Goal: Information Seeking & Learning: Learn about a topic

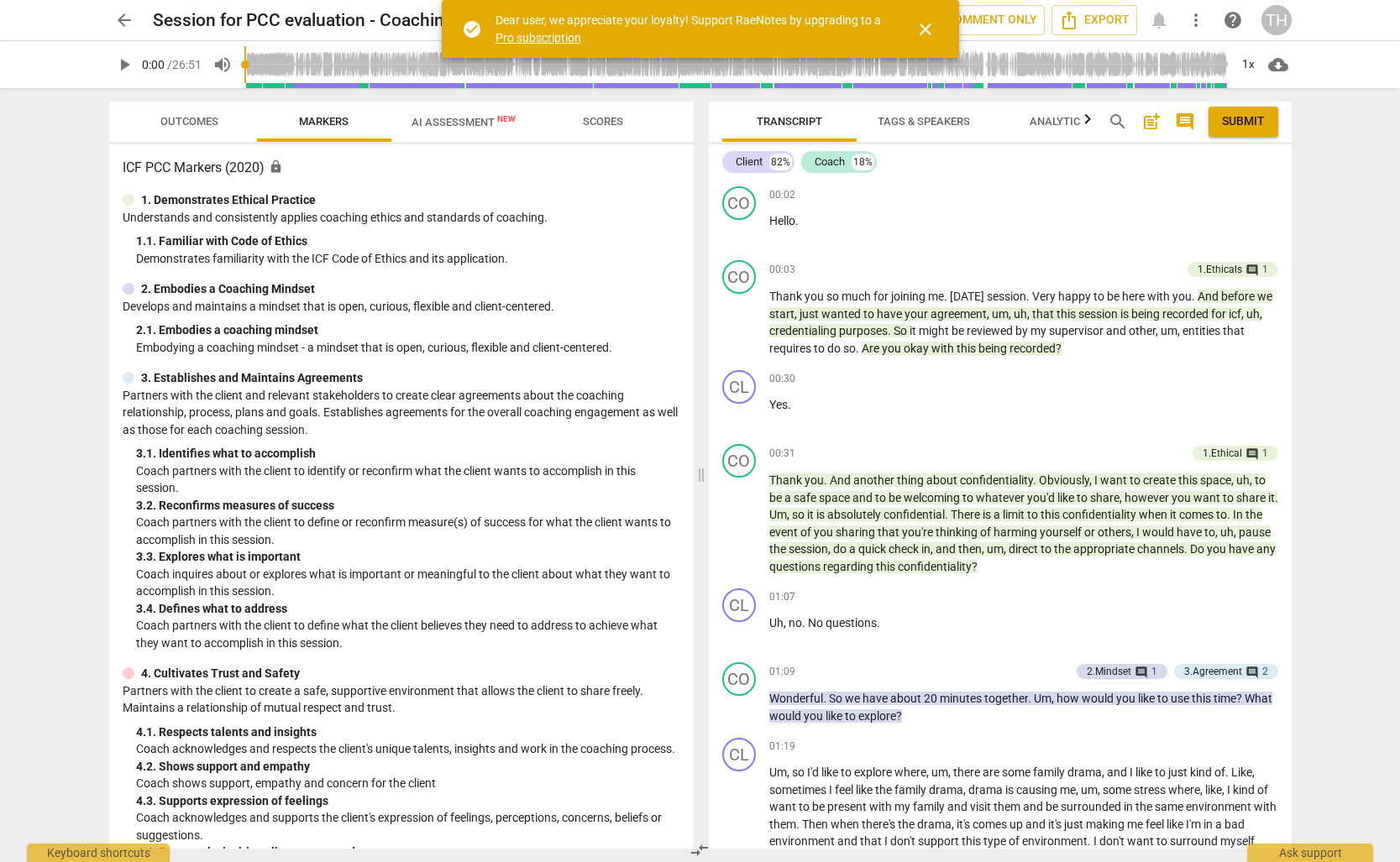
click at [928, 26] on span "close" at bounding box center [925, 28] width 20 height 20
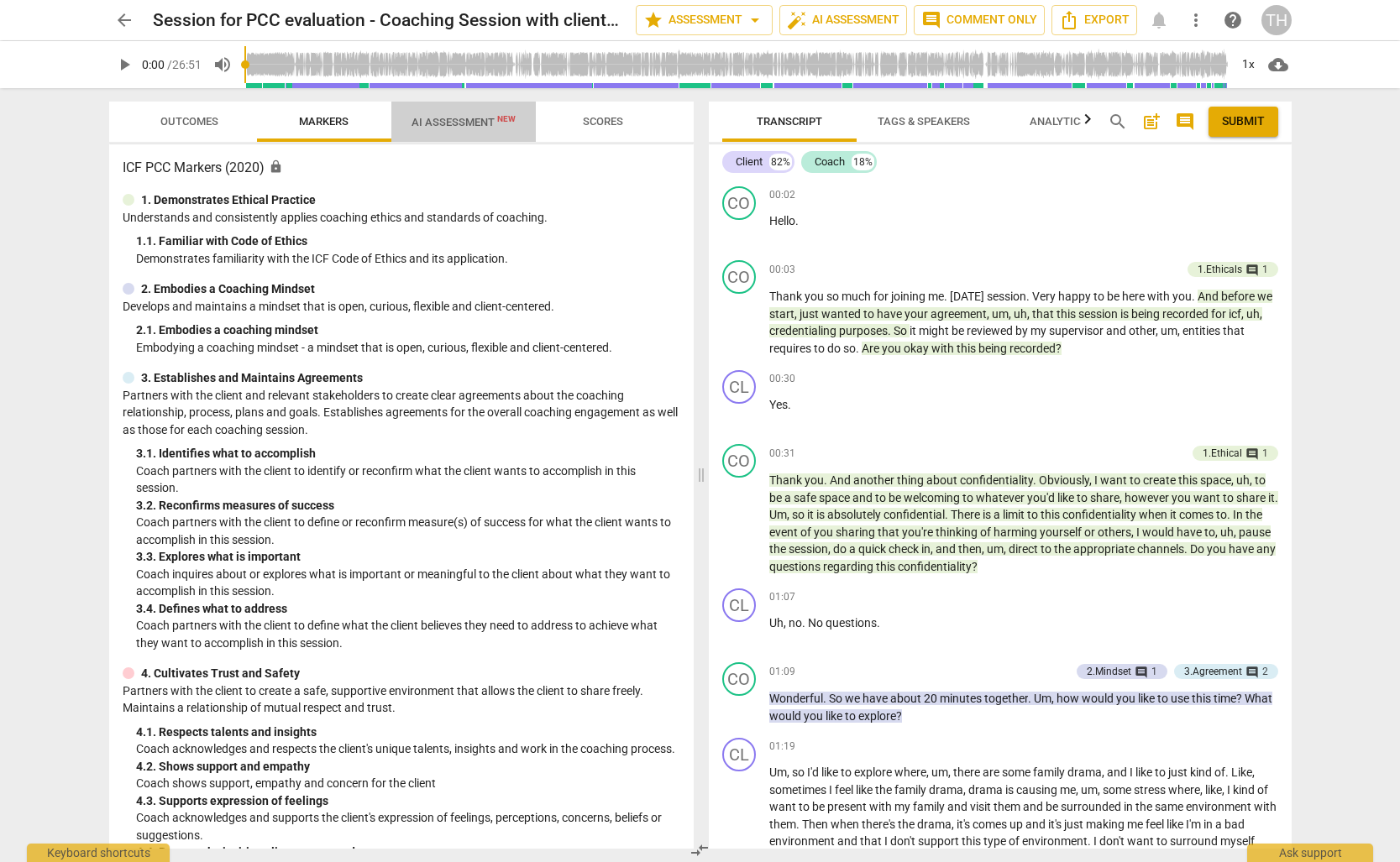
click at [449, 125] on span "AI Assessment New" at bounding box center [463, 122] width 104 height 12
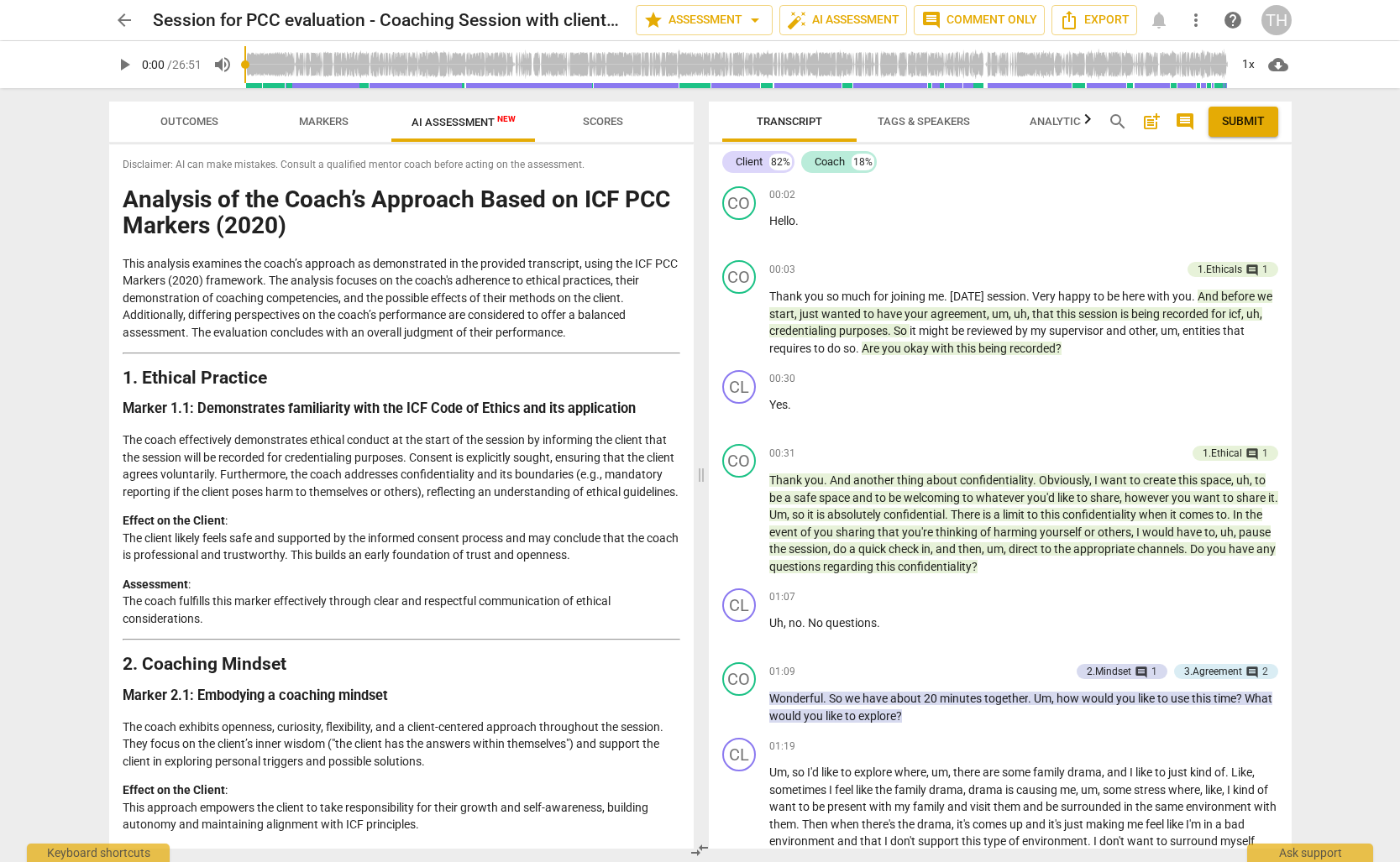
click at [204, 137] on button "Outcomes" at bounding box center [190, 122] width 134 height 41
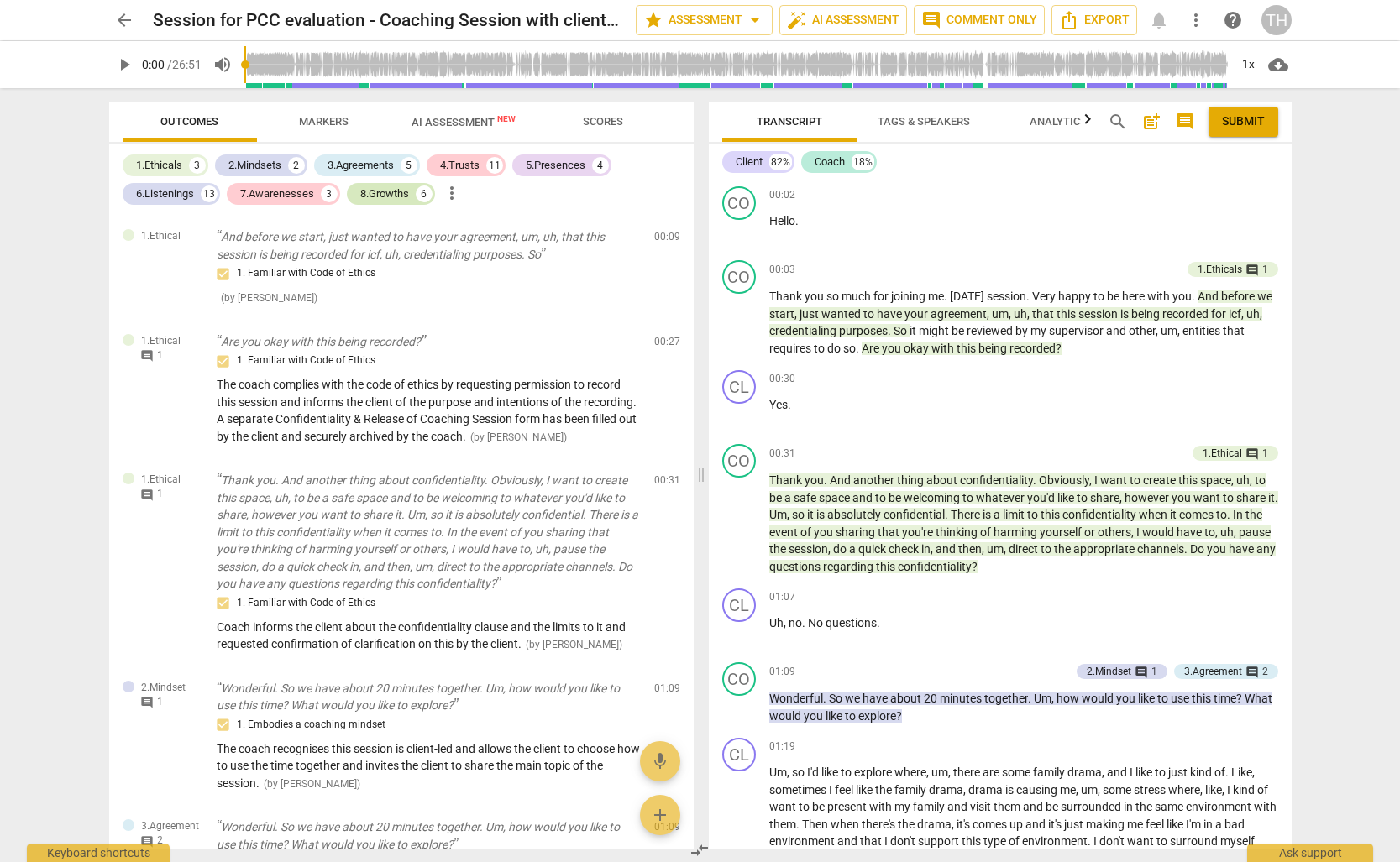
click at [408, 193] on div "8.Growths" at bounding box center [384, 194] width 49 height 17
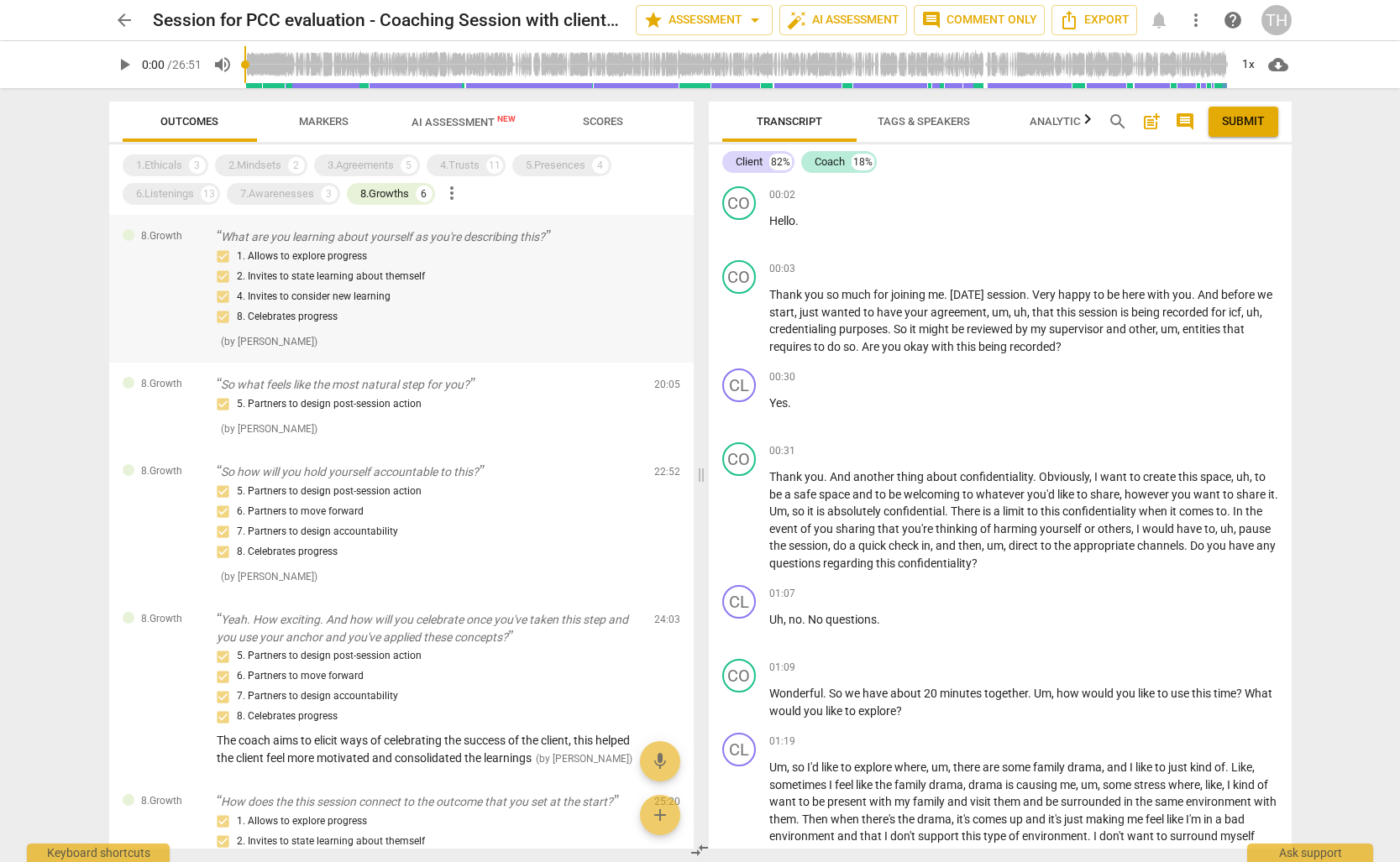
click at [422, 246] on div "1. Allows to explore progress 2. Invites to state learning about themself 4. In…" at bounding box center [428, 286] width 424 height 80
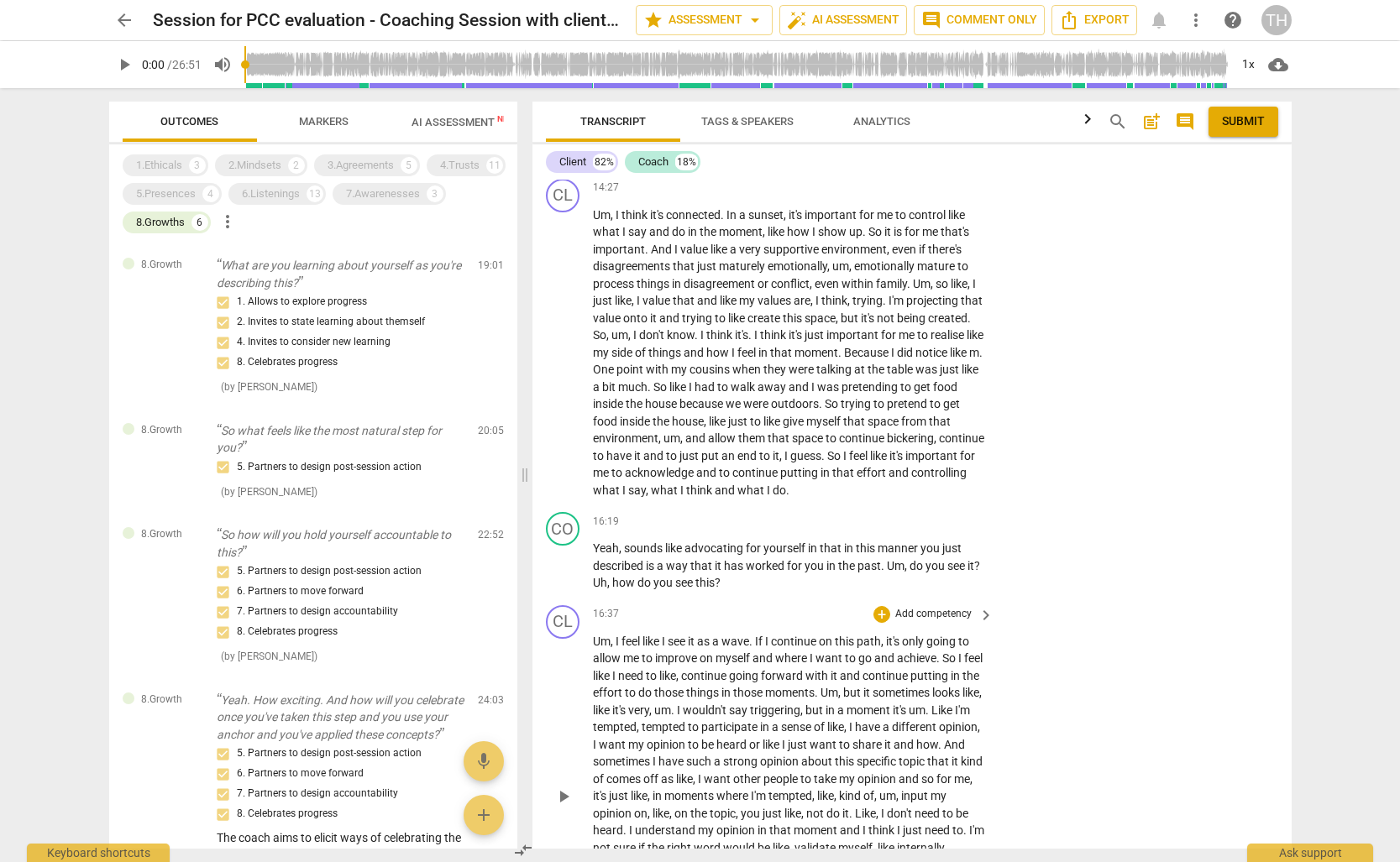
scroll to position [3797, 0]
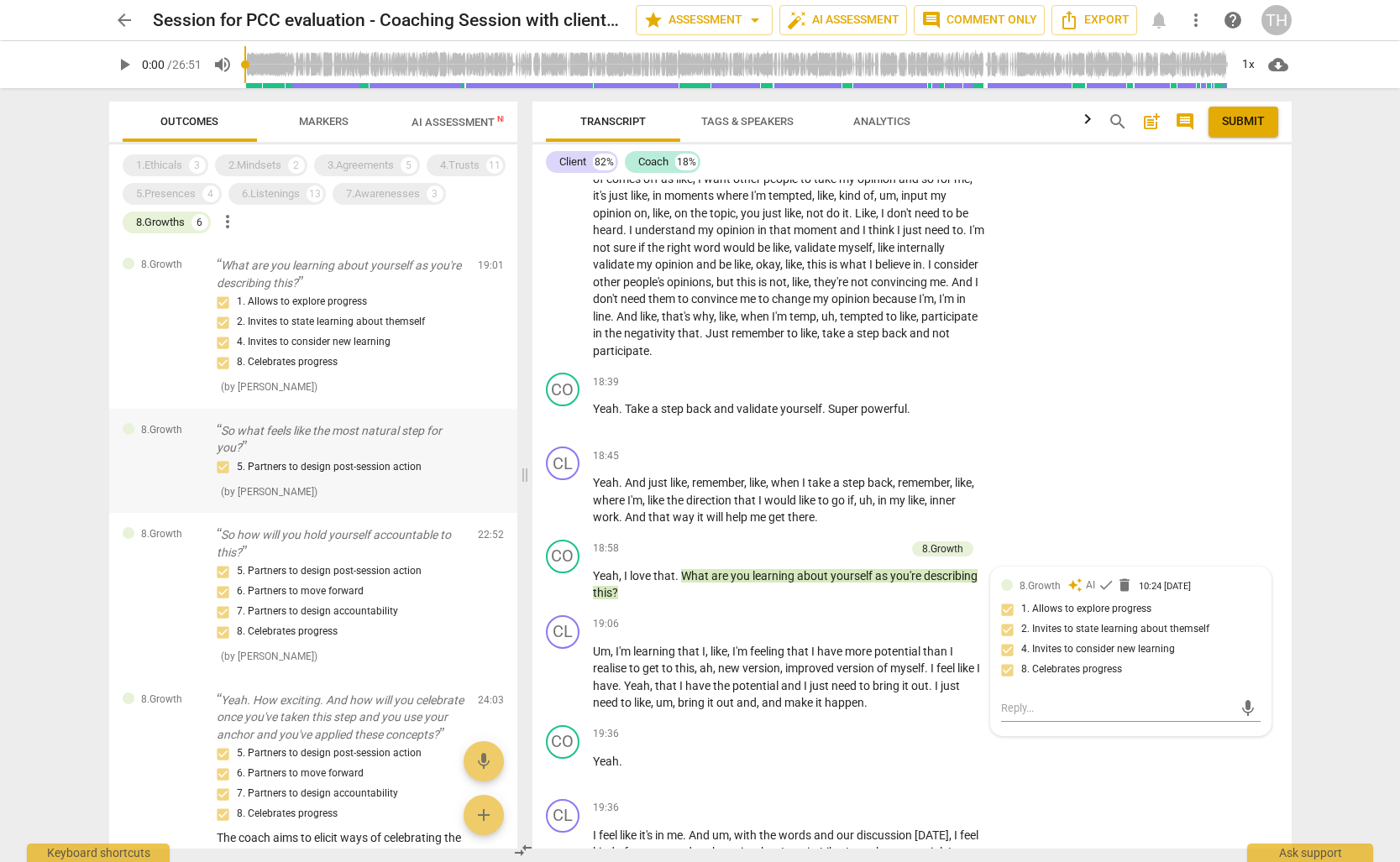
click at [331, 444] on p "So what feels like the most natural step for you?" at bounding box center [340, 439] width 248 height 34
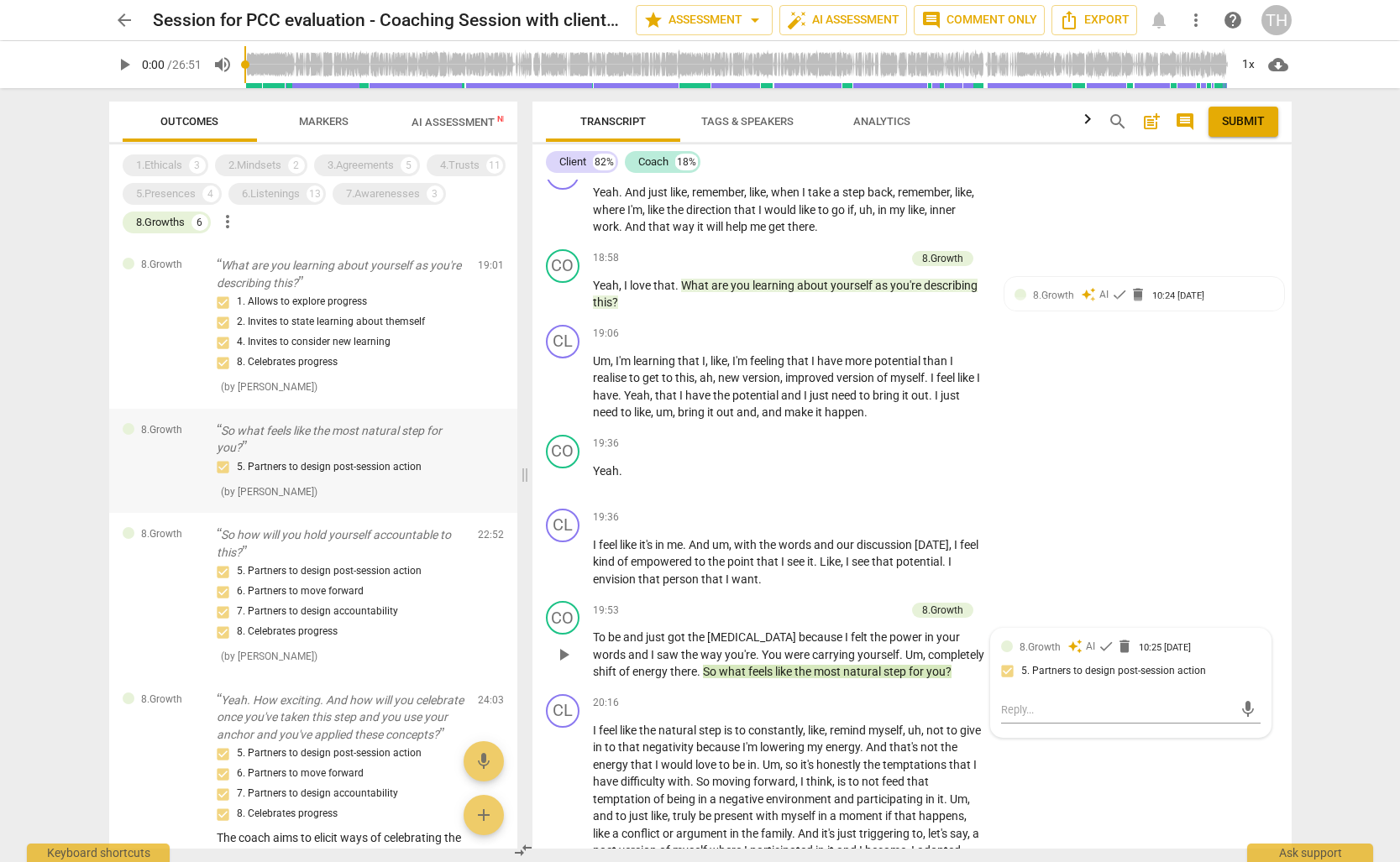
scroll to position [4154, 0]
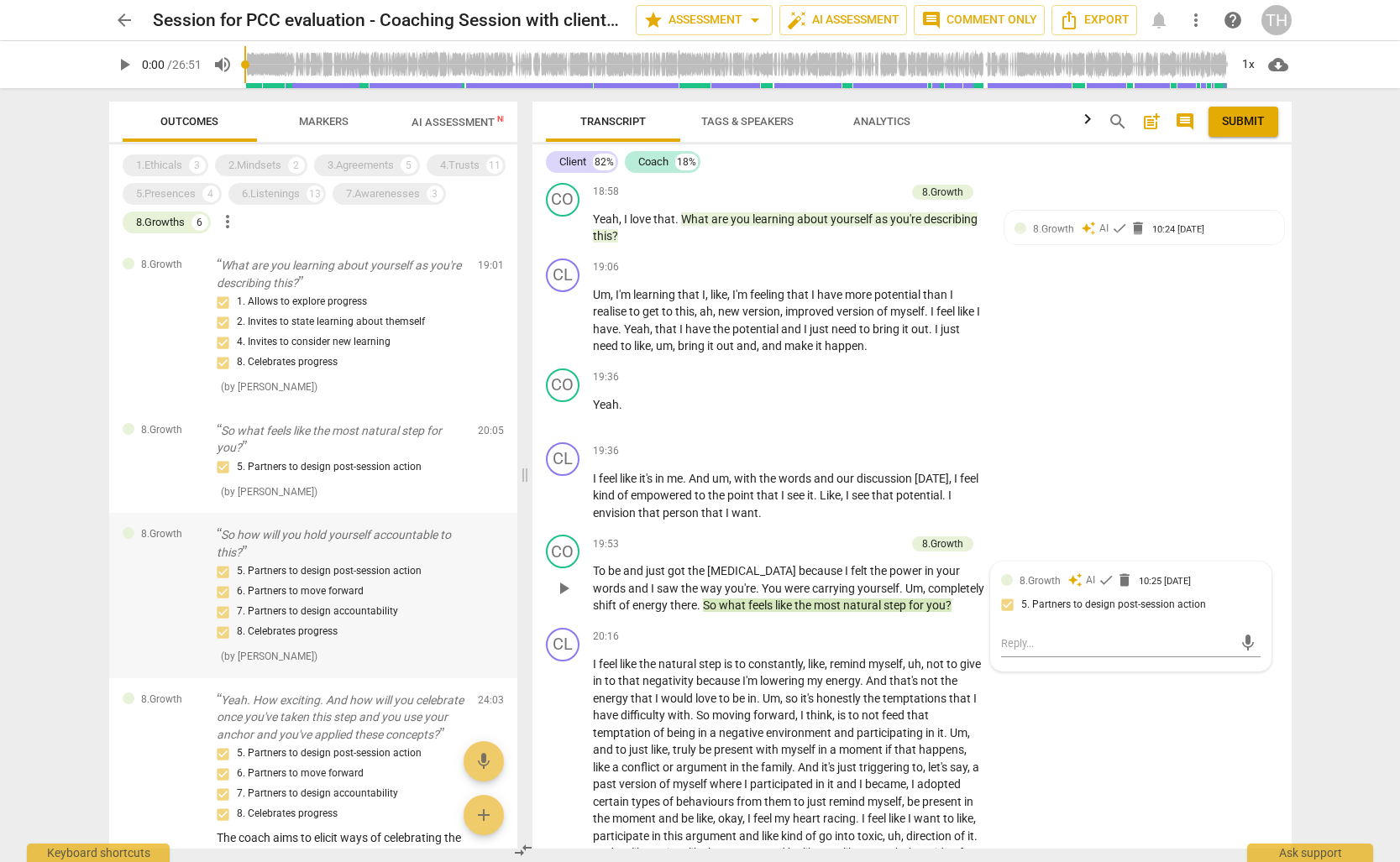
click at [320, 562] on div "5. Partners to design post-session action 6. Partners to move forward 7. Partne…" at bounding box center [340, 601] width 248 height 80
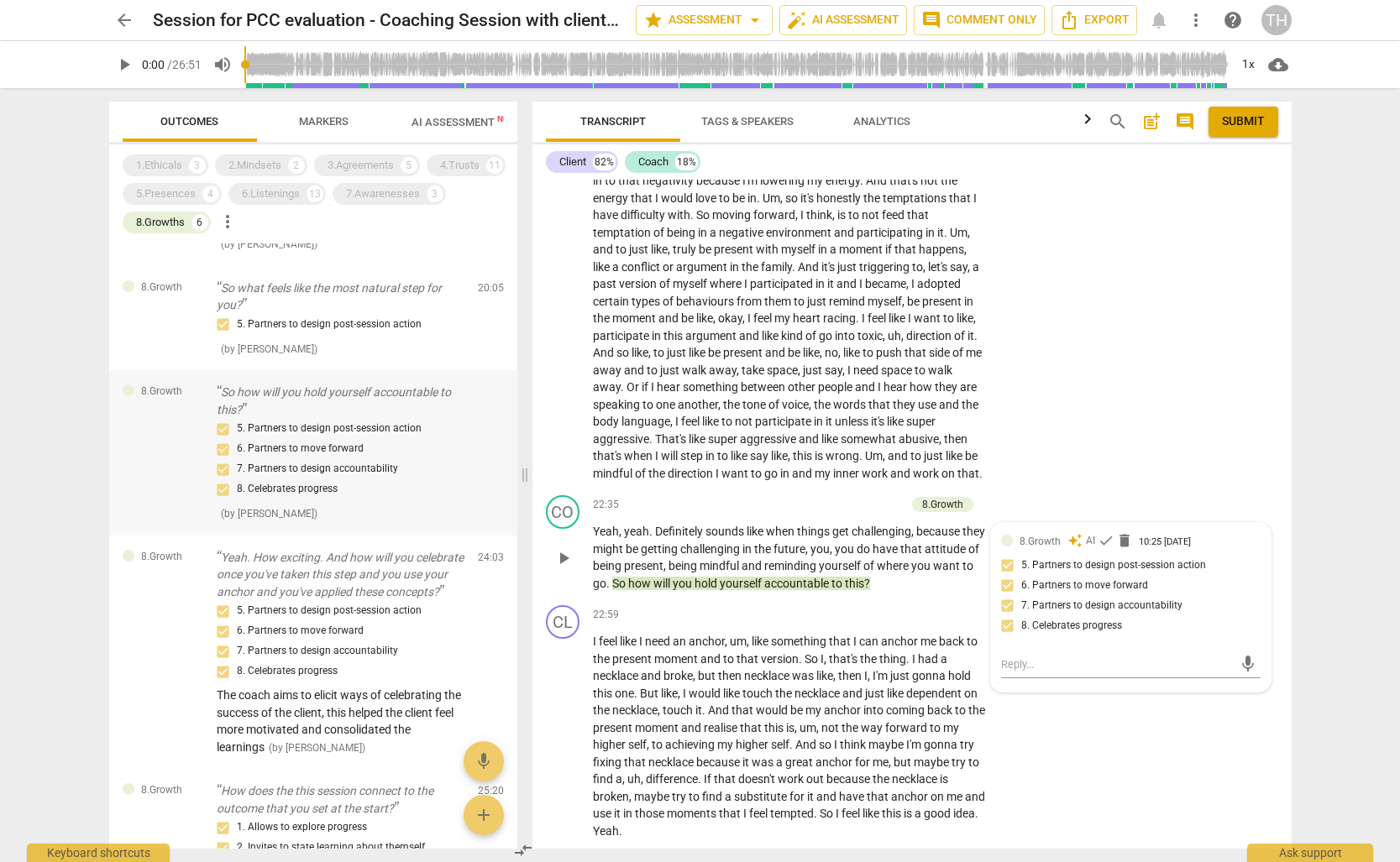
scroll to position [163, 0]
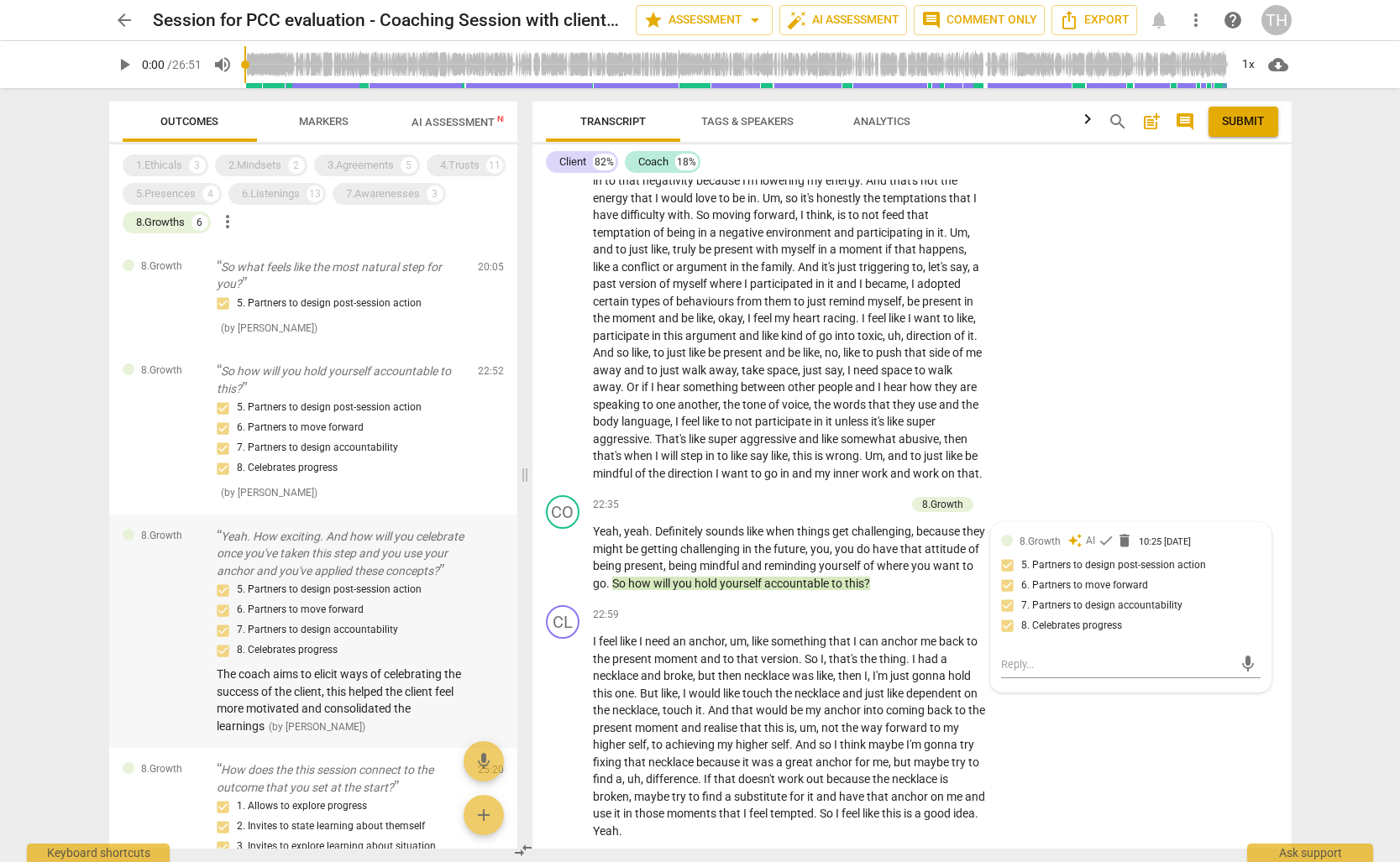
click at [345, 580] on p "Yeah. How exciting. And how will you celebrate once you've taken this step and …" at bounding box center [340, 553] width 248 height 52
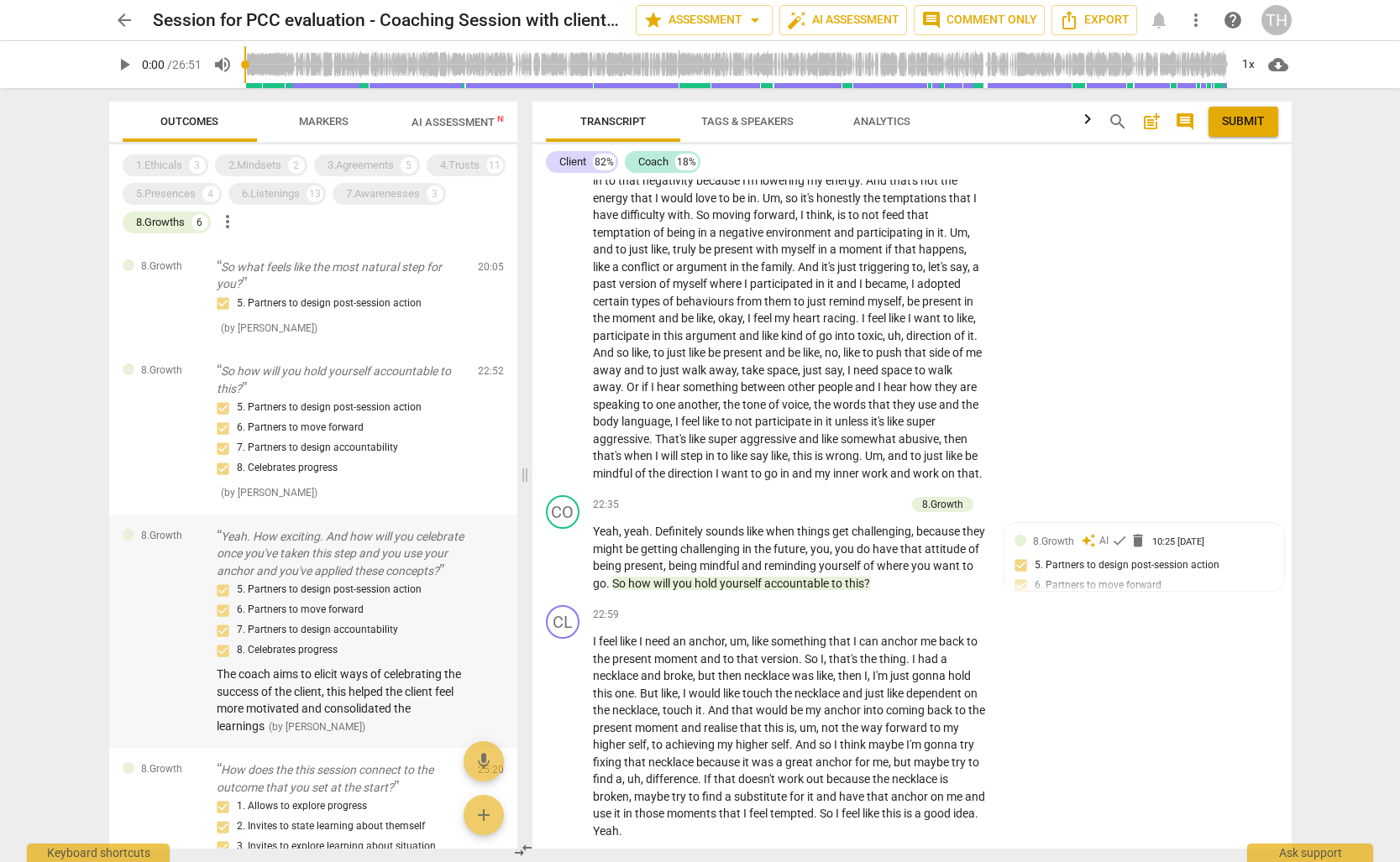
click at [325, 613] on div "5. Partners to design post-session action 6. Partners to move forward 7. Partne…" at bounding box center [340, 619] width 248 height 80
click at [322, 572] on p "Yeah. How exciting. And how will you celebrate once you've taken this step and …" at bounding box center [340, 553] width 248 height 52
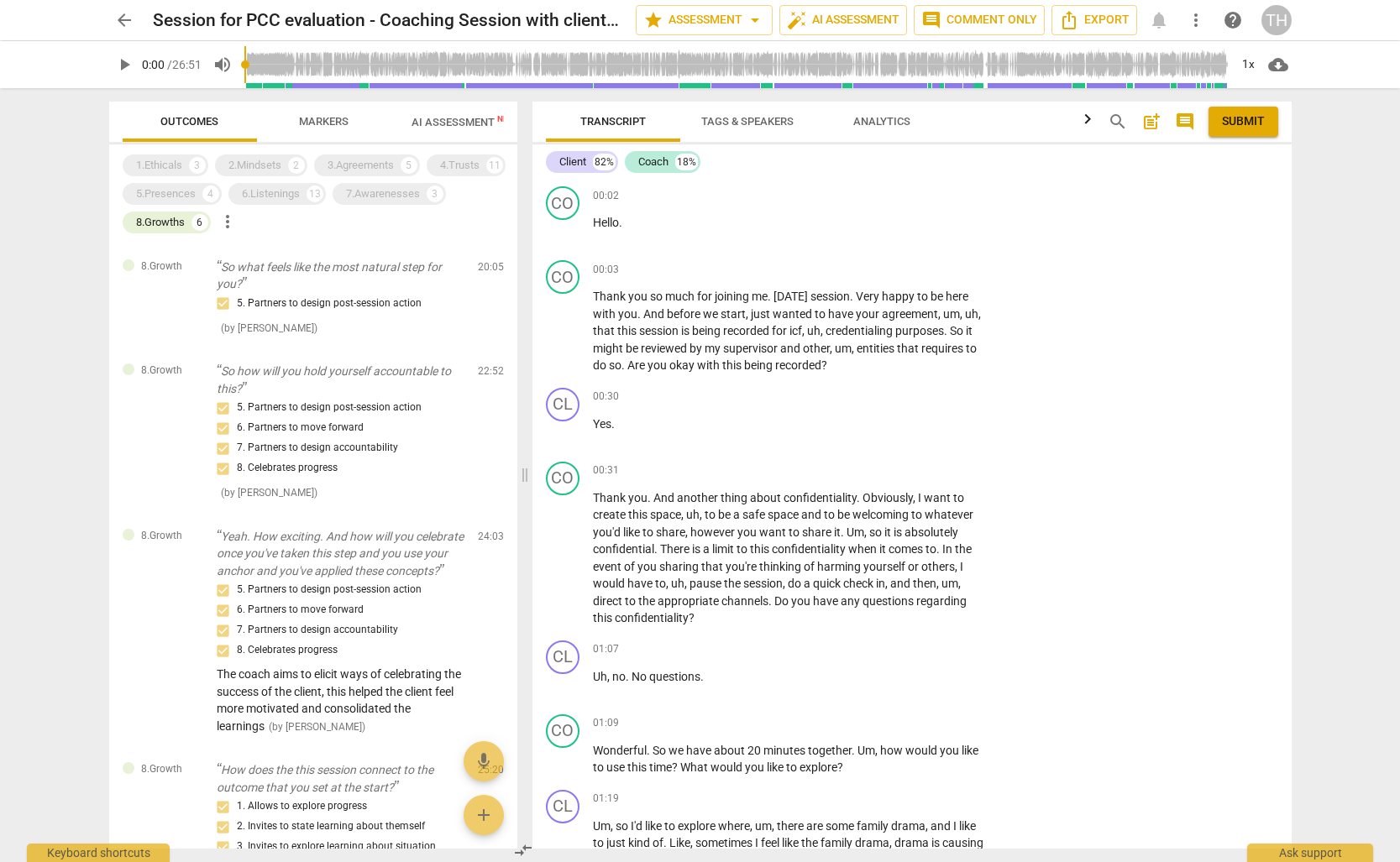
scroll to position [0, 0]
click at [183, 217] on div "8.Growths" at bounding box center [161, 223] width 49 height 17
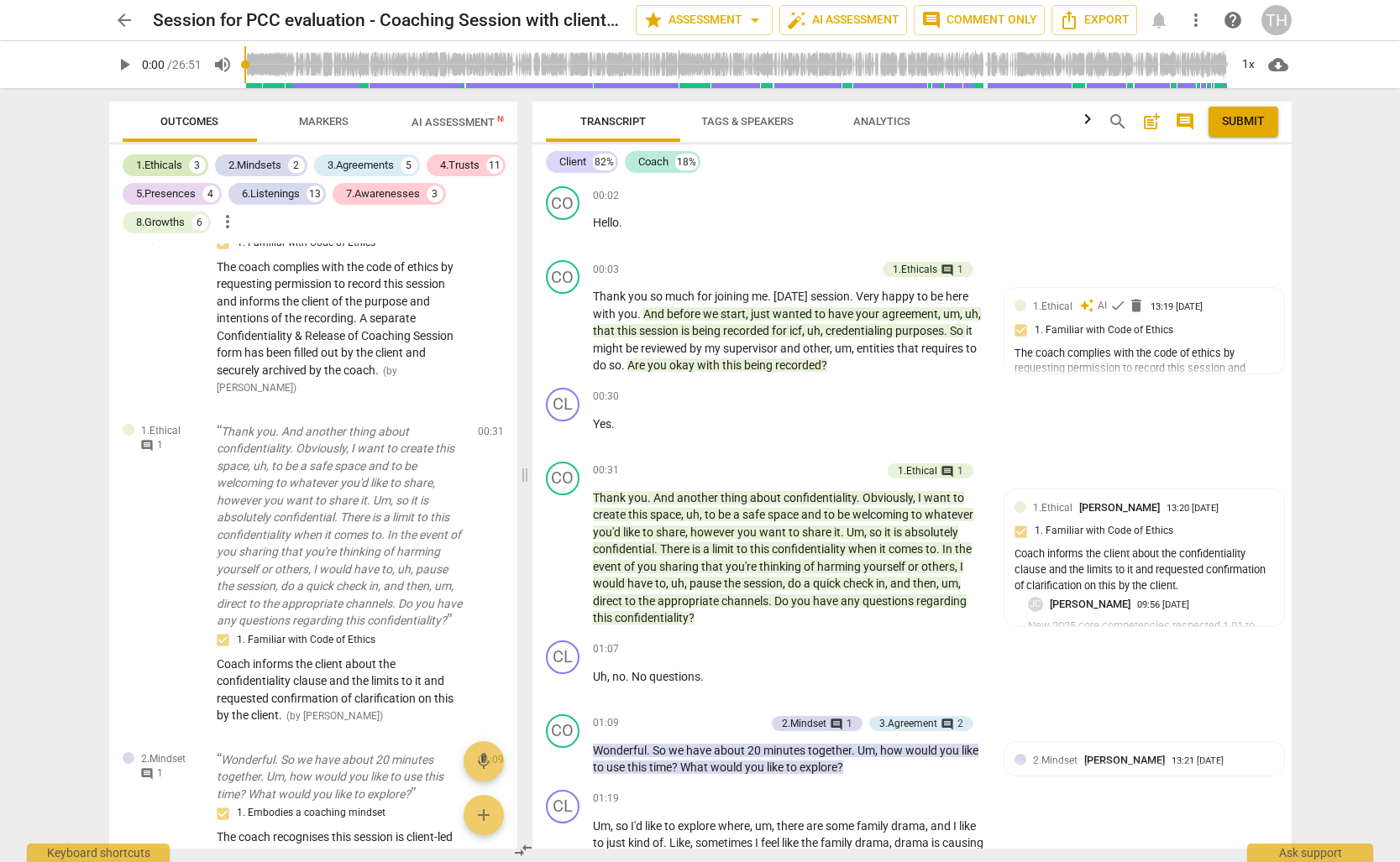
click at [166, 162] on div "1.Ethicals" at bounding box center [159, 165] width 46 height 17
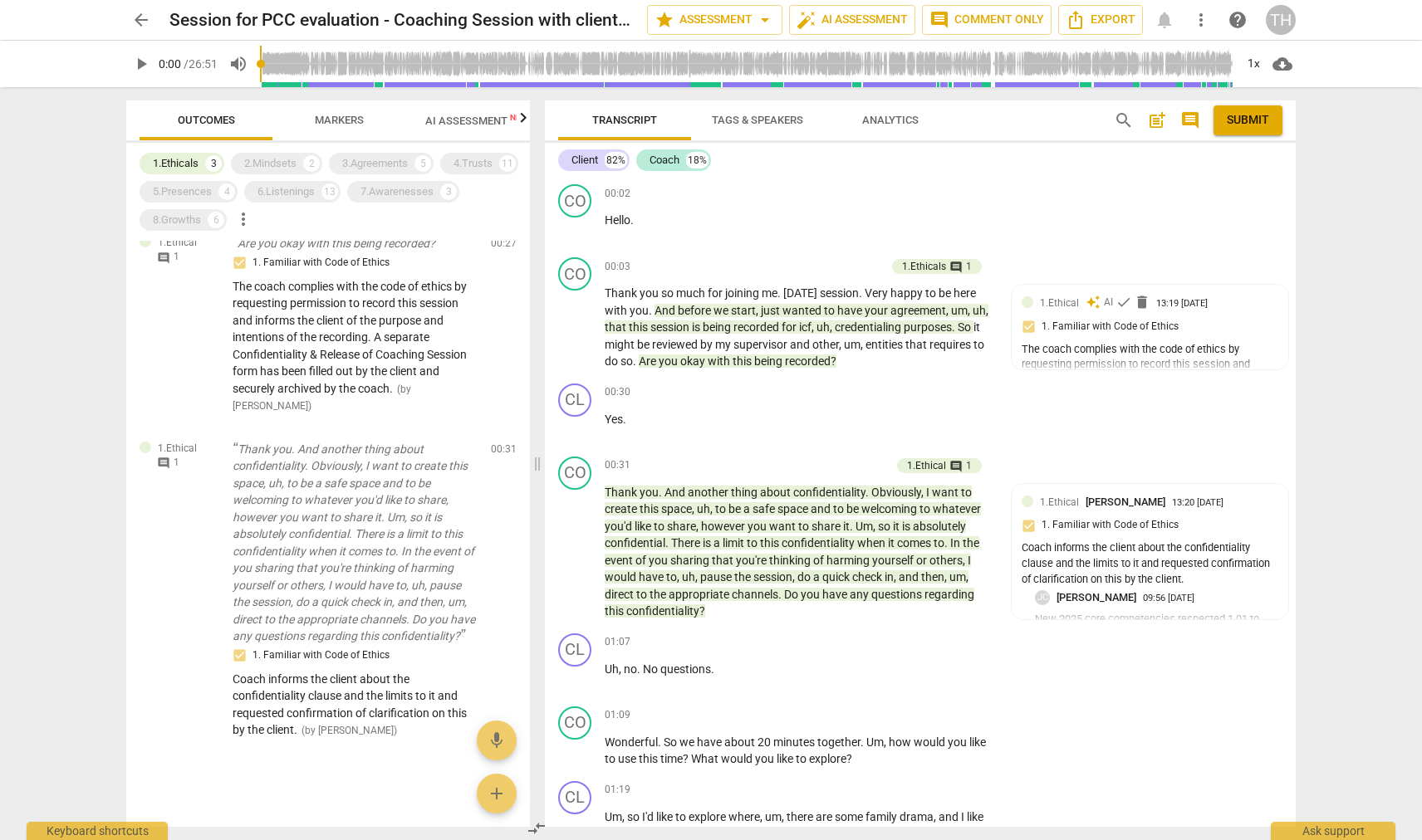
click at [525, 122] on icon "button" at bounding box center [522, 118] width 20 height 20
click at [133, 115] on icon "button" at bounding box center [133, 118] width 20 height 20
click at [522, 116] on icon "button" at bounding box center [523, 117] width 6 height 10
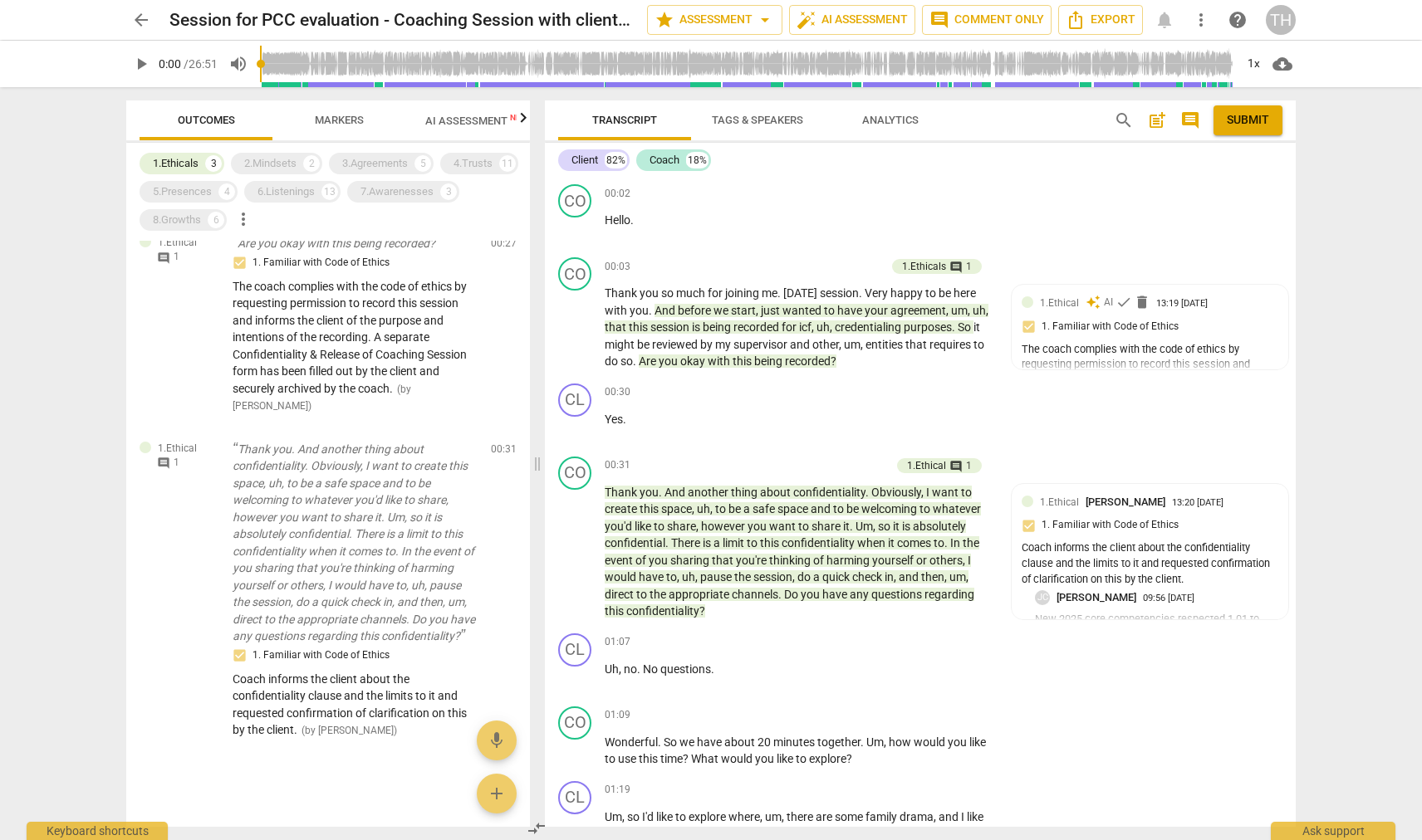
scroll to position [0, 164]
click at [455, 118] on span "Scores" at bounding box center [450, 120] width 40 height 12
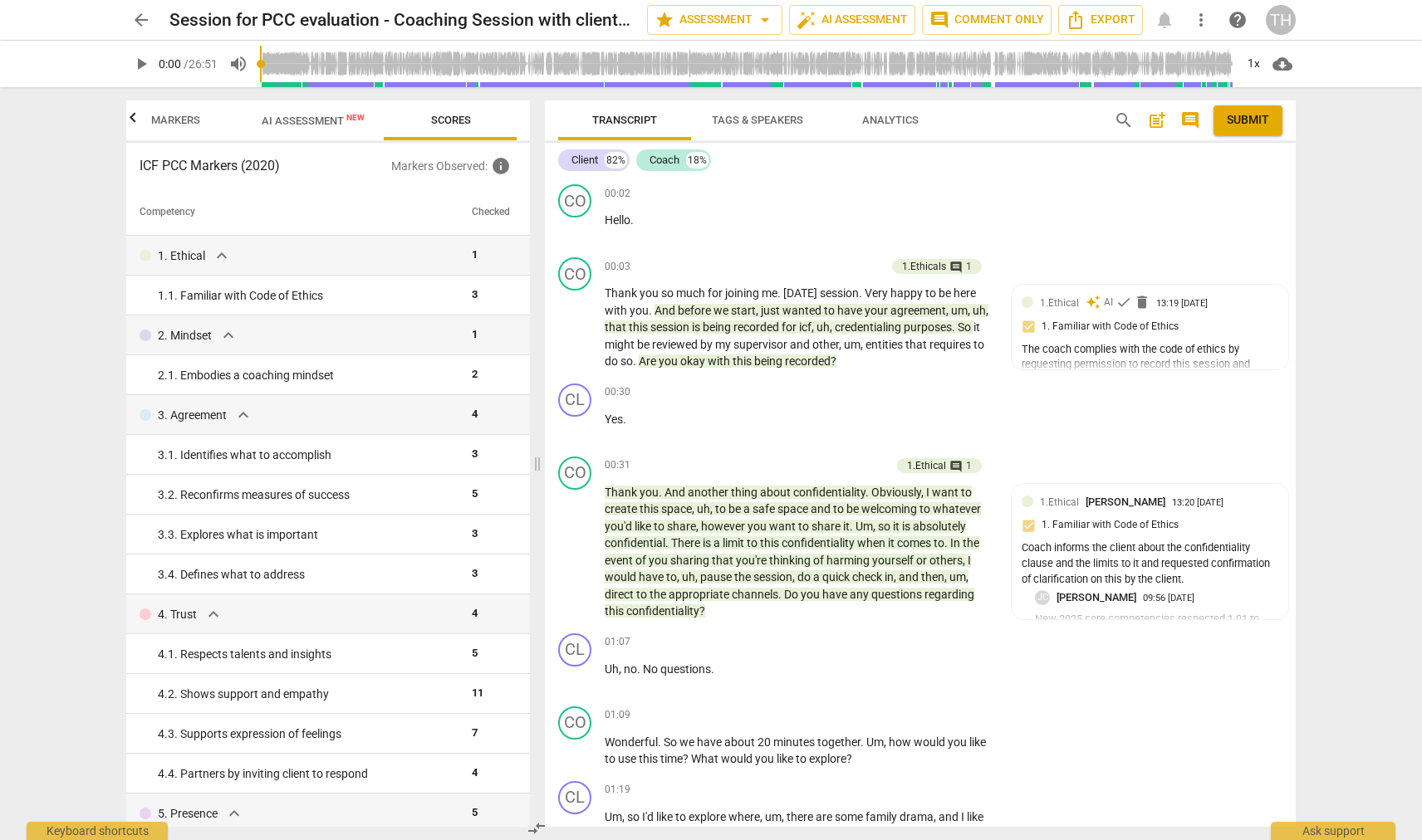
scroll to position [0, 0]
click at [134, 117] on icon "button" at bounding box center [133, 117] width 6 height 10
click at [198, 121] on span "Outcomes" at bounding box center [206, 120] width 57 height 12
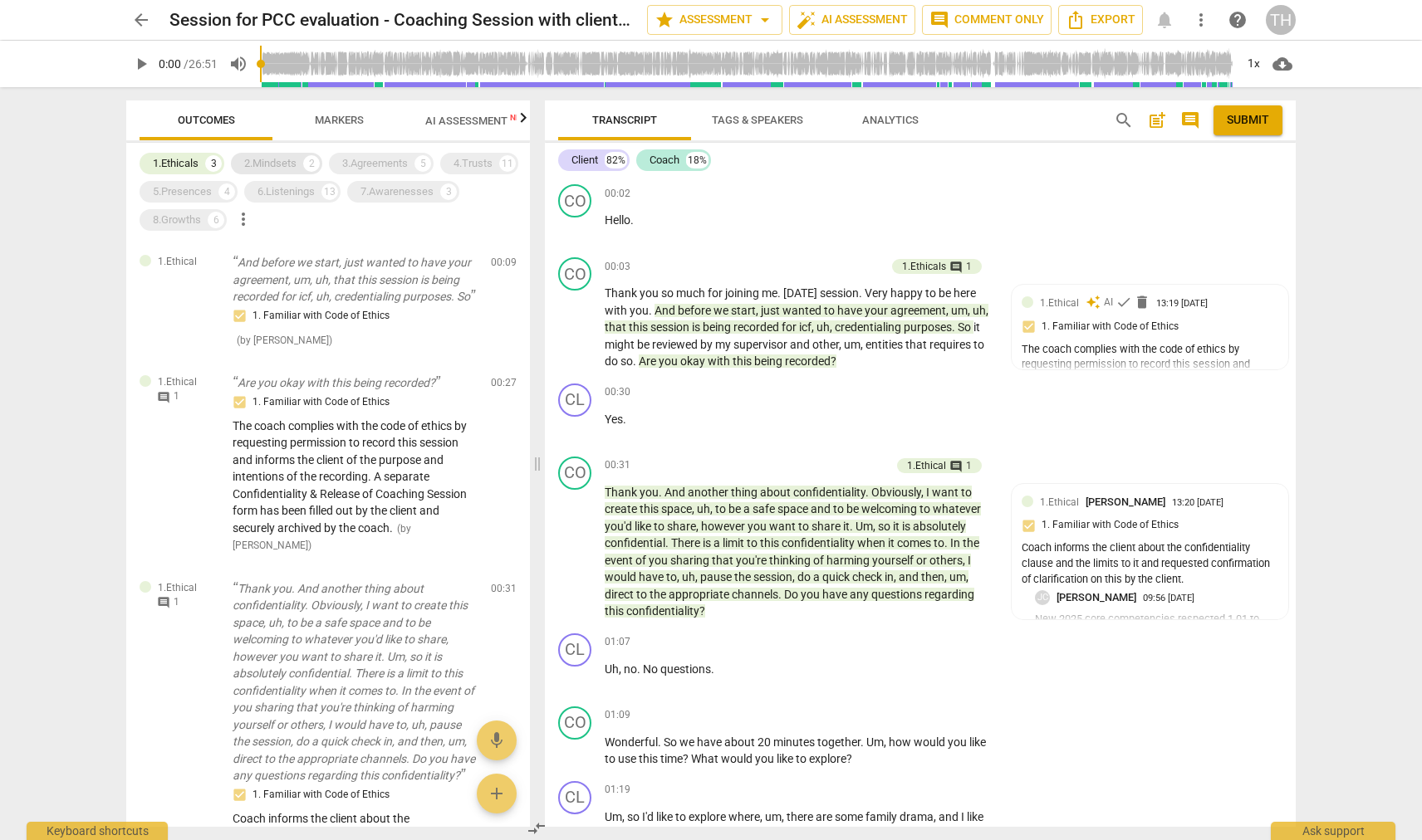
click at [271, 164] on div "2.Mindsets" at bounding box center [270, 164] width 52 height 17
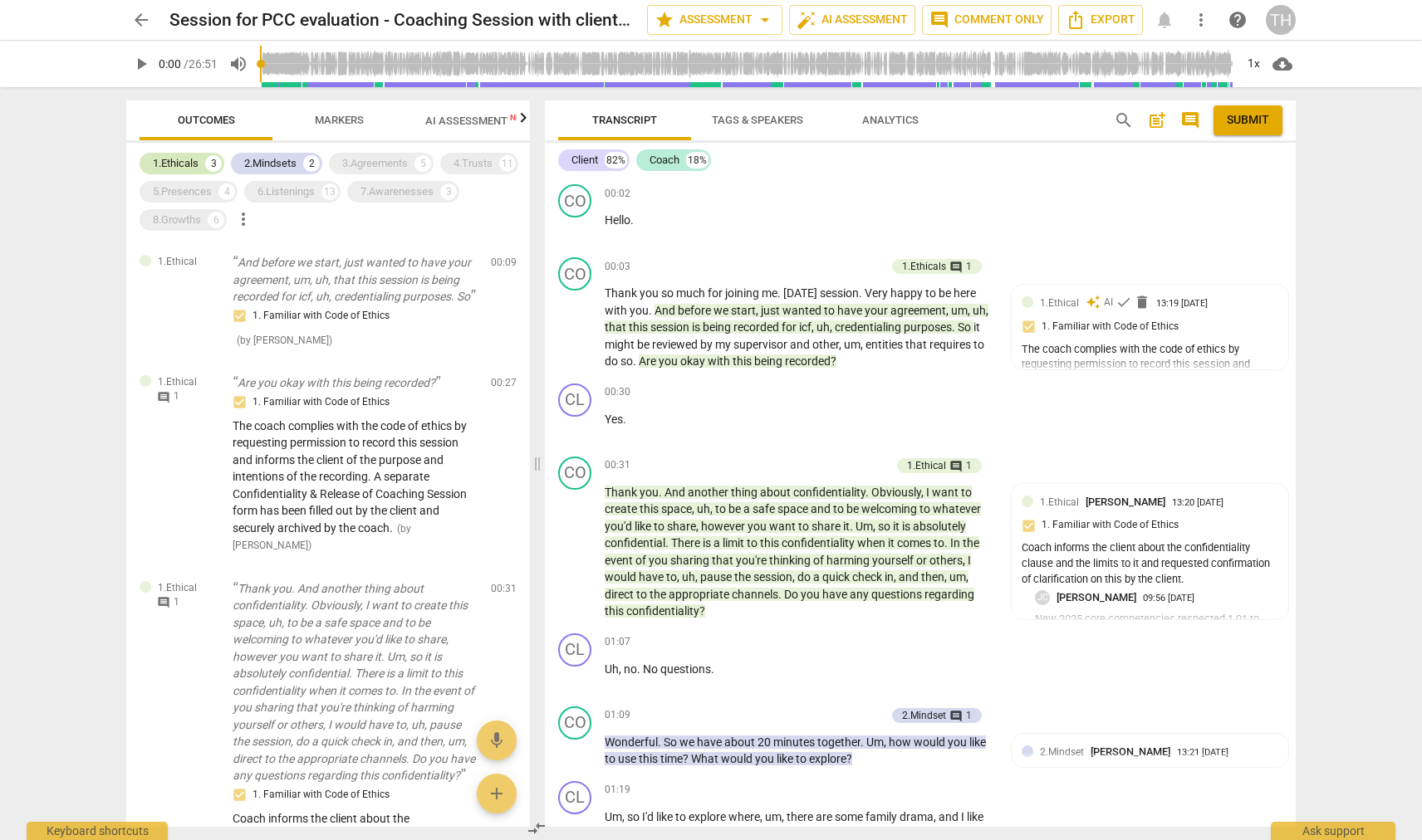
click at [193, 172] on div "1.Ethicals 3" at bounding box center [181, 164] width 85 height 21
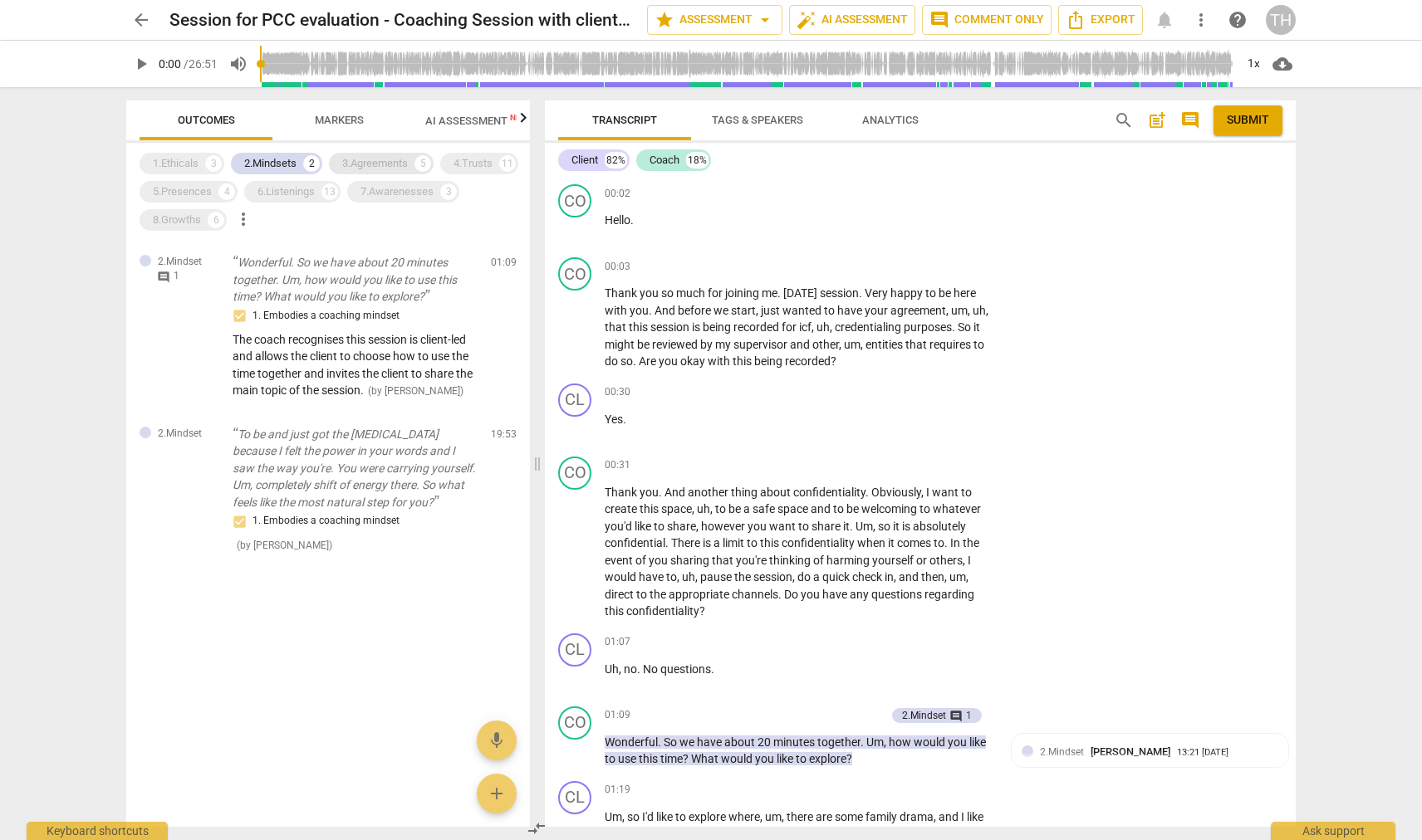
click at [359, 159] on div "3.Agreements" at bounding box center [375, 164] width 65 height 17
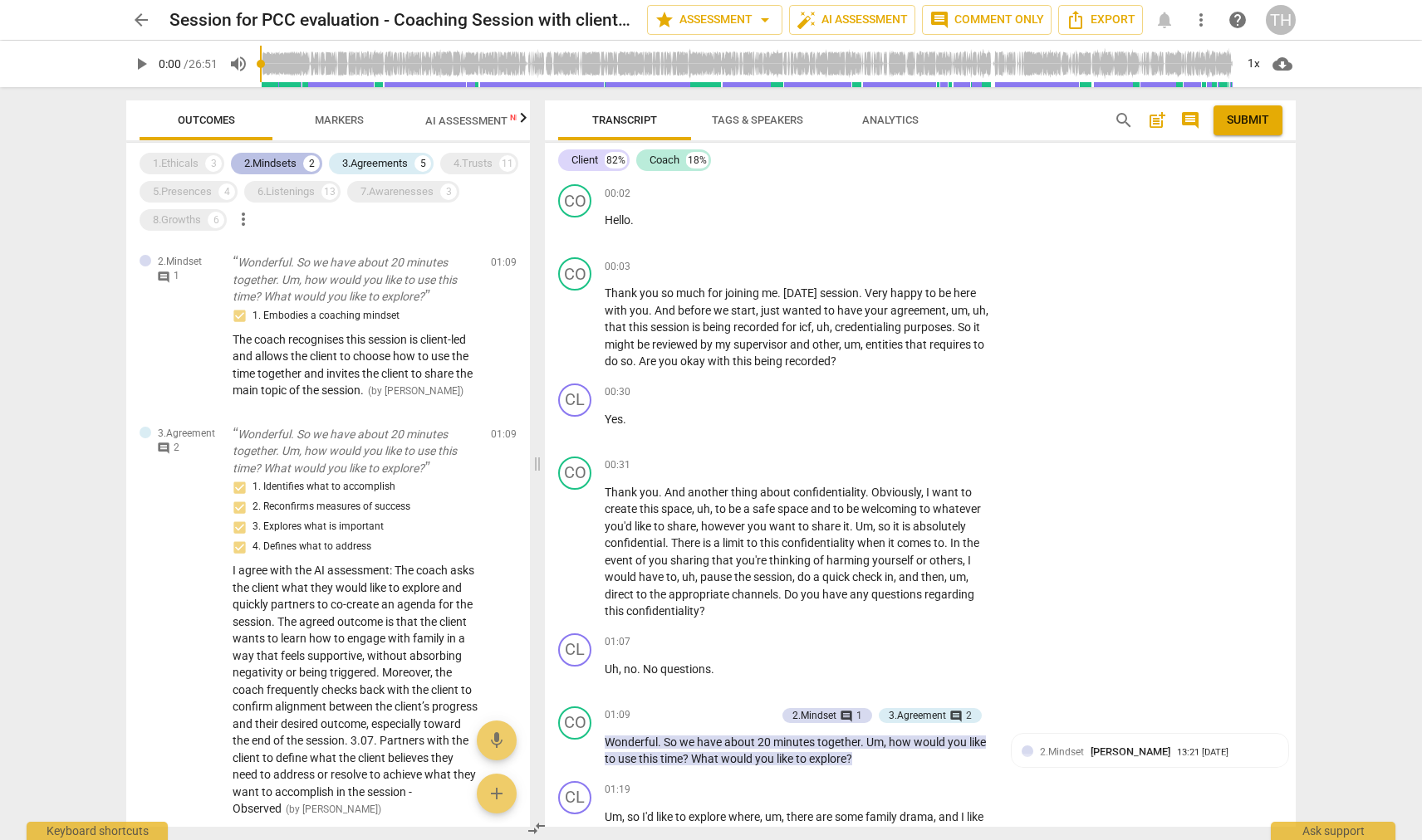
click at [288, 157] on div "2.Mindsets" at bounding box center [270, 164] width 52 height 17
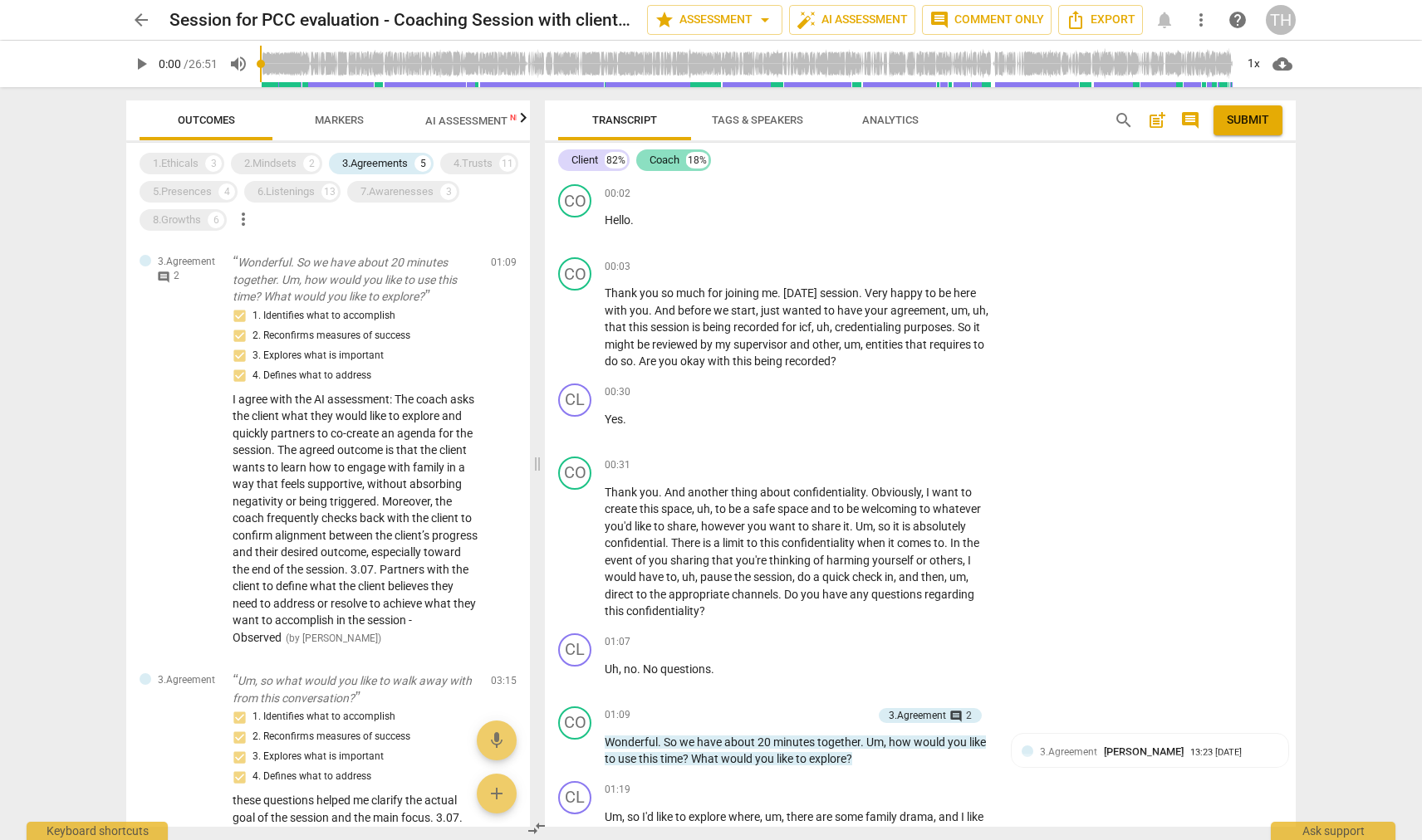
click at [675, 161] on div "Coach" at bounding box center [664, 161] width 30 height 17
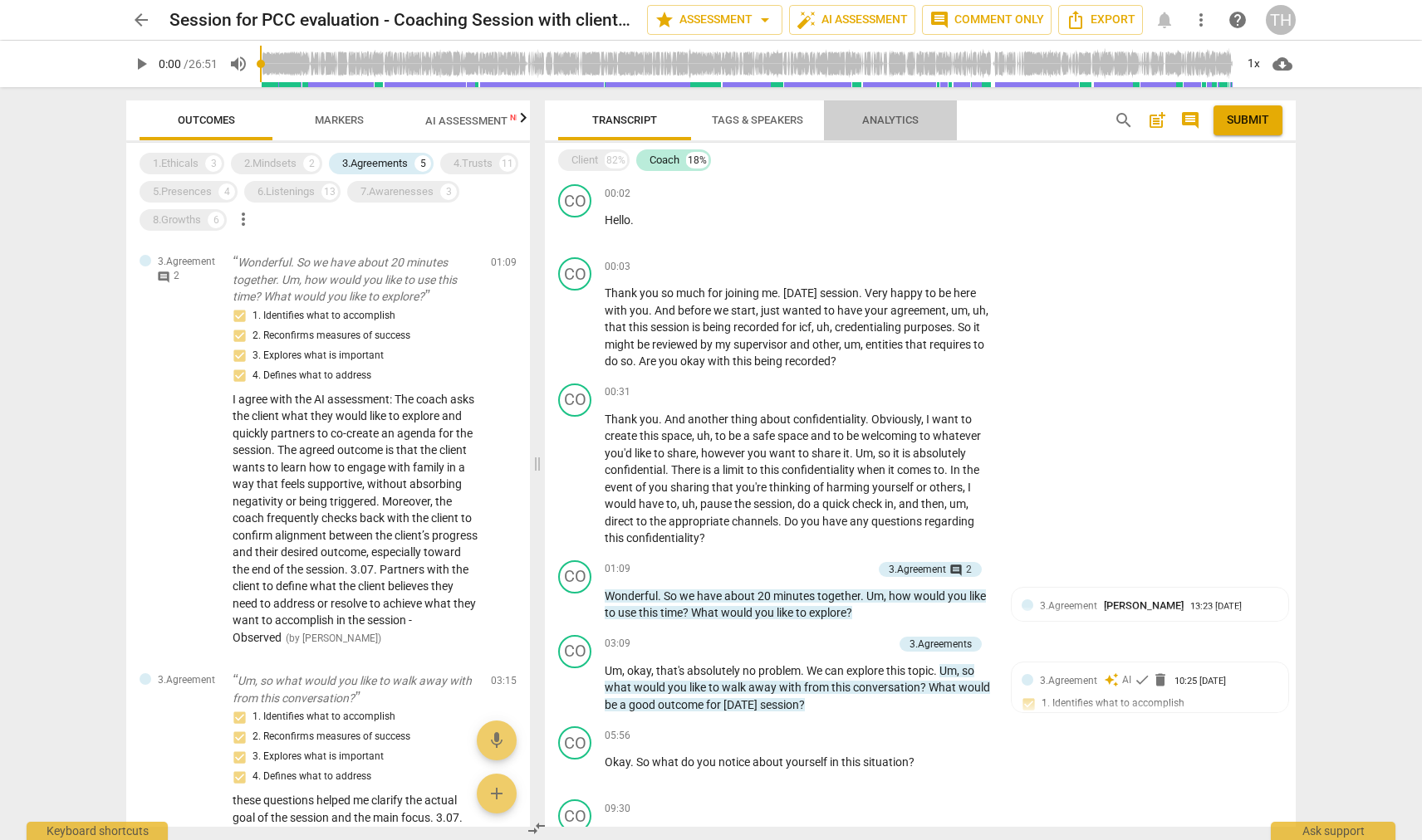
click at [880, 123] on span "Analytics" at bounding box center [890, 120] width 56 height 12
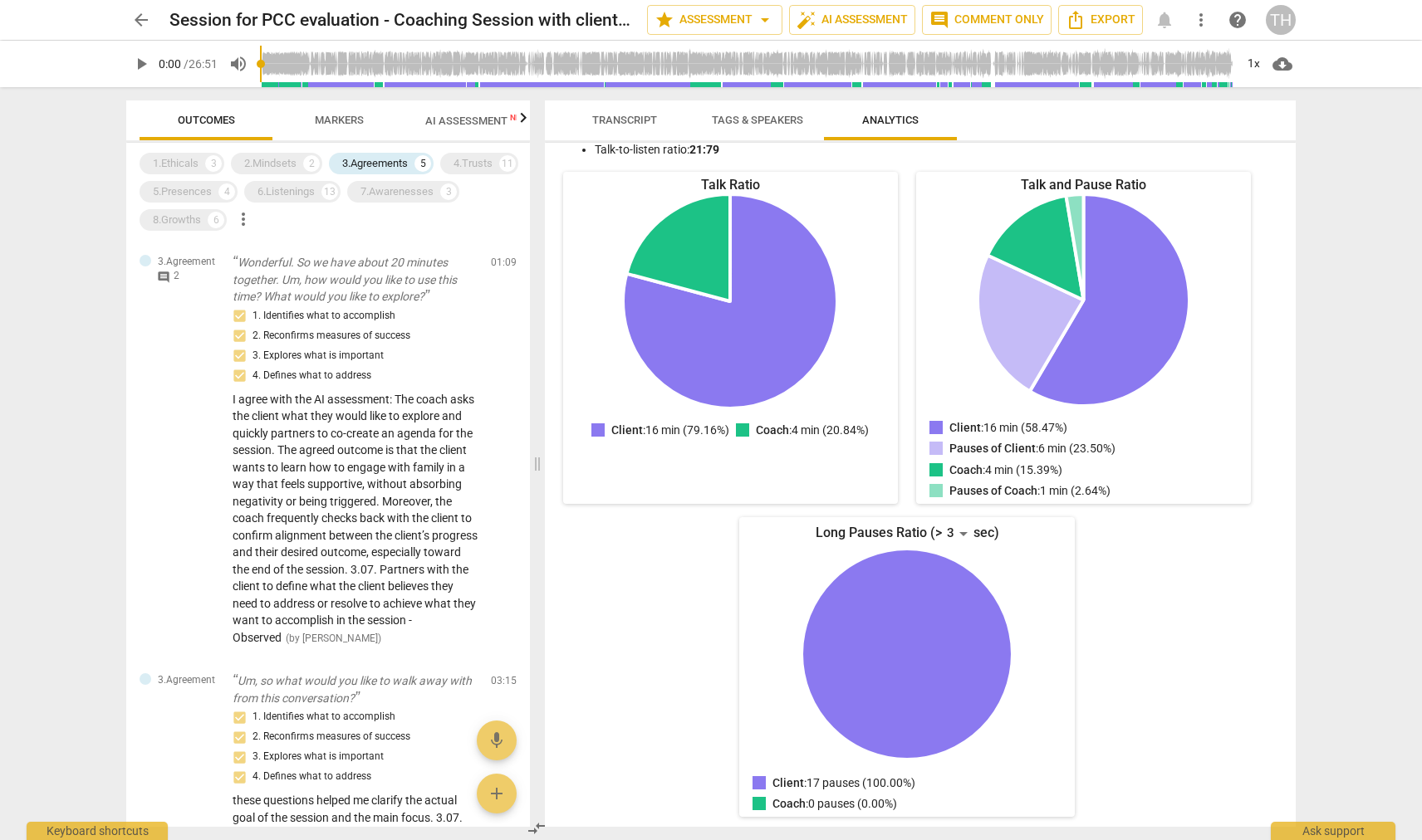
scroll to position [166, 0]
click at [958, 534] on div "3" at bounding box center [958, 534] width 32 height 26
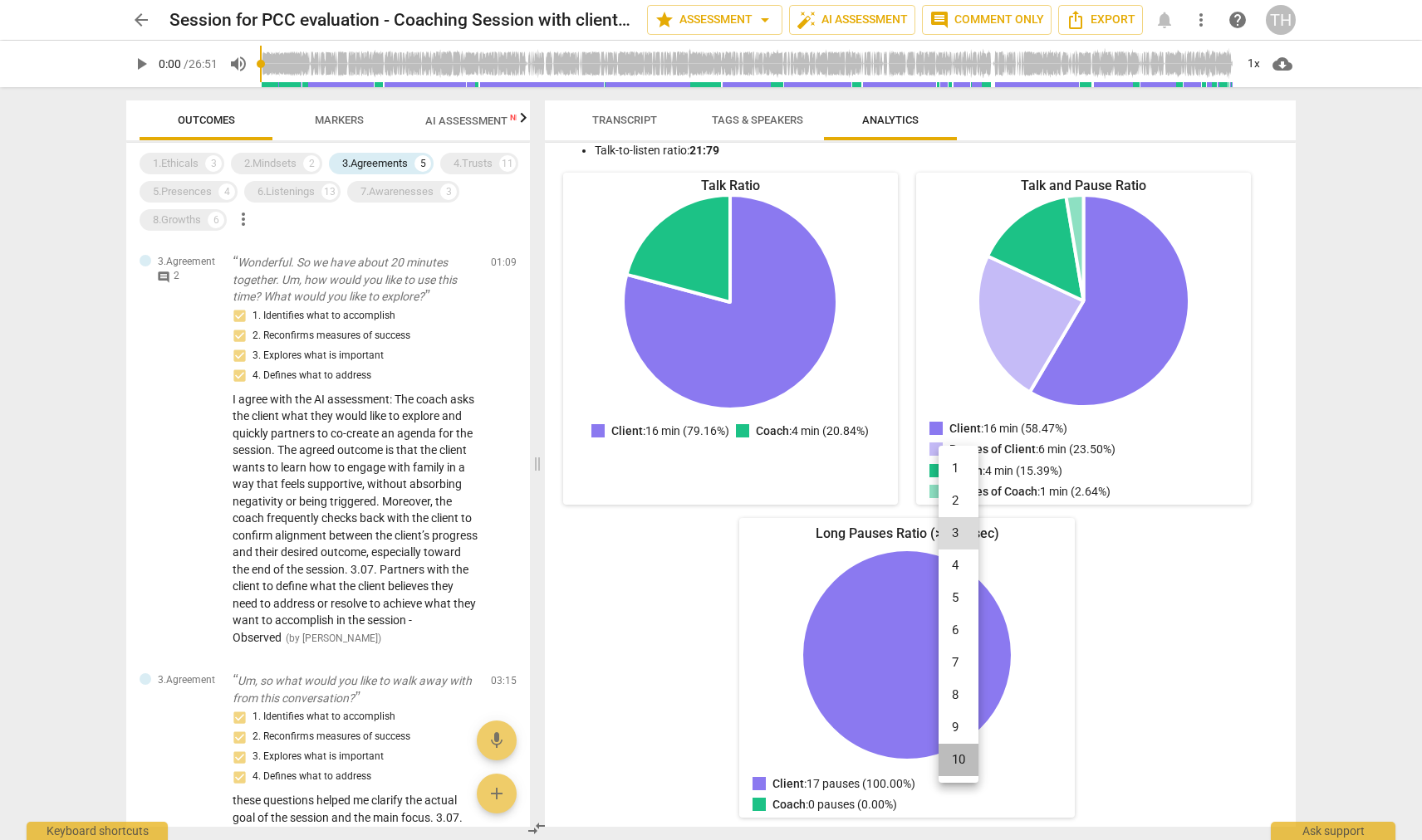
click at [957, 764] on li "10" at bounding box center [958, 760] width 40 height 33
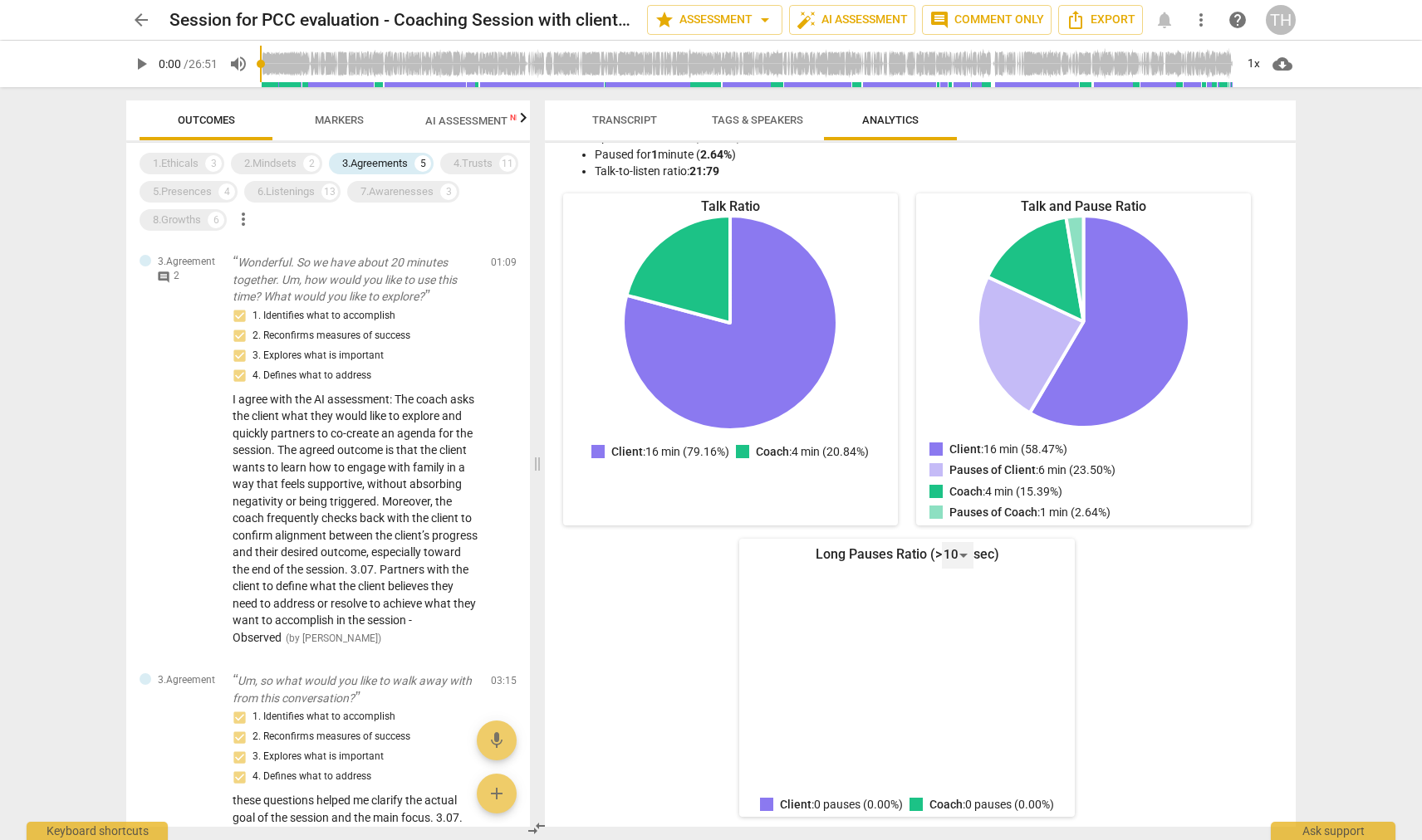
scroll to position [0, 0]
click at [939, 541] on div "Long Pauses Ratio (> 10 sec) Client : 0 pauses (0.00%) Coach : 0 pauses (0.00%)" at bounding box center [906, 678] width 334 height 279
click at [952, 556] on div "10" at bounding box center [958, 555] width 32 height 26
click at [959, 402] on li "5" at bounding box center [958, 392] width 40 height 33
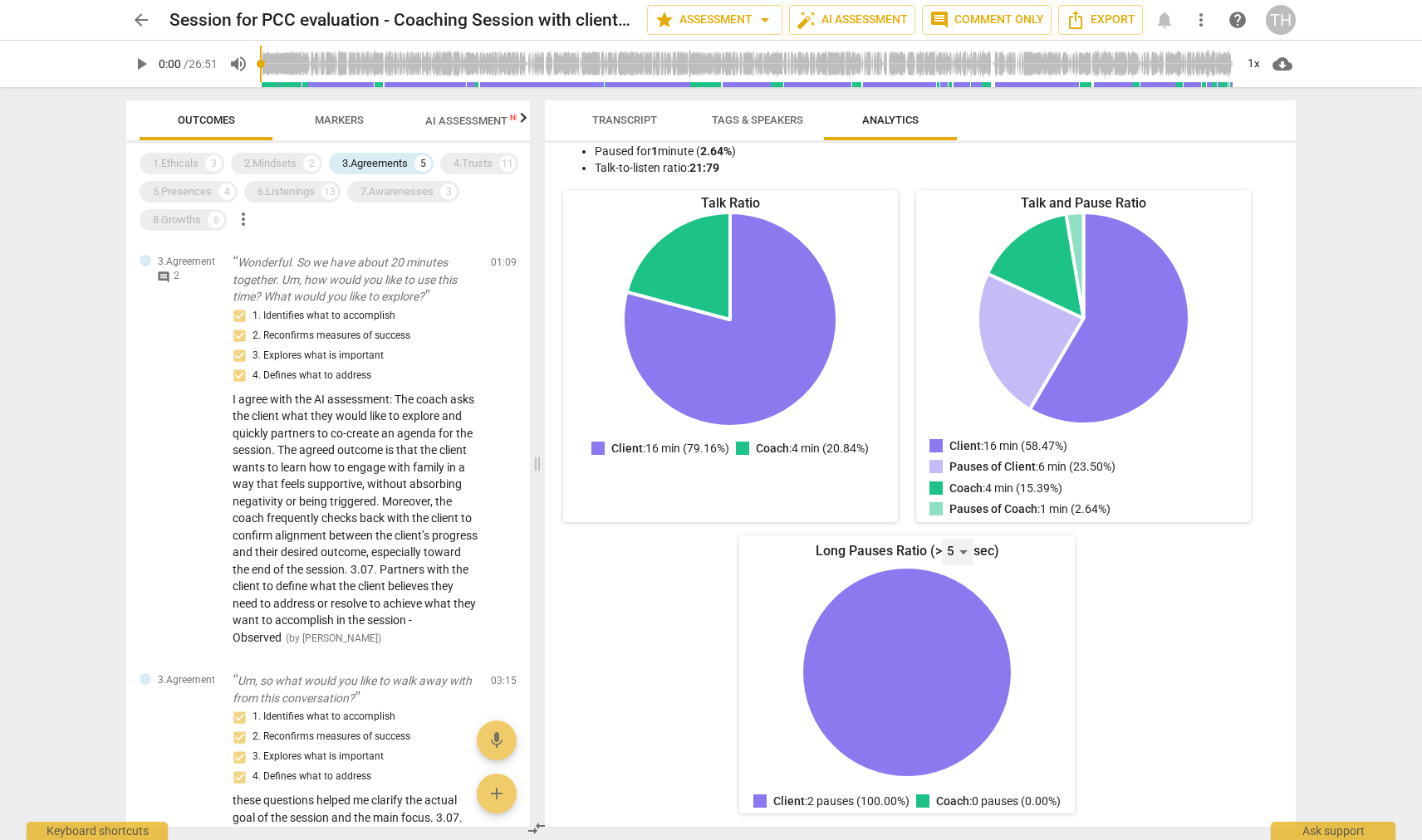
scroll to position [166, 0]
click at [960, 539] on div "5" at bounding box center [958, 552] width 32 height 26
click at [960, 481] on li "3" at bounding box center [958, 468] width 40 height 33
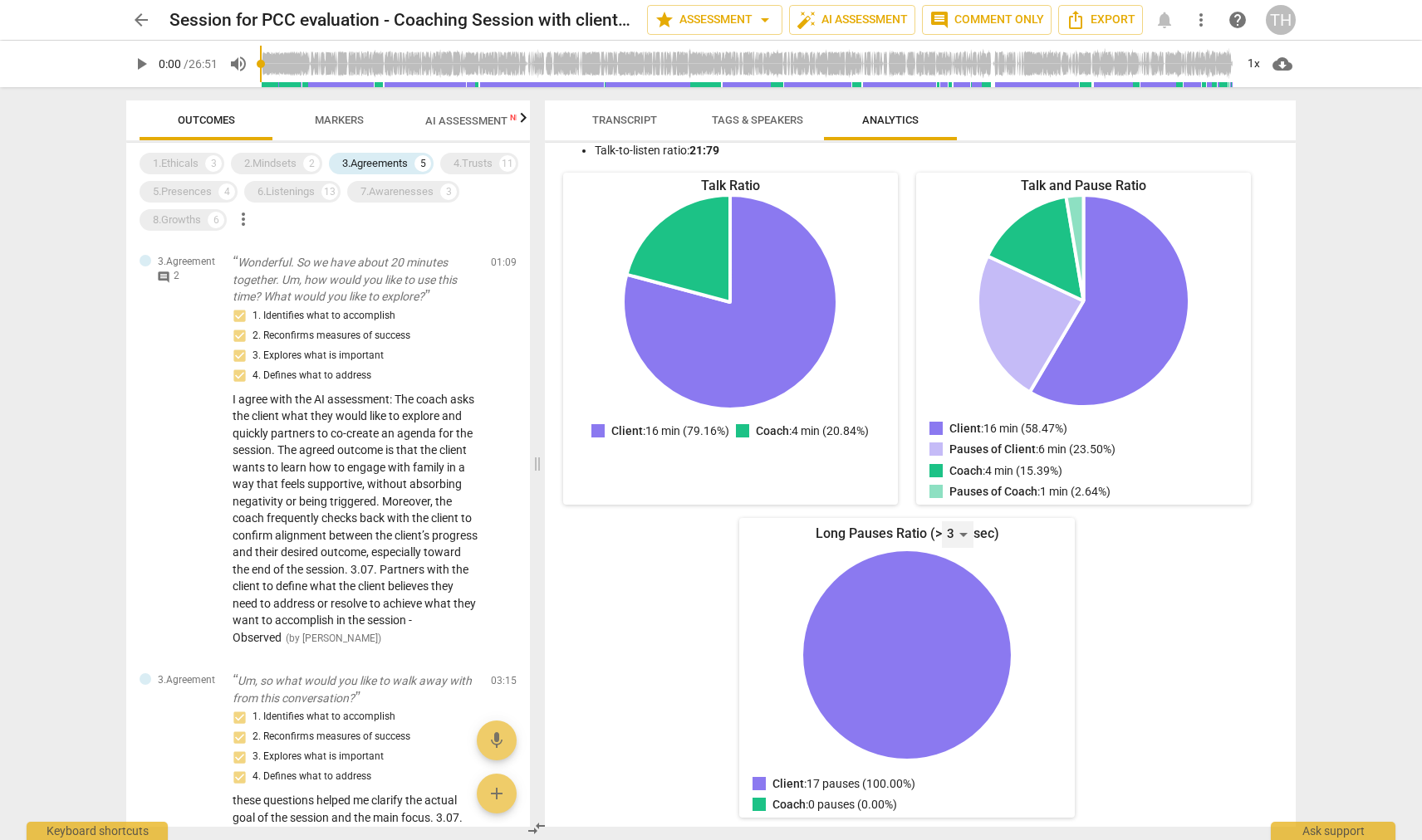
scroll to position [0, 0]
click at [957, 537] on div "3" at bounding box center [958, 534] width 32 height 26
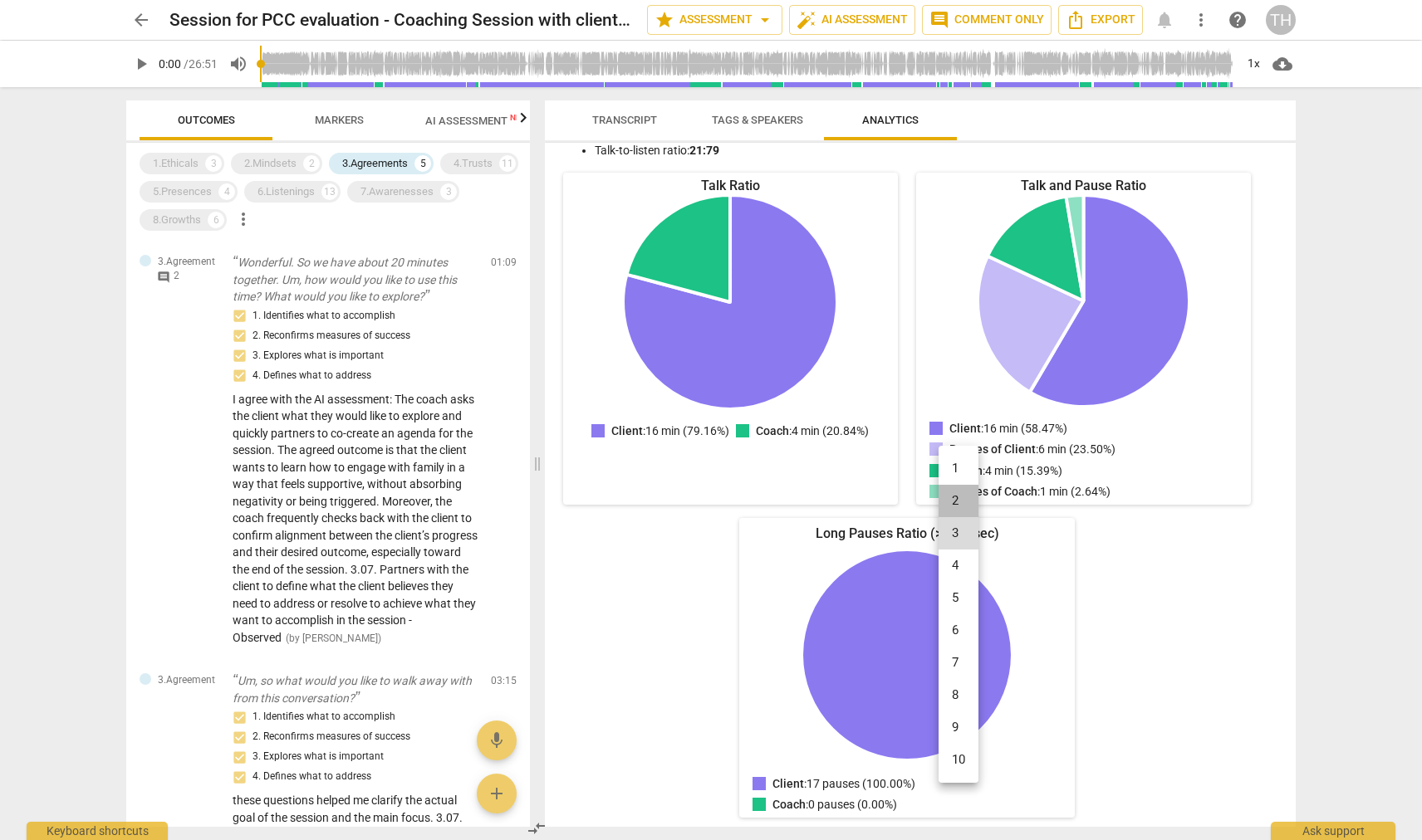
click at [957, 496] on li "2" at bounding box center [958, 501] width 40 height 33
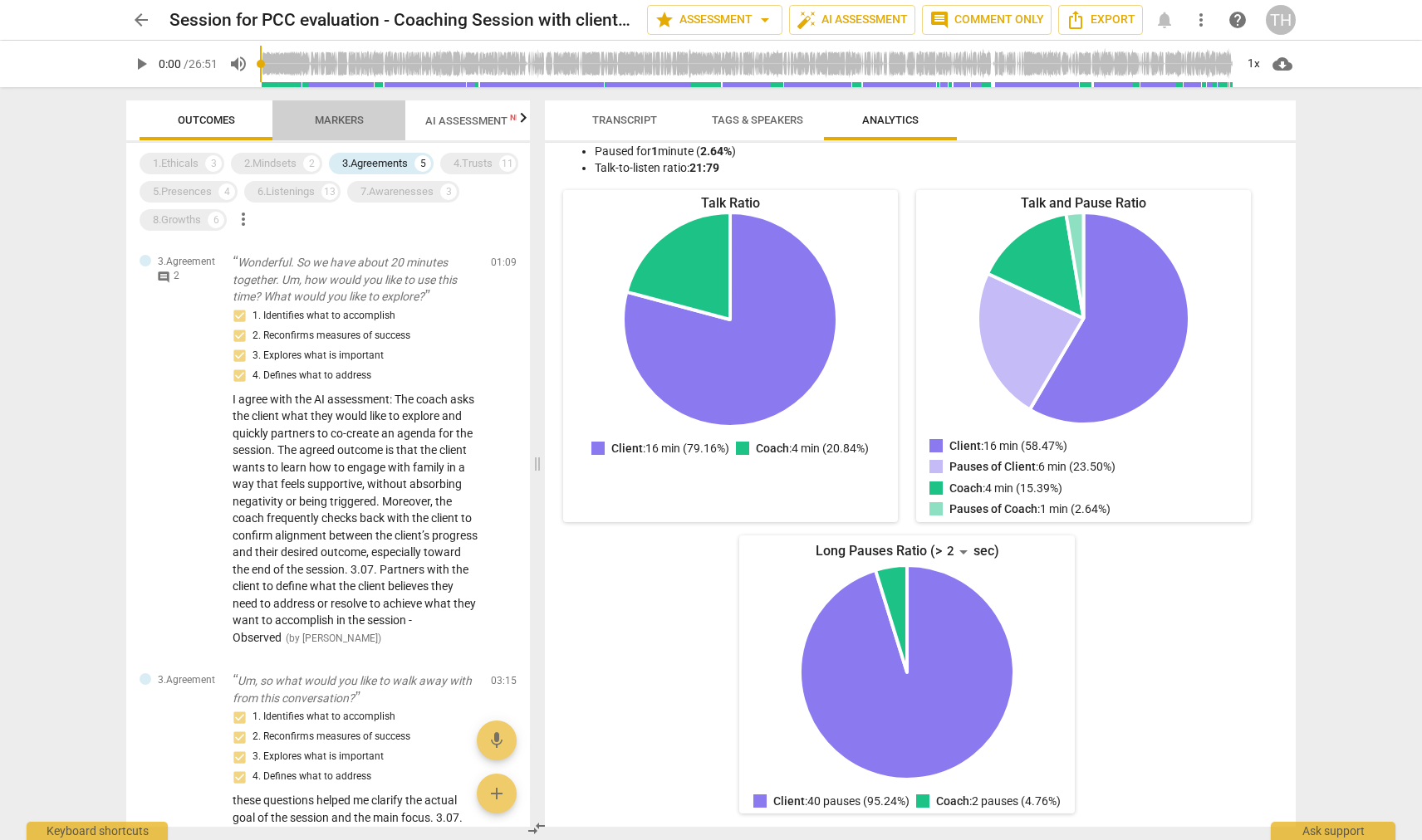
click at [330, 115] on span "Markers" at bounding box center [339, 120] width 49 height 12
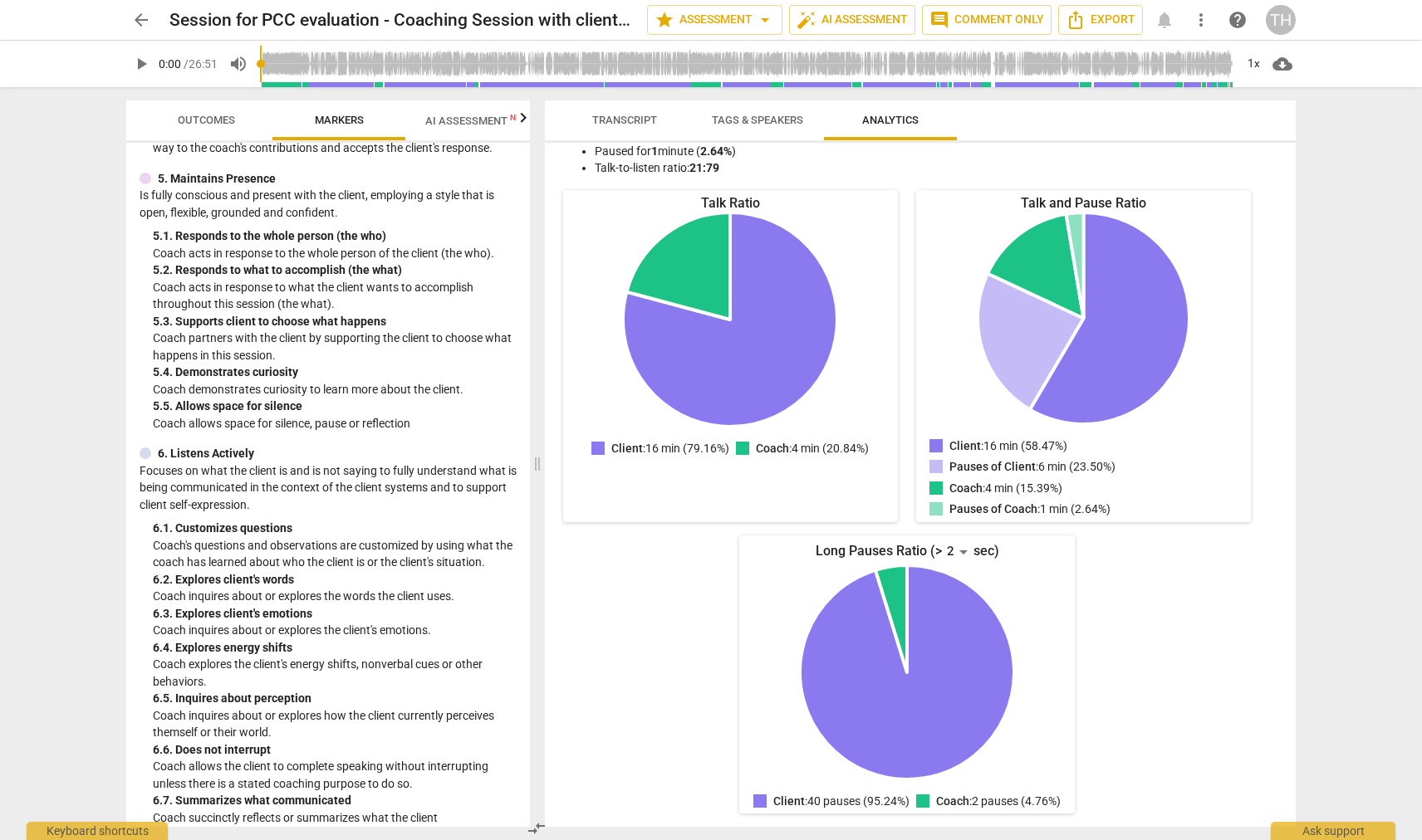
scroll to position [857, 0]
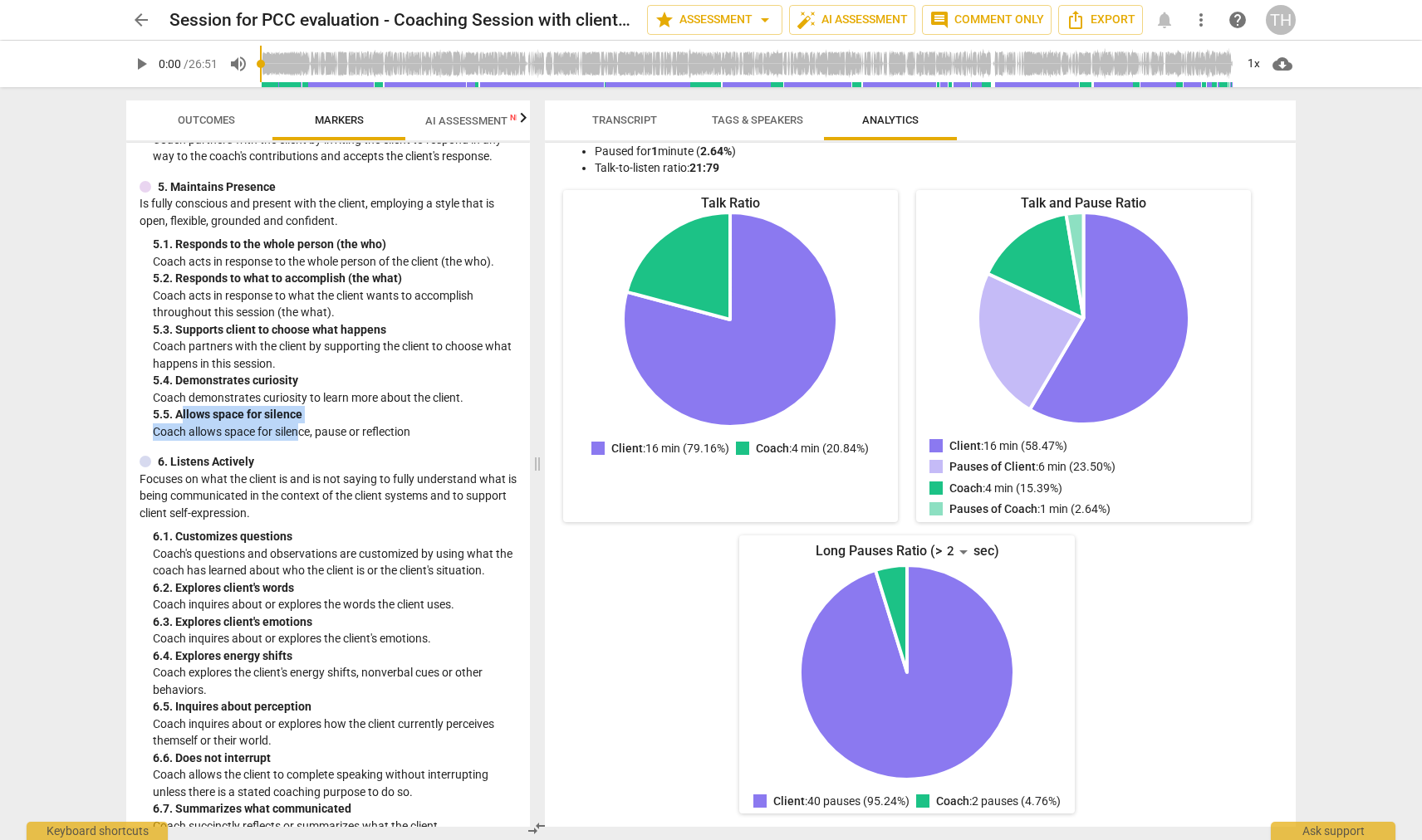
drag, startPoint x: 184, startPoint y: 391, endPoint x: 325, endPoint y: 406, distance: 141.8
click at [303, 406] on div "5. 5. Allows space for silence Coach allows space for silence, pause or reflect…" at bounding box center [334, 423] width 363 height 34
click at [334, 423] on p "Coach allows space for silence, pause or reflection" at bounding box center [334, 432] width 363 height 18
drag, startPoint x: 176, startPoint y: 396, endPoint x: 235, endPoint y: 396, distance: 59.0
click at [235, 406] on div "5. 5. Allows space for silence" at bounding box center [334, 415] width 363 height 18
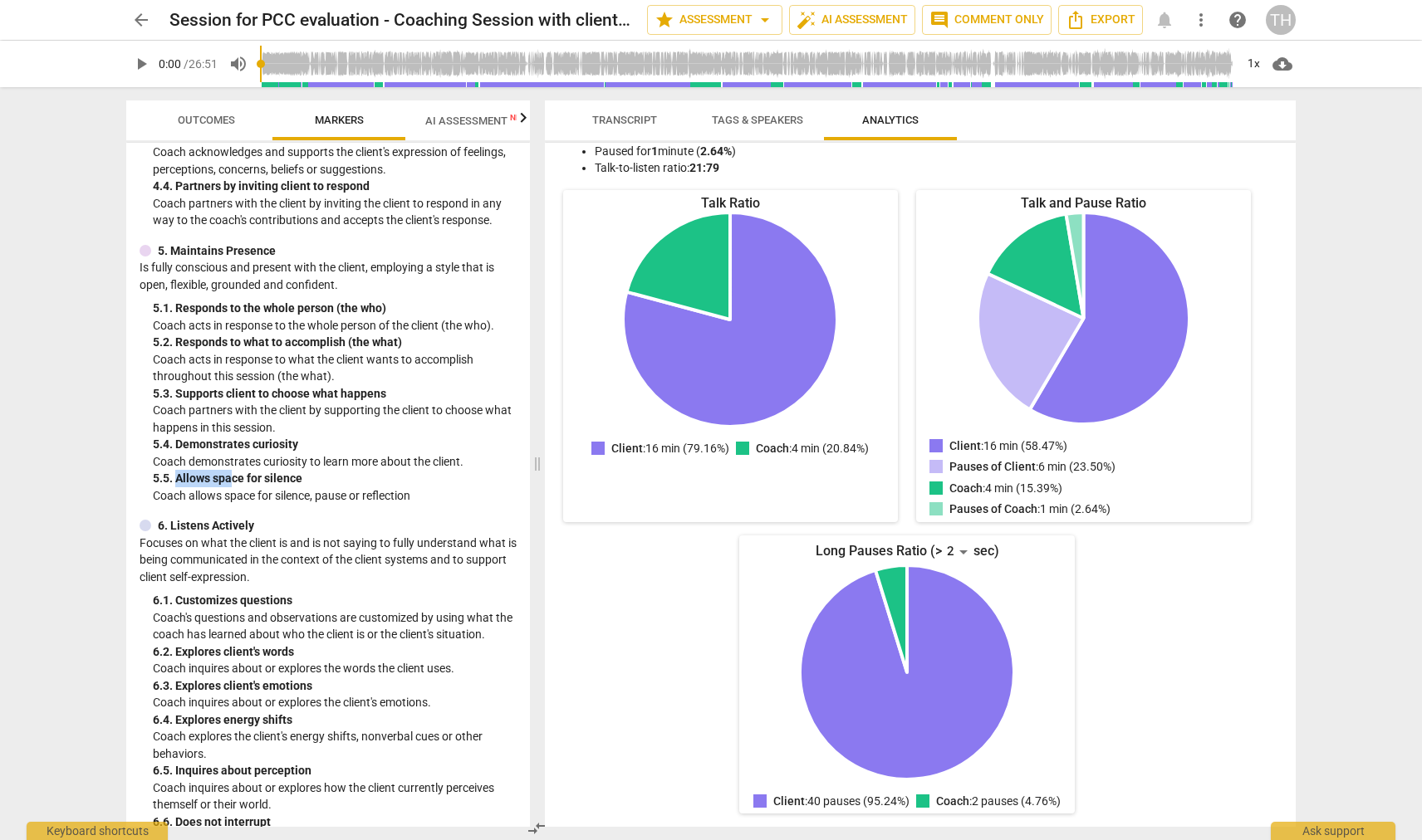
scroll to position [790, 0]
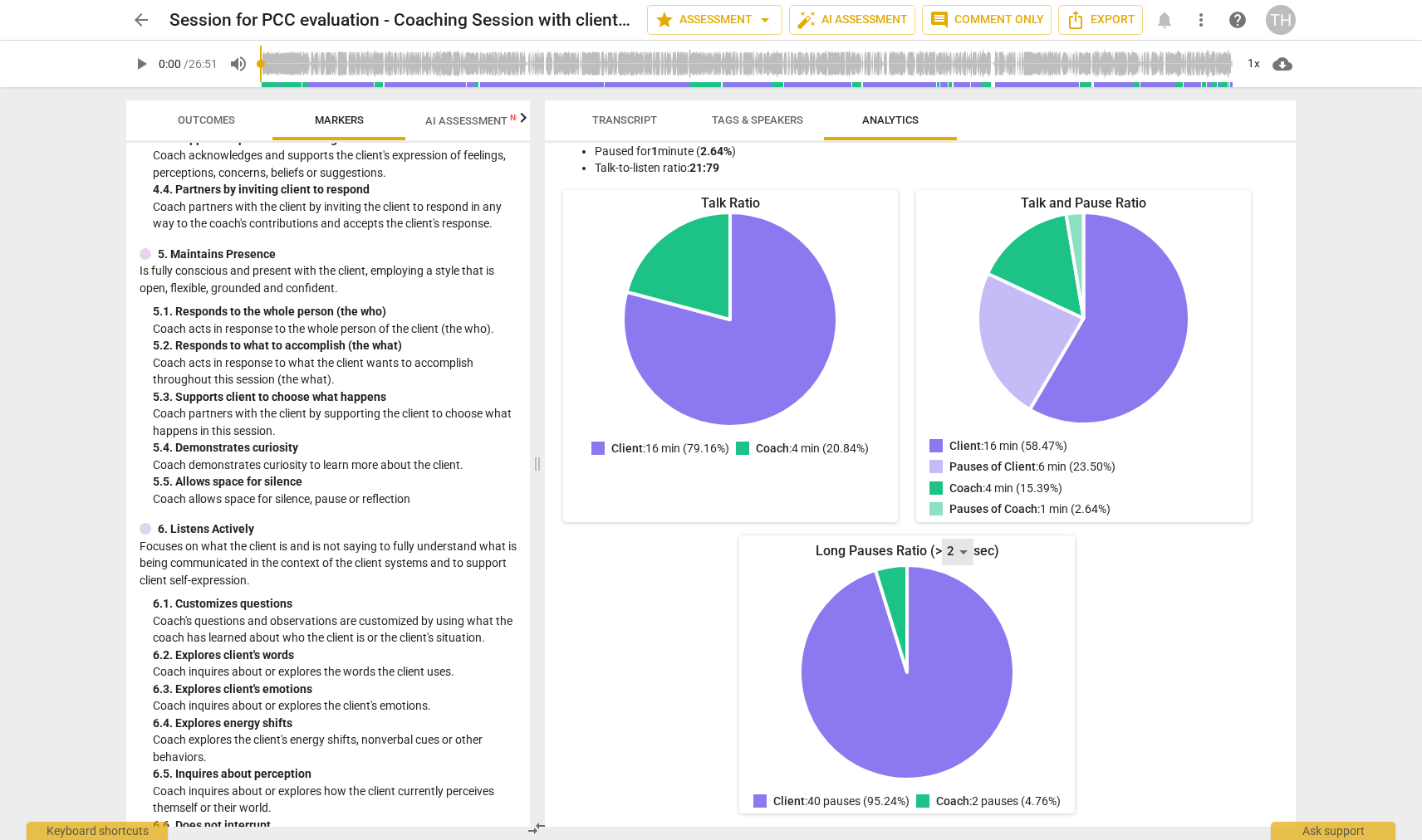
click at [948, 539] on div "2" at bounding box center [958, 552] width 32 height 26
click at [954, 628] on li "5" at bounding box center [958, 631] width 40 height 33
click at [683, 629] on div "Talk Ratio Client: 16 min (79.16%) Coach: 4 min (20.84%) Client : 16 min (79.16…" at bounding box center [906, 503] width 698 height 624
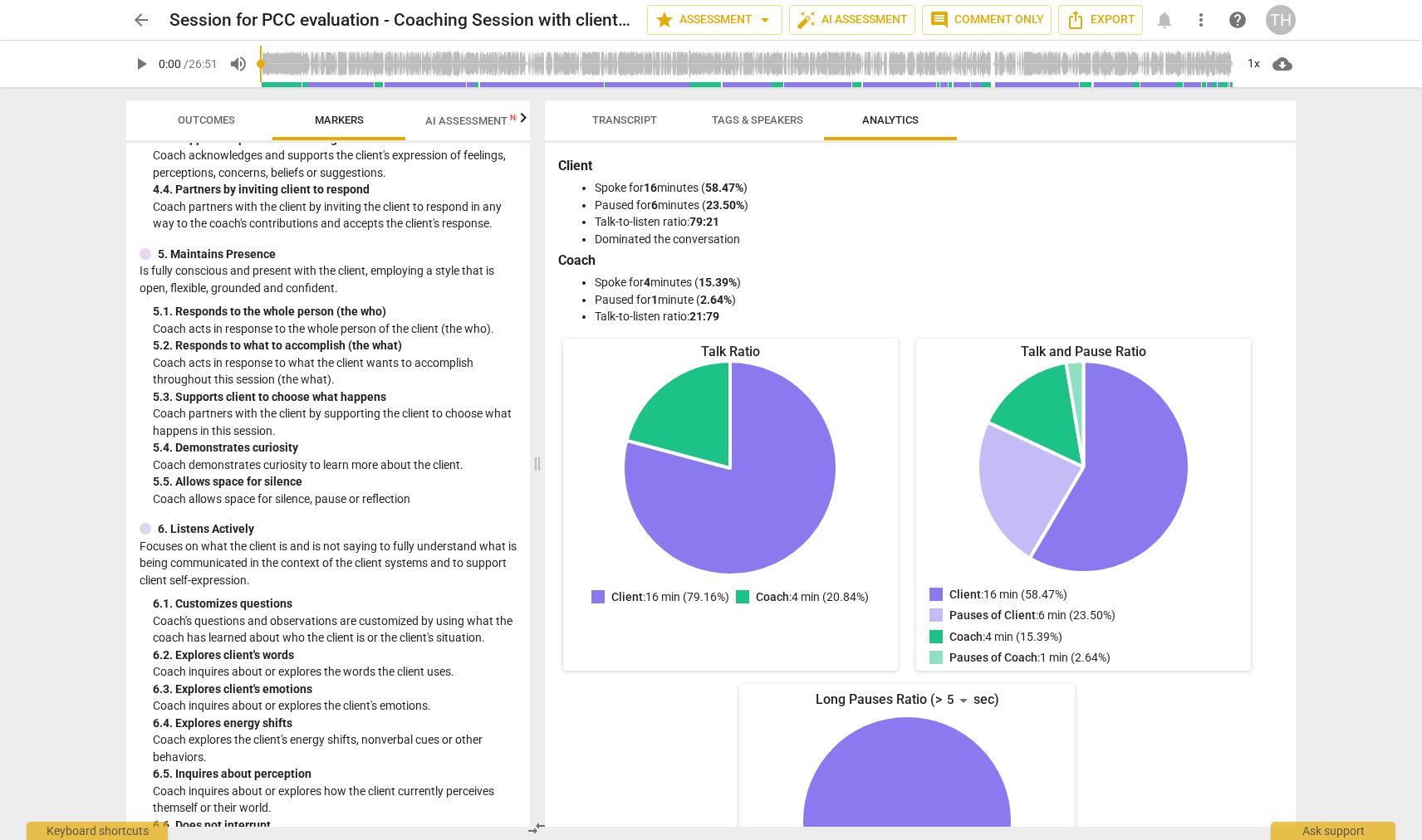
scroll to position [0, 0]
click at [622, 121] on span "Transcript" at bounding box center [624, 120] width 64 height 12
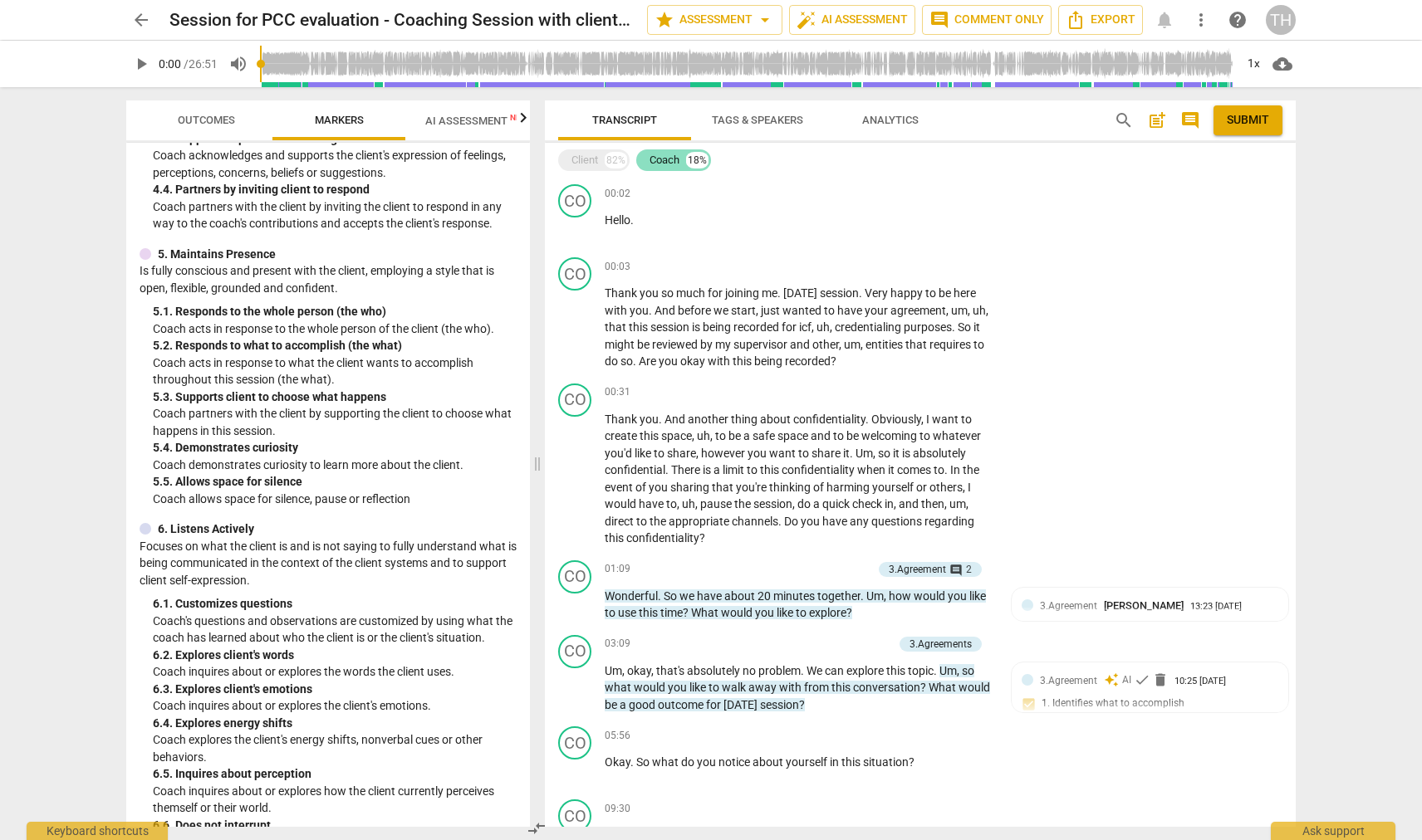
click at [673, 164] on div "Coach" at bounding box center [664, 161] width 30 height 17
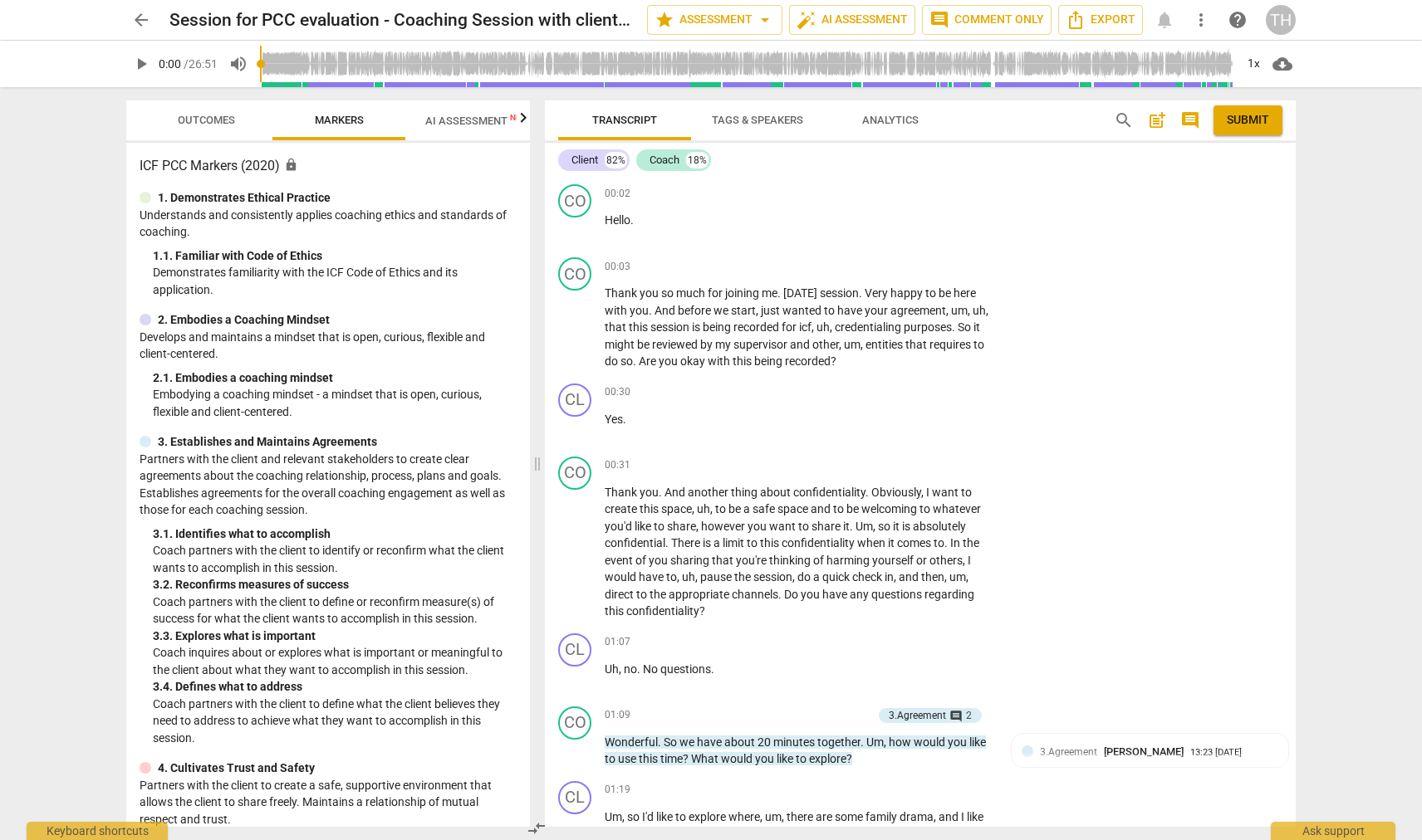
scroll to position [-1, 0]
click at [202, 127] on span "Outcomes" at bounding box center [206, 121] width 97 height 22
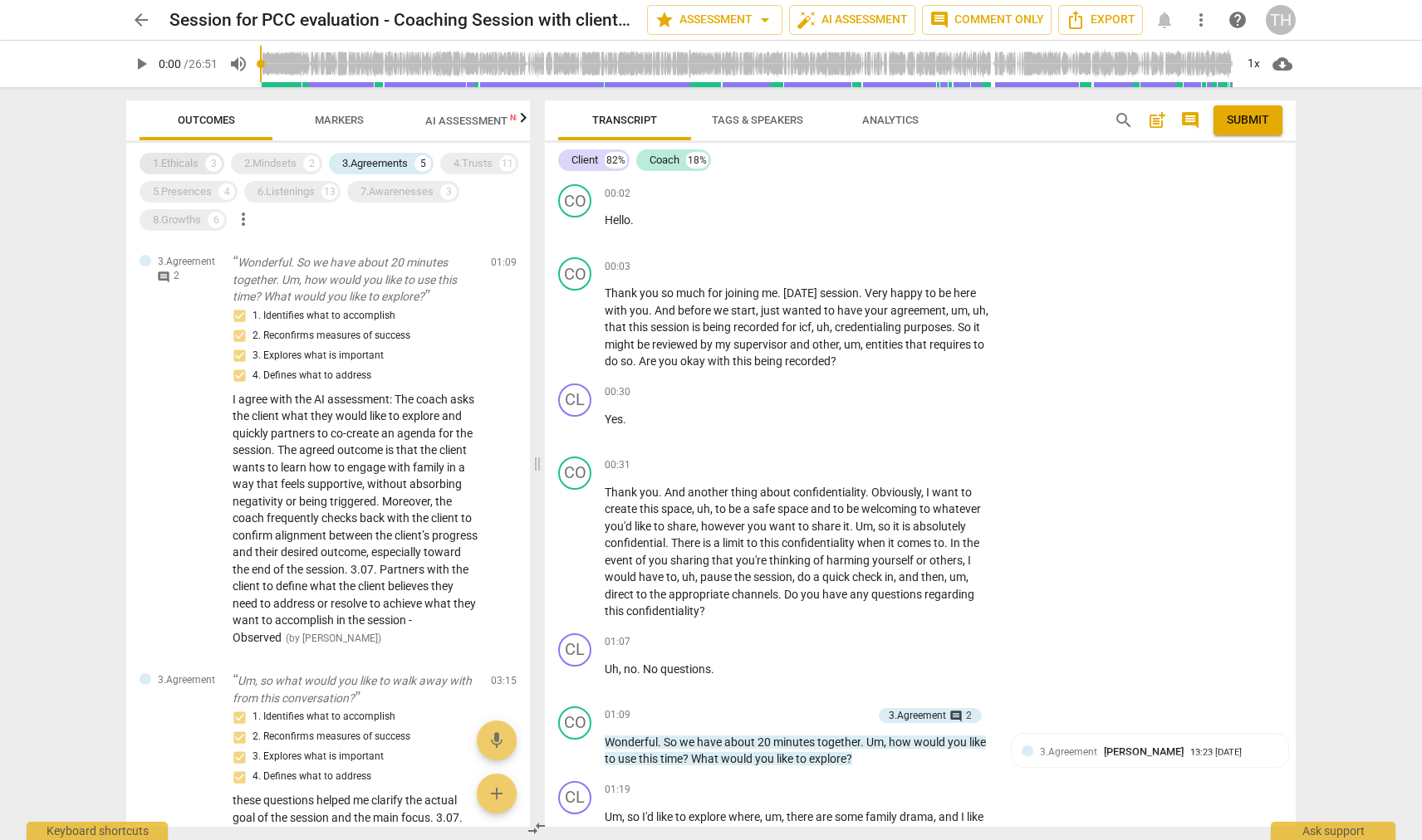
click at [187, 168] on div "1.Ethicals" at bounding box center [176, 164] width 46 height 17
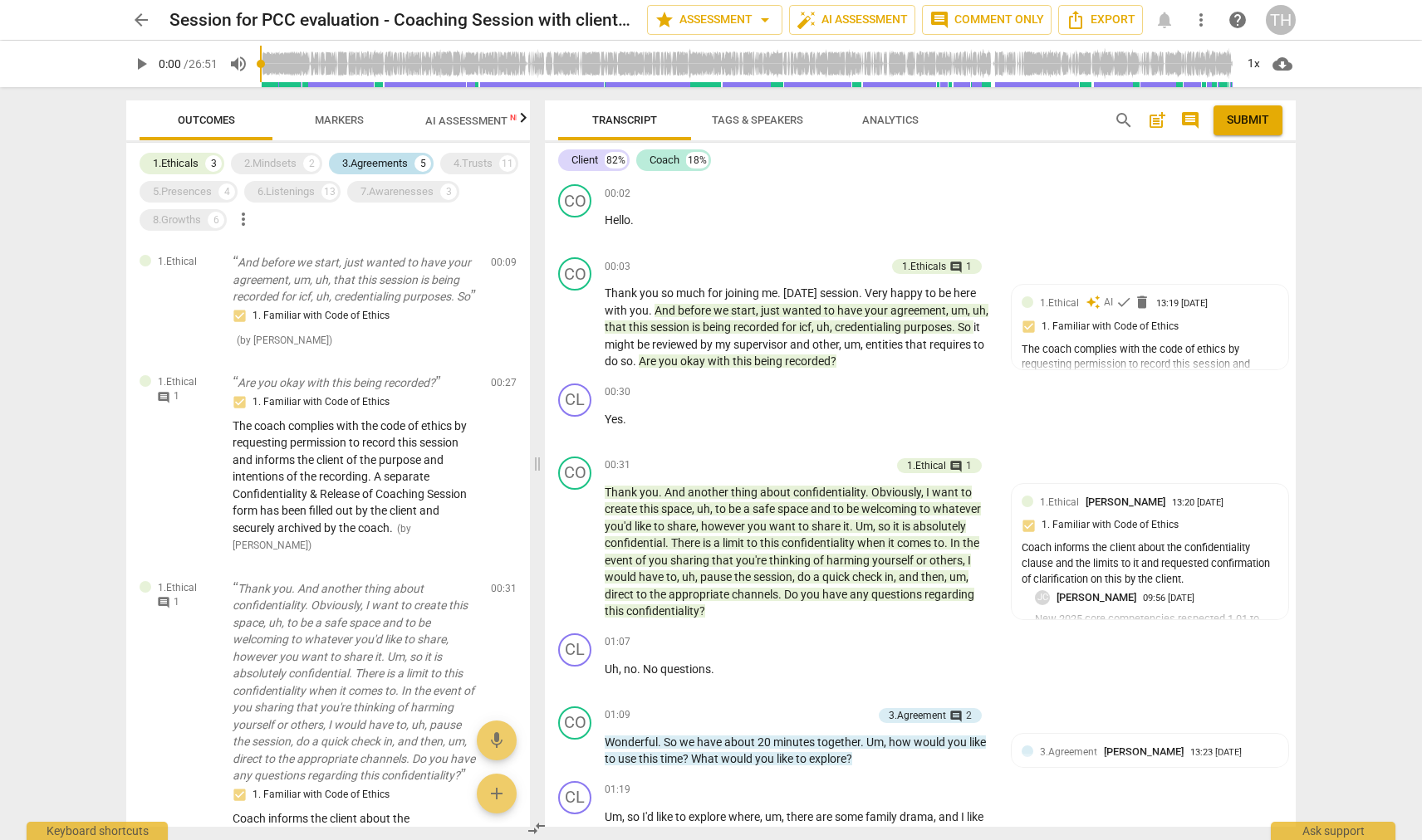
click at [363, 164] on div "3.Agreements" at bounding box center [375, 164] width 65 height 17
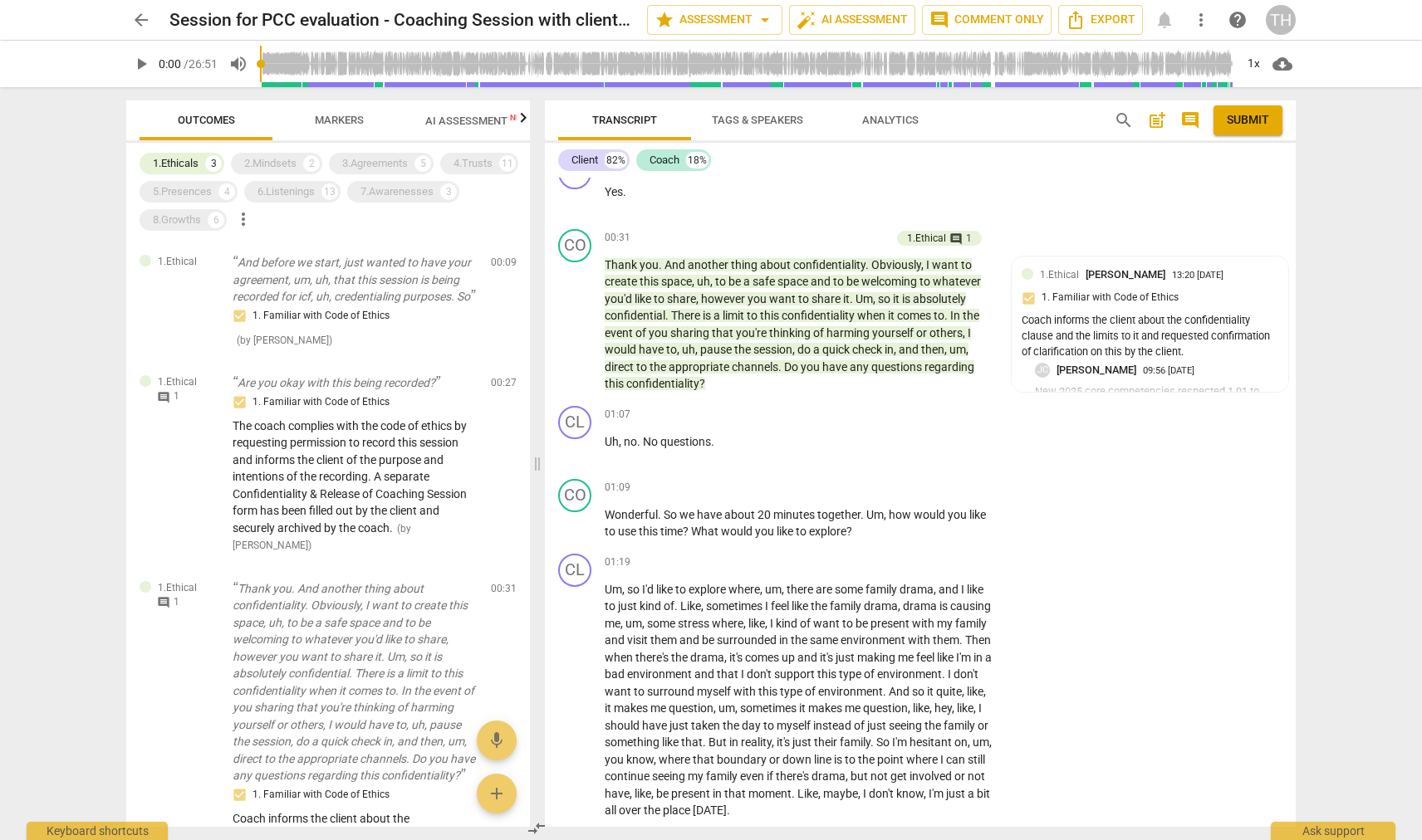
scroll to position [254, 0]
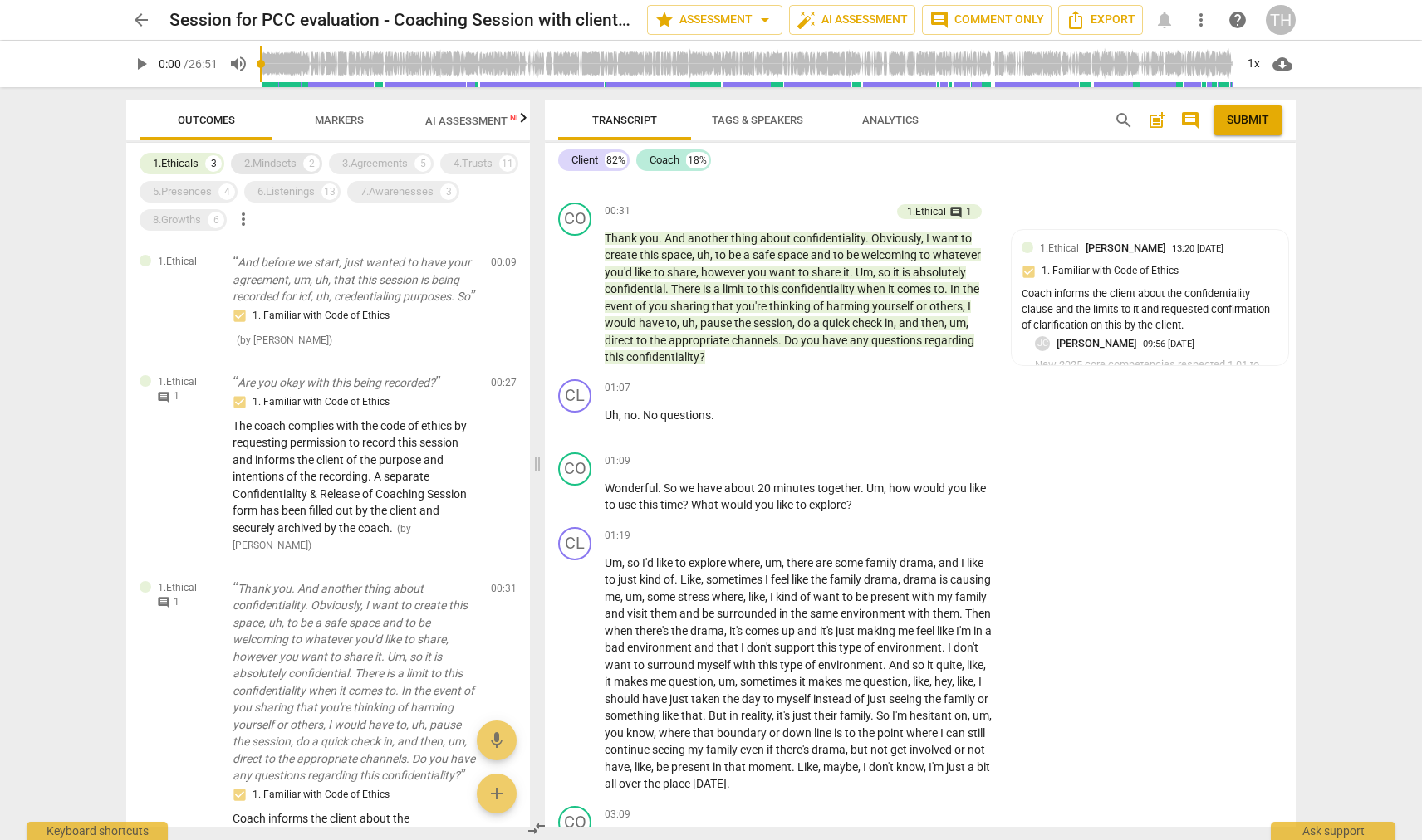
click at [204, 162] on div "1.Ethicals 3" at bounding box center [181, 164] width 85 height 21
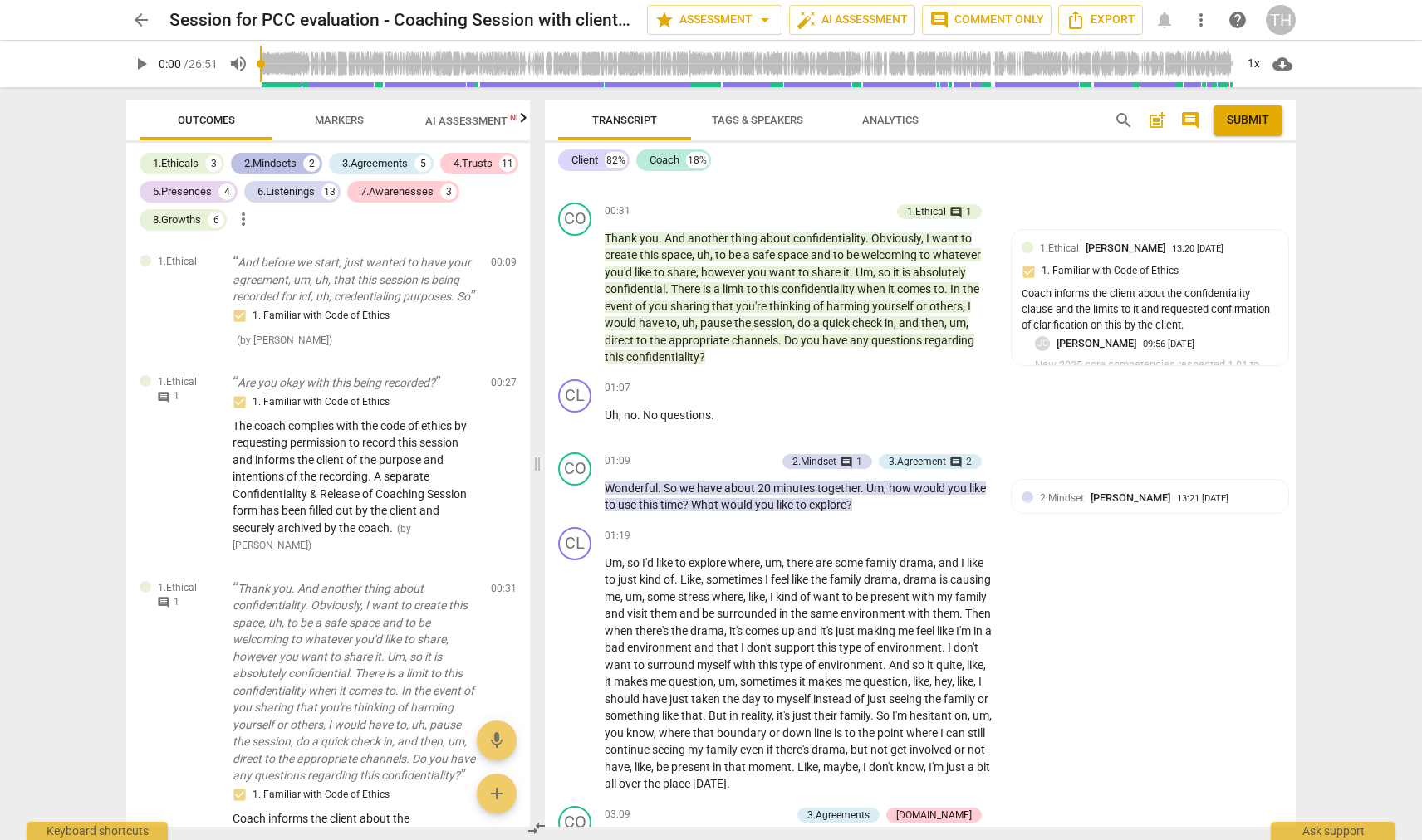
click at [277, 160] on div "2.Mindsets" at bounding box center [270, 164] width 52 height 17
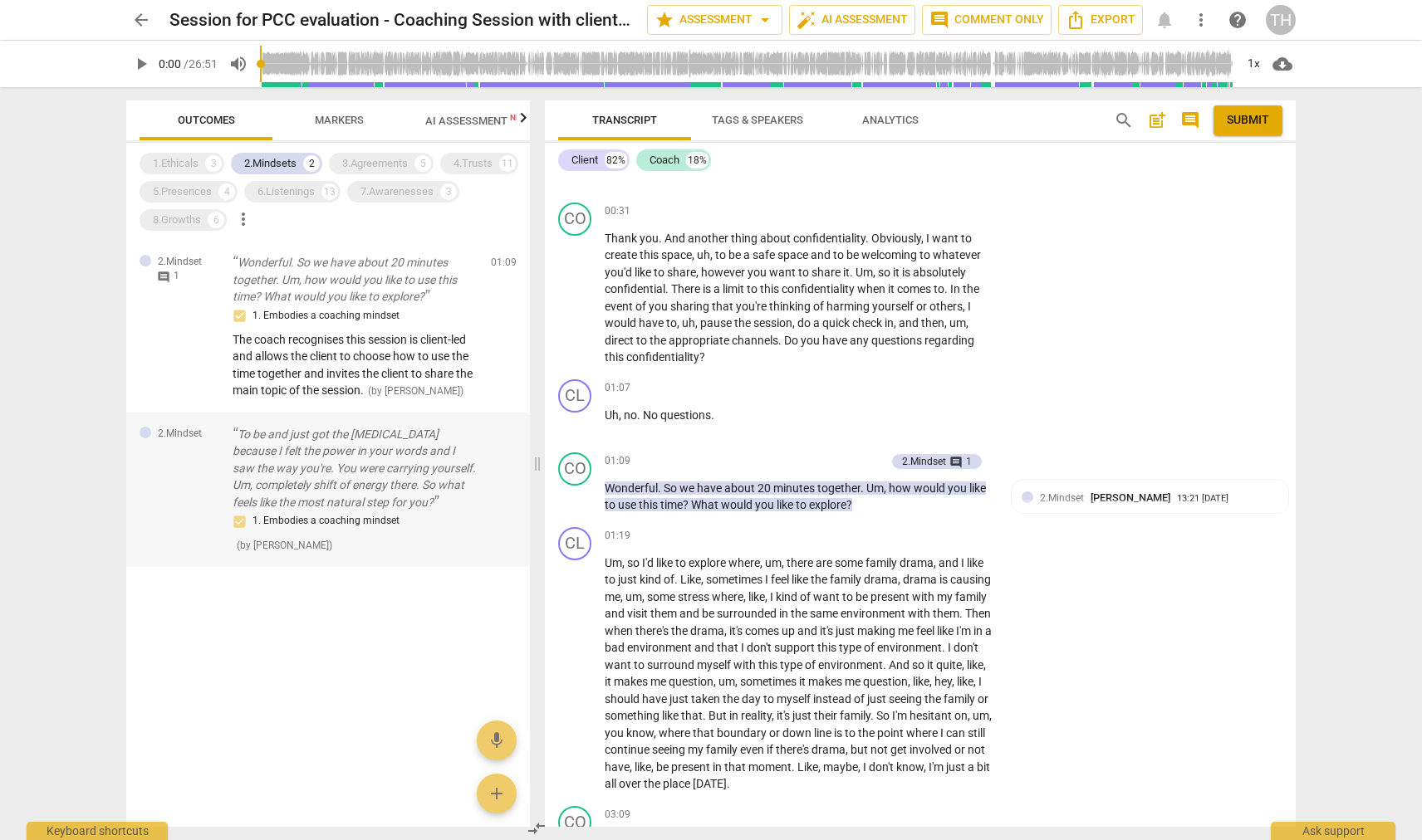
click at [355, 491] on p "To be and just got the [MEDICAL_DATA] because I felt the power in your words an…" at bounding box center [355, 469] width 245 height 86
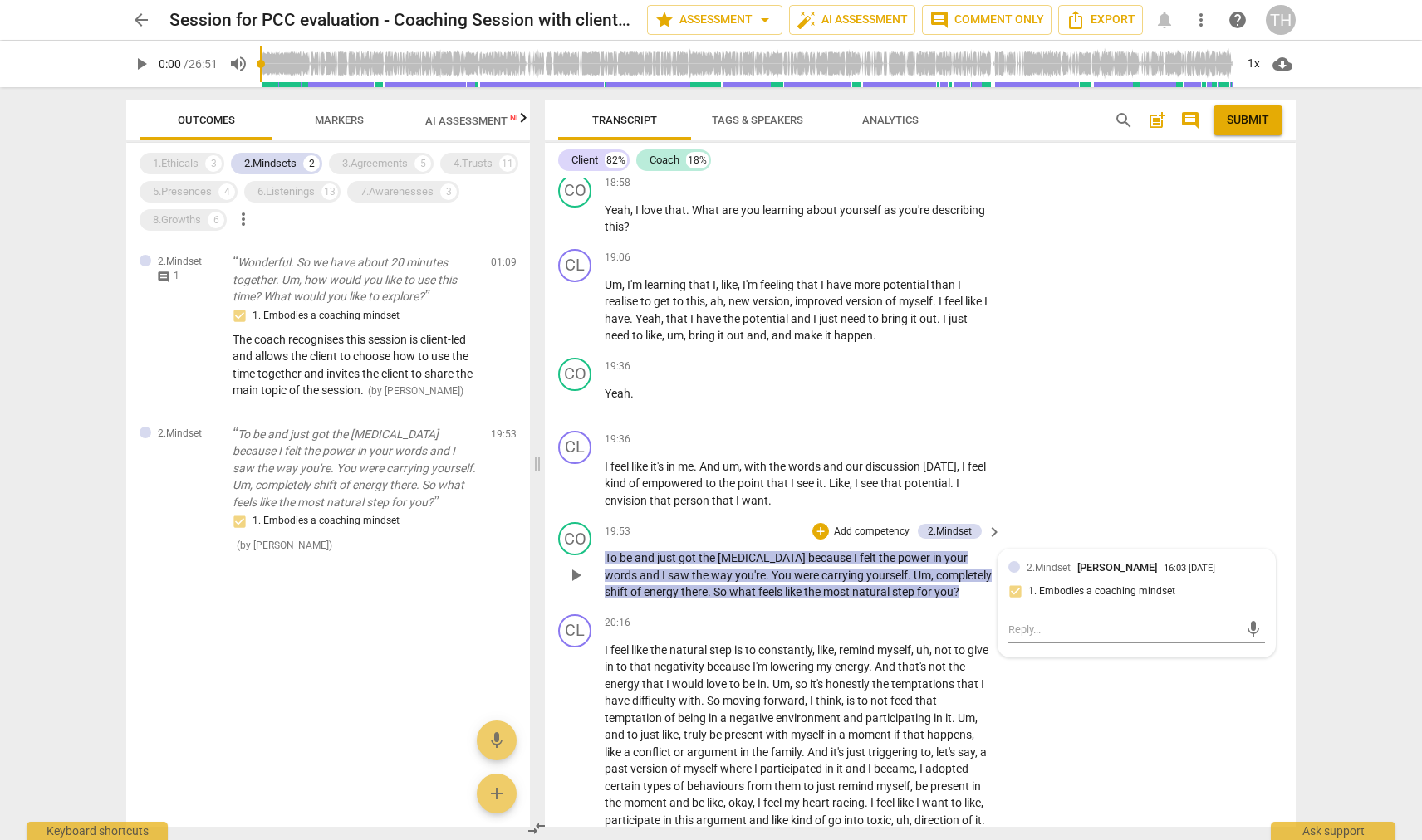
scroll to position [4169, 0]
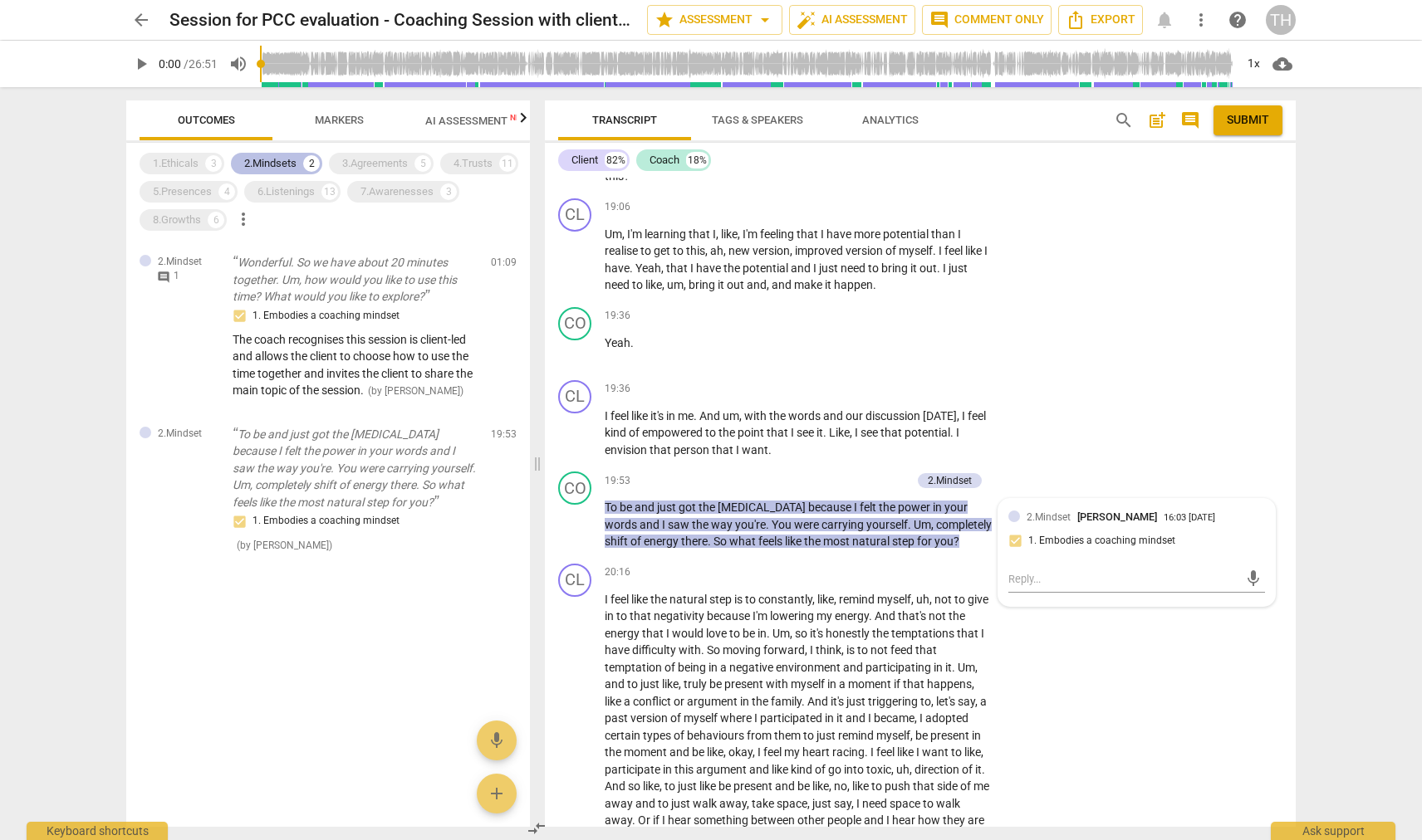
click at [292, 168] on div "2.Mindsets" at bounding box center [270, 164] width 52 height 17
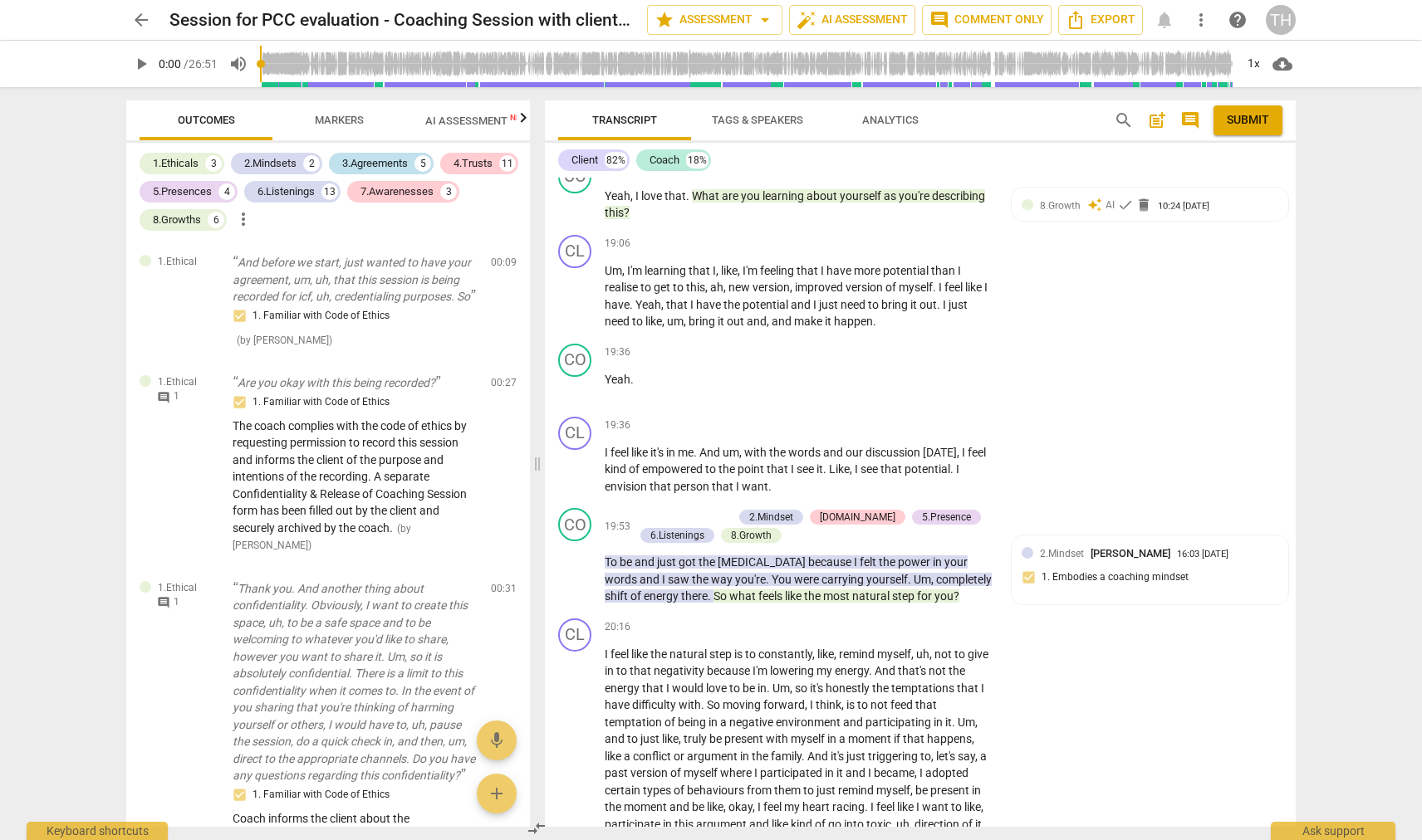
click at [362, 164] on div "3.Agreements" at bounding box center [375, 164] width 65 height 17
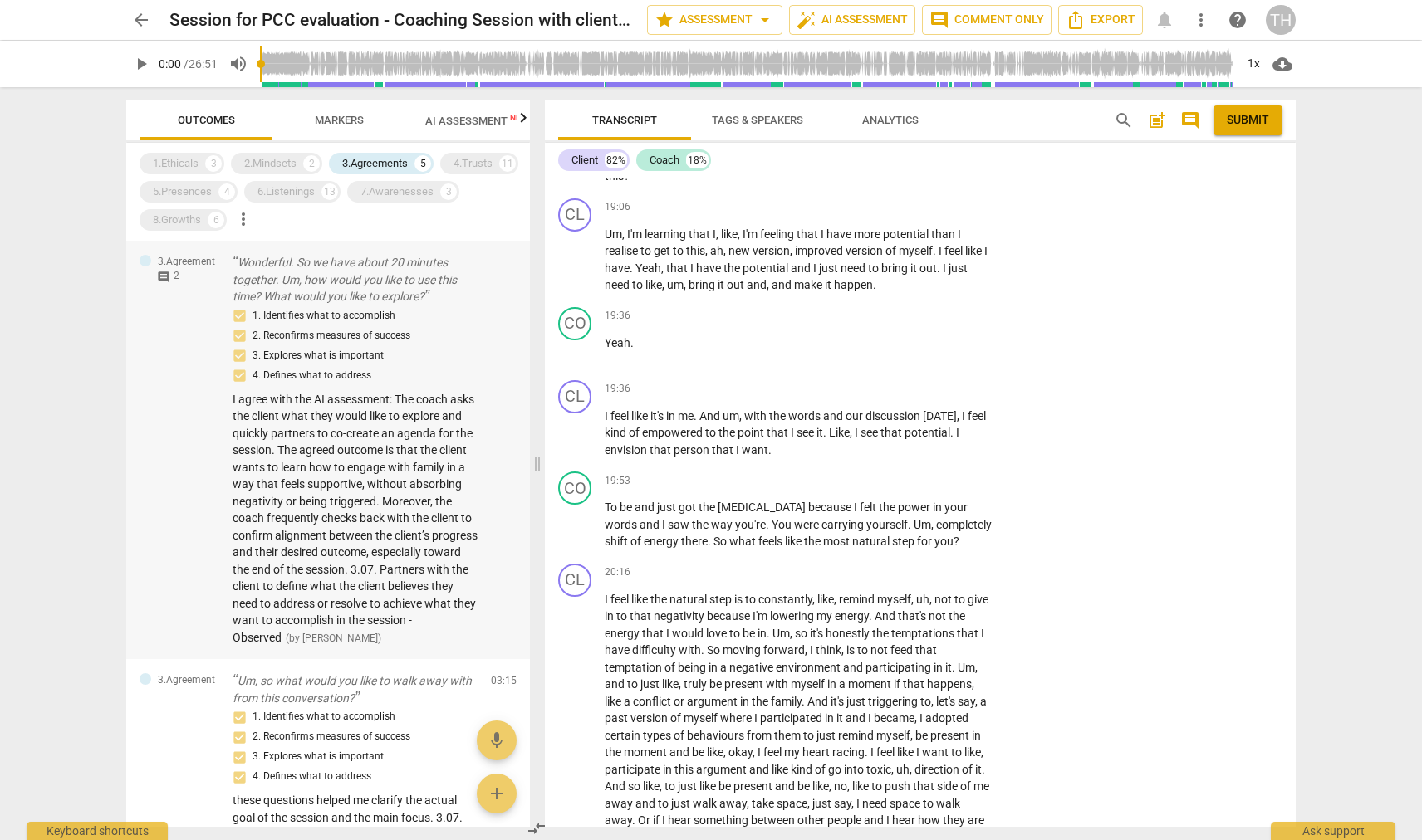
scroll to position [0, 0]
click at [315, 289] on p "Wonderful. So we have about 20 minutes together. Um, how would you like to use …" at bounding box center [355, 279] width 245 height 51
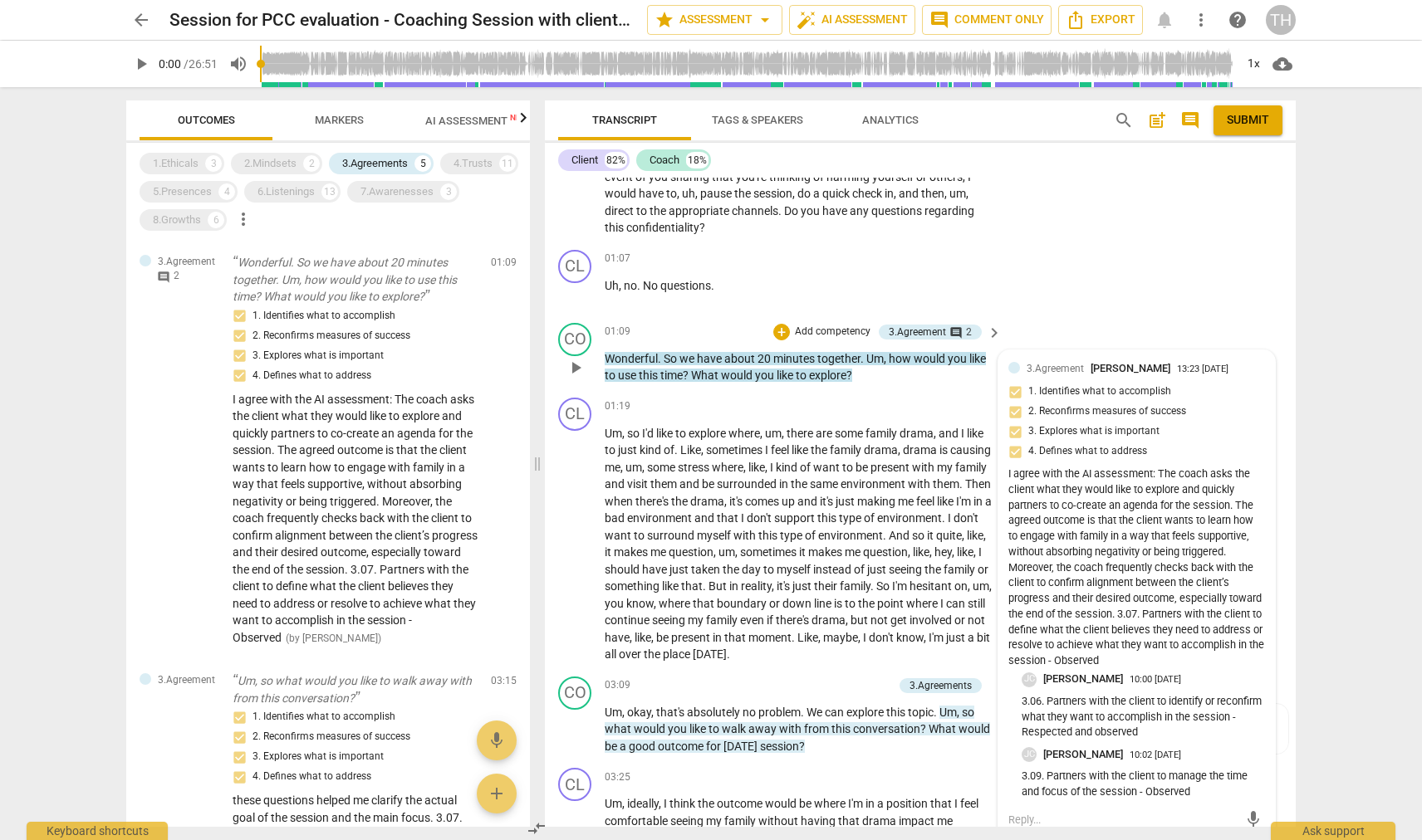
scroll to position [389, 0]
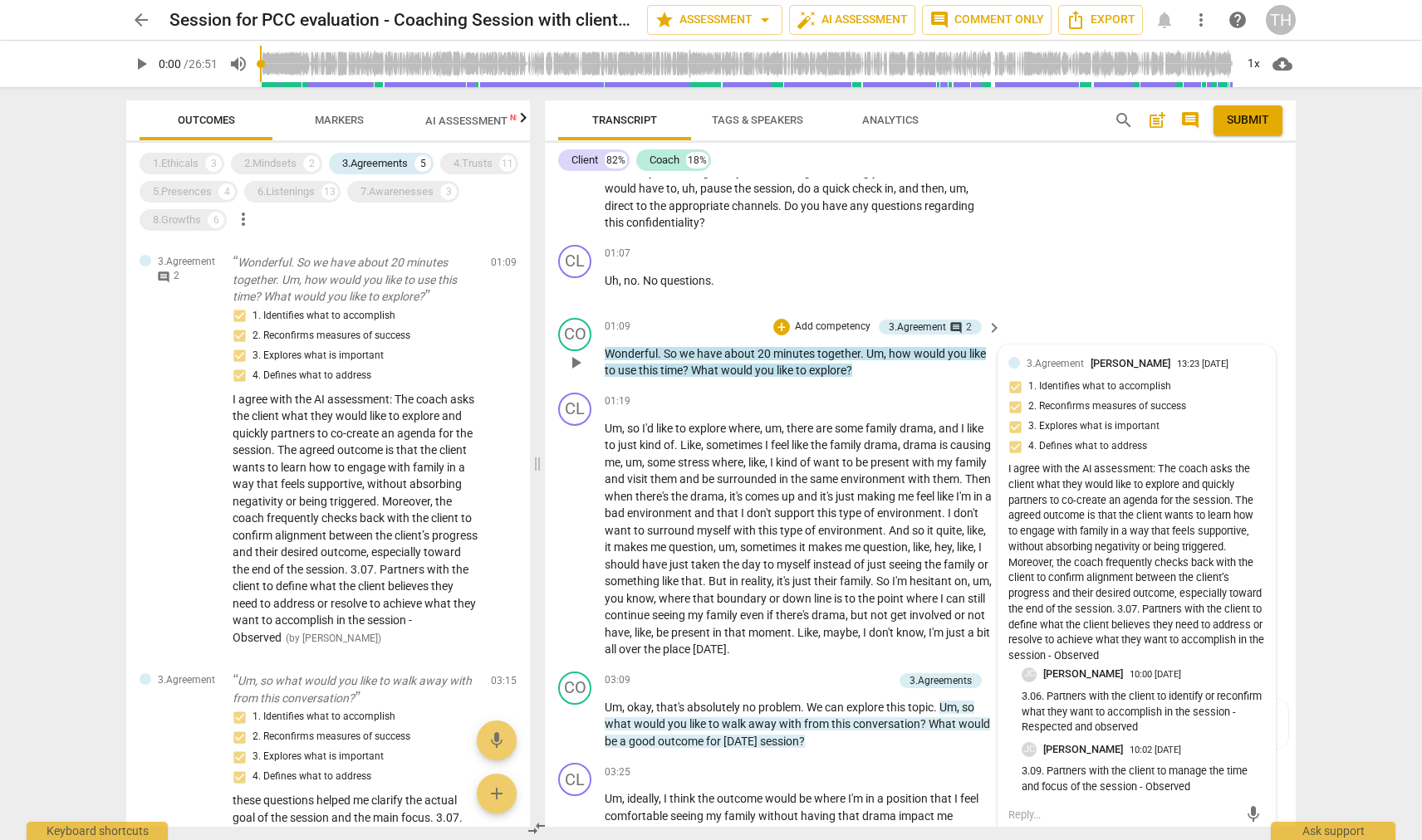
click at [999, 391] on div "3.Agreement [PERSON_NAME] 13:23 [DATE] 1. Identifies what to accomplish 2. Reco…" at bounding box center [1136, 593] width 277 height 496
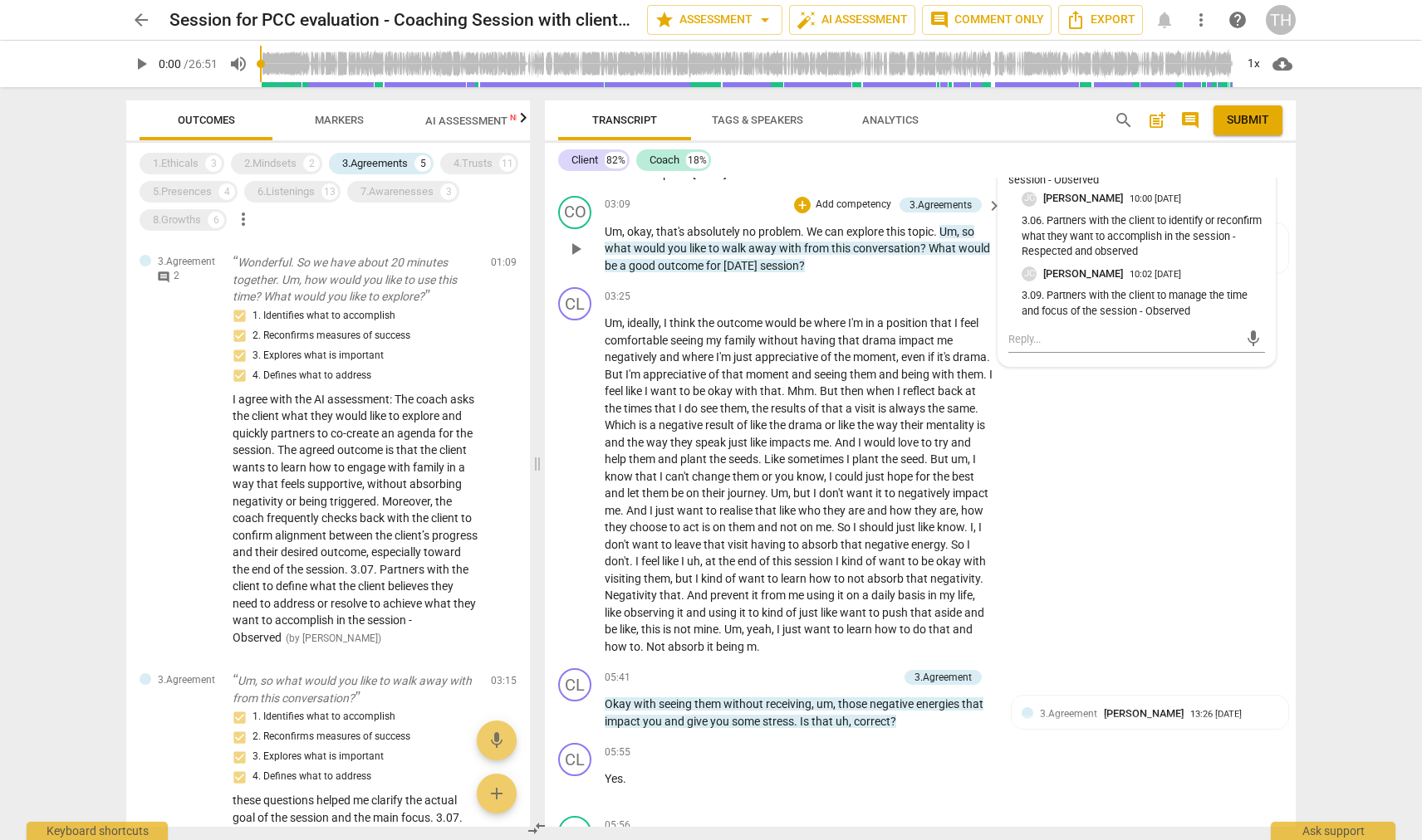
scroll to position [908, 0]
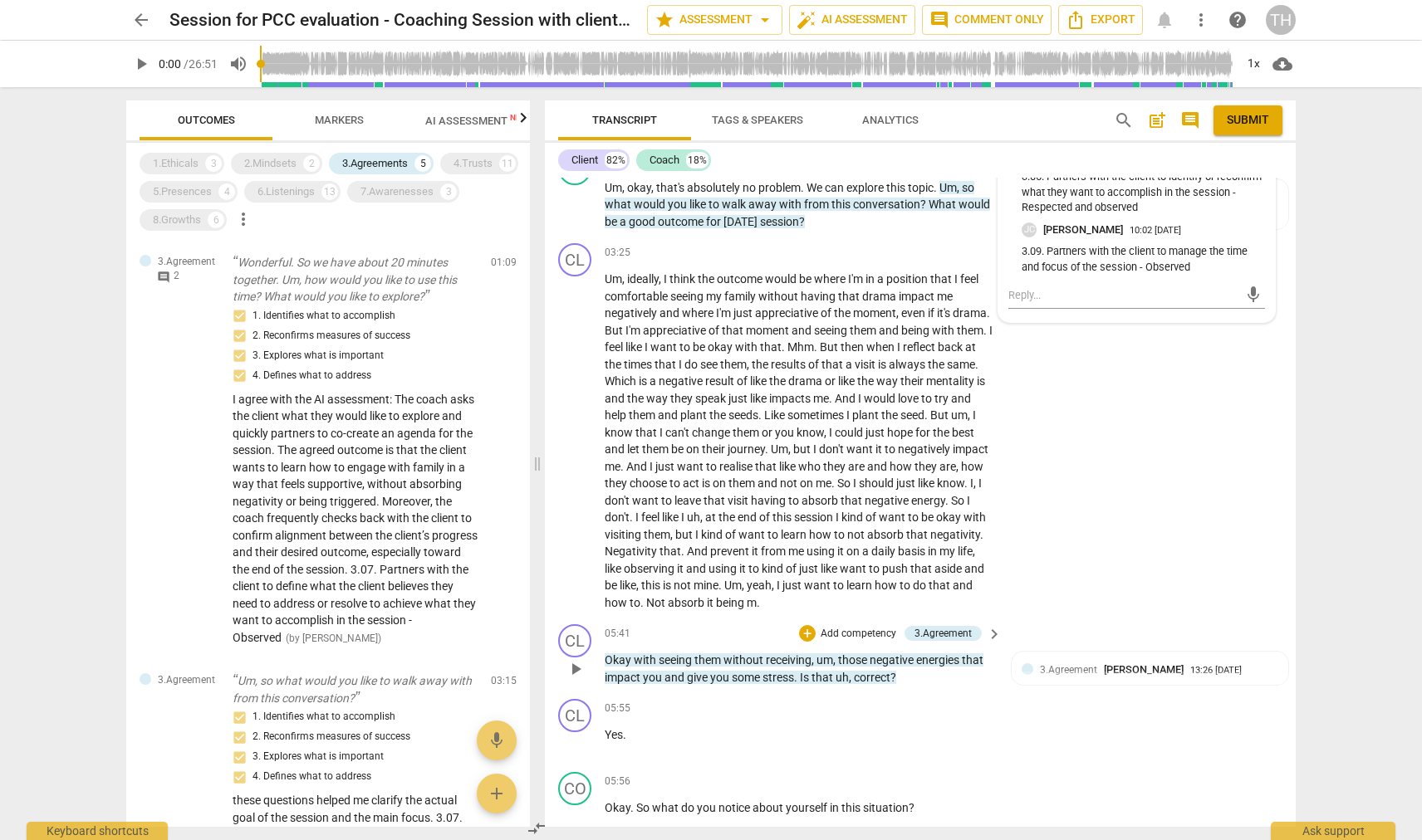
click at [752, 671] on span "some" at bounding box center [747, 677] width 31 height 13
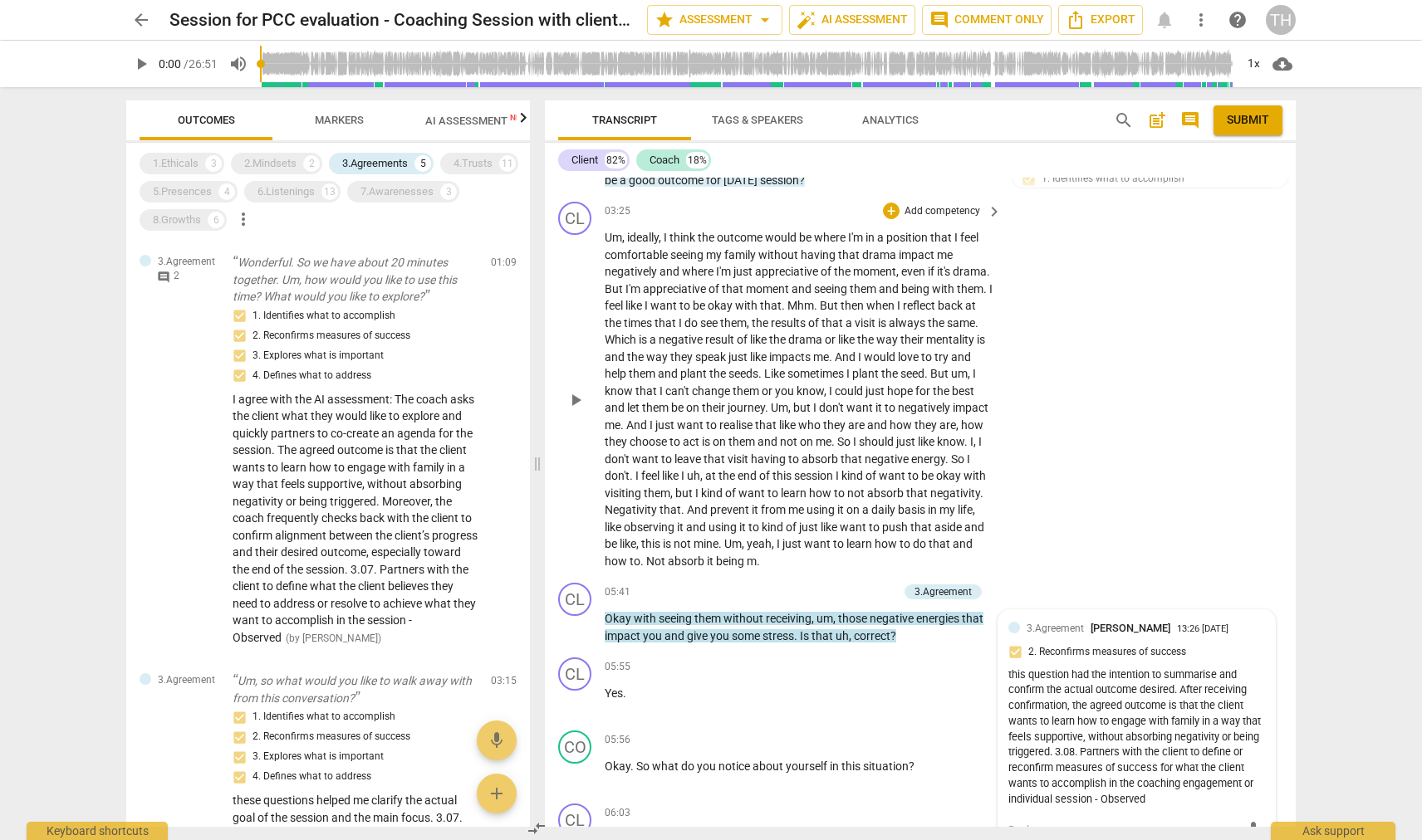
scroll to position [959, 0]
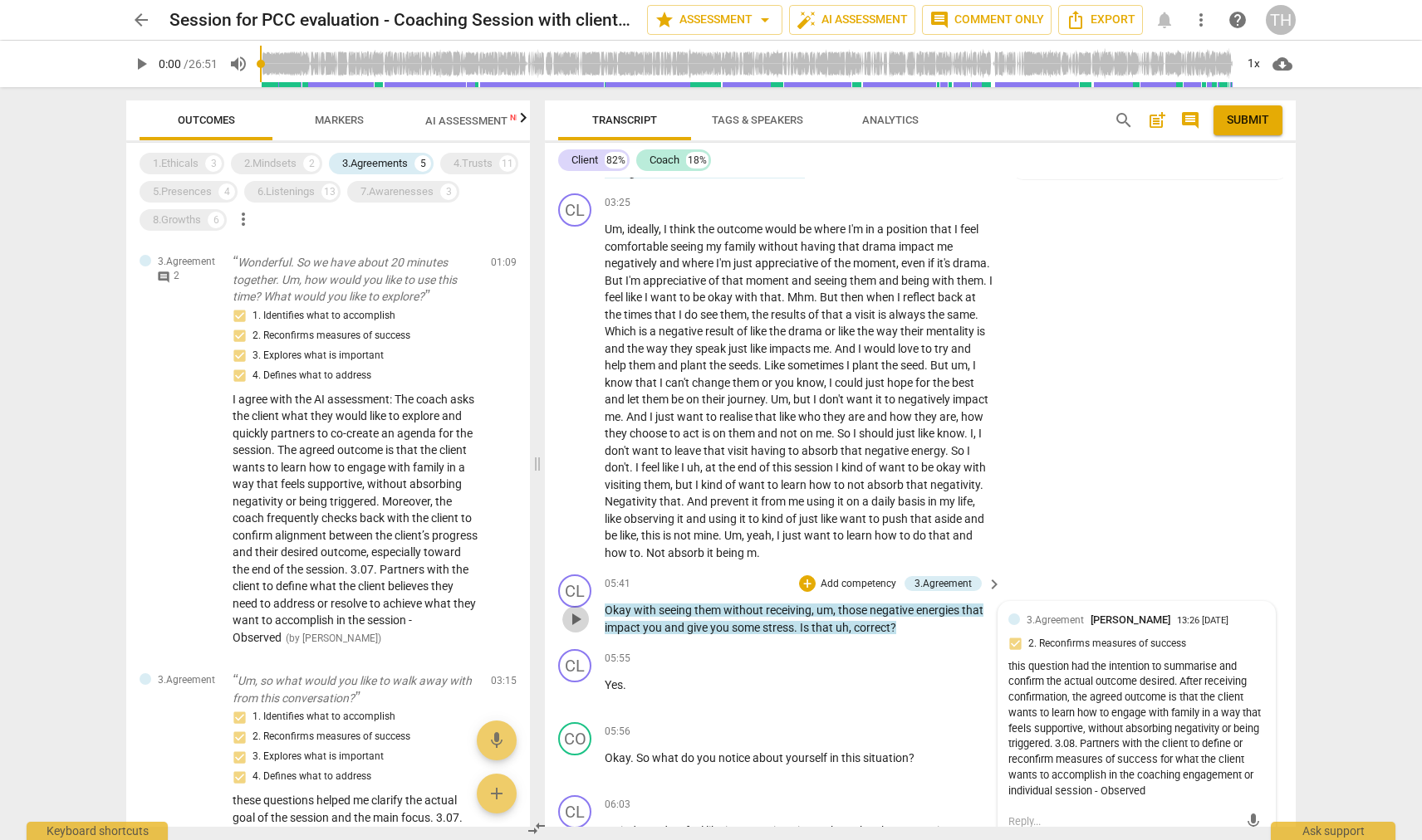
click at [583, 609] on span "play_arrow" at bounding box center [575, 619] width 20 height 20
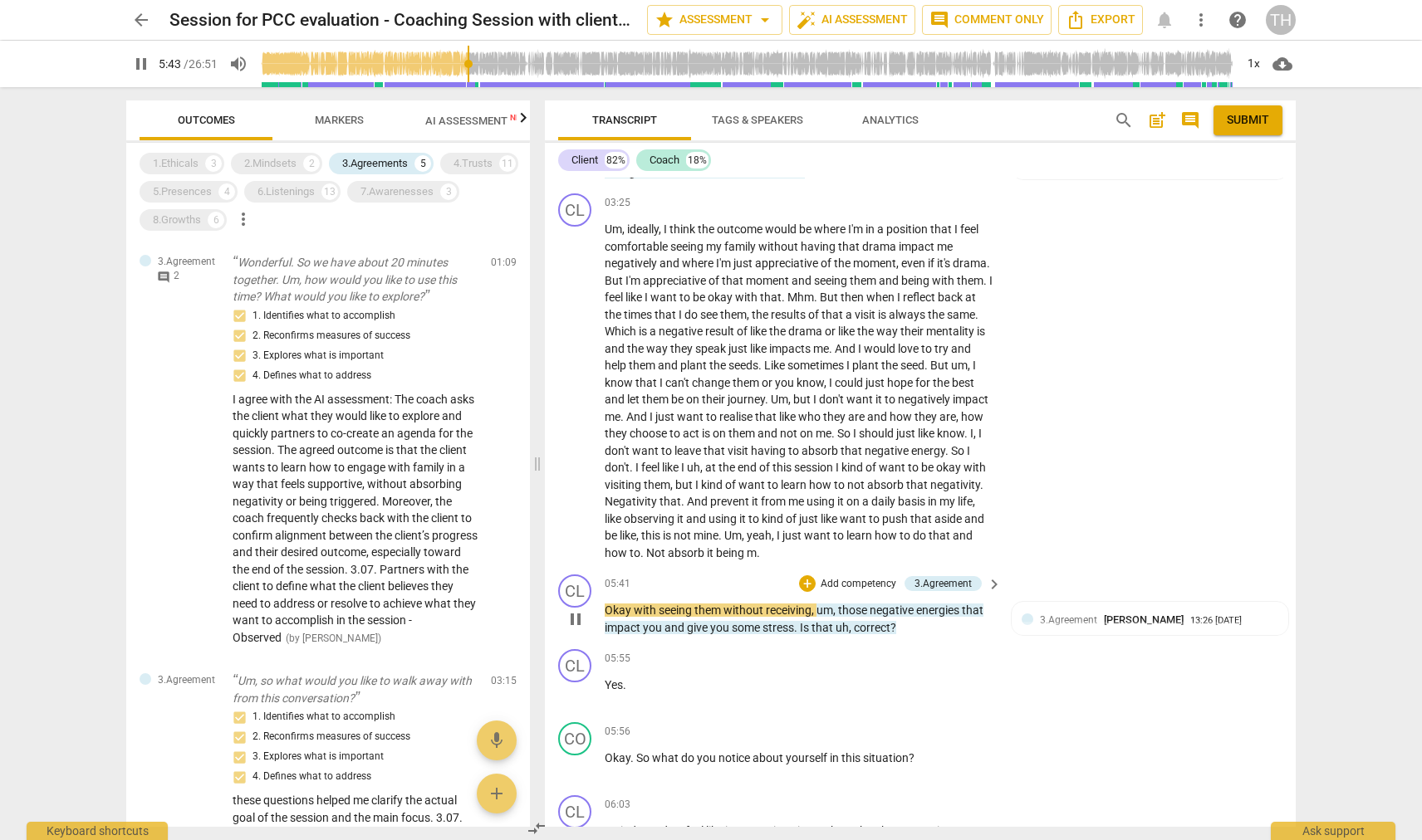
click at [576, 609] on span "pause" at bounding box center [575, 619] width 20 height 20
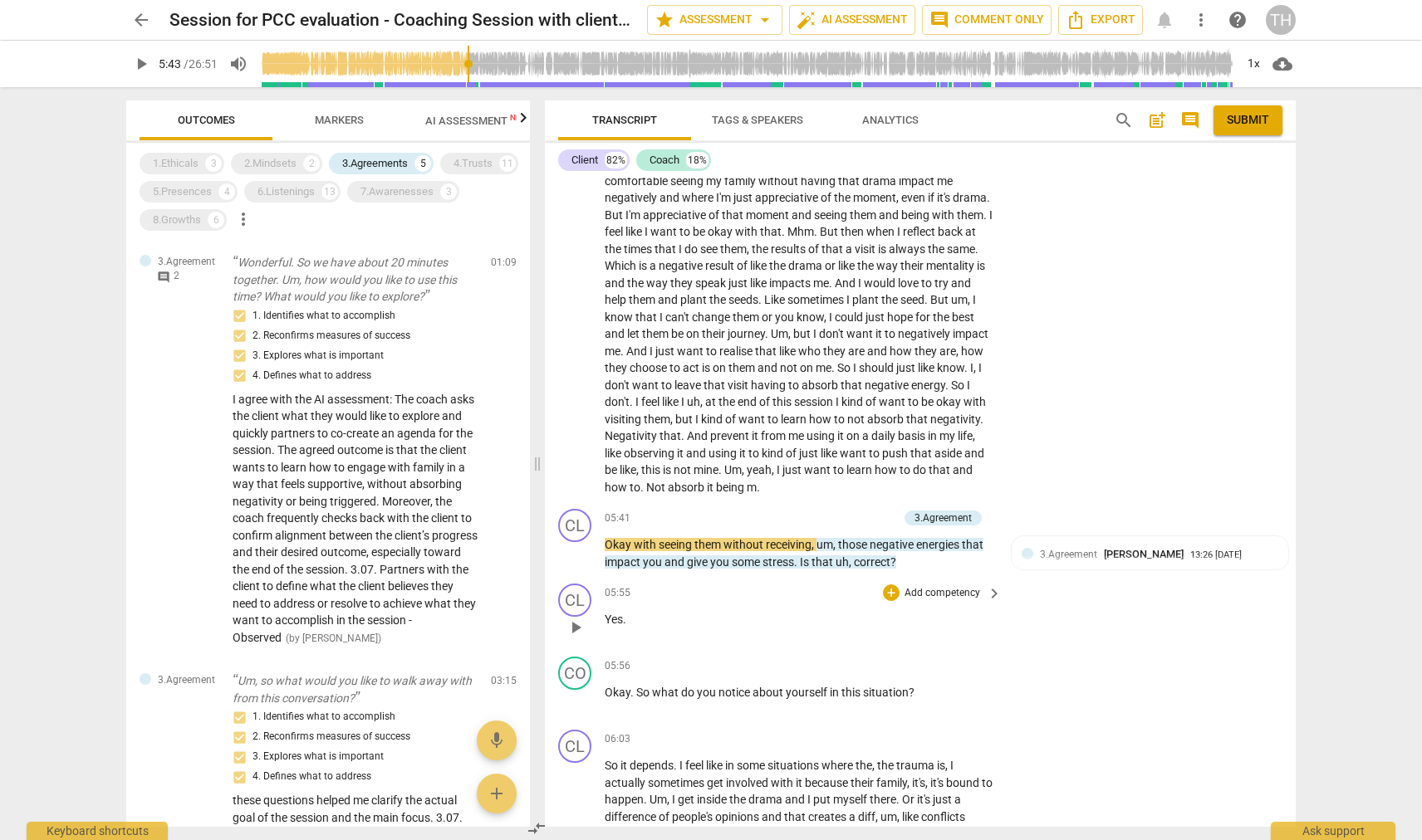
scroll to position [1026, 0]
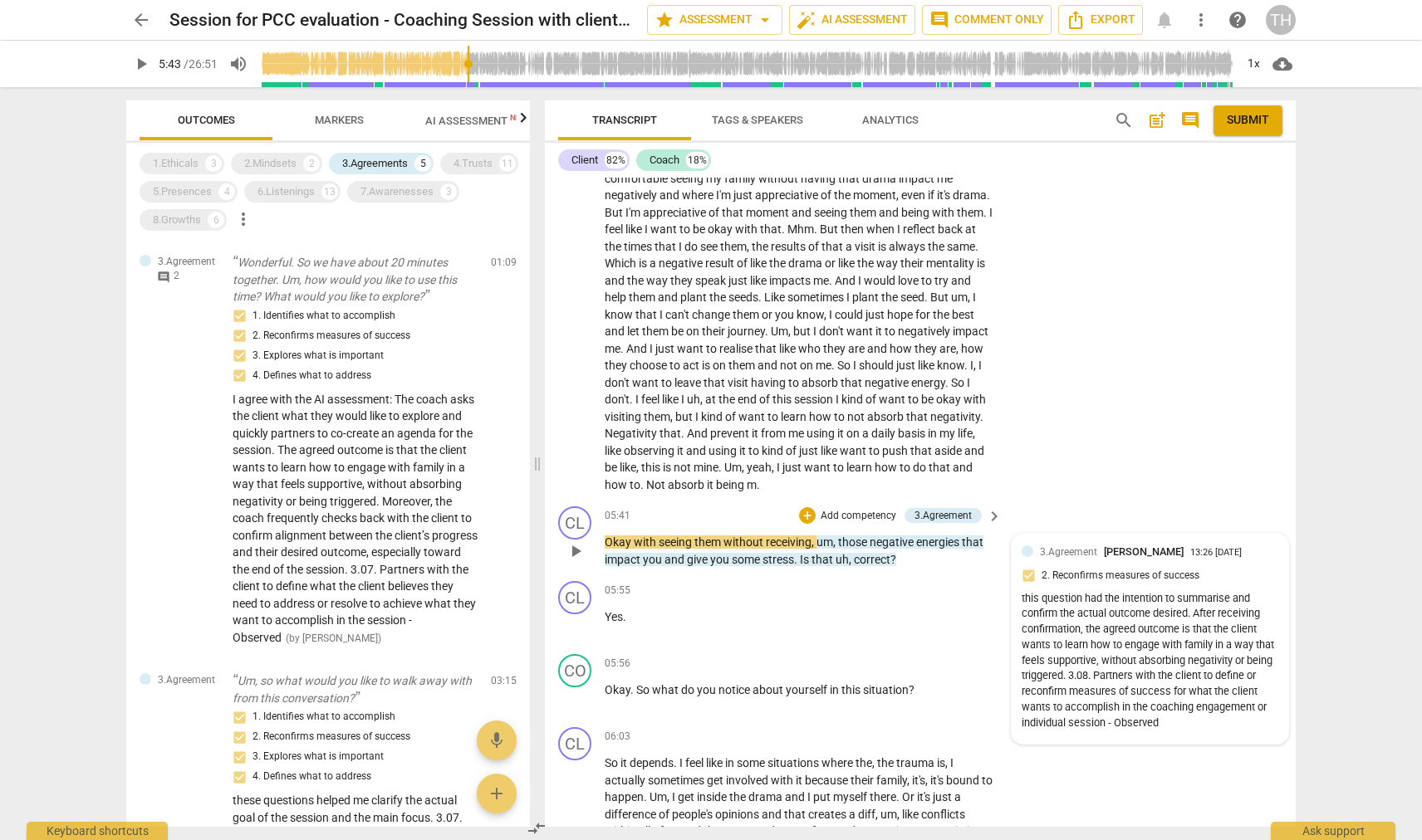
click at [1056, 547] on span "3.Agreement" at bounding box center [1068, 552] width 57 height 11
click at [578, 506] on div "CL" at bounding box center [575, 523] width 34 height 34
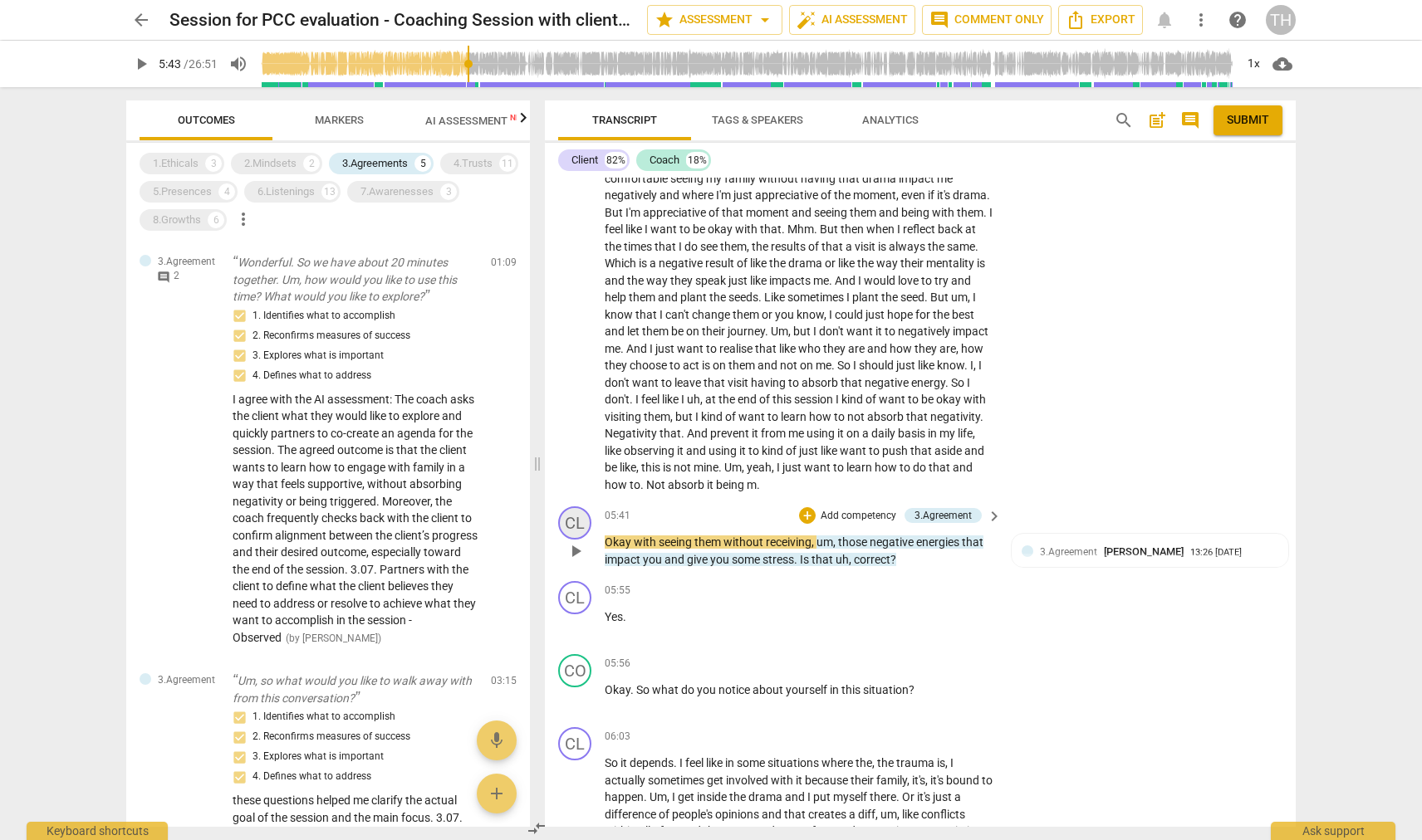
click at [575, 508] on div "CL" at bounding box center [575, 523] width 34 height 34
click at [580, 506] on div "CL" at bounding box center [575, 523] width 34 height 34
click at [578, 506] on div "CL" at bounding box center [575, 523] width 34 height 34
click at [859, 575] on div "CL play_arrow pause 05:55 + Add competency keyboard_arrow_right Yes ." at bounding box center [919, 611] width 750 height 73
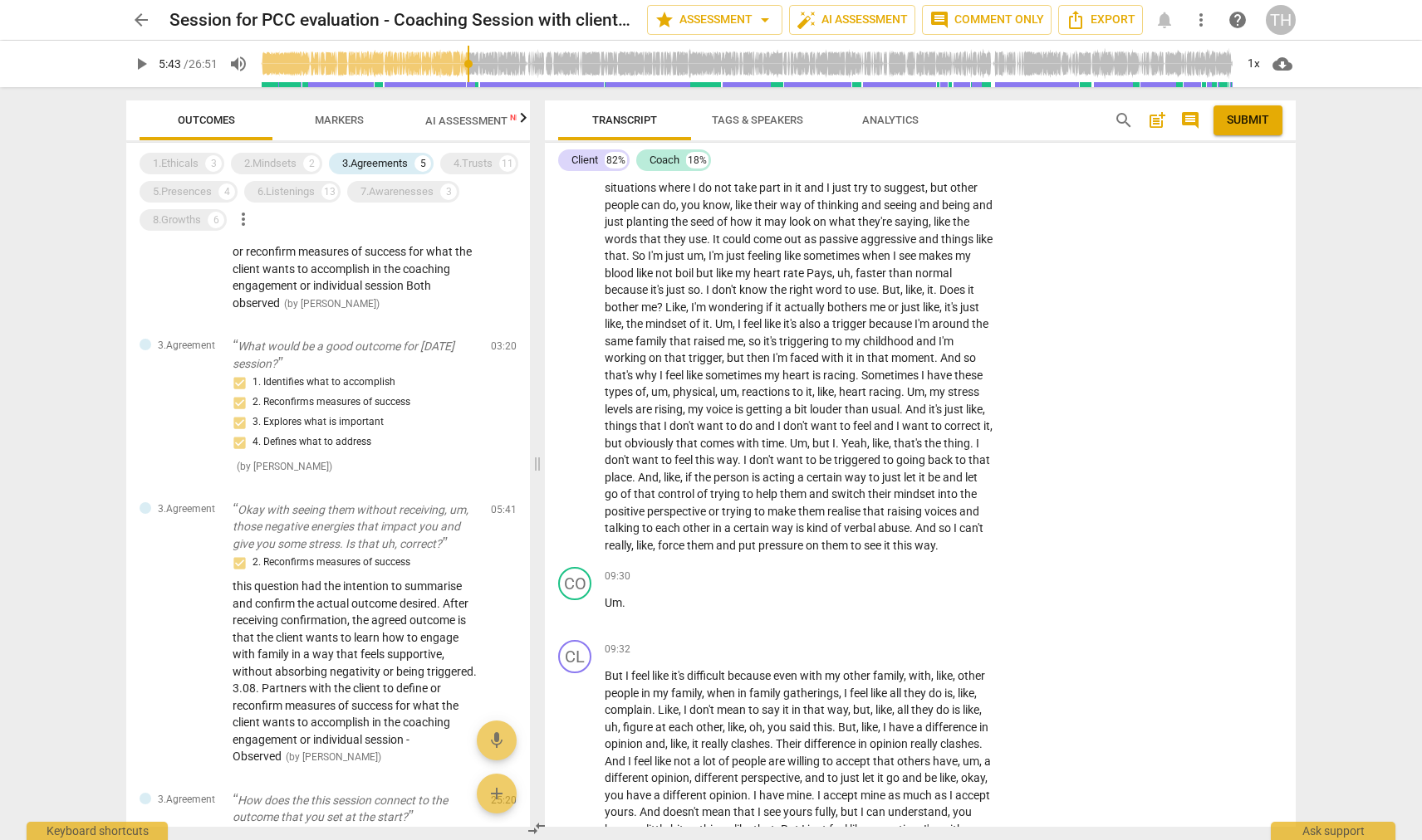
scroll to position [680, 0]
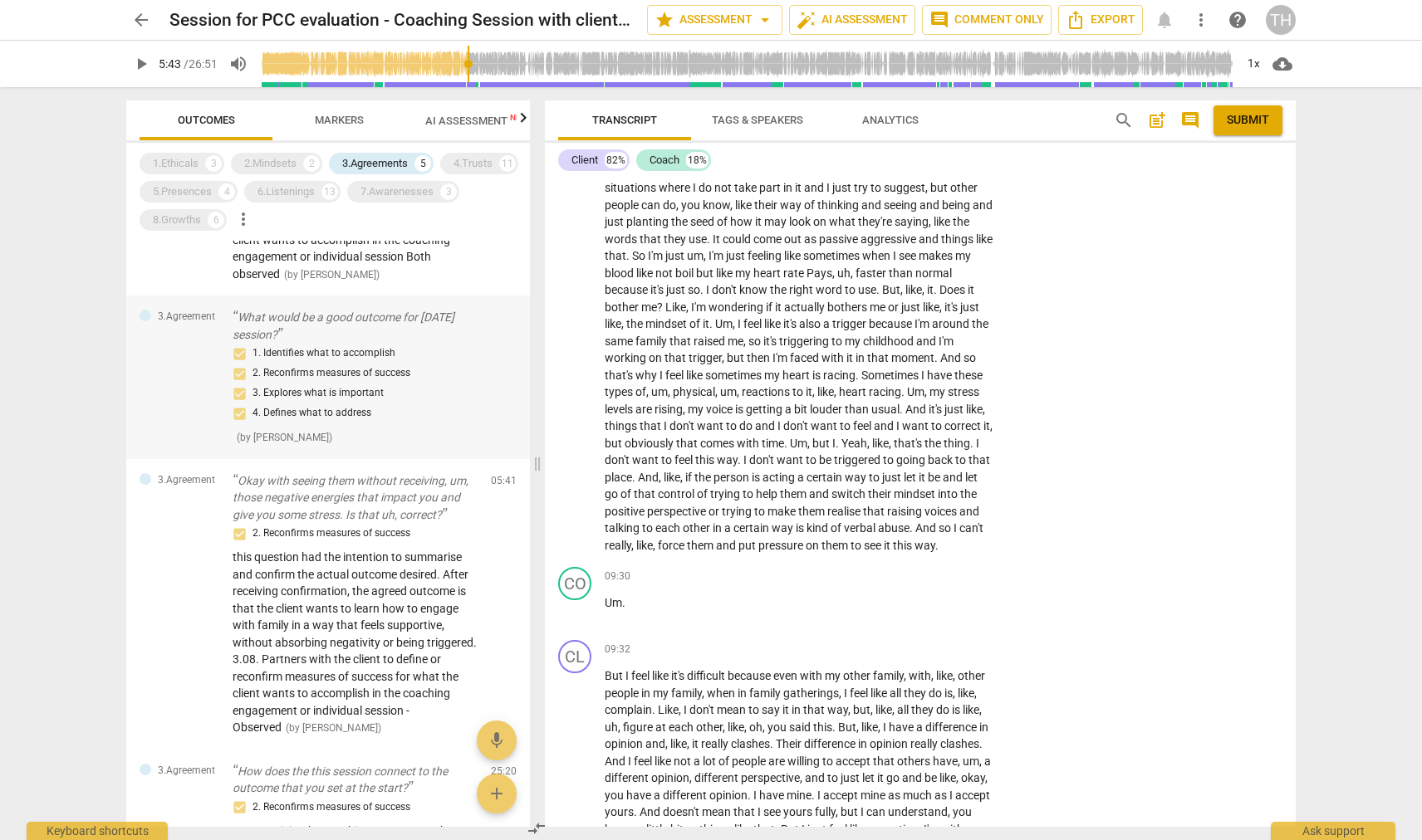
click at [303, 369] on div "1. Identifies what to accomplish 2. Reconfirms measures of success 3. Explores …" at bounding box center [355, 383] width 245 height 79
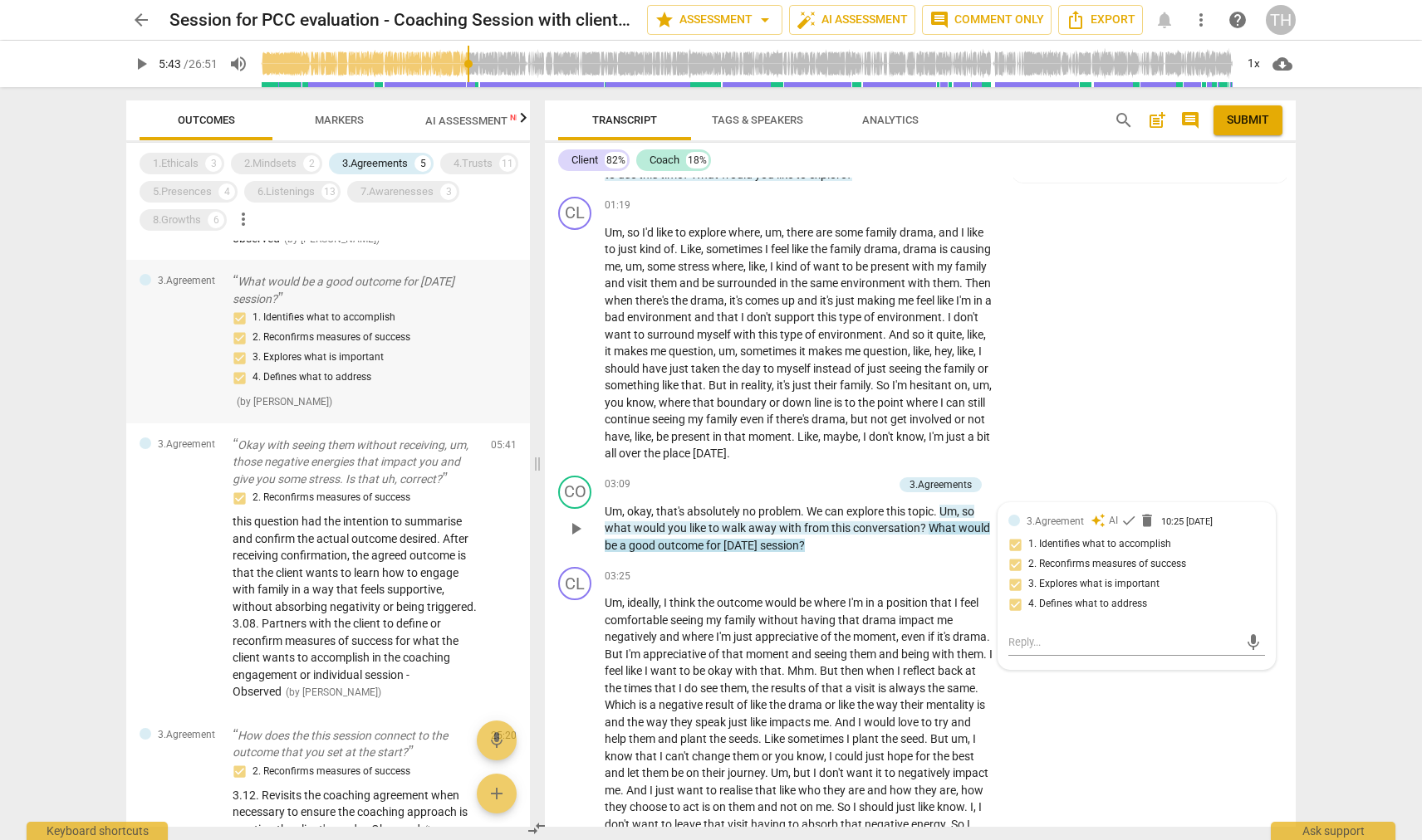
scroll to position [727, 0]
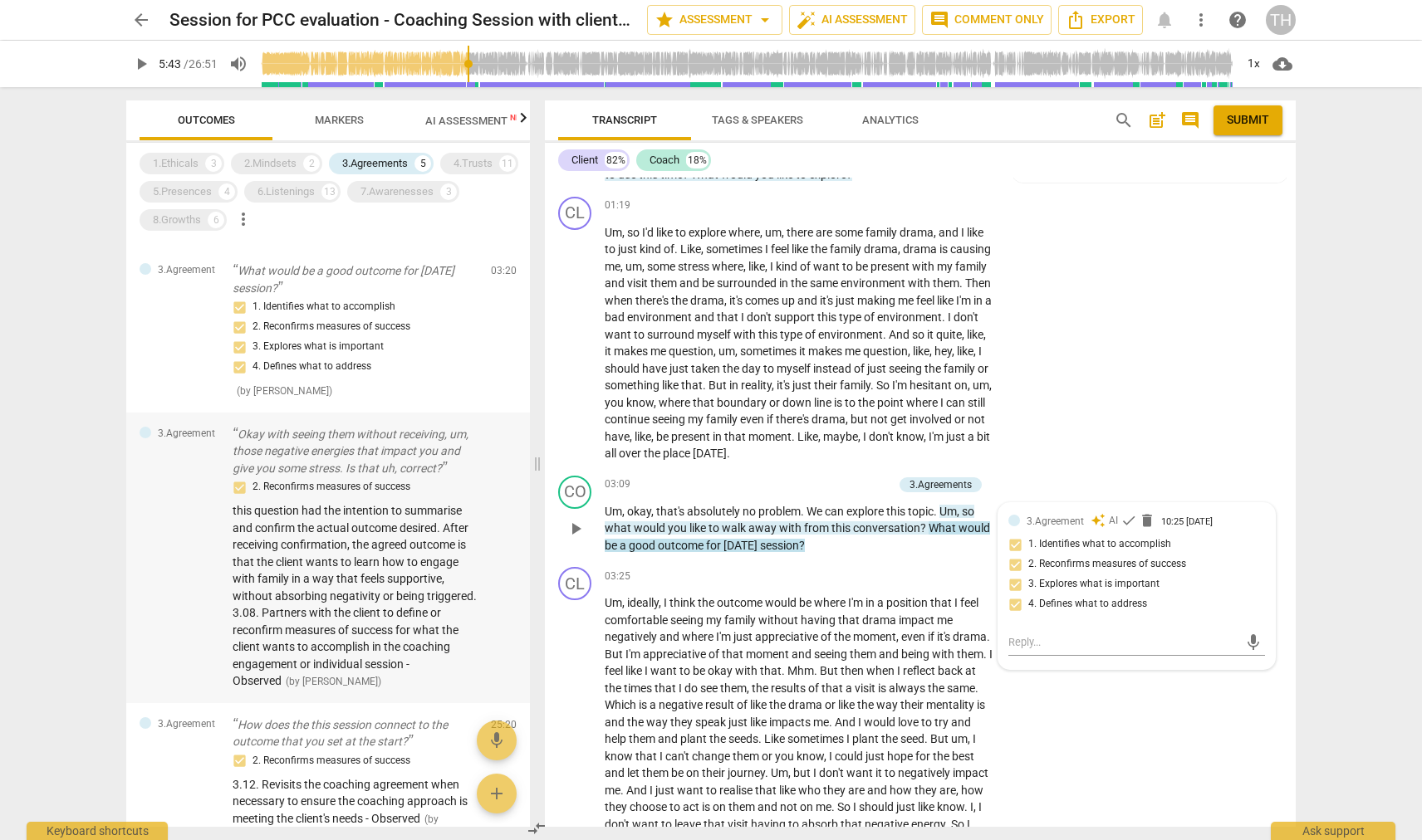
click at [305, 450] on p "Okay with seeing them without receiving, um, those negative energies that impac…" at bounding box center [355, 451] width 245 height 51
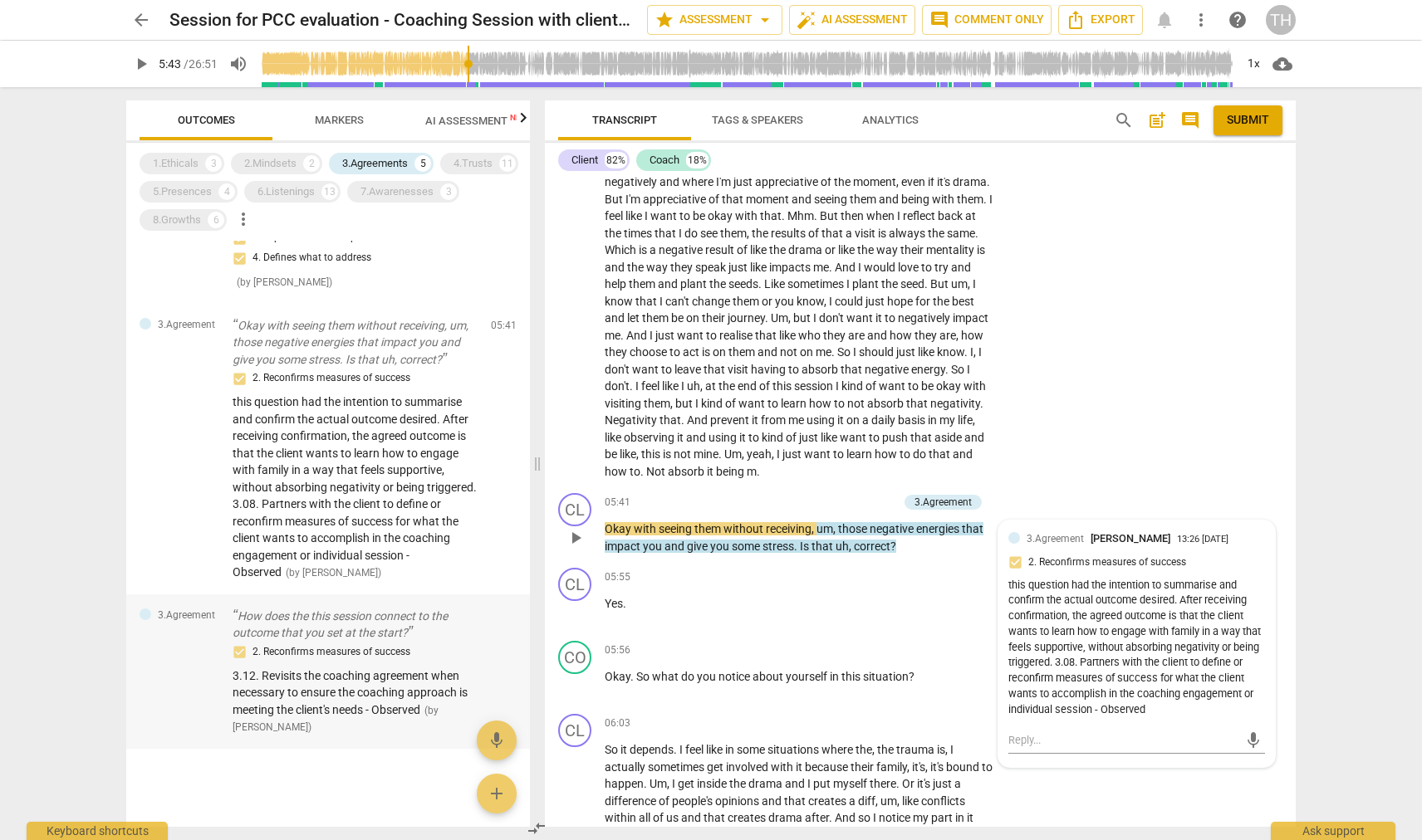
scroll to position [834, 0]
click at [307, 700] on span "3.12. Revisits the coaching agreement when necessary to ensure the coaching app…" at bounding box center [350, 693] width 235 height 48
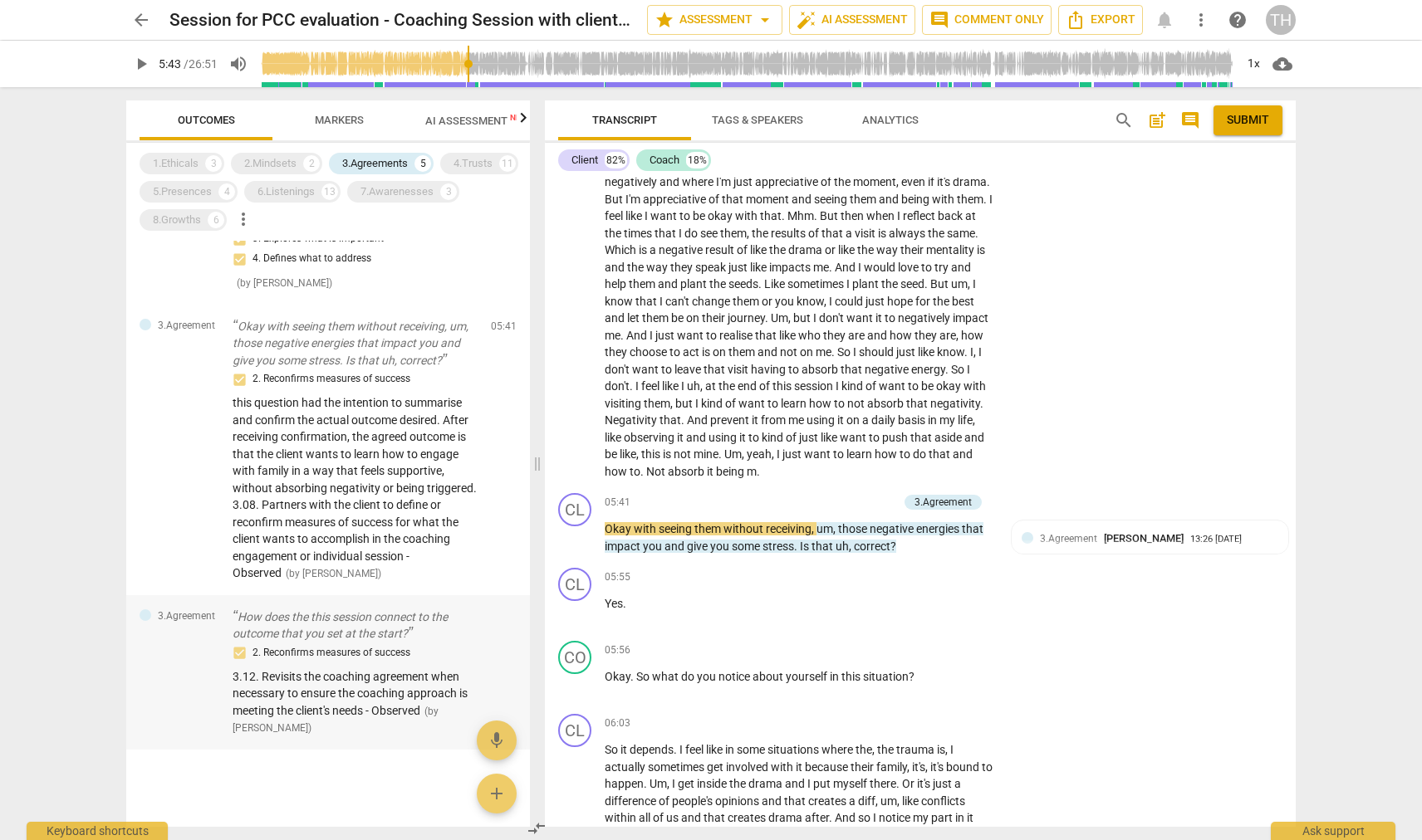
scroll to position [5151, 0]
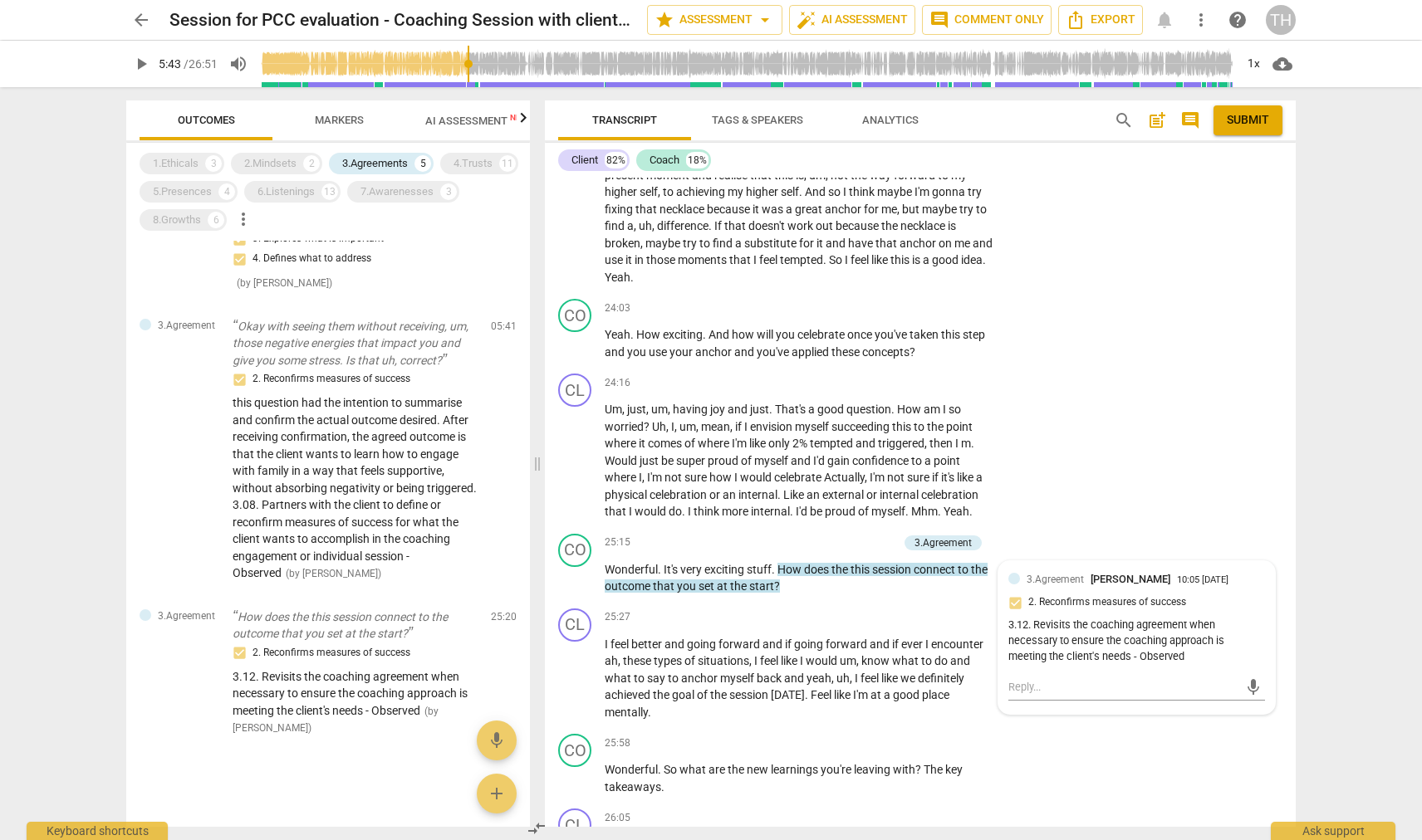
click at [318, 116] on span "Markers" at bounding box center [339, 120] width 49 height 12
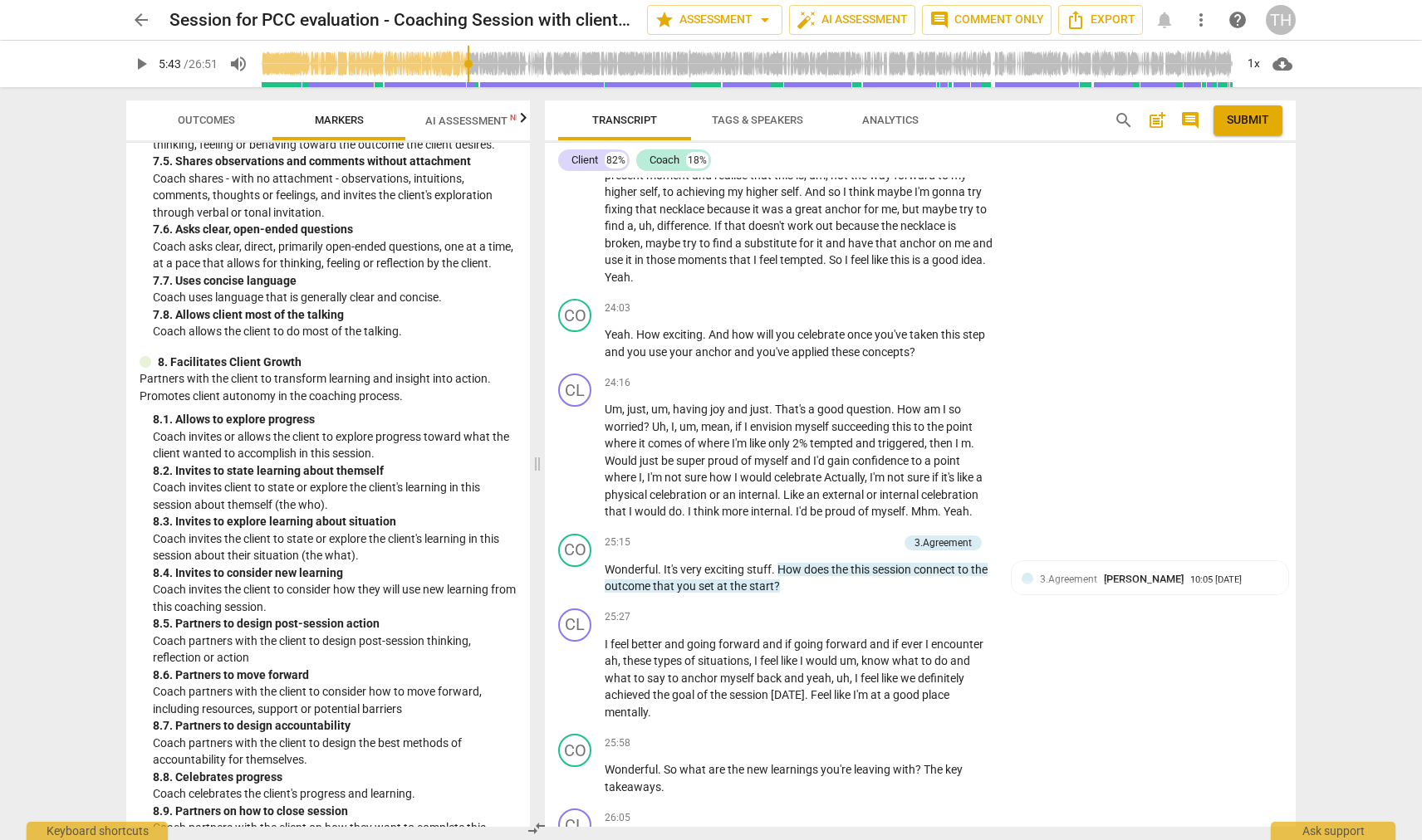
scroll to position [1863, 0]
click at [181, 123] on span "Outcomes" at bounding box center [206, 120] width 57 height 12
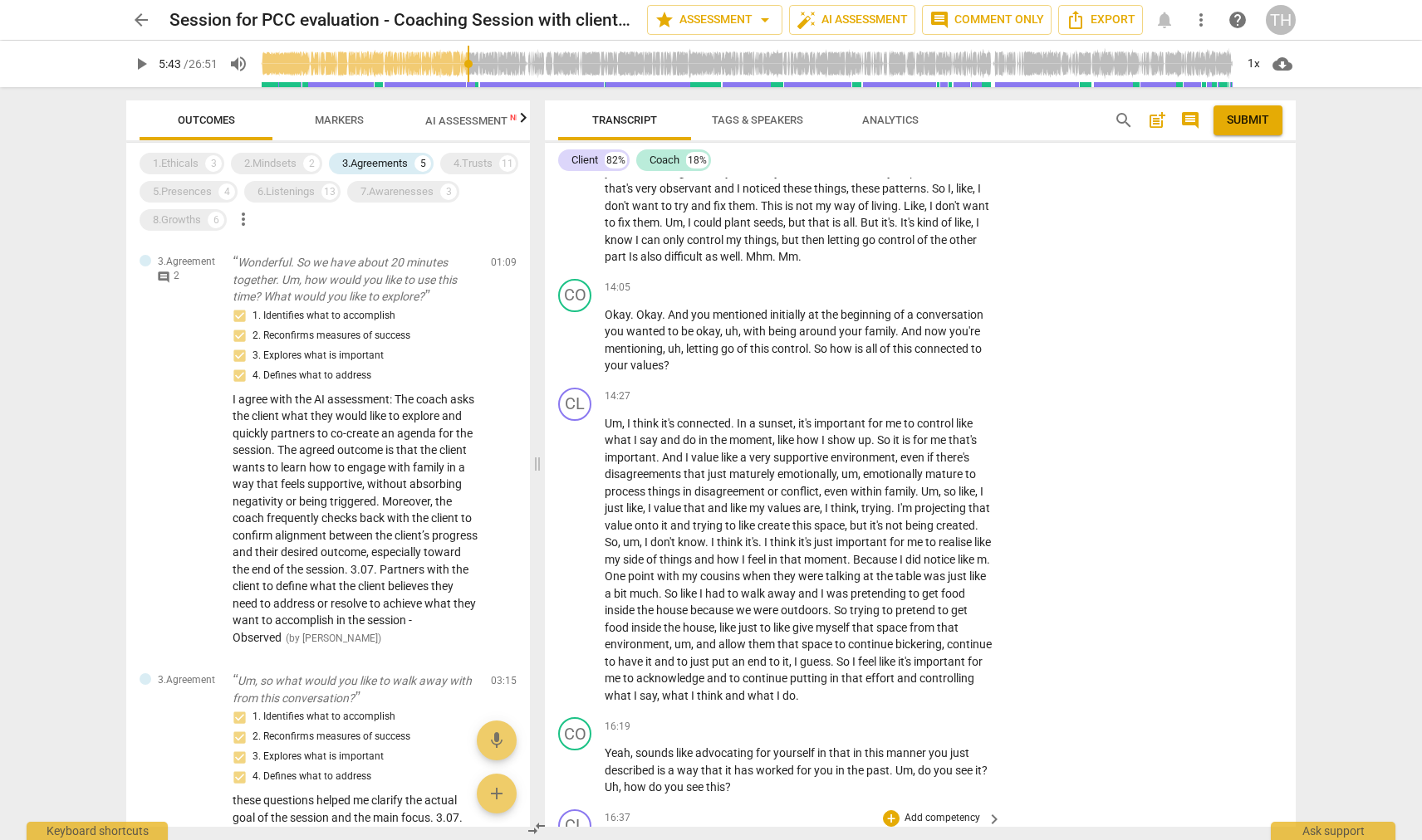
scroll to position [2785, 0]
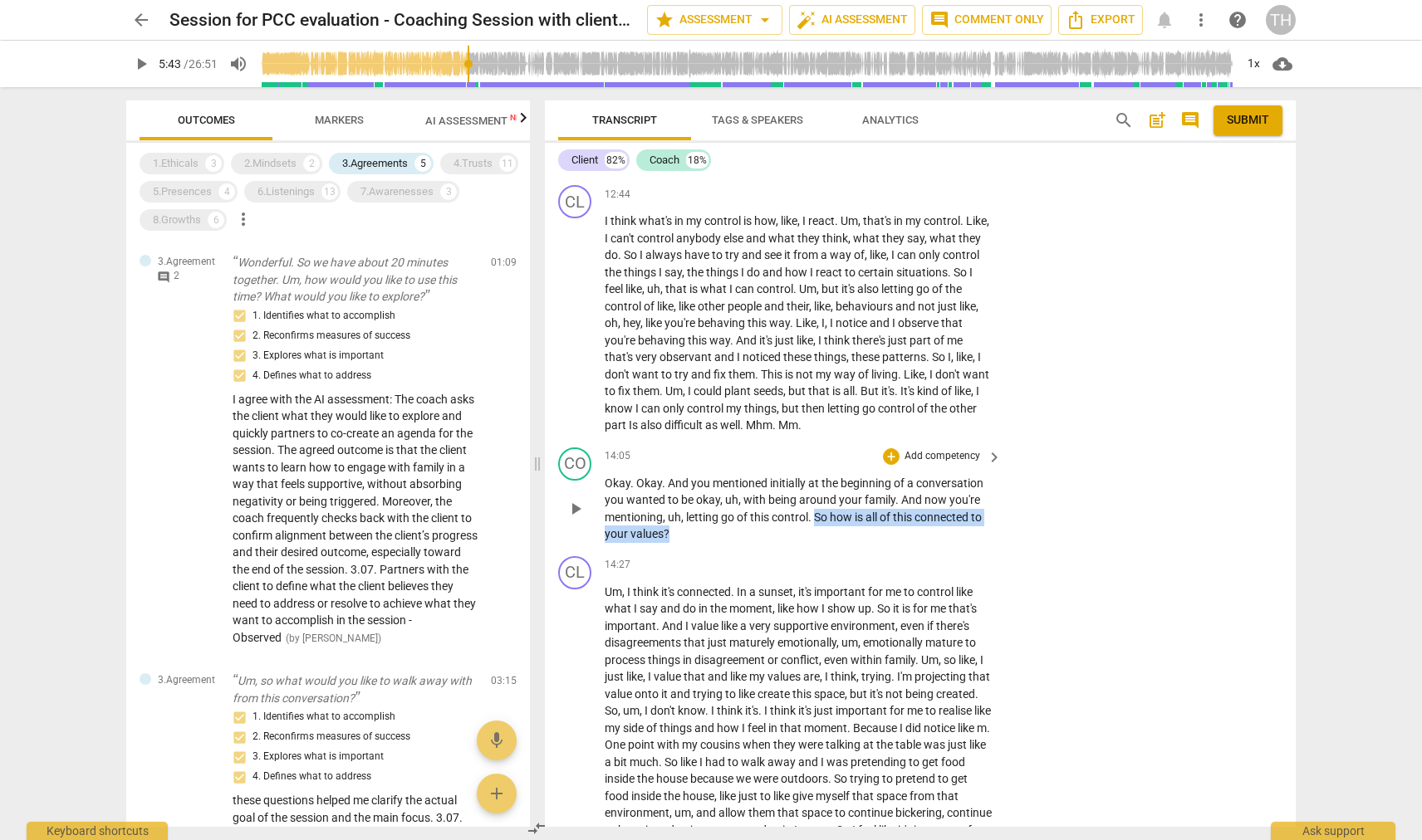
drag, startPoint x: 814, startPoint y: 477, endPoint x: 823, endPoint y: 496, distance: 21.0
click at [823, 496] on p "Okay . Okay . And you mentioned initially at the beginning of a conversation yo…" at bounding box center [799, 508] width 389 height 68
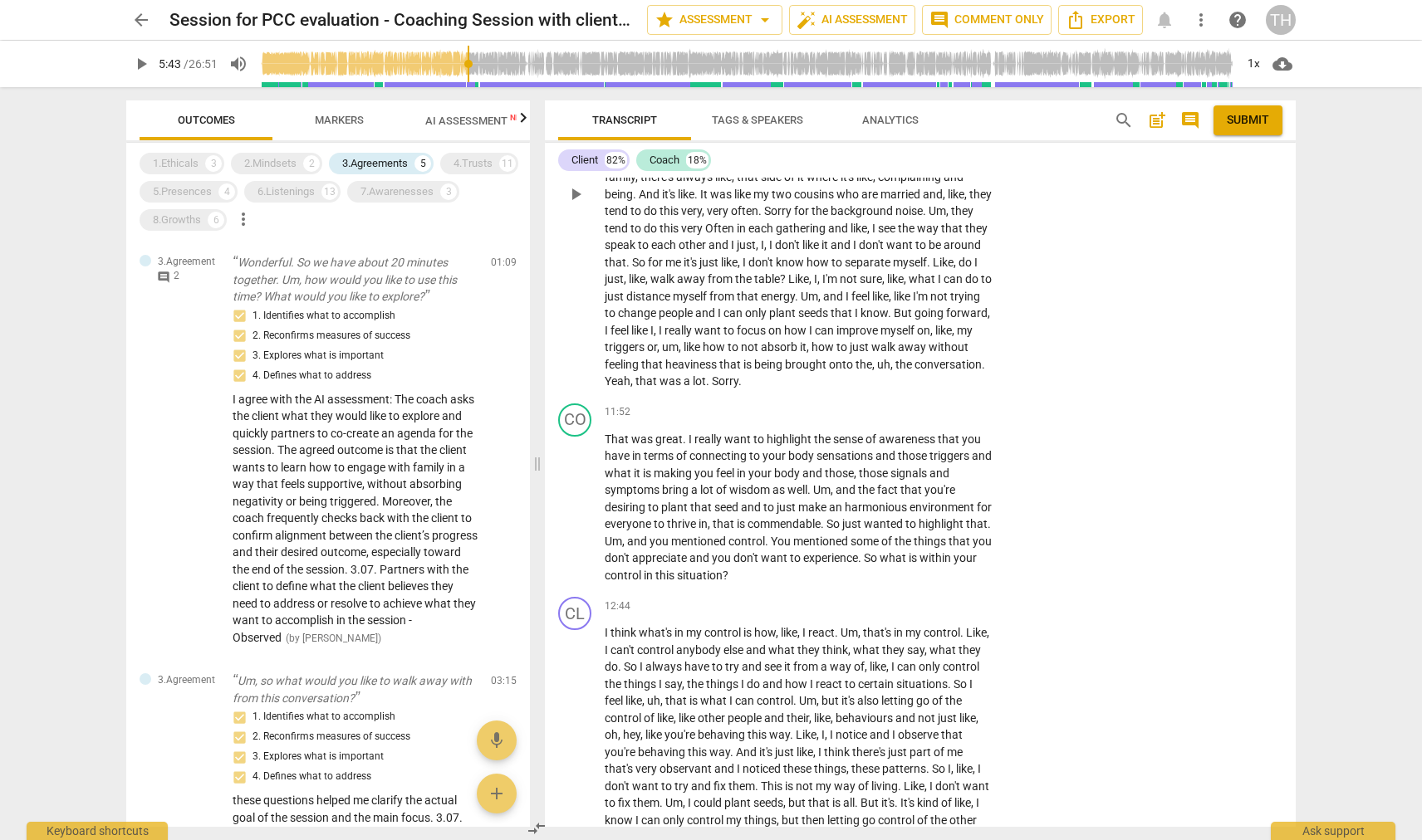
scroll to position [2385, 0]
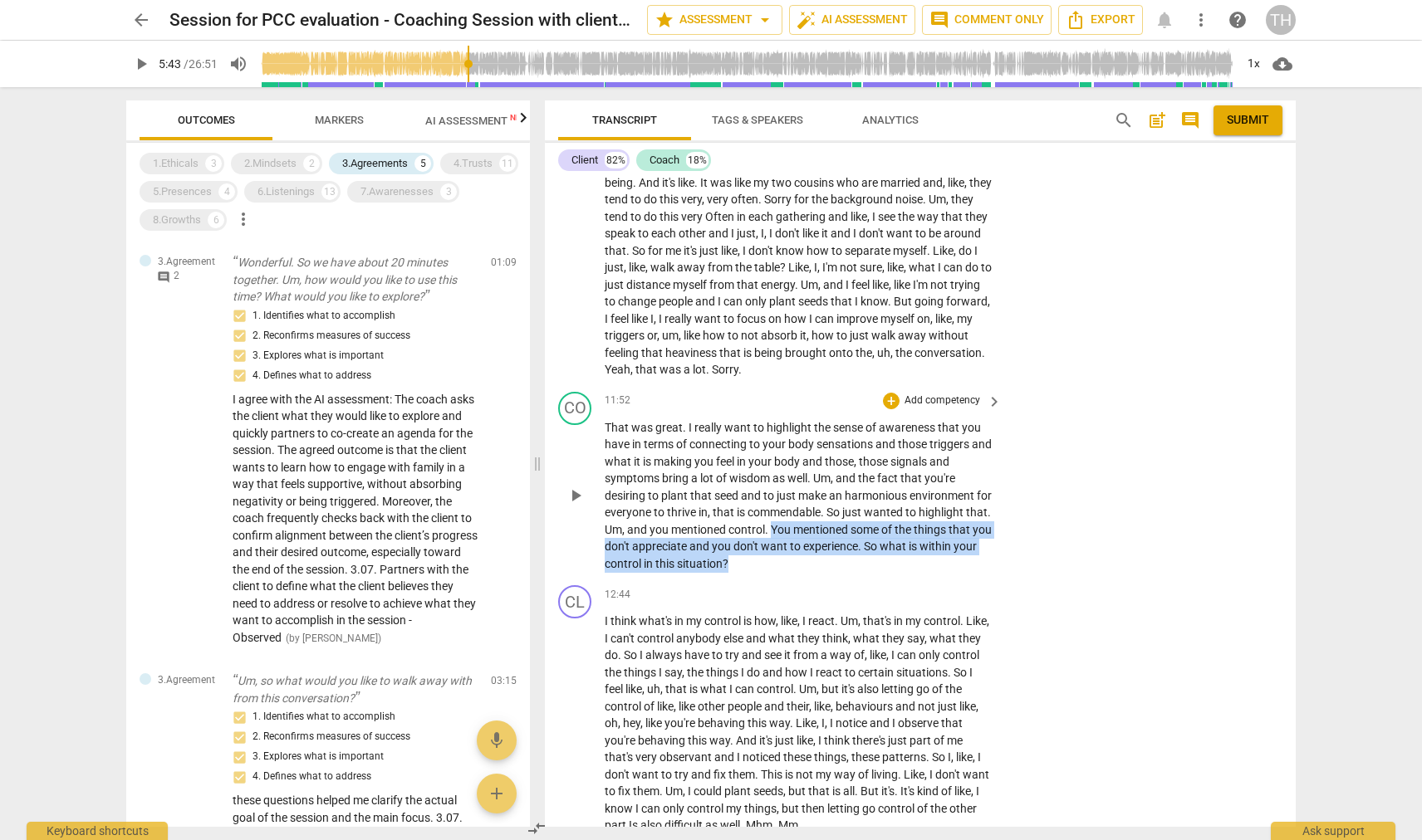
drag, startPoint x: 799, startPoint y: 498, endPoint x: 796, endPoint y: 531, distance: 33.1
click at [796, 531] on p "That was great . I really want to highlight the sense of awareness that you hav…" at bounding box center [799, 496] width 389 height 153
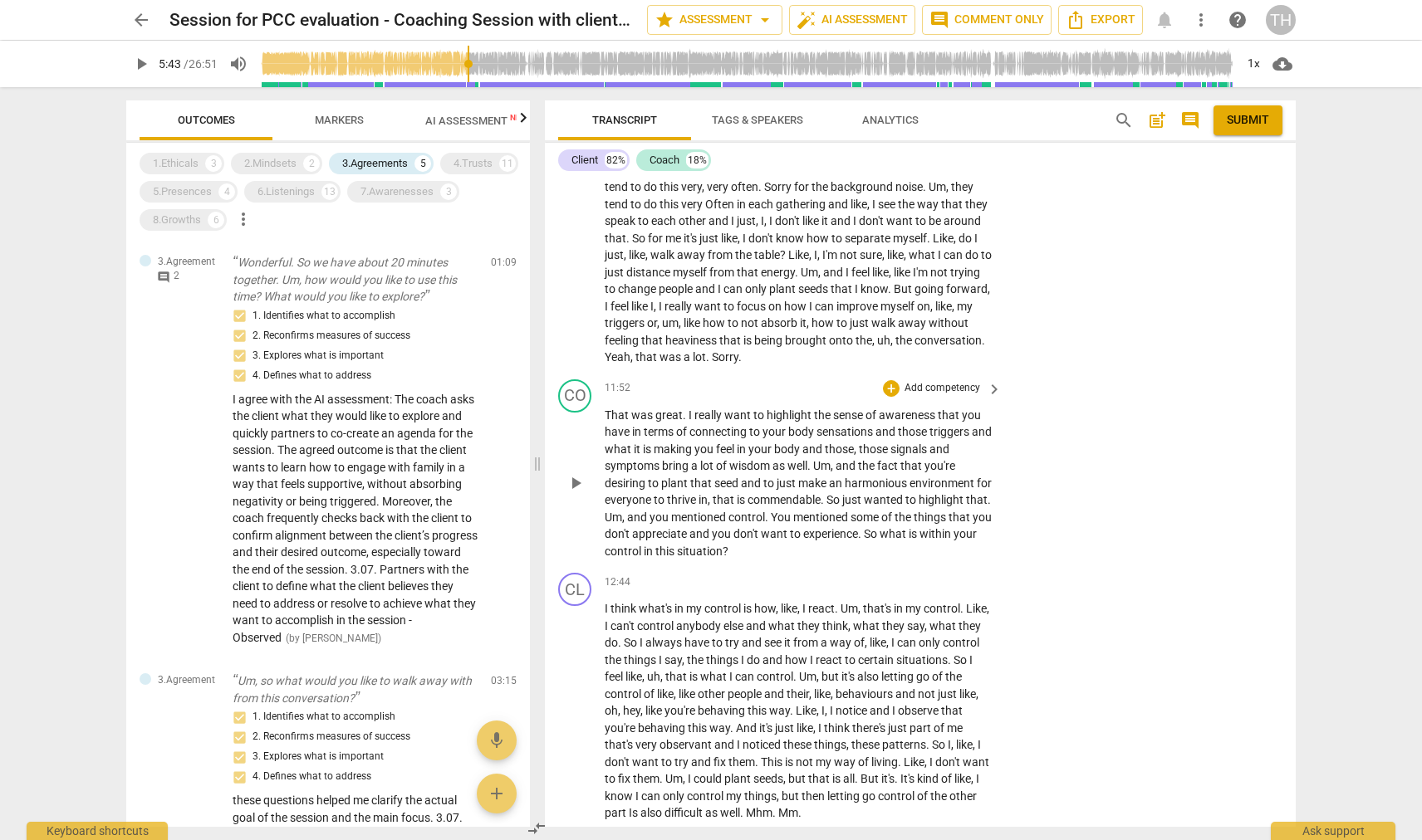
scroll to position [2400, 0]
drag, startPoint x: 816, startPoint y: 521, endPoint x: 906, endPoint y: 502, distance: 92.0
click at [906, 502] on p "That was great . I really want to highlight the sense of awareness that you hav…" at bounding box center [799, 480] width 389 height 153
click at [387, 168] on div "3.Agreements" at bounding box center [375, 164] width 65 height 17
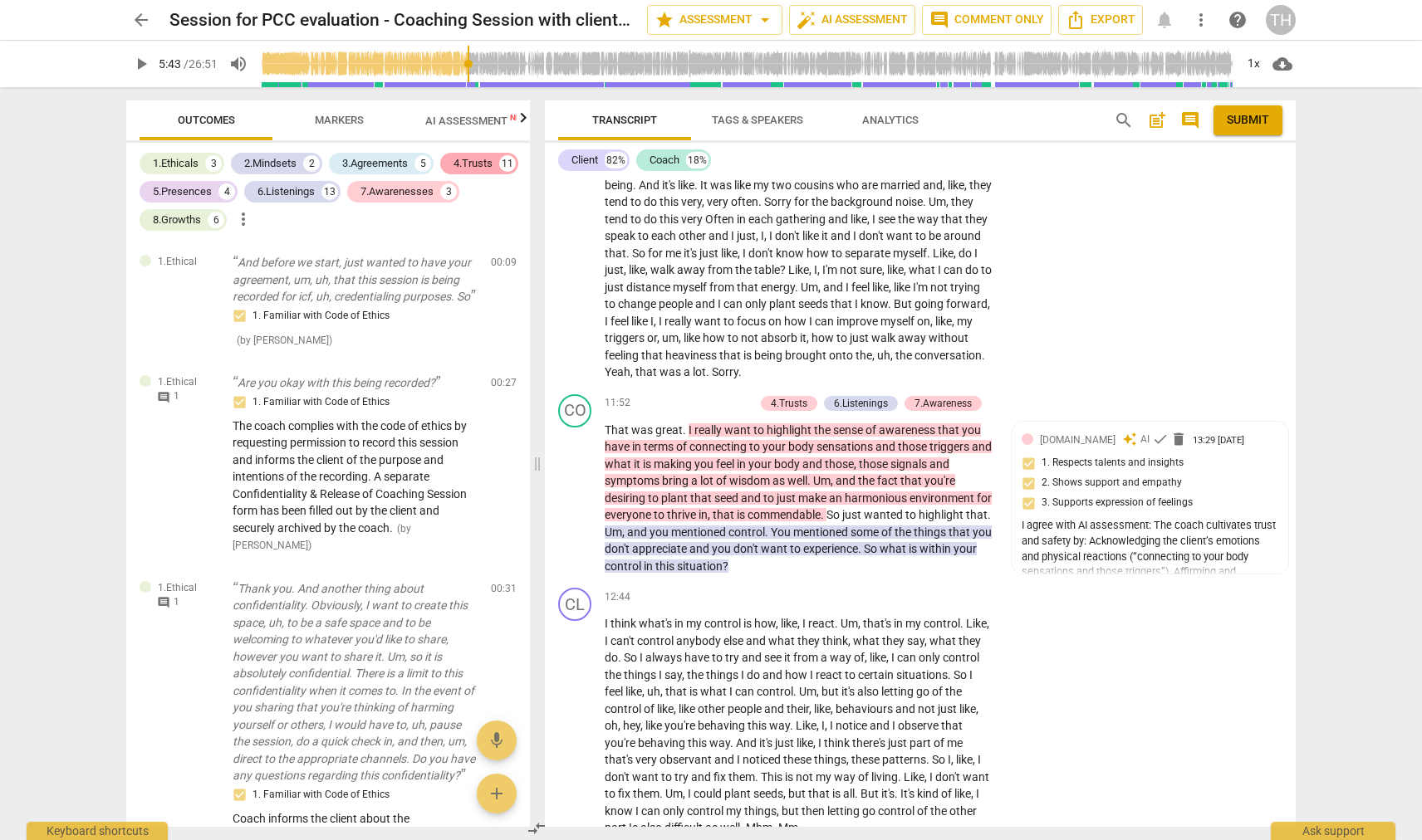
click at [481, 164] on div "4.Trusts" at bounding box center [473, 164] width 39 height 17
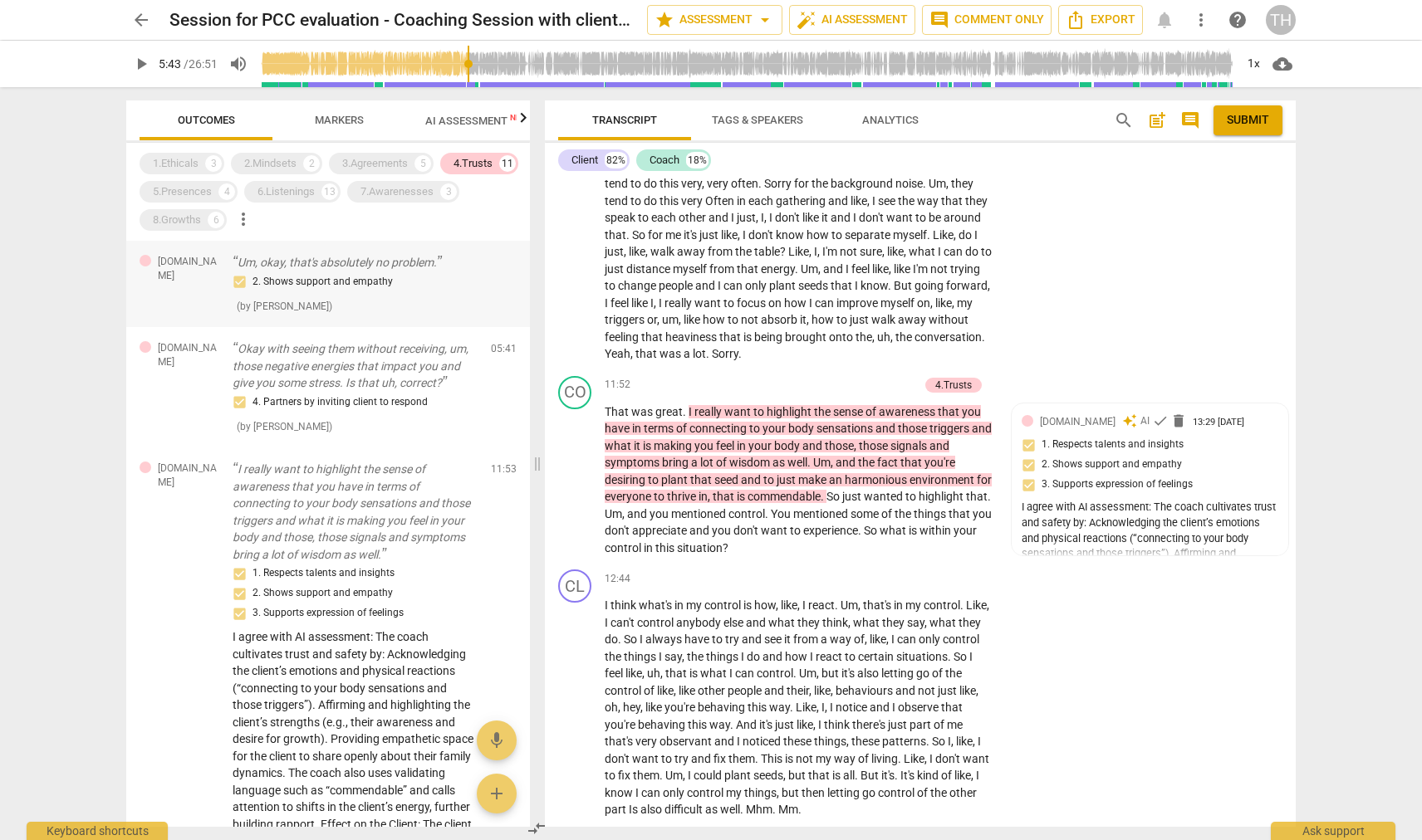
click at [358, 280] on div "2. Shows support and empathy" at bounding box center [355, 282] width 245 height 20
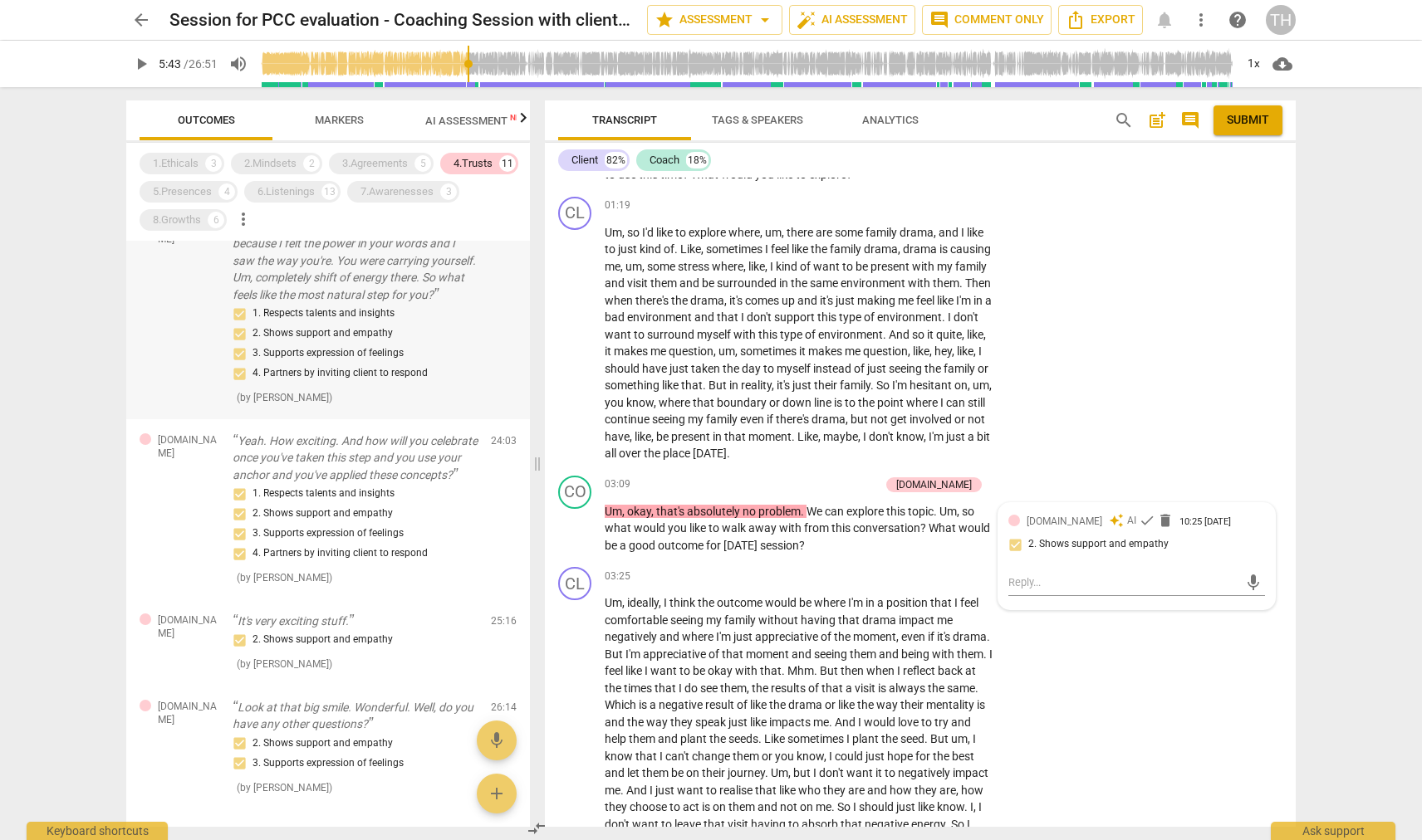
scroll to position [1650, 0]
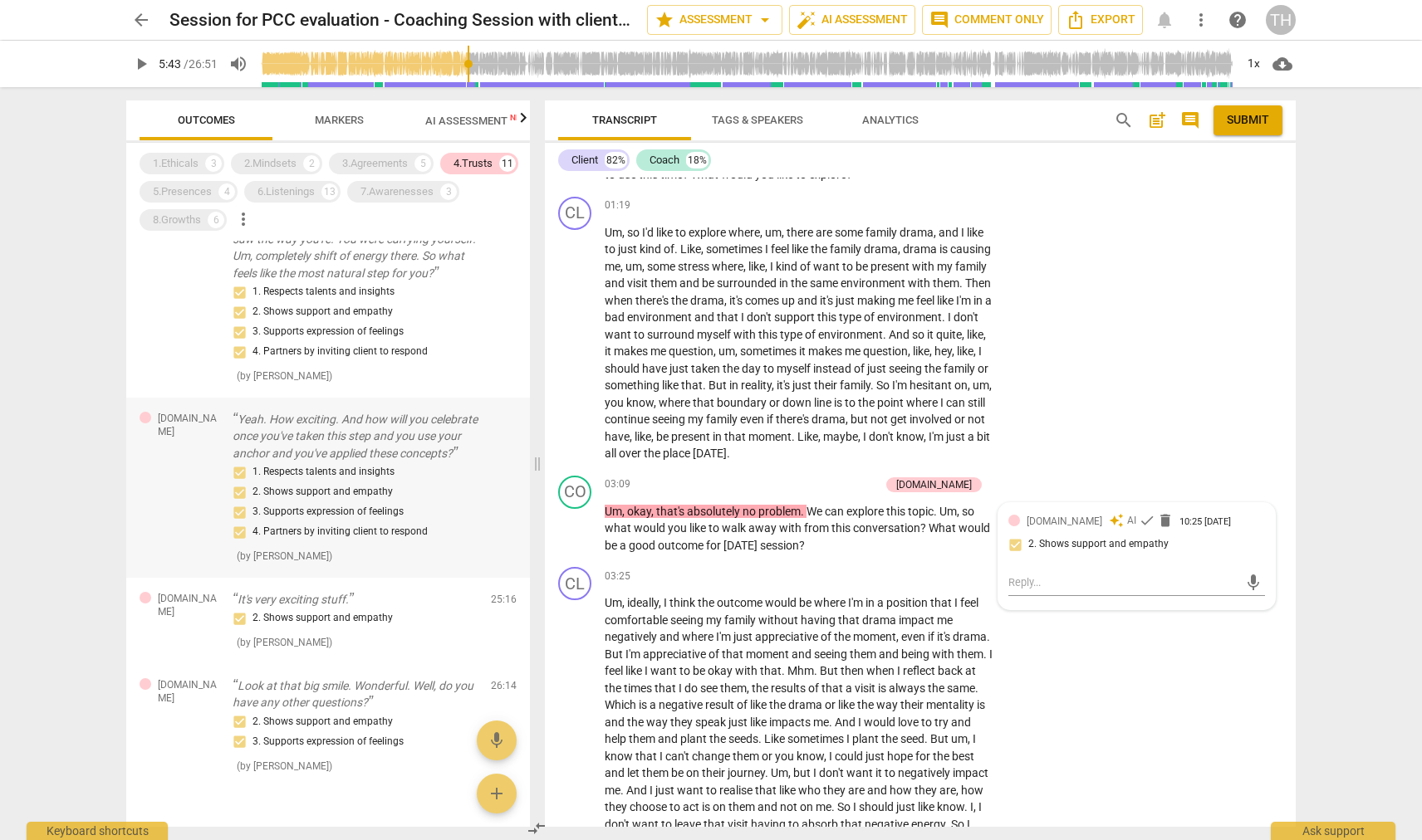
click at [286, 458] on p "Yeah. How exciting. And how will you celebrate once you've taken this step and …" at bounding box center [355, 436] width 245 height 51
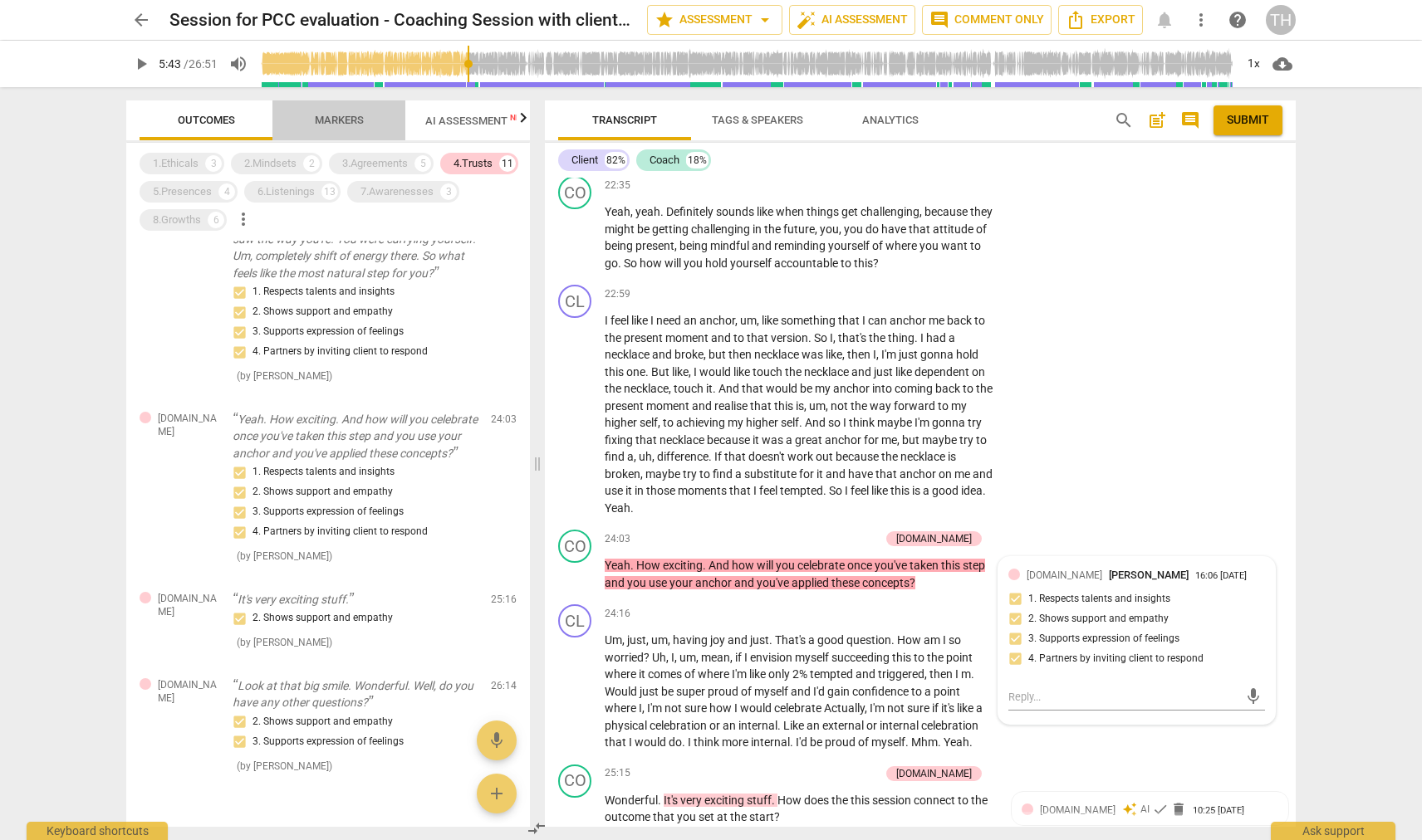
click at [342, 126] on span "Markers" at bounding box center [339, 121] width 89 height 22
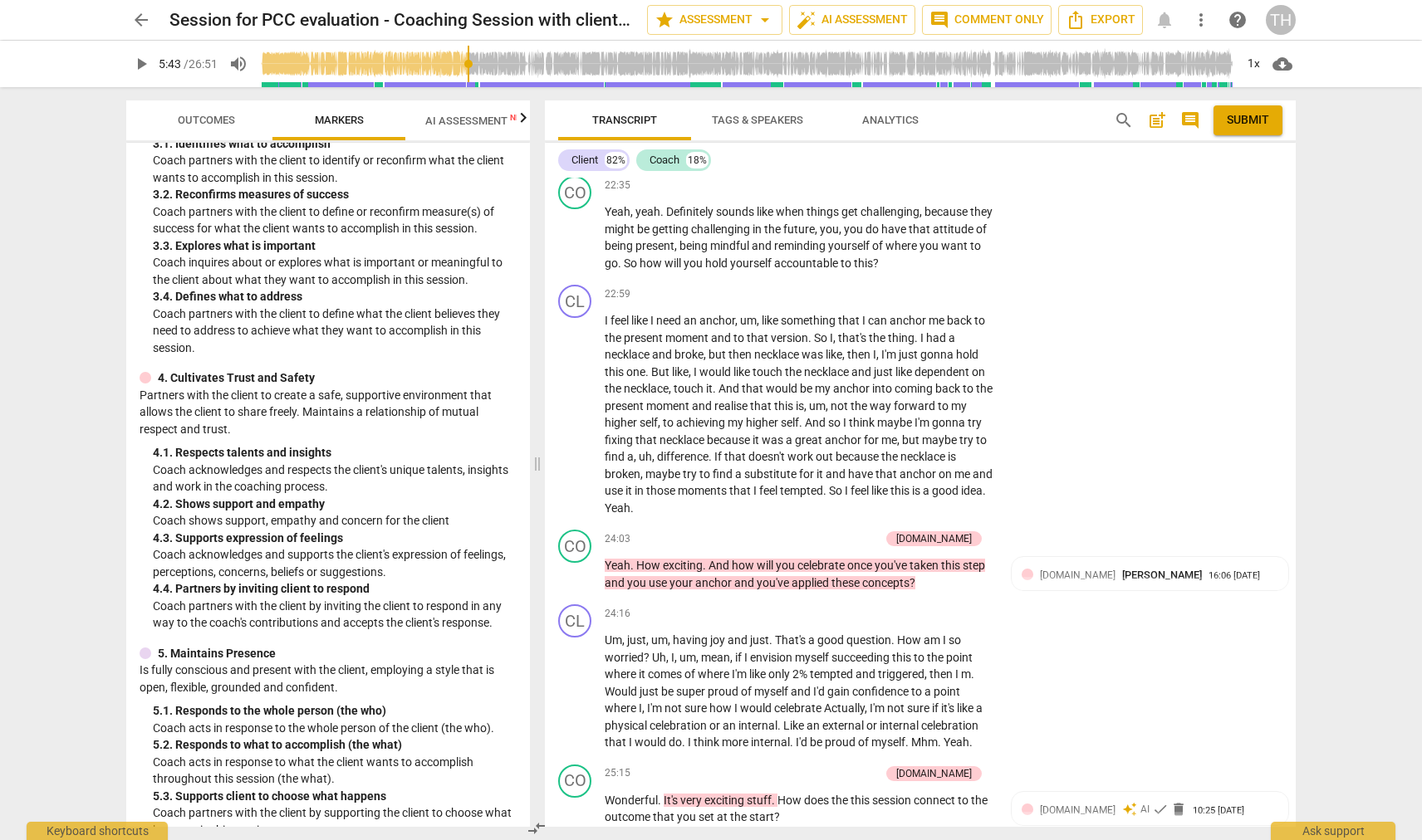
scroll to position [434, 0]
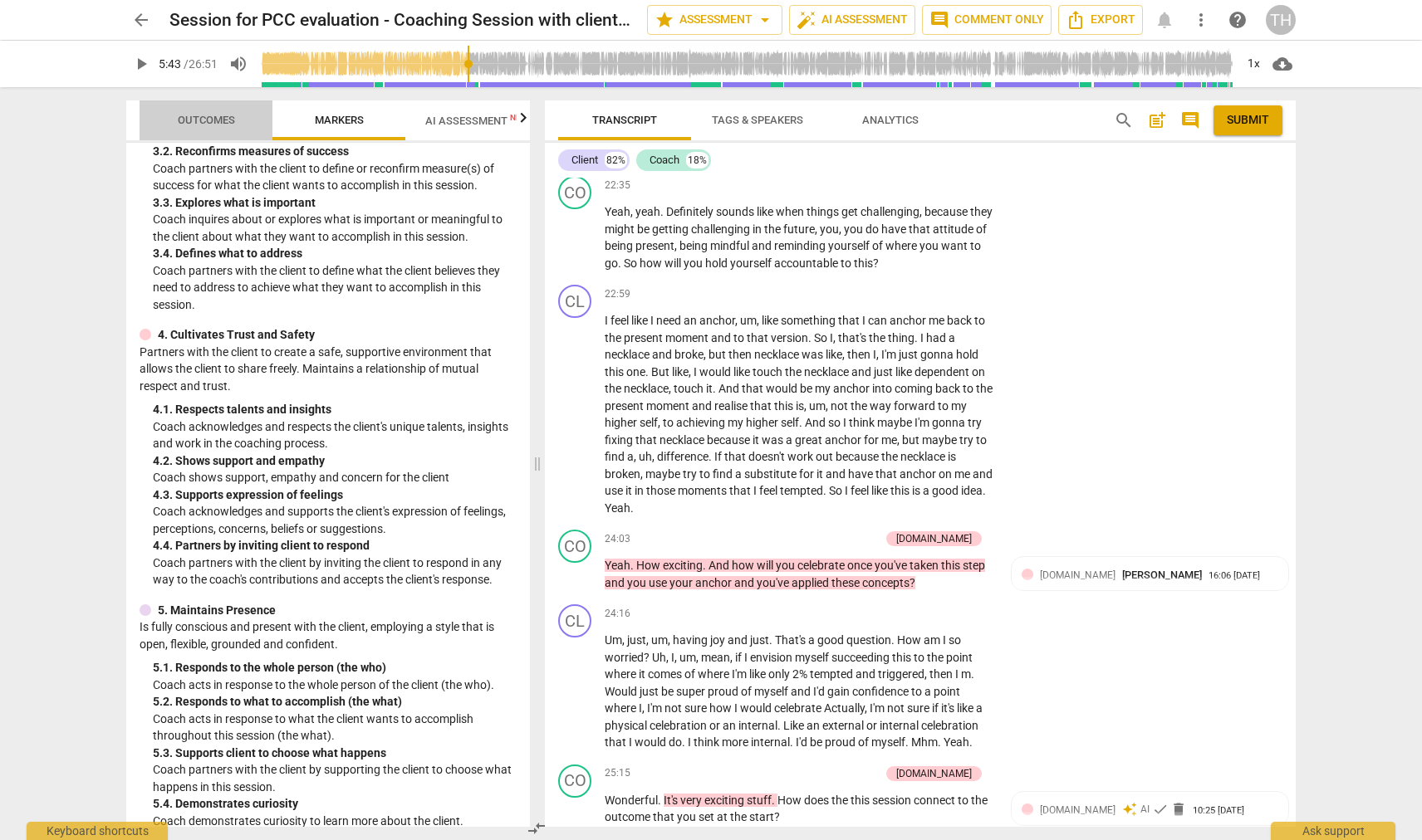
click at [206, 119] on span "Outcomes" at bounding box center [206, 120] width 57 height 12
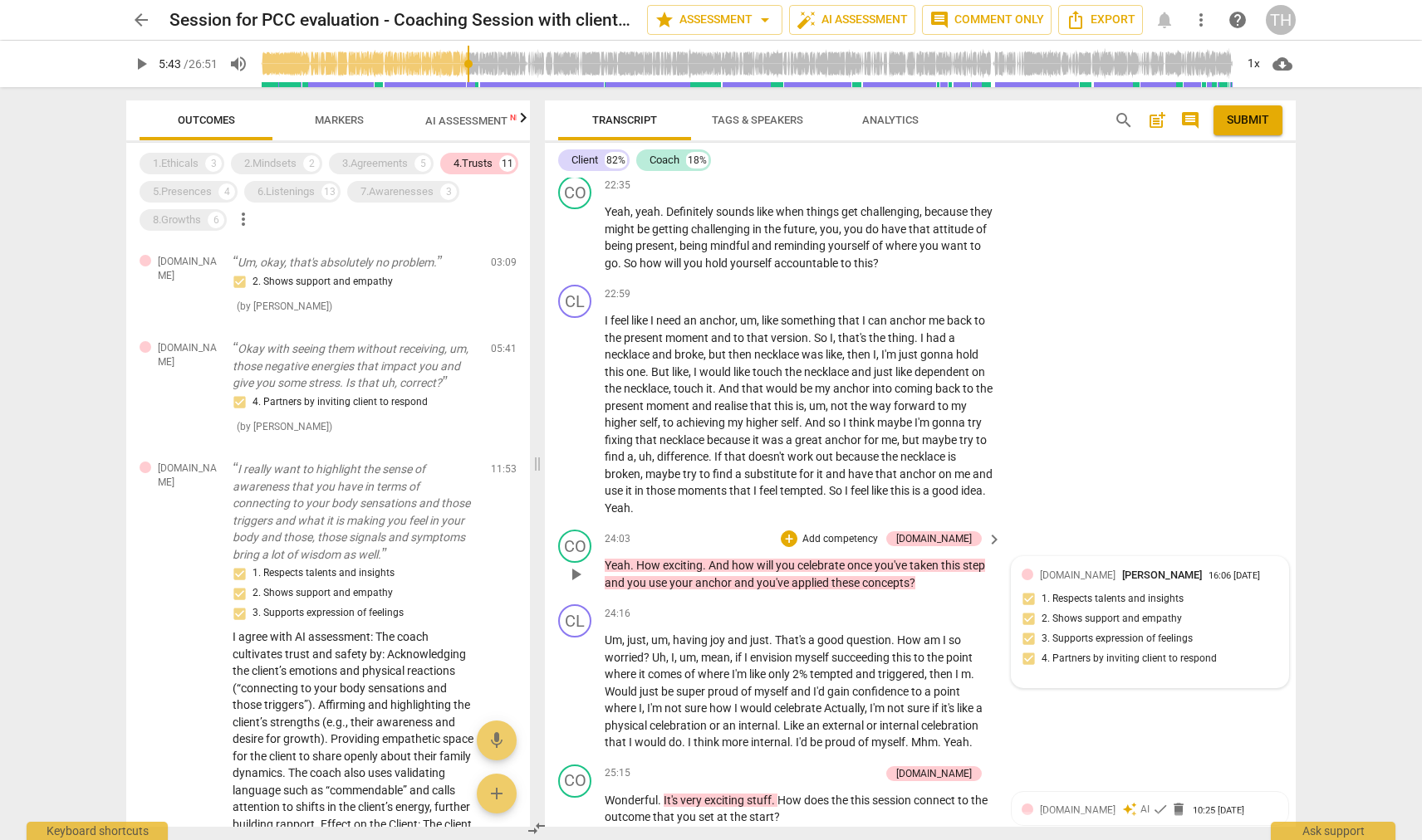
click at [1053, 570] on span "[DOMAIN_NAME]" at bounding box center [1077, 576] width 76 height 11
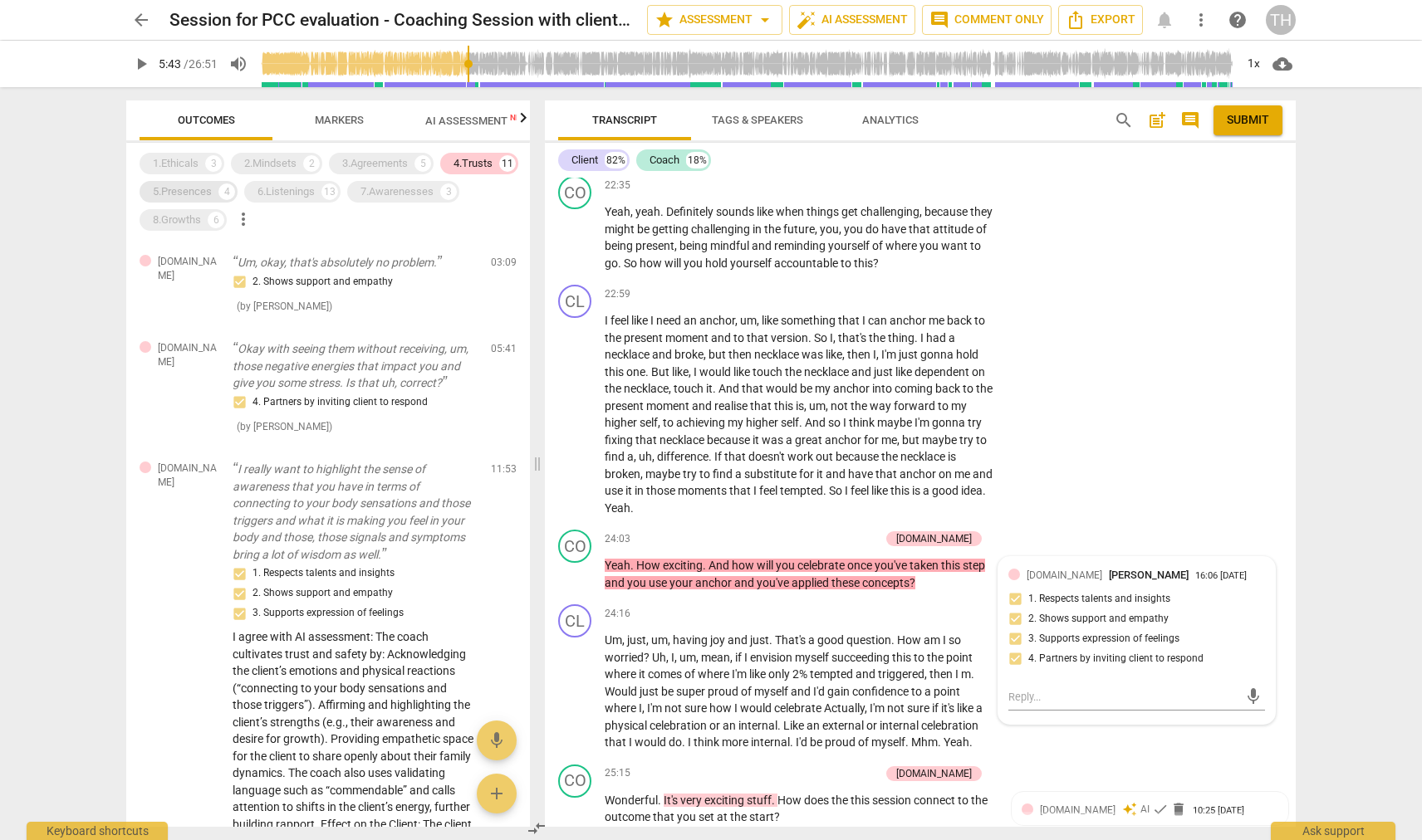
click at [168, 195] on div "5.Presences" at bounding box center [182, 192] width 59 height 17
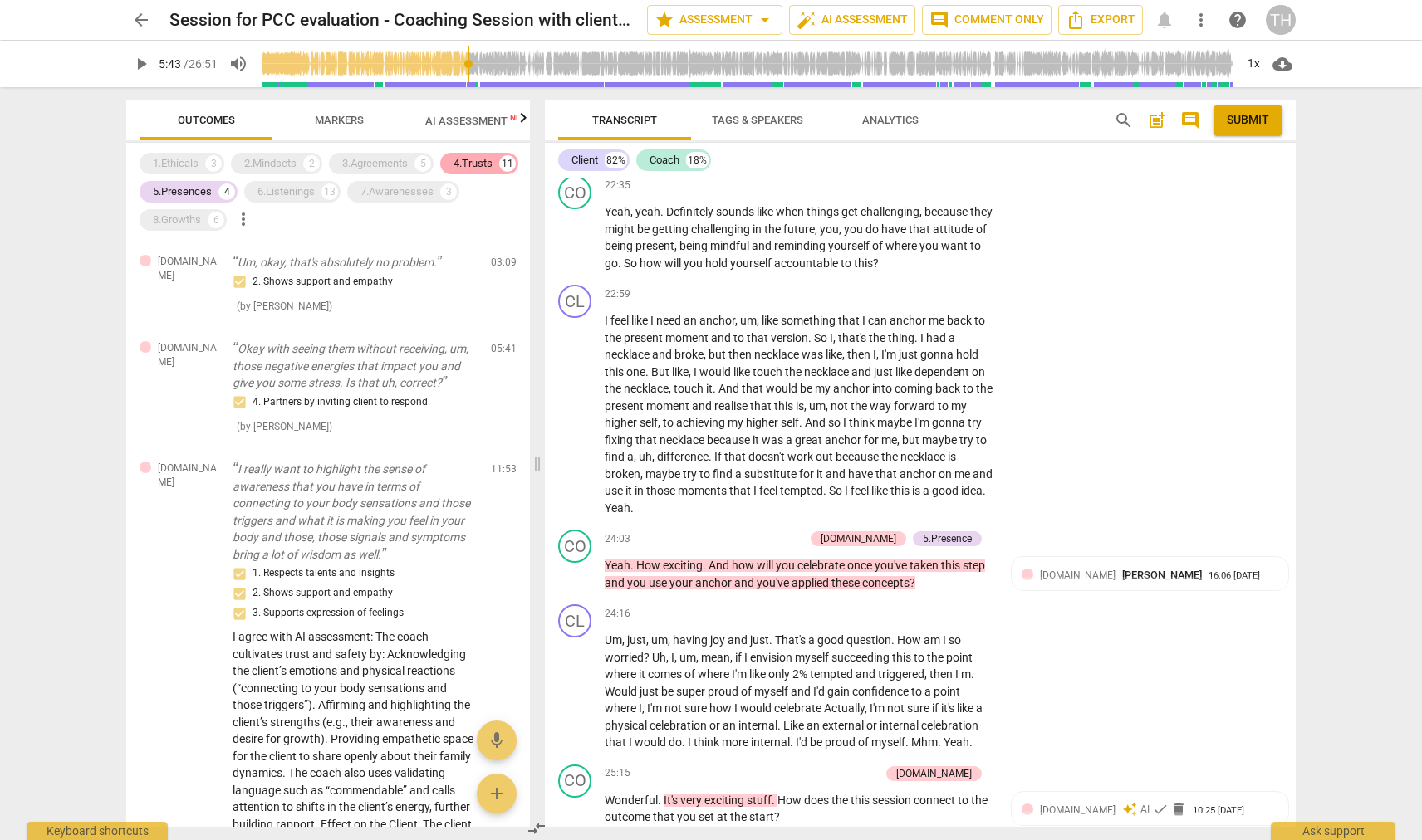
click at [481, 166] on div "4.Trusts" at bounding box center [473, 164] width 39 height 17
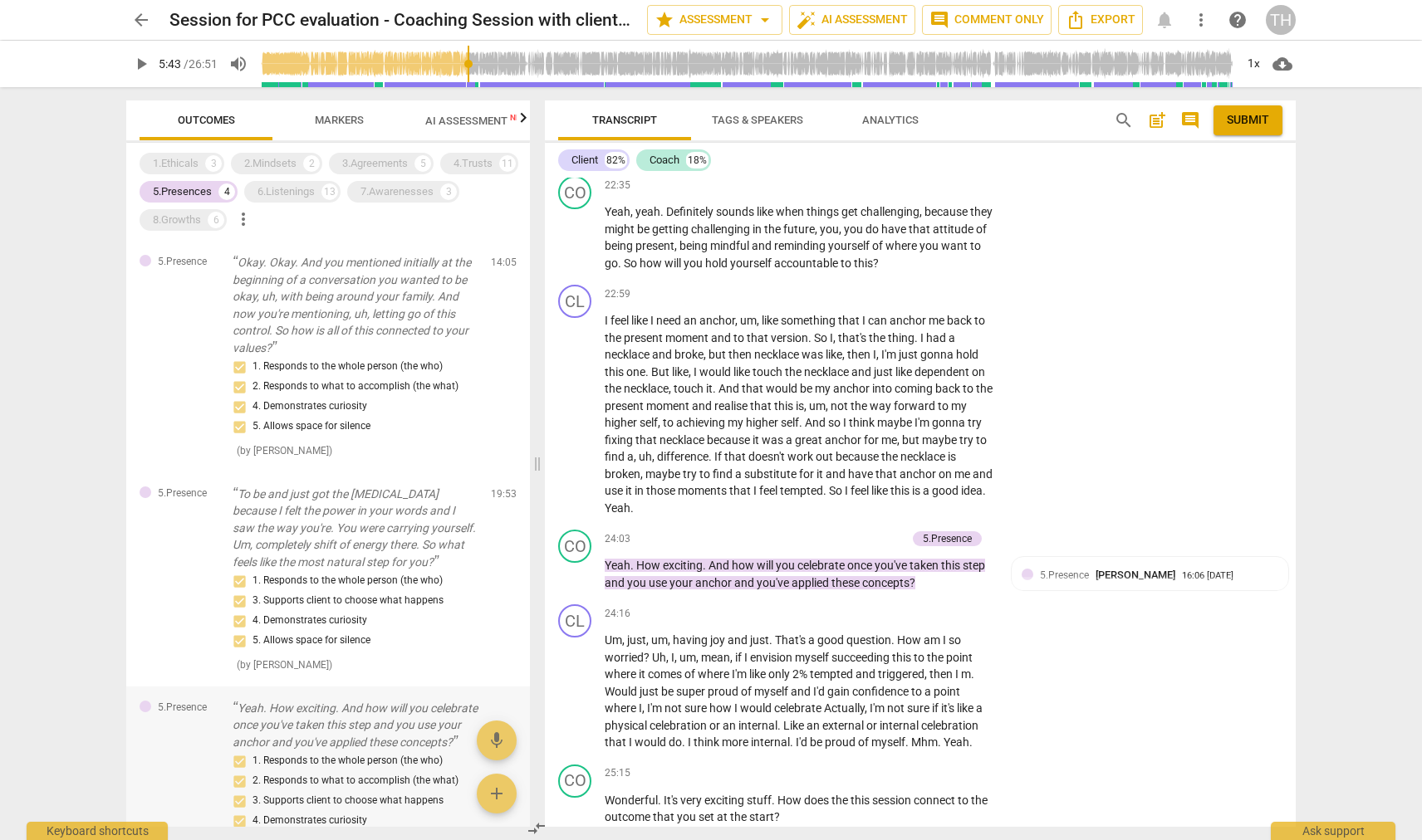
scroll to position [0, 0]
click at [313, 390] on div "1. Responds to the whole person (the who) 2. Responds to what to accomplish (th…" at bounding box center [355, 396] width 245 height 79
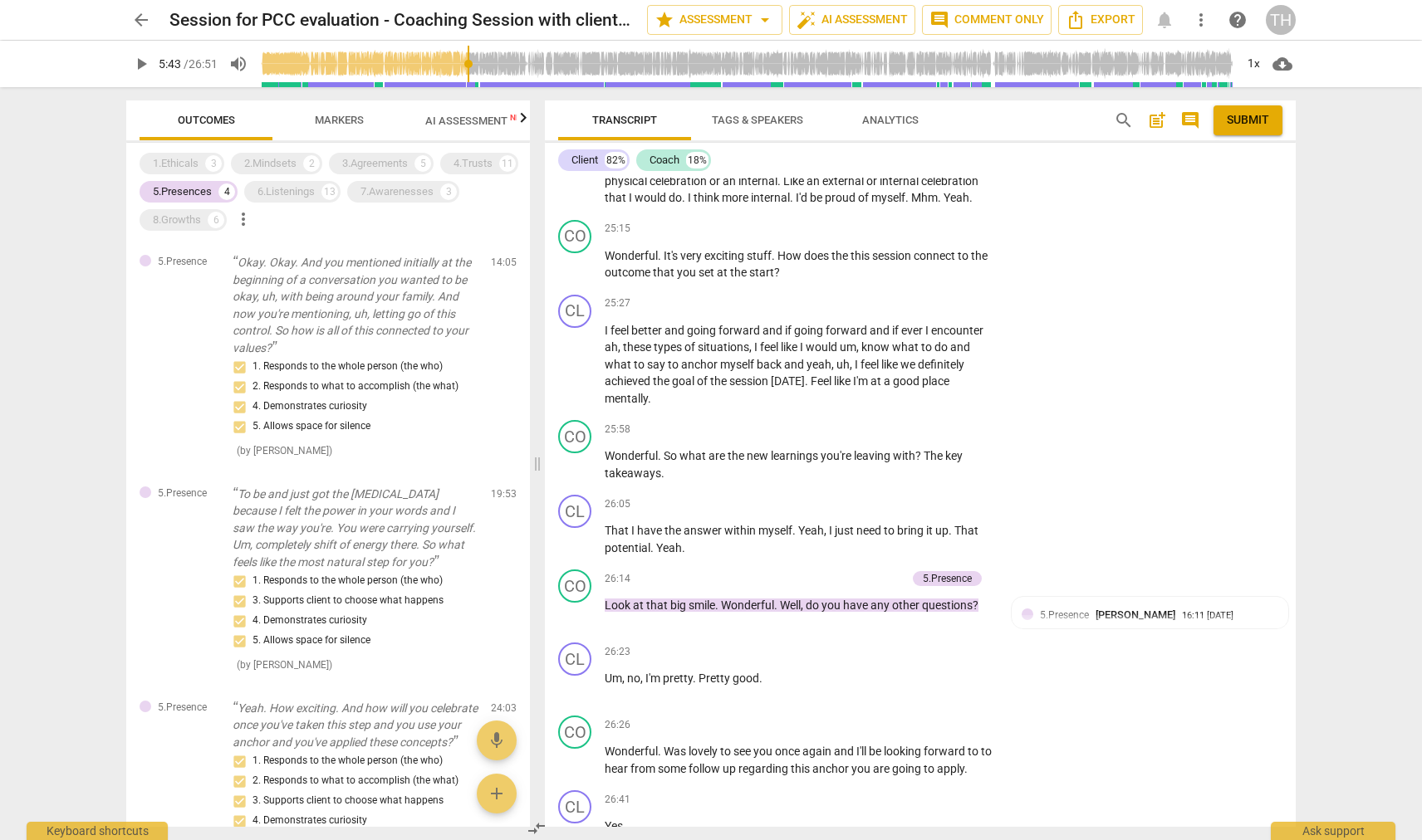
scroll to position [5474, 0]
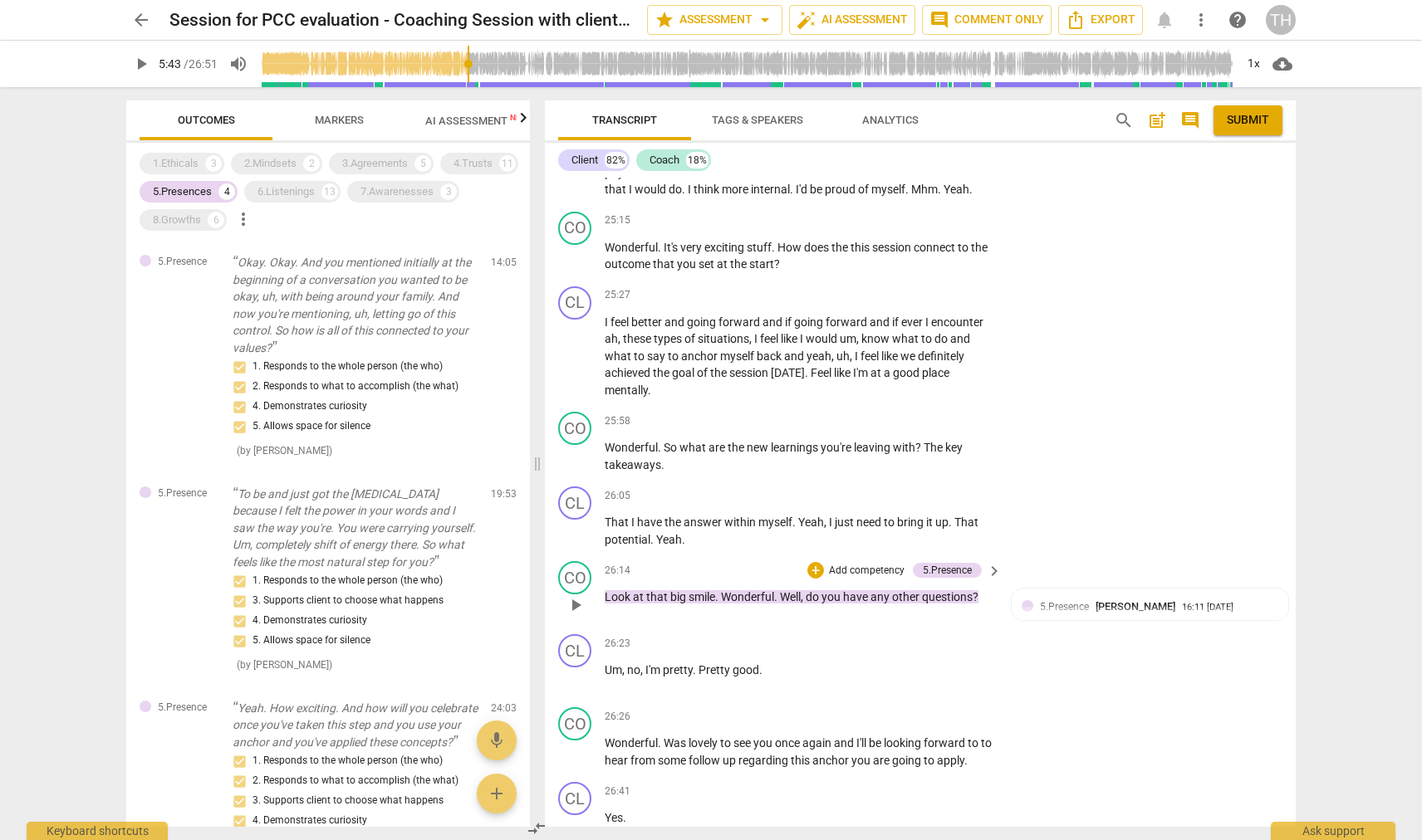
click at [737, 591] on span "Wonderful" at bounding box center [747, 597] width 53 height 13
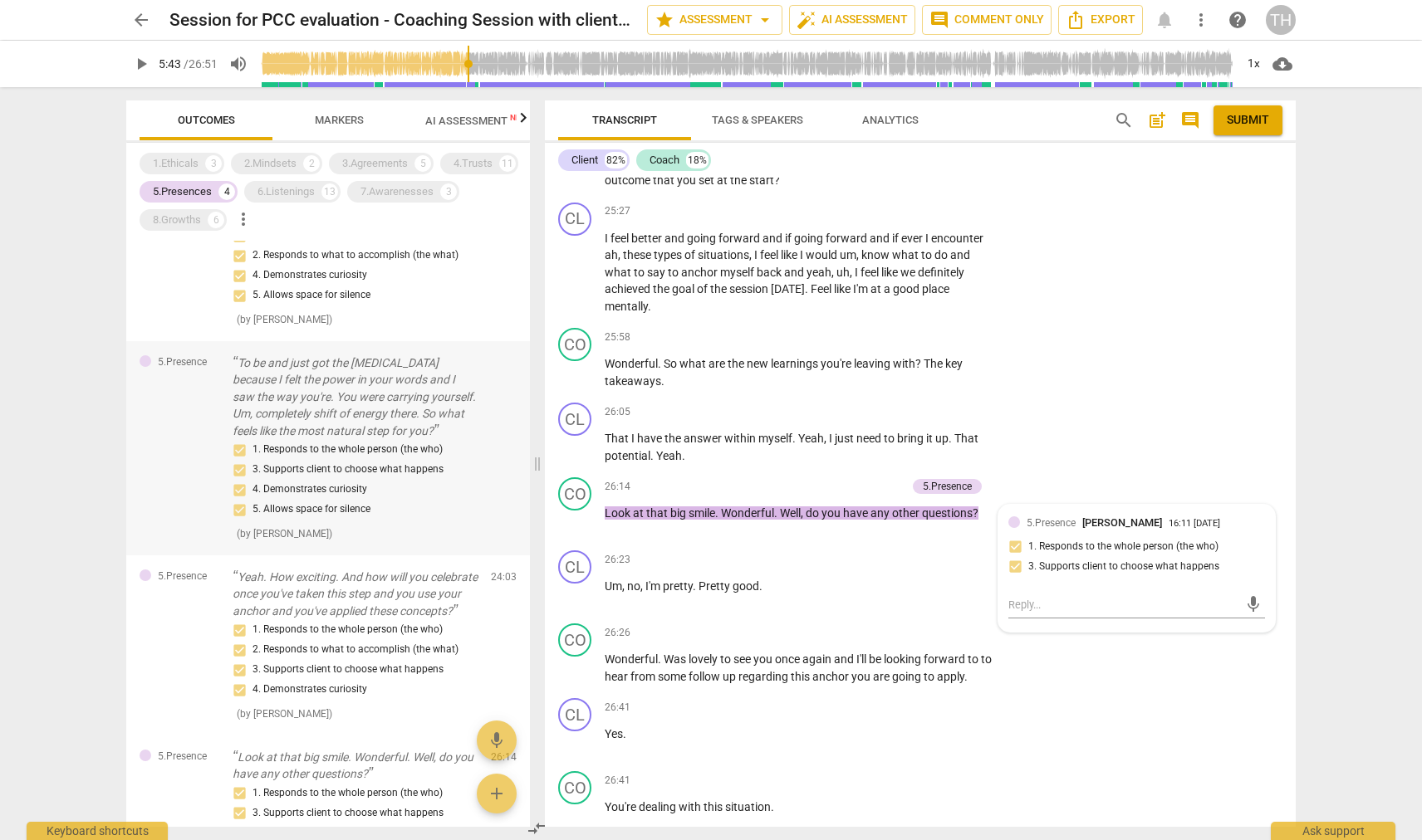
scroll to position [130, 0]
click at [334, 412] on p "To be and just got the [MEDICAL_DATA] because I felt the power in your words an…" at bounding box center [355, 399] width 245 height 86
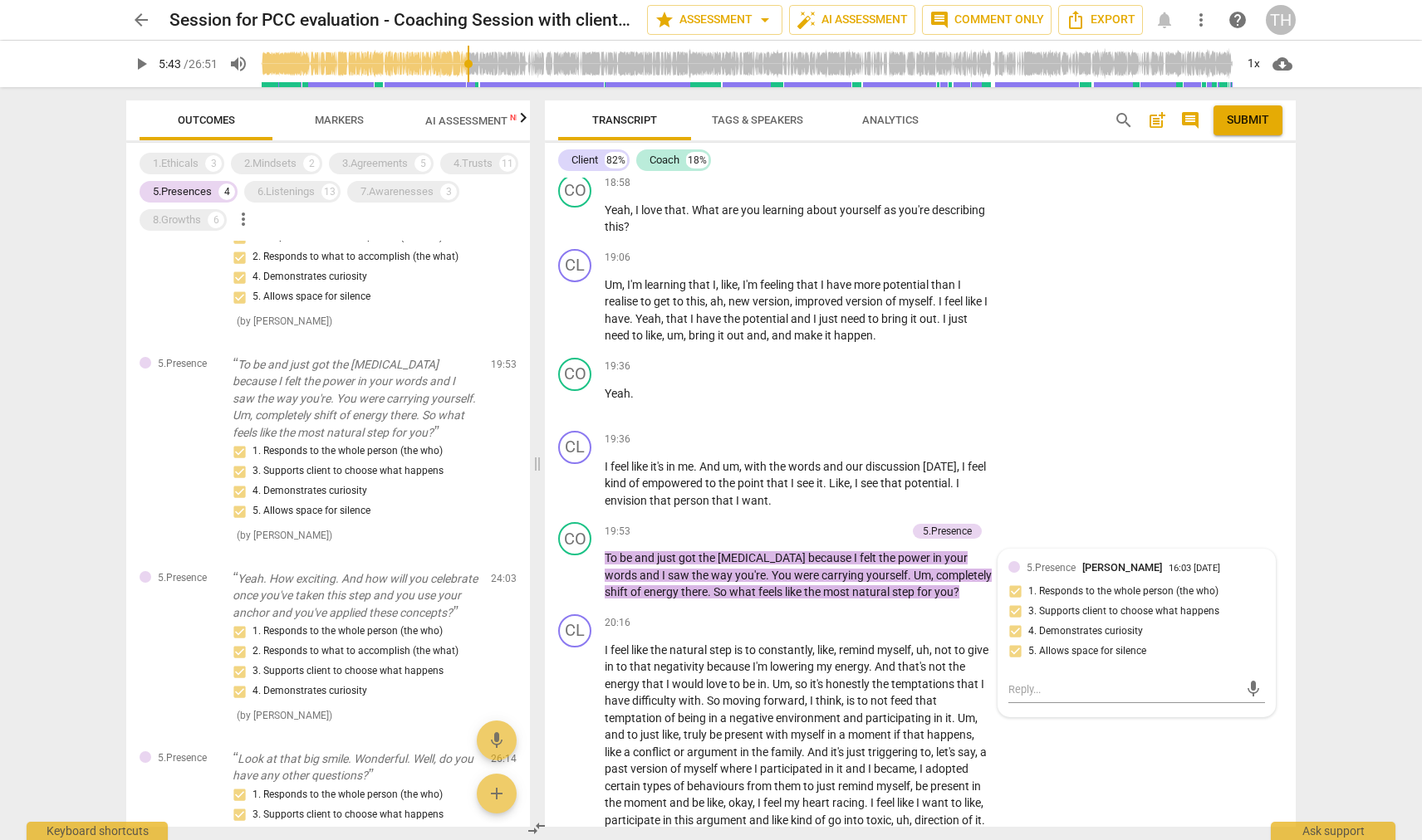
click at [362, 120] on span "Markers" at bounding box center [339, 120] width 49 height 12
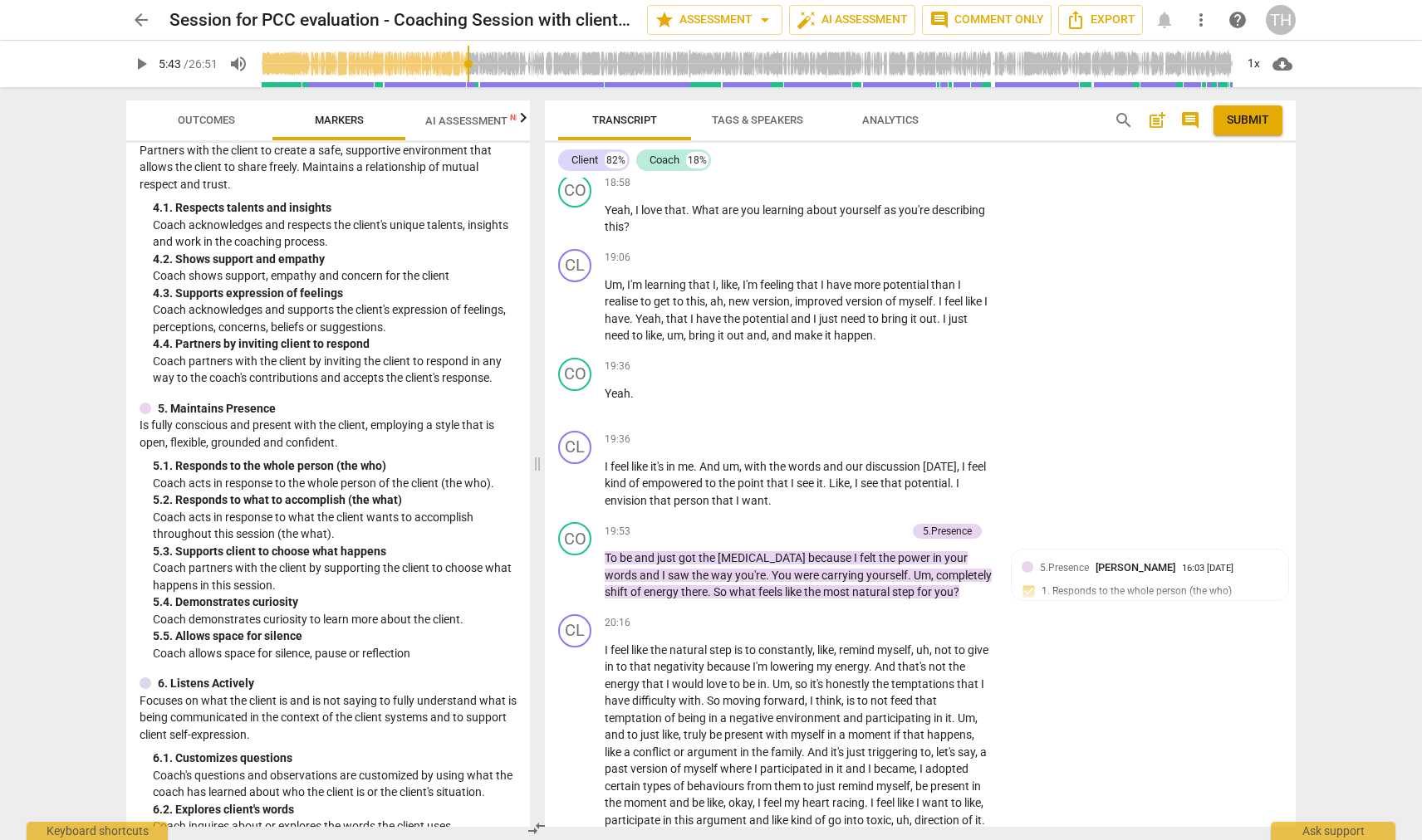
scroll to position [800, 0]
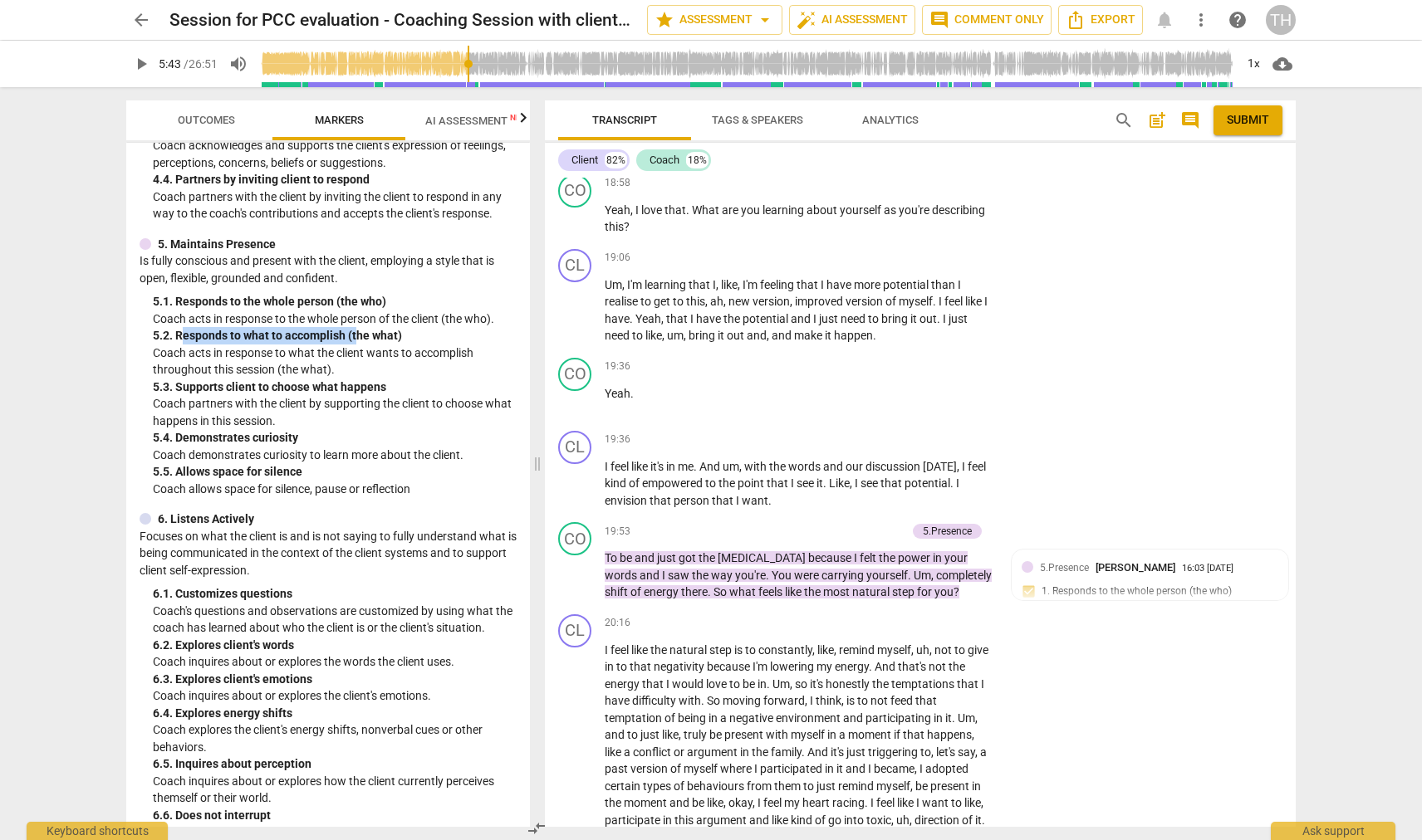
drag, startPoint x: 181, startPoint y: 311, endPoint x: 356, endPoint y: 308, distance: 175.0
click at [356, 327] on div "5. 2. Responds to what to accomplish (the what)" at bounding box center [334, 335] width 363 height 18
click at [793, 549] on p "To be and just got the [MEDICAL_DATA] because I felt the power in your words an…" at bounding box center [799, 575] width 389 height 51
click at [244, 125] on span "Outcomes" at bounding box center [206, 121] width 97 height 22
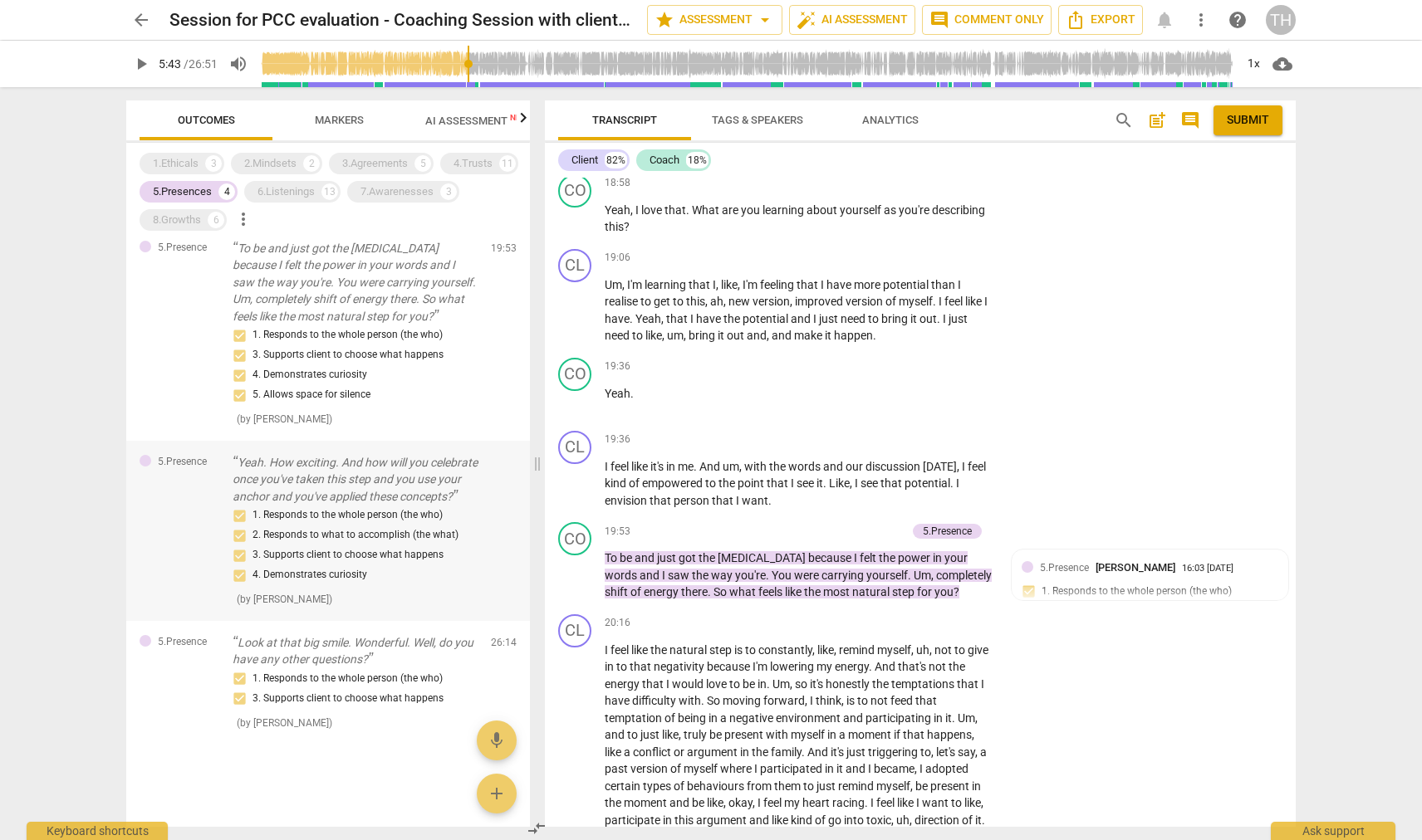
scroll to position [254, 0]
click at [204, 185] on div "5.Presences" at bounding box center [182, 192] width 59 height 17
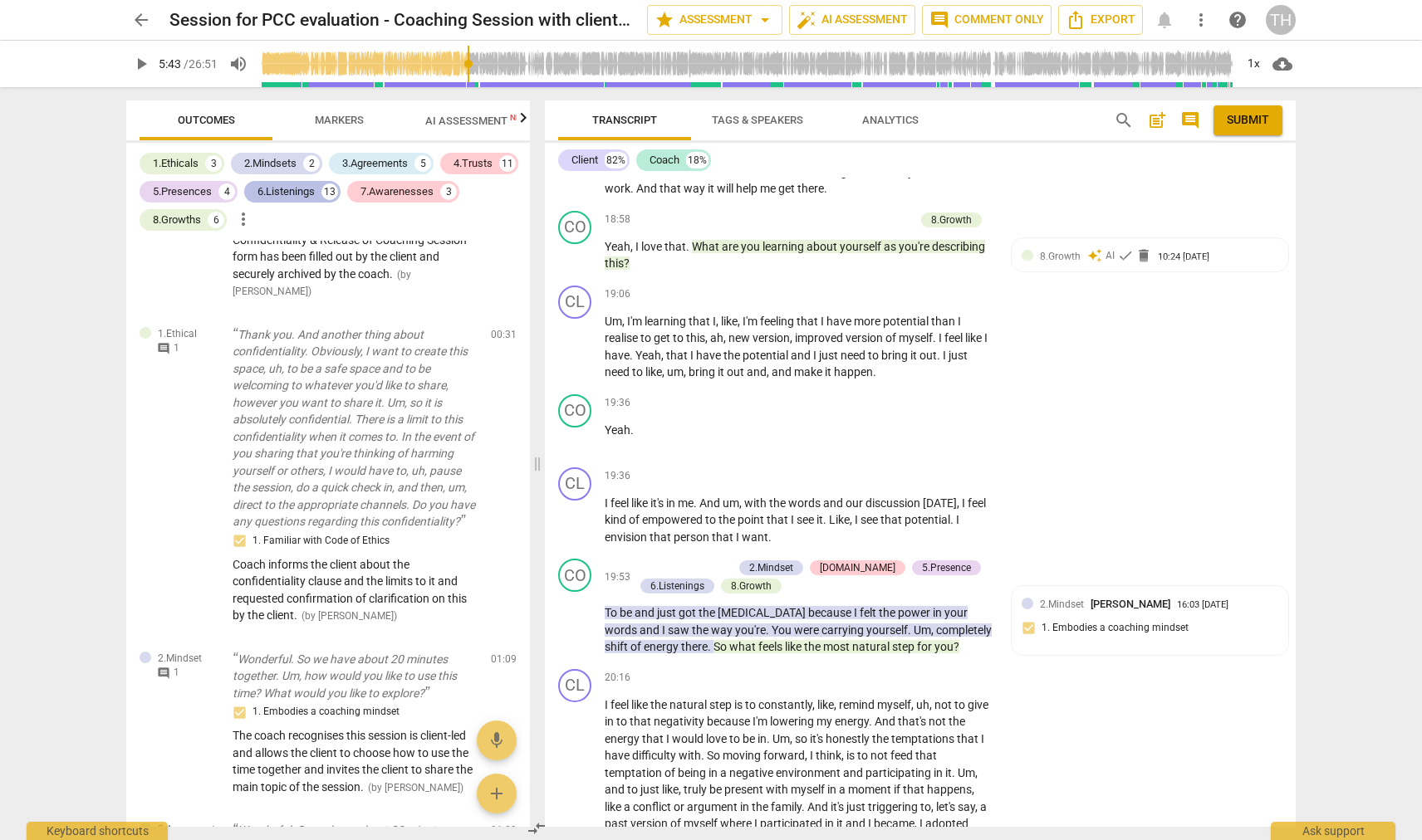
click at [275, 185] on div "6.Listenings" at bounding box center [286, 192] width 57 height 17
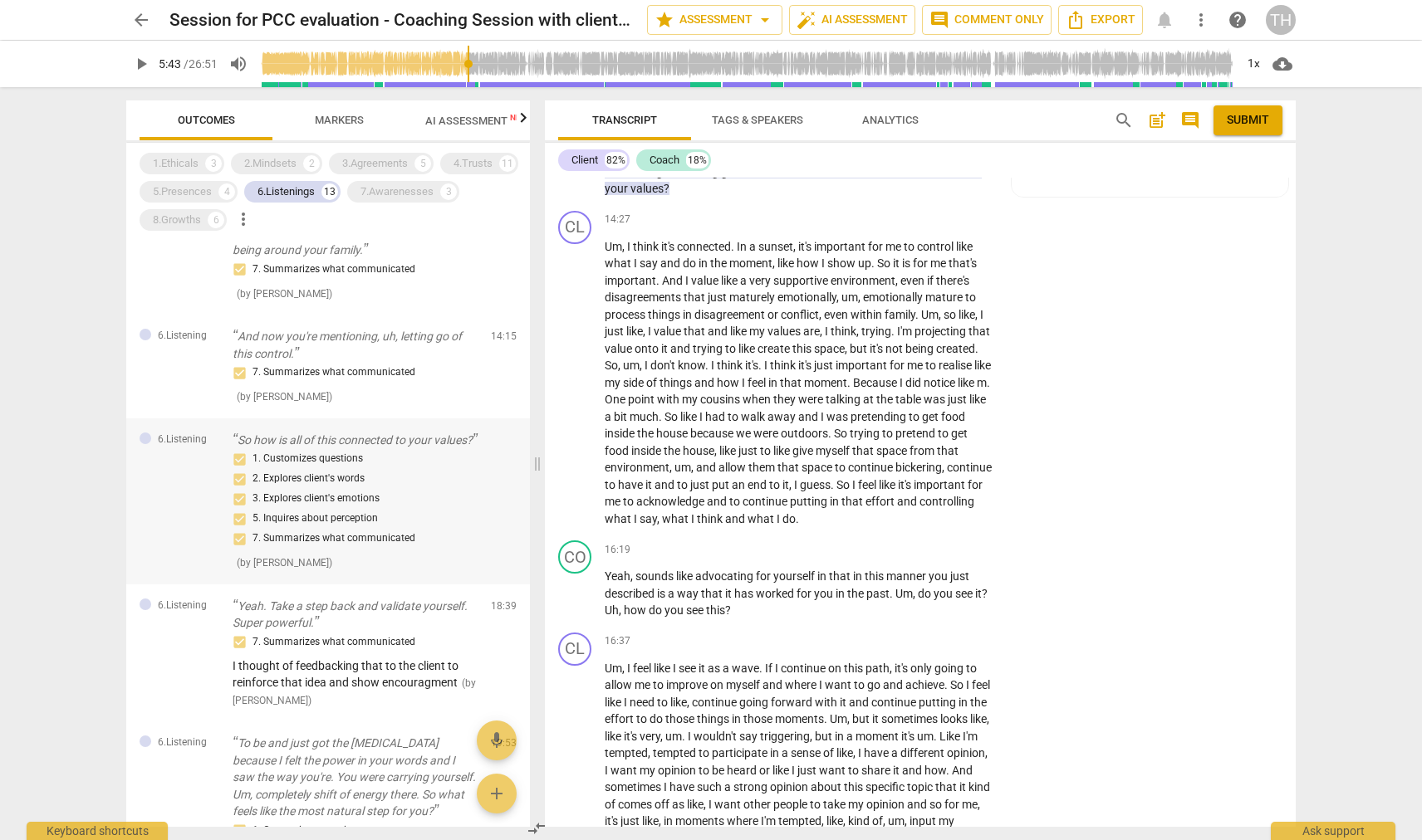
scroll to position [555, 0]
click at [306, 473] on div "1. Customizes questions 2. Explores client's words 3. Explores client's emotion…" at bounding box center [355, 498] width 245 height 100
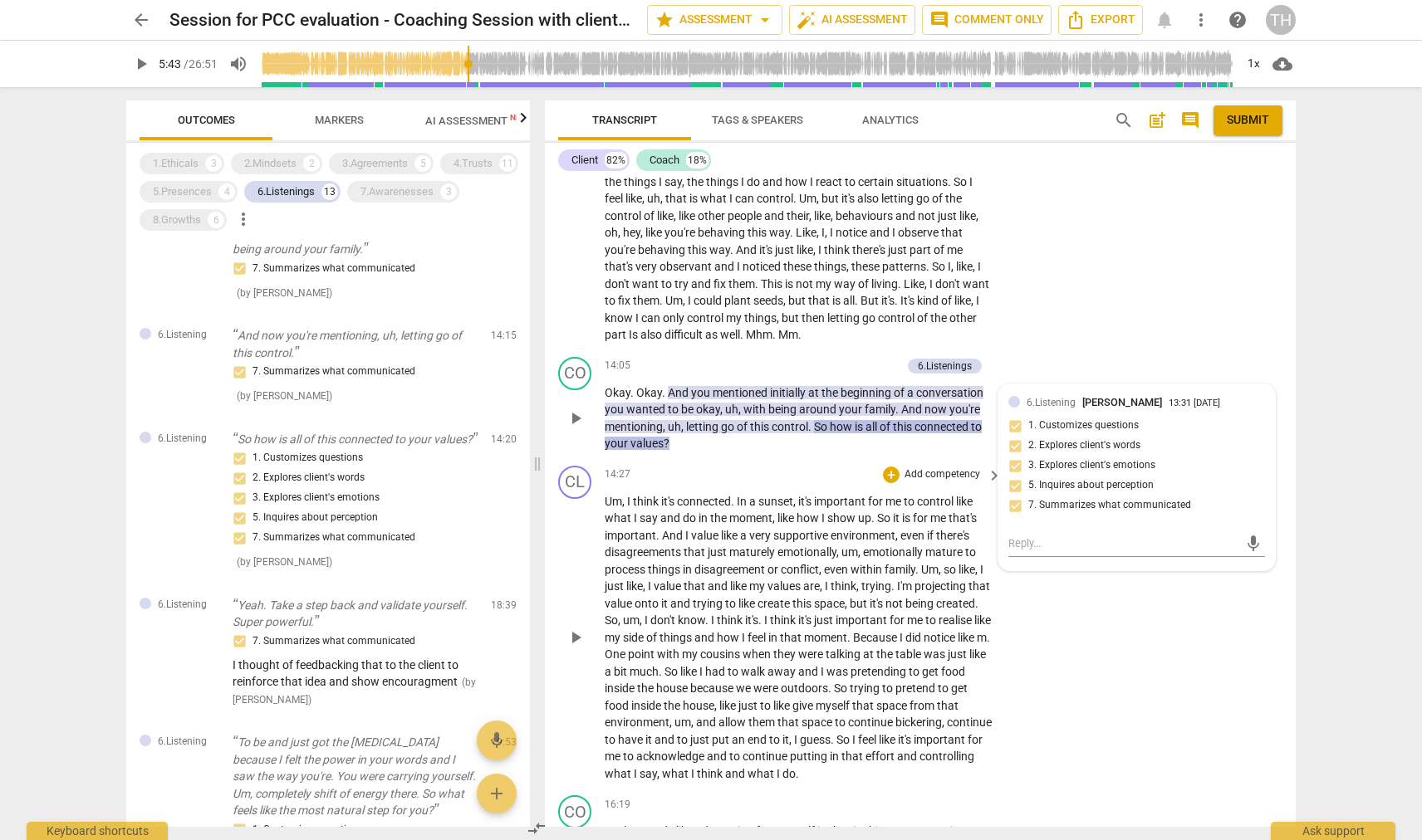
scroll to position [2878, 0]
click at [342, 440] on p "So how is all of this connected to your values?" at bounding box center [355, 439] width 245 height 18
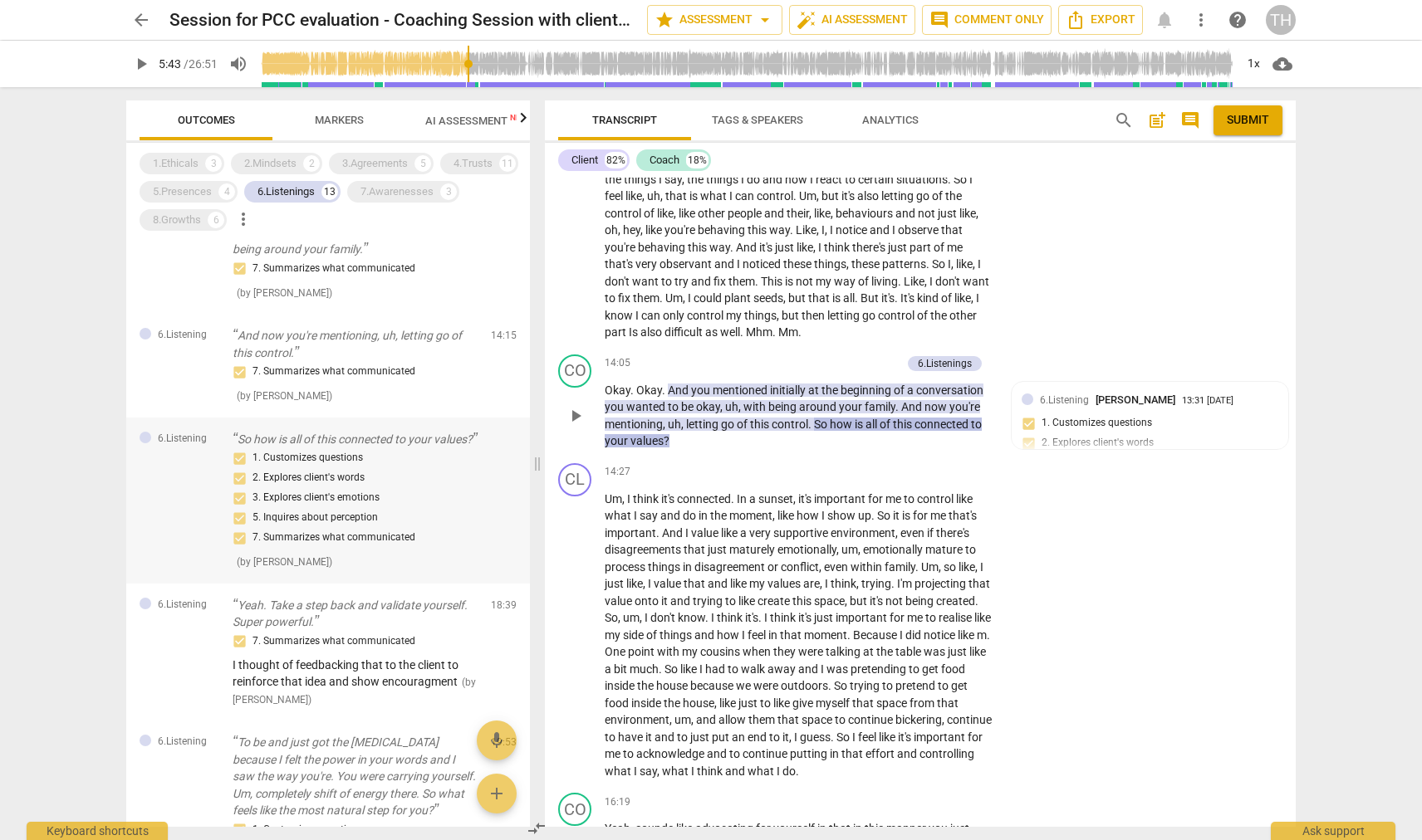
click at [342, 440] on p "So how is all of this connected to your values?" at bounding box center [355, 439] width 245 height 18
click at [763, 384] on span "mentioned" at bounding box center [741, 391] width 57 height 13
click at [841, 418] on span "how" at bounding box center [842, 424] width 25 height 13
click at [743, 418] on span "of" at bounding box center [743, 424] width 13 height 13
click at [862, 418] on span "is" at bounding box center [860, 424] width 11 height 13
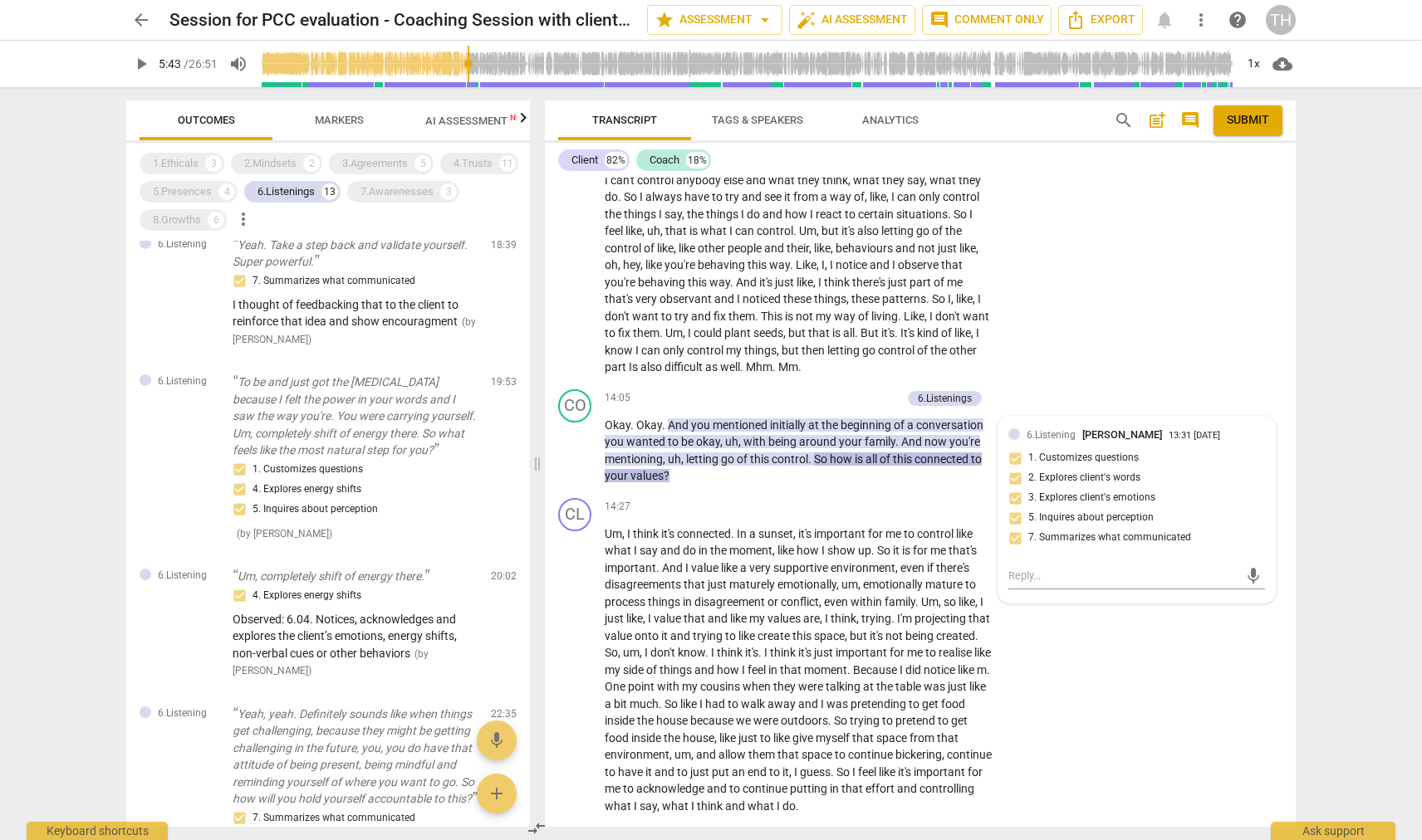
scroll to position [920, 0]
click at [284, 197] on div "6.Listenings" at bounding box center [286, 192] width 57 height 17
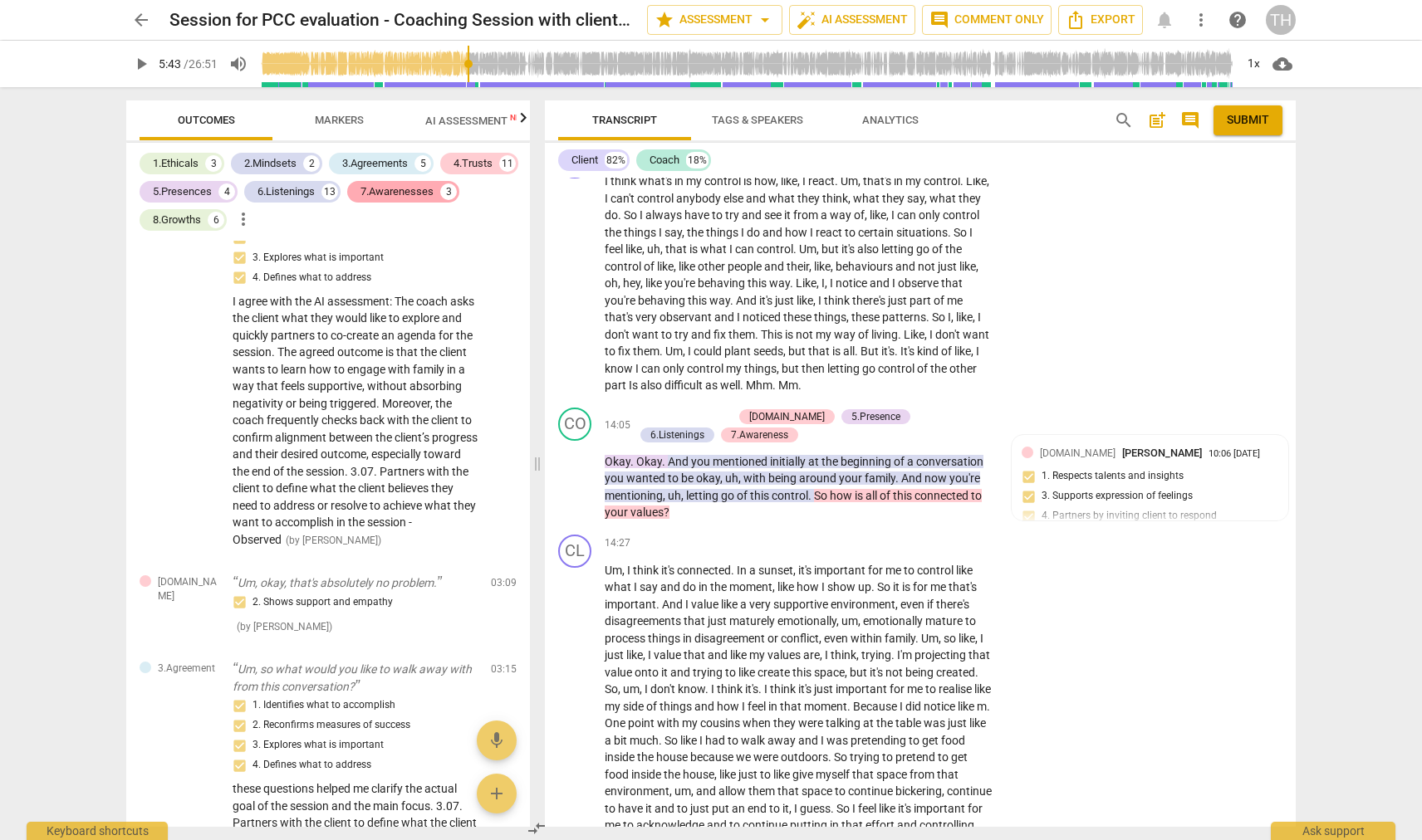
click at [371, 195] on div "7.Awarenesses" at bounding box center [397, 192] width 73 height 17
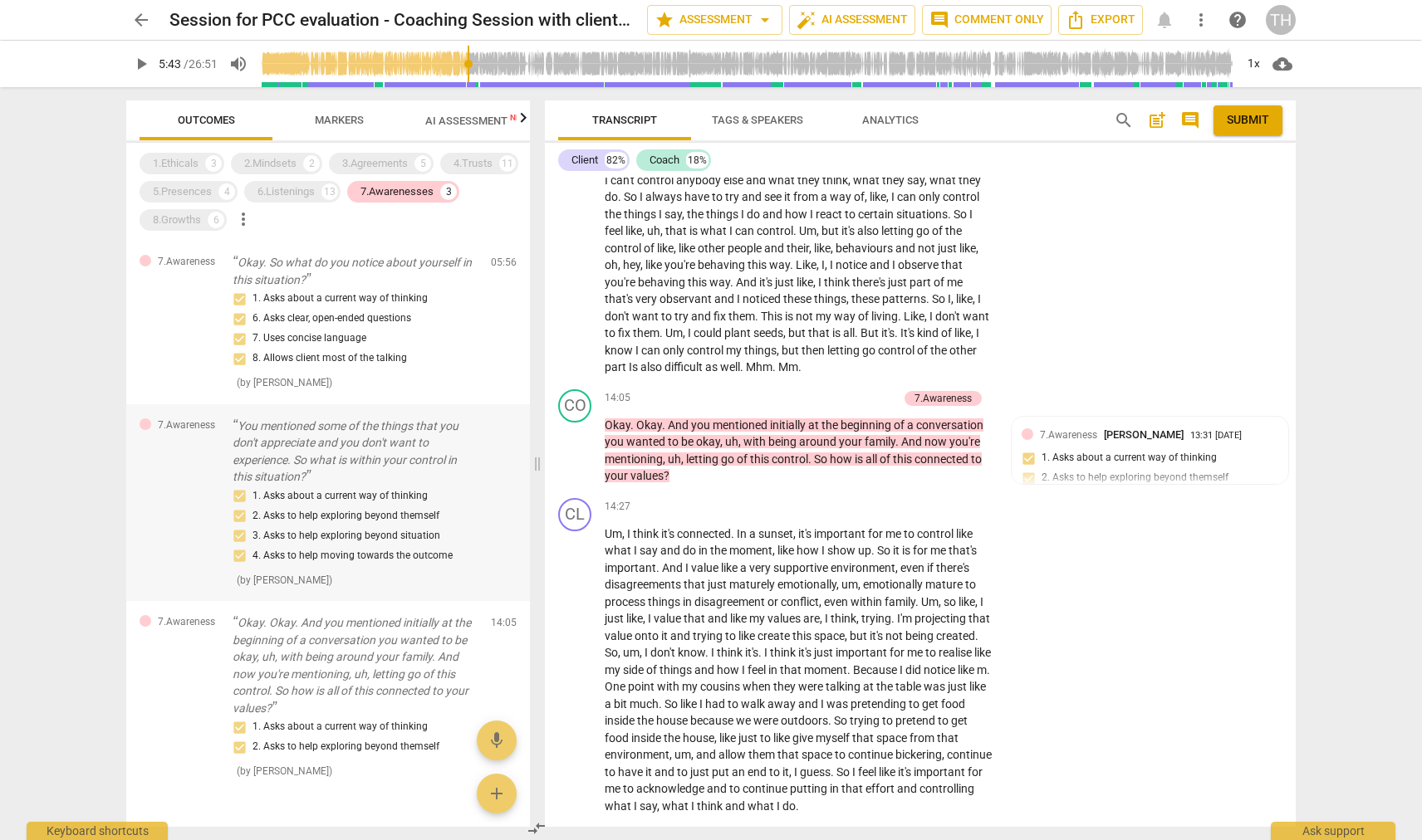
scroll to position [0, 0]
click at [363, 296] on div "1. Asks about a current way of thinking 6. Asks clear, open-ended questions 7. …" at bounding box center [355, 328] width 245 height 79
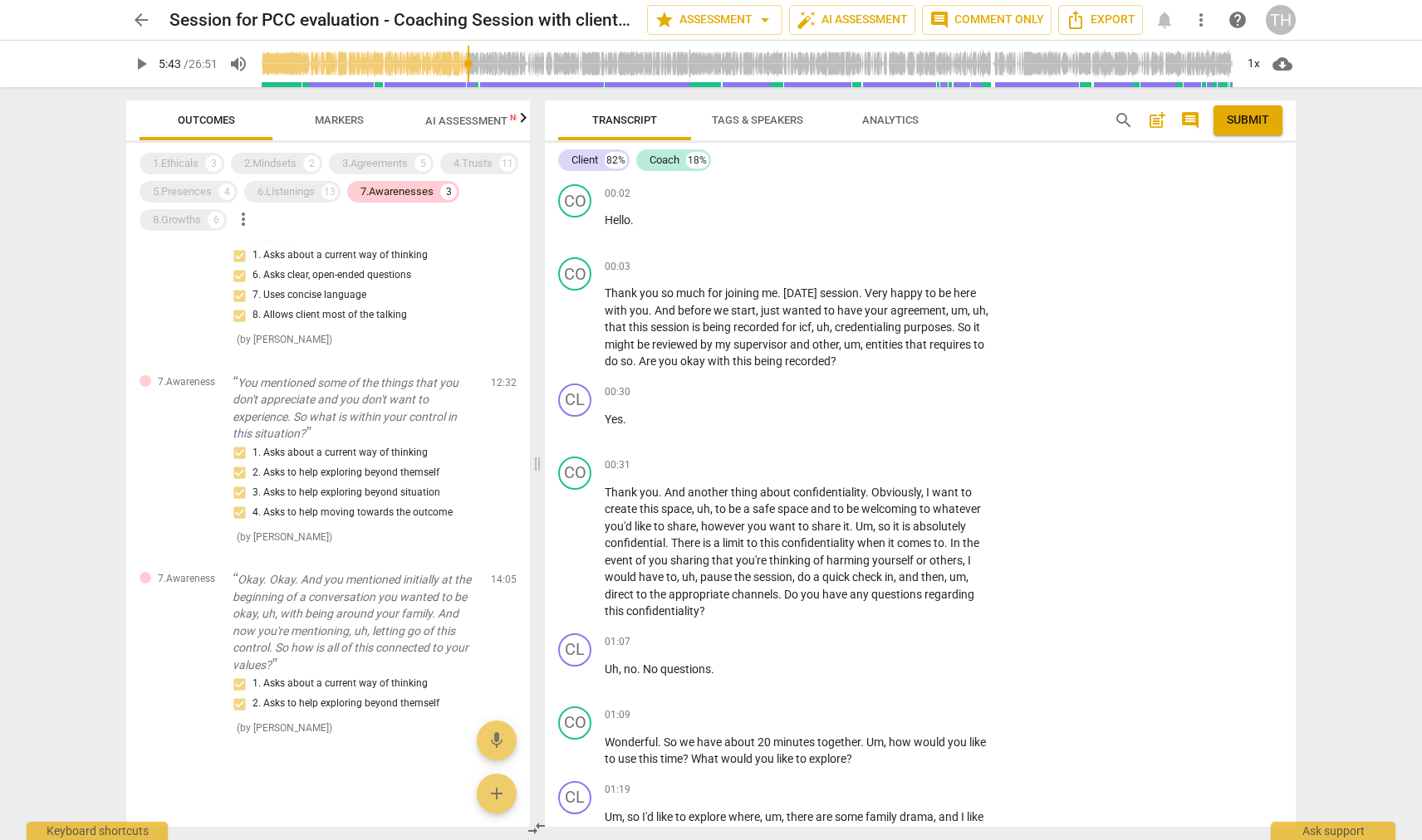
scroll to position [42, 0]
click at [179, 220] on div "8.Growths" at bounding box center [178, 221] width 49 height 17
click at [392, 196] on div "7.Awarenesses" at bounding box center [397, 192] width 73 height 17
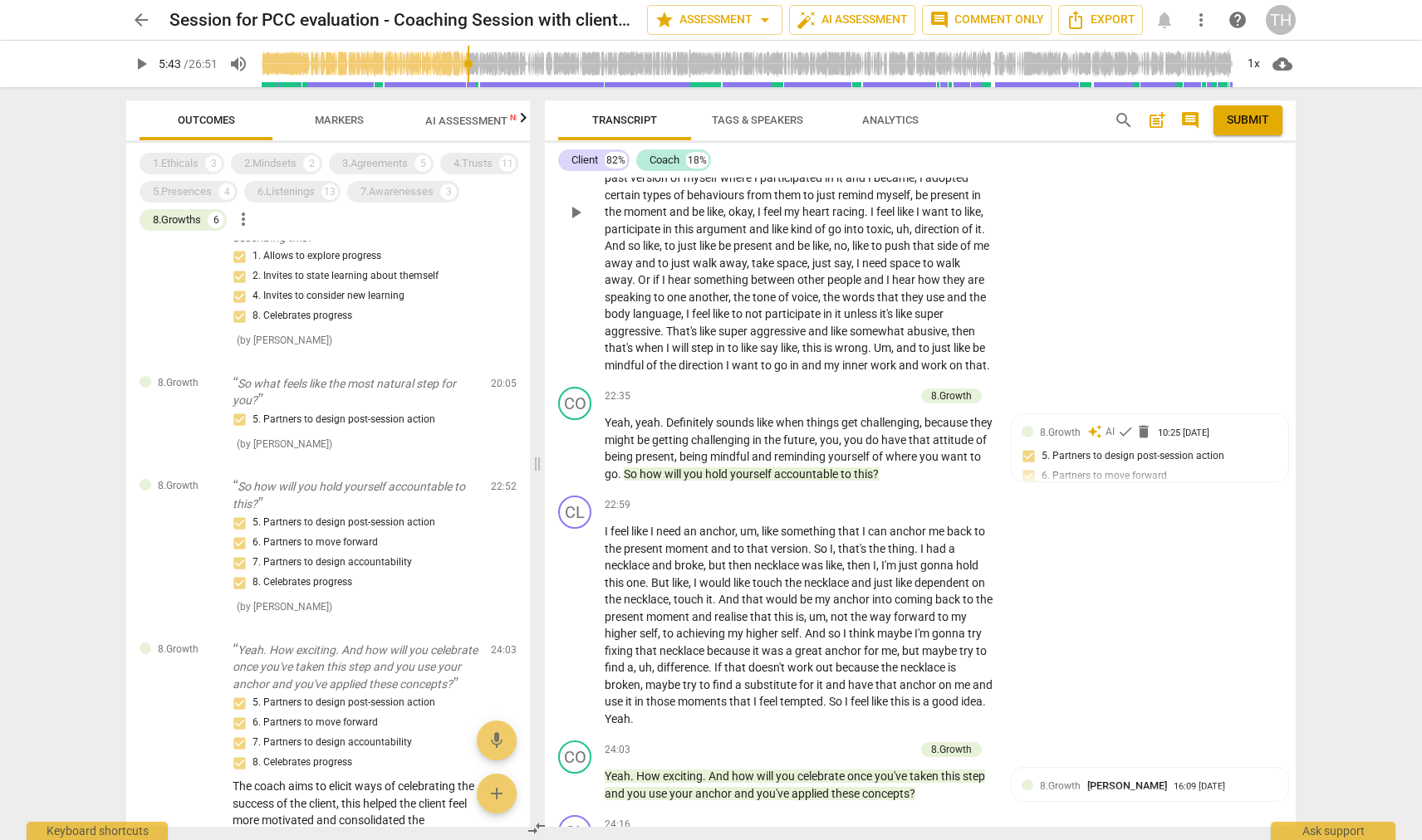
scroll to position [4720, 0]
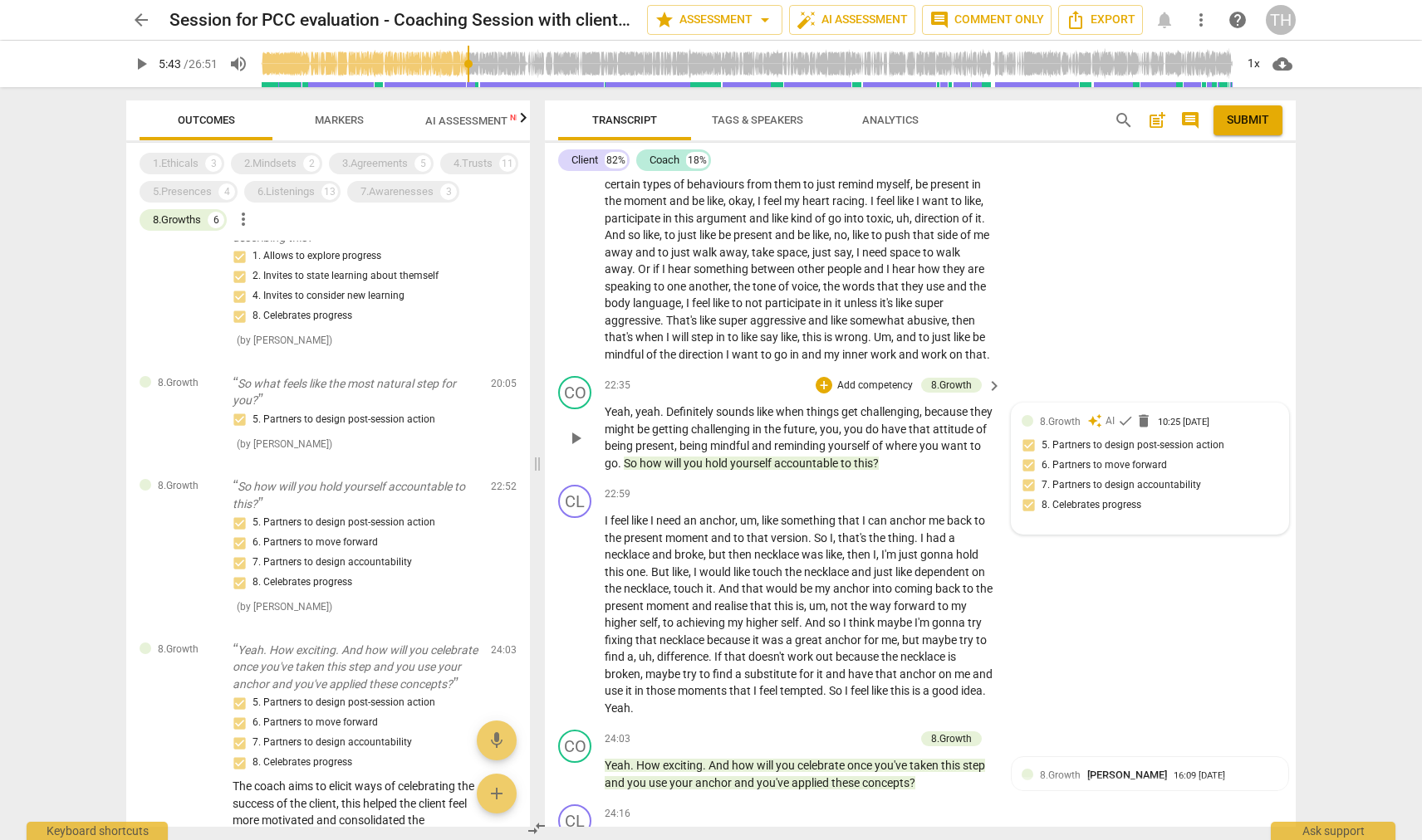
click at [1105, 414] on div "8.Growth auto_awesome AI check delete 10:25 [DATE] 5. Partners to design post-s…" at bounding box center [1149, 469] width 257 height 110
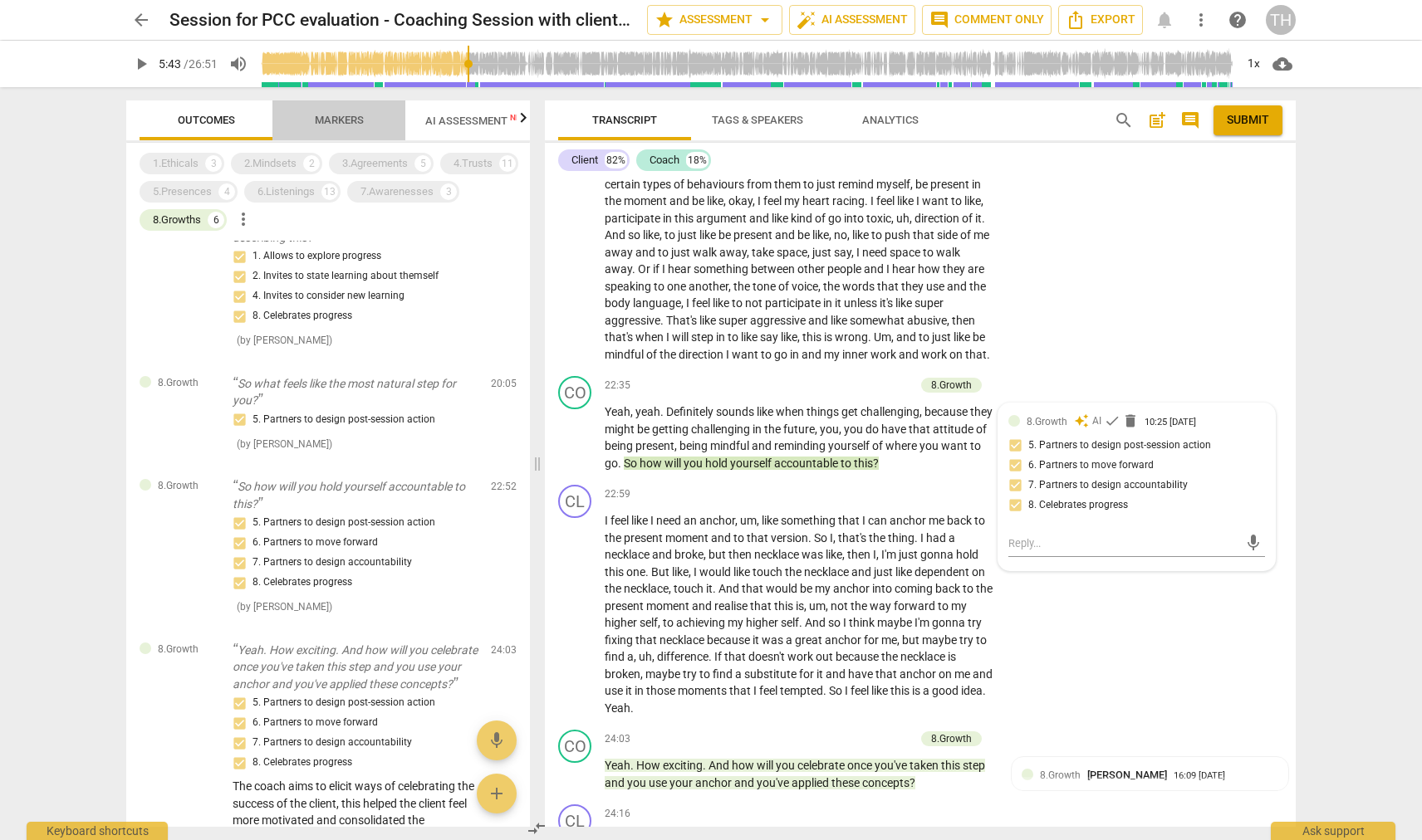
click at [340, 121] on span "Markers" at bounding box center [339, 120] width 49 height 12
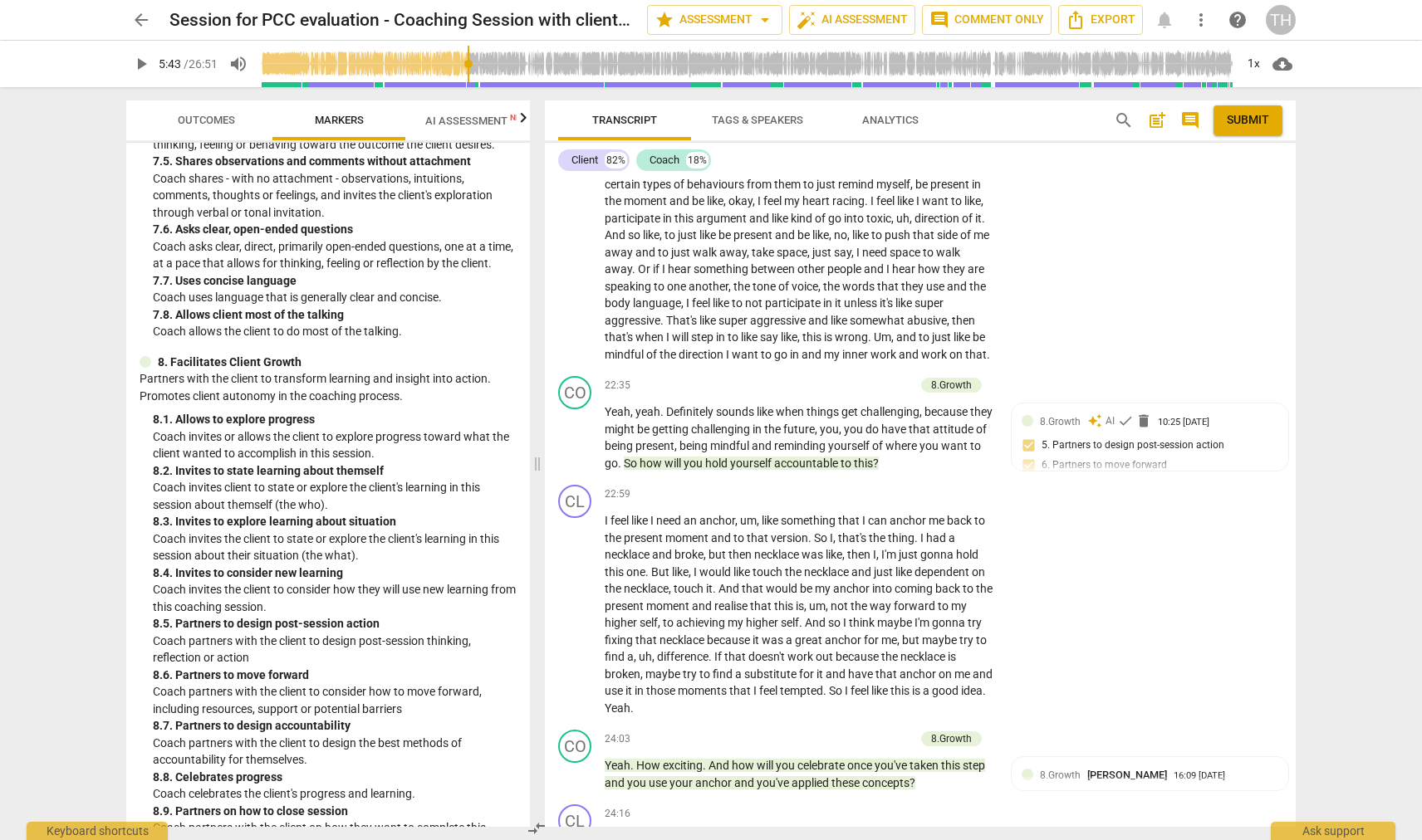
scroll to position [1863, 0]
drag, startPoint x: 176, startPoint y: 652, endPoint x: 436, endPoint y: 673, distance: 260.8
click at [436, 685] on p "Coach partners with the client to consider how to move forward, including resou…" at bounding box center [334, 702] width 363 height 34
click at [442, 685] on p "Coach partners with the client to consider how to move forward, including resou…" at bounding box center [334, 702] width 363 height 34
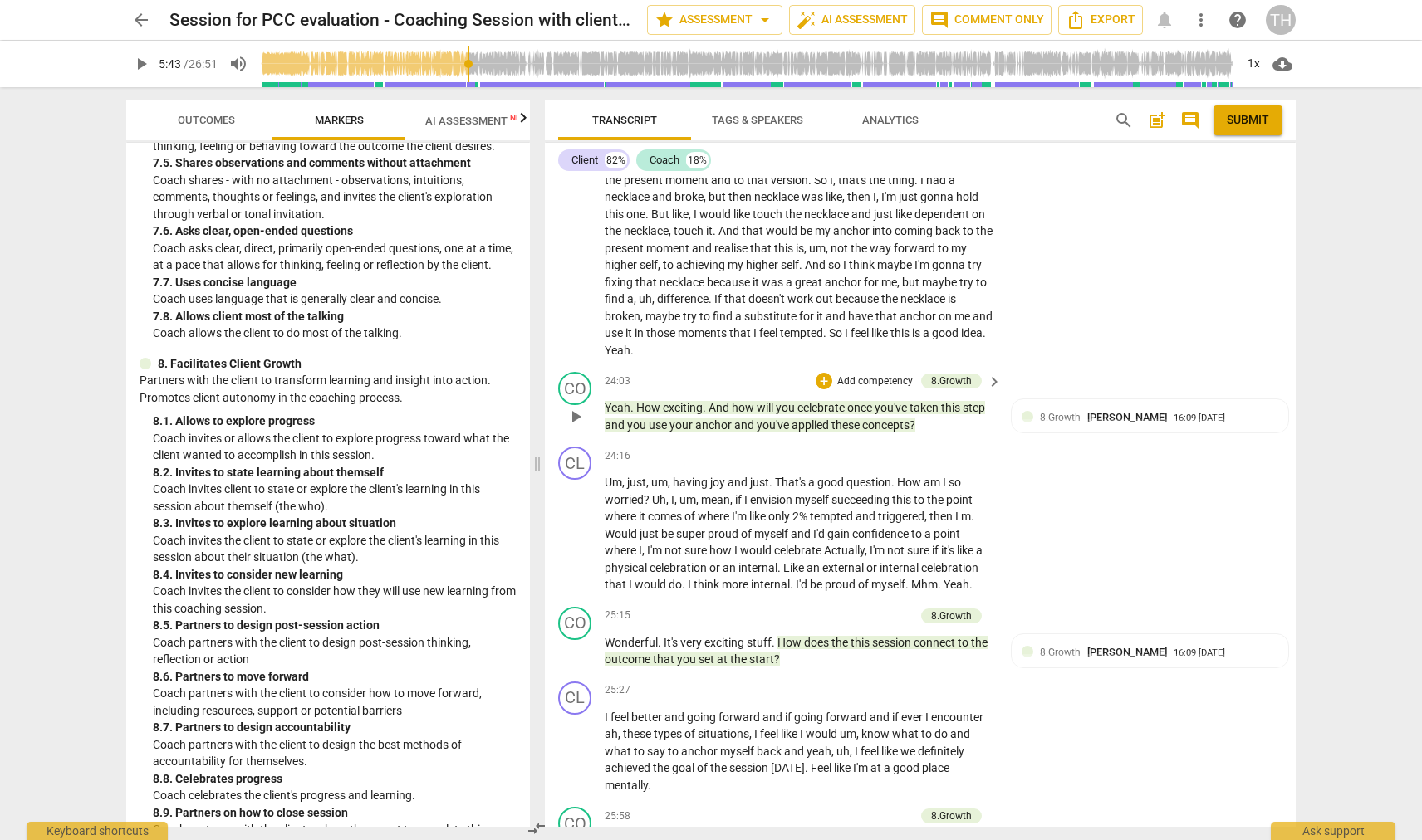
scroll to position [5076, 0]
drag, startPoint x: 1175, startPoint y: 4, endPoint x: 1359, endPoint y: 127, distance: 221.3
click at [1359, 127] on div "arrow_back Session for PCC evaluation - Coaching Session with client JDS on [DA…" at bounding box center [711, 420] width 1422 height 840
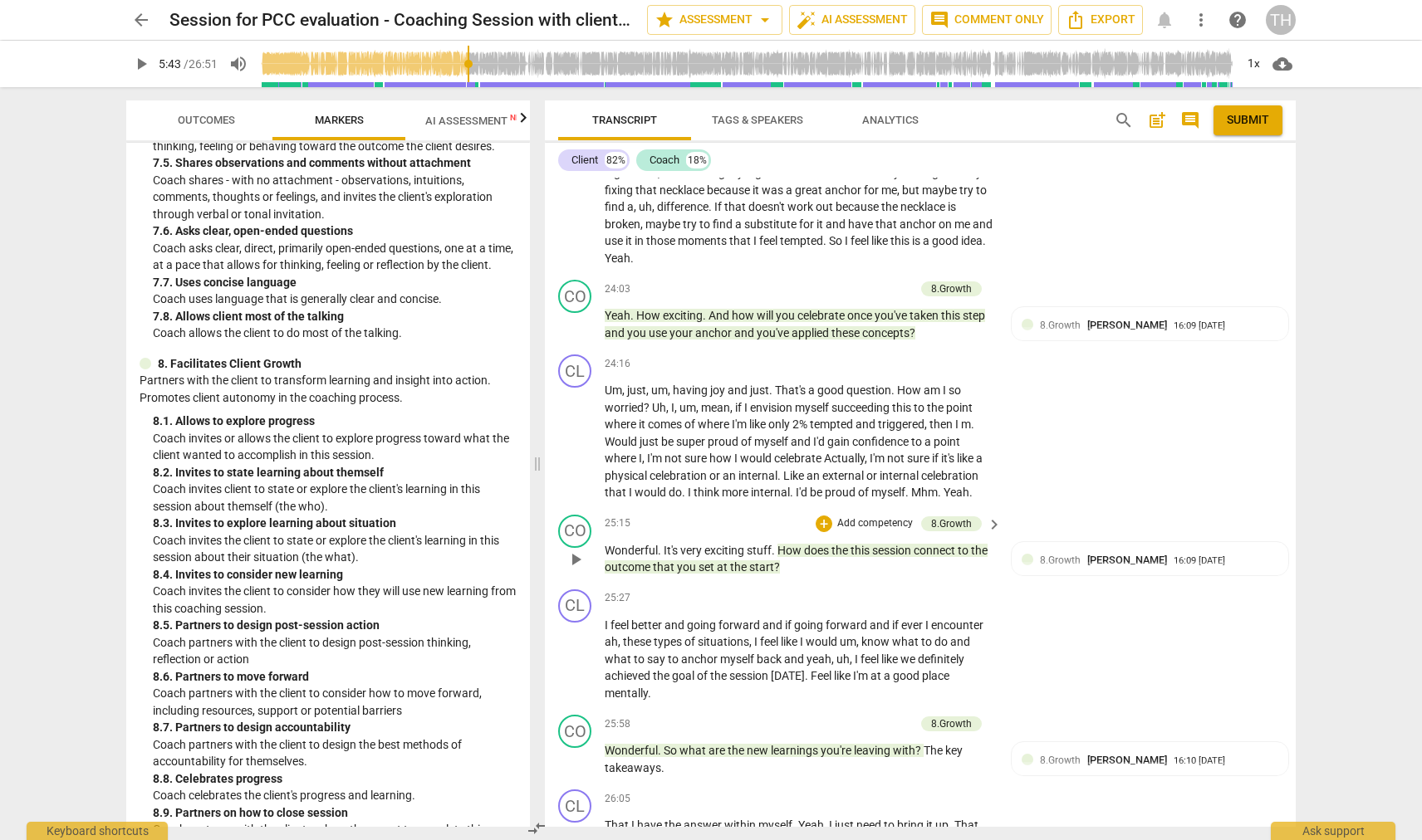
scroll to position [5175, 0]
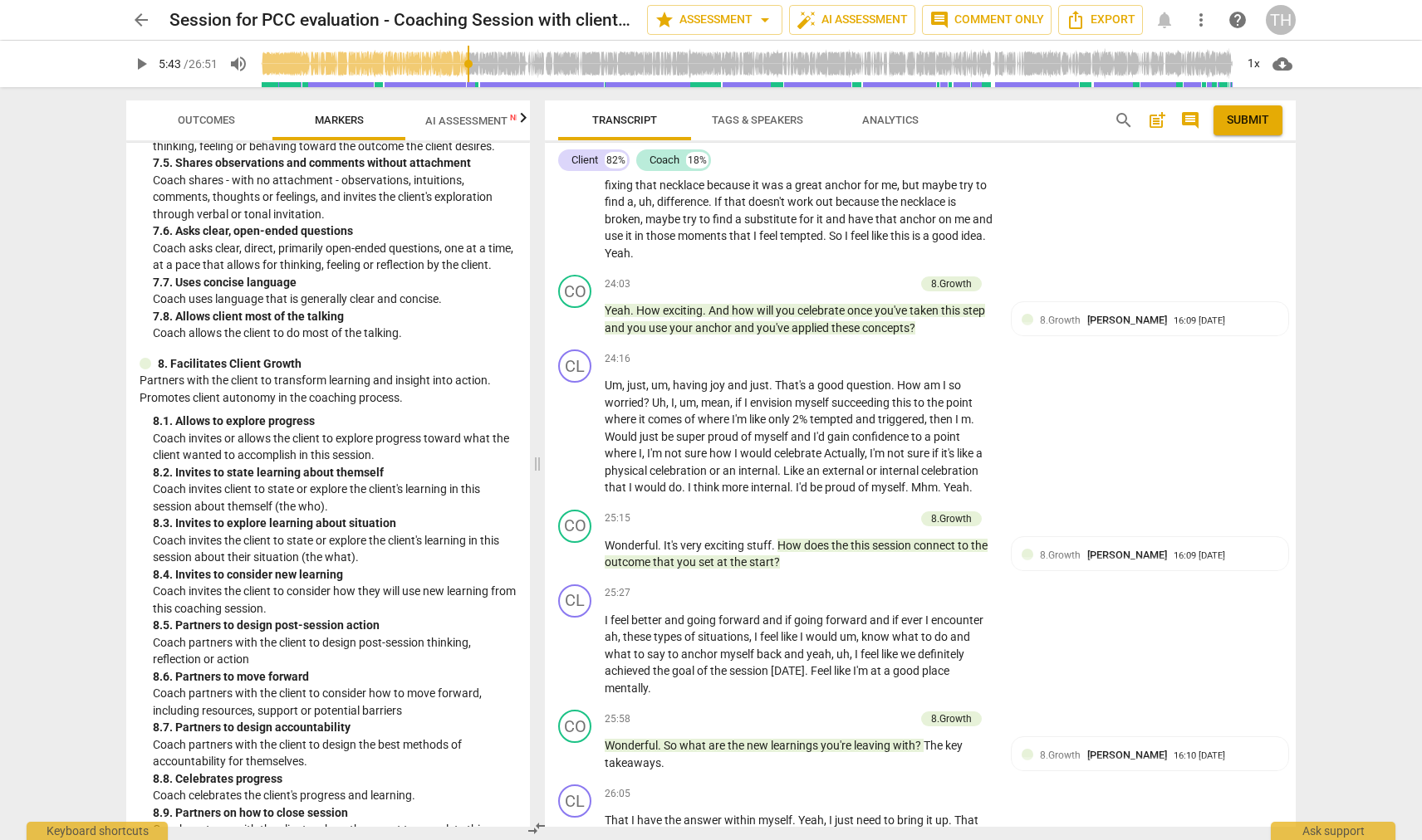
click at [186, 116] on span "Outcomes" at bounding box center [206, 120] width 57 height 12
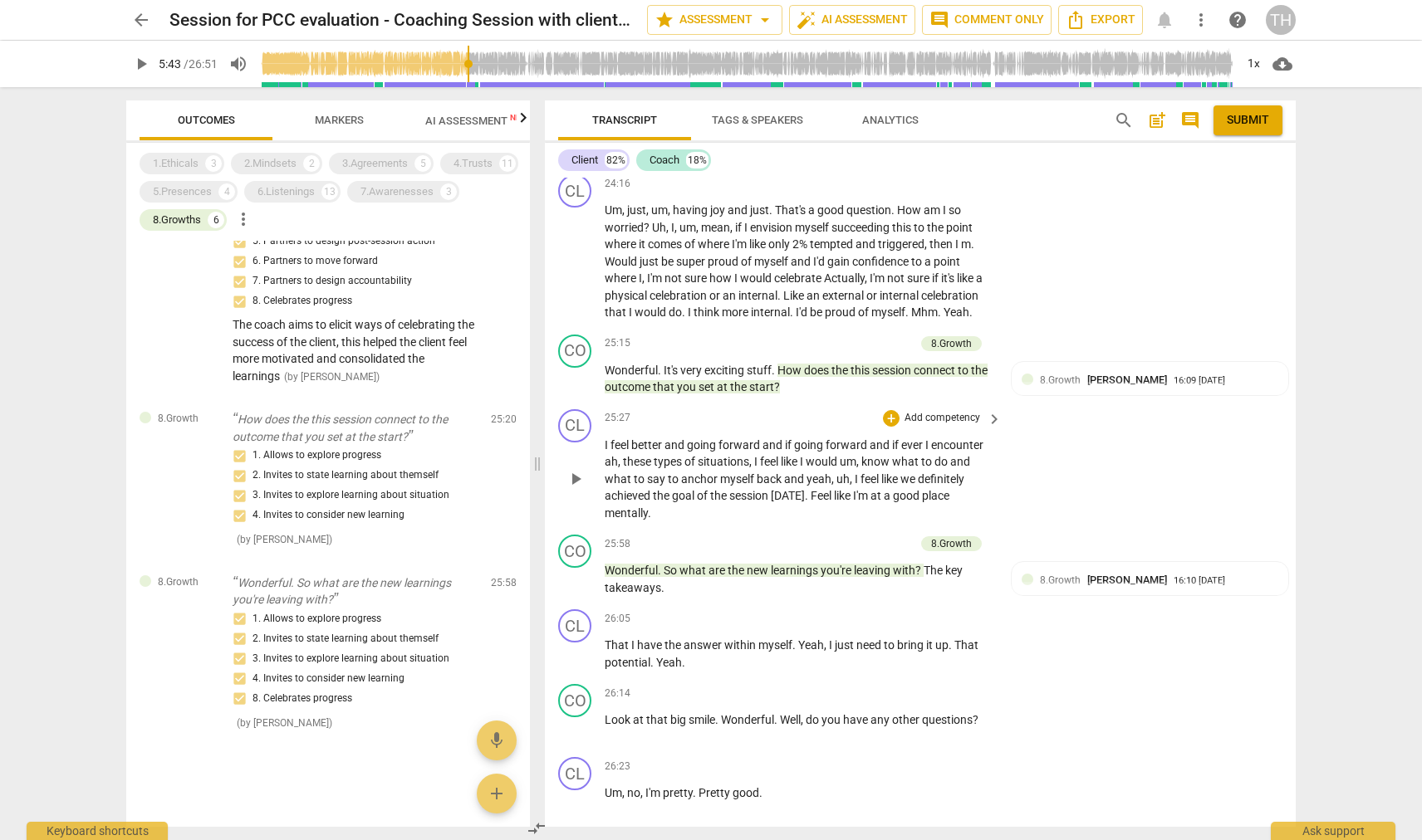
scroll to position [5363, 0]
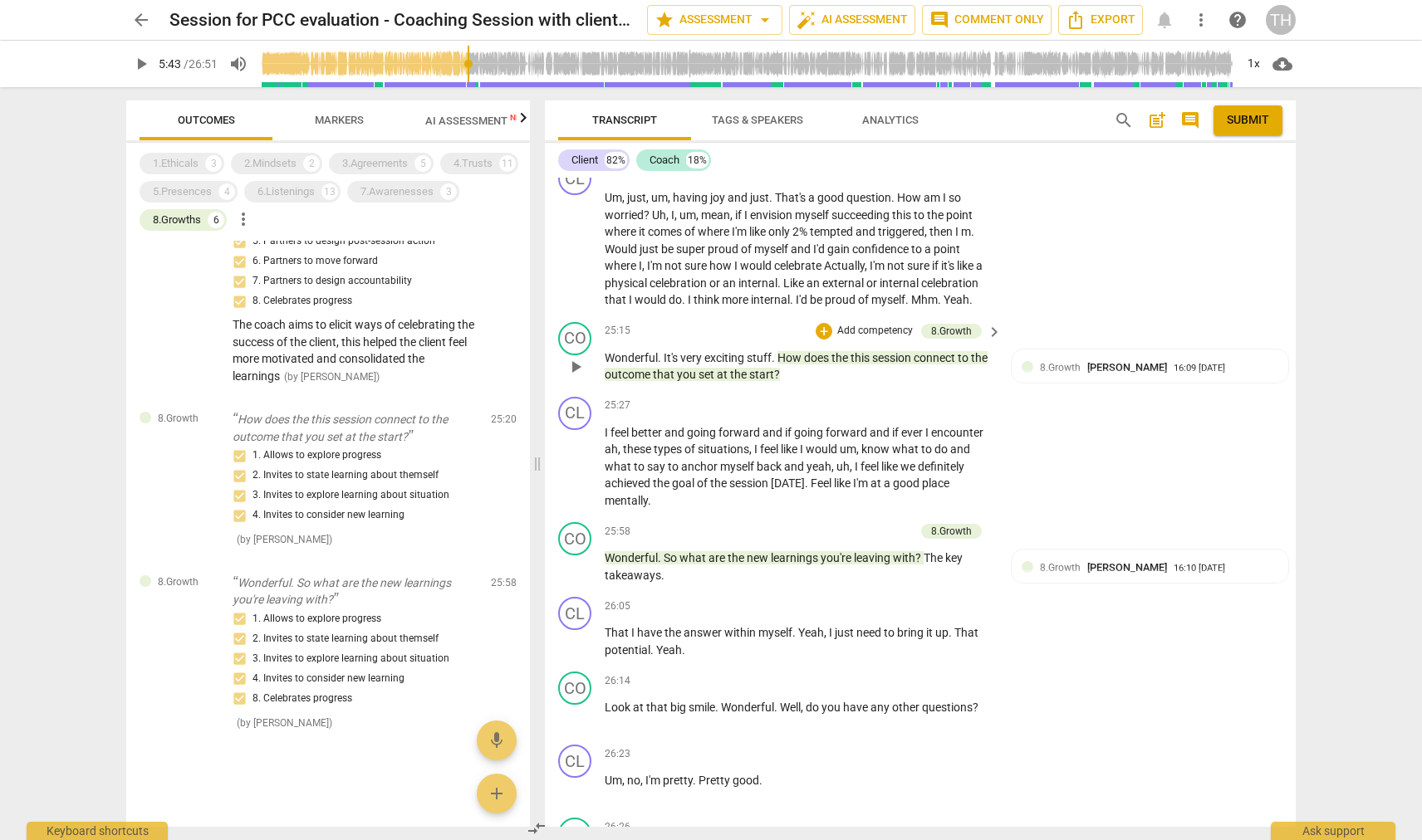
click at [749, 368] on span "the" at bounding box center [739, 375] width 19 height 13
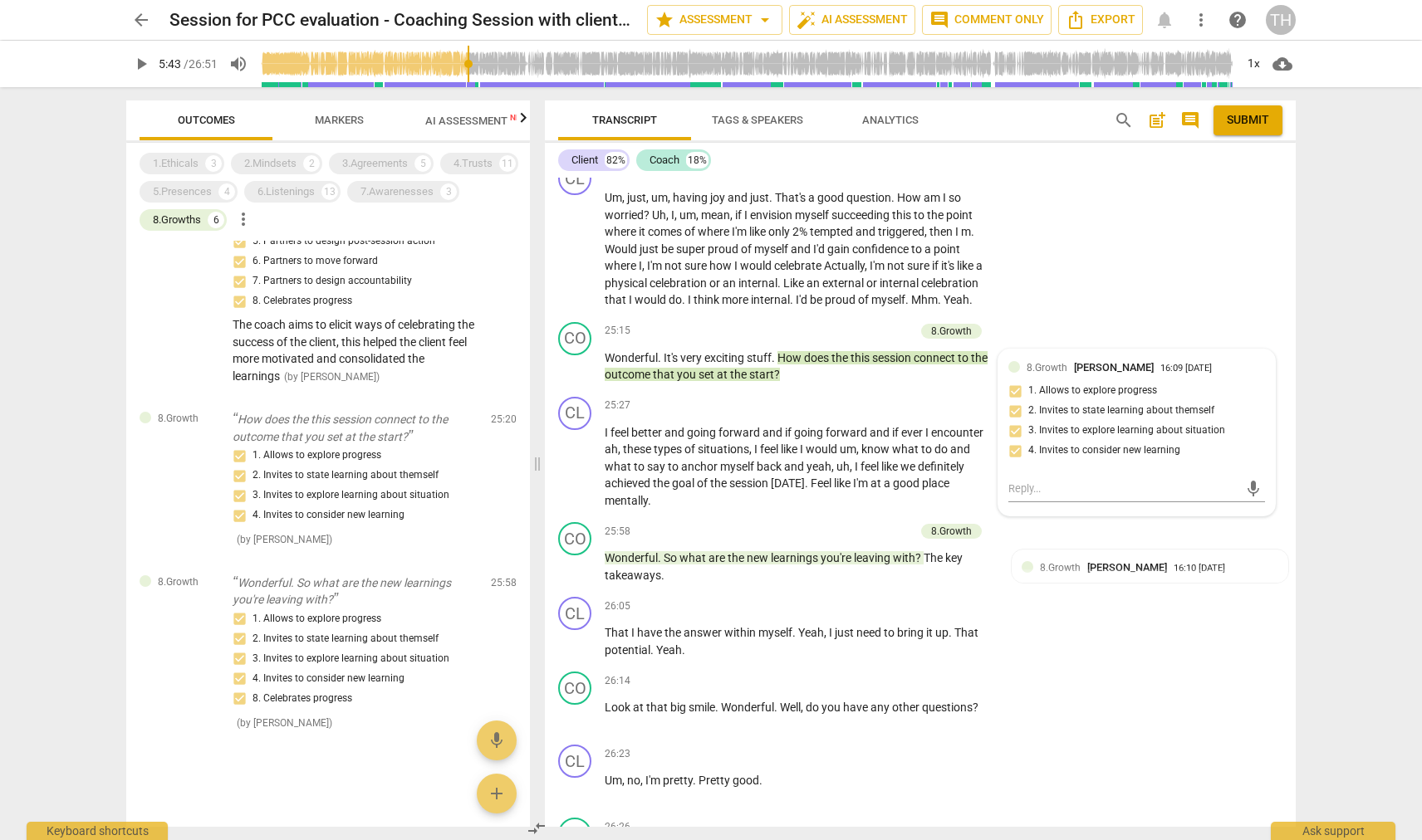
click at [142, 69] on span "play_arrow" at bounding box center [140, 64] width 20 height 20
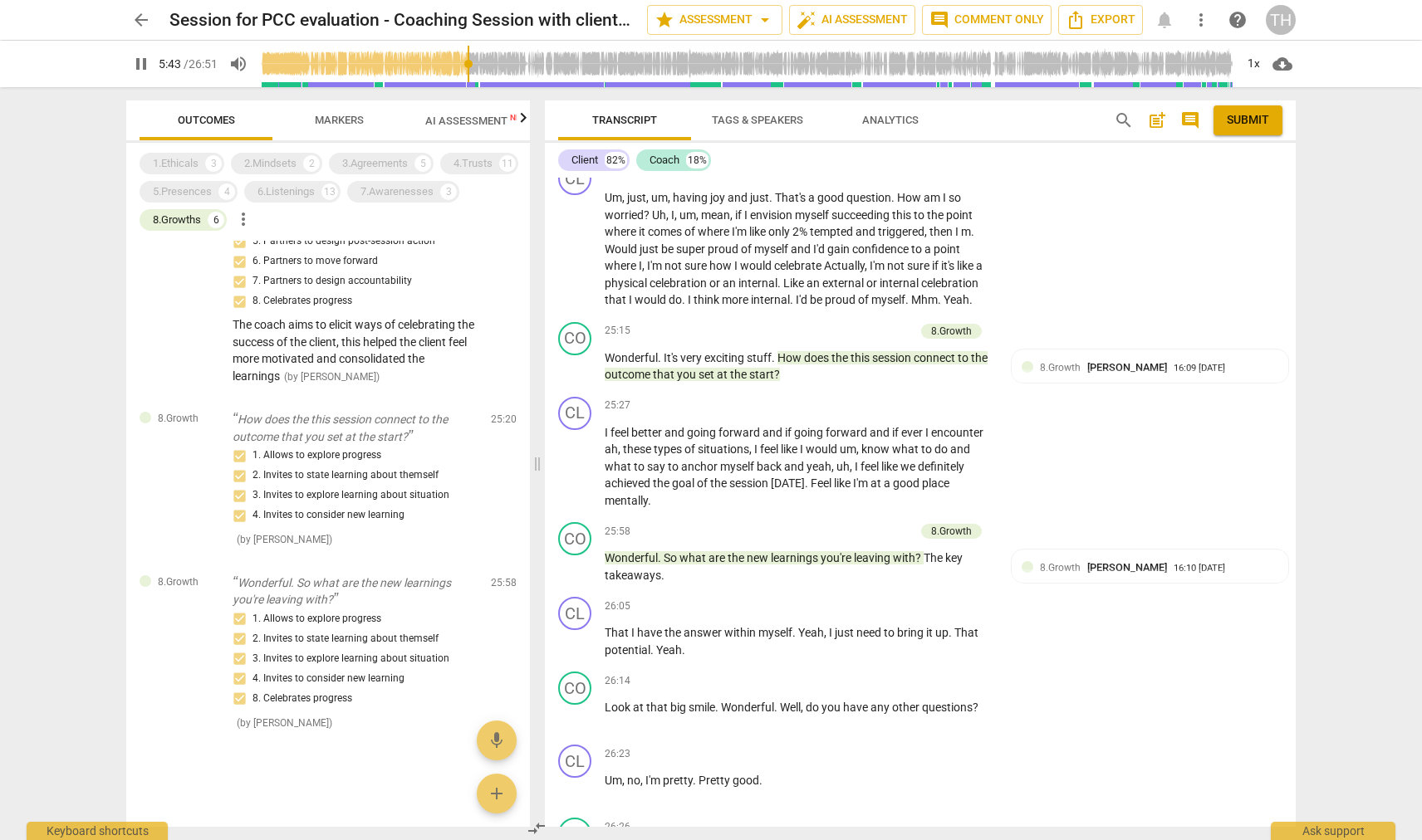
scroll to position [1362, 0]
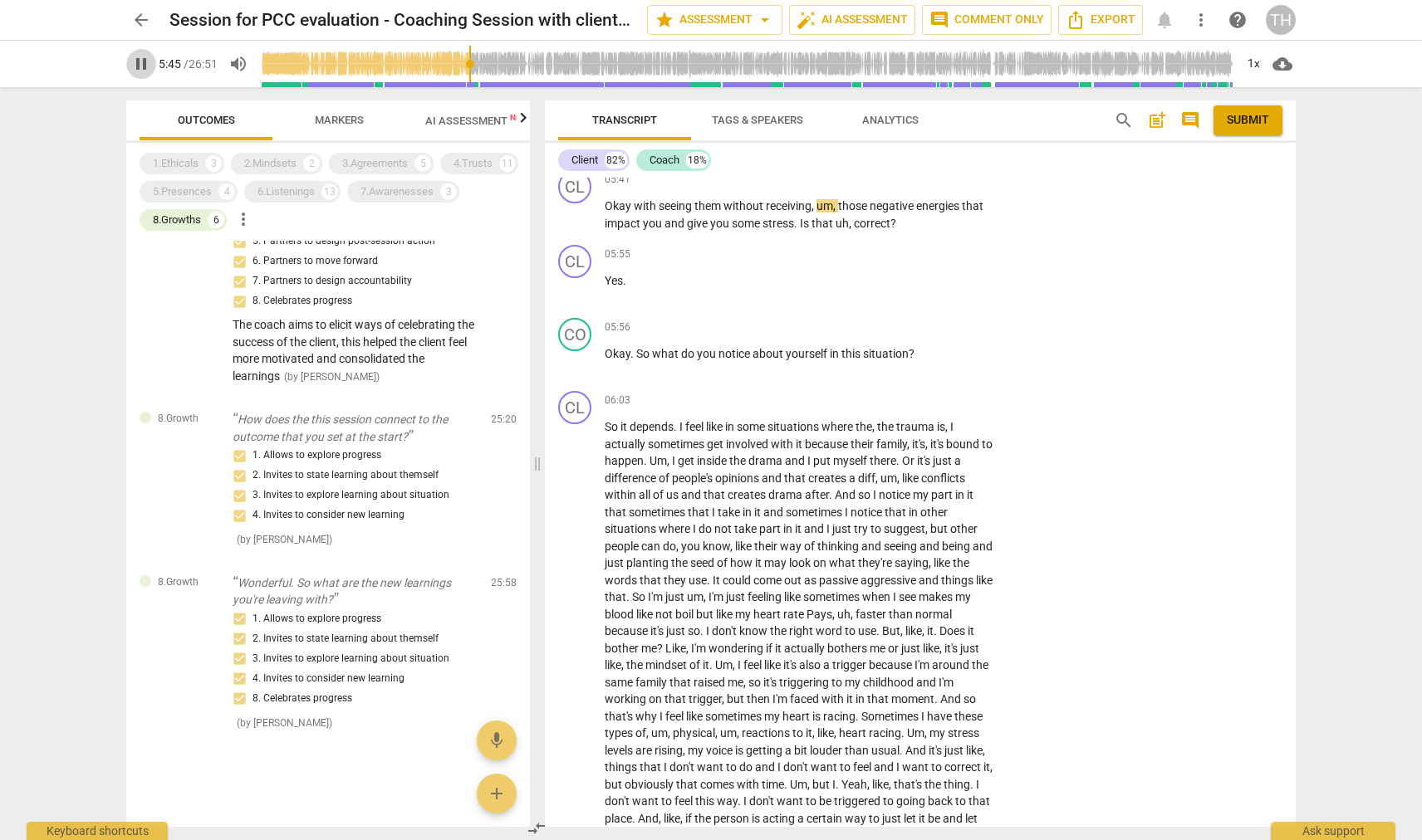
click at [145, 70] on span "pause" at bounding box center [140, 64] width 20 height 20
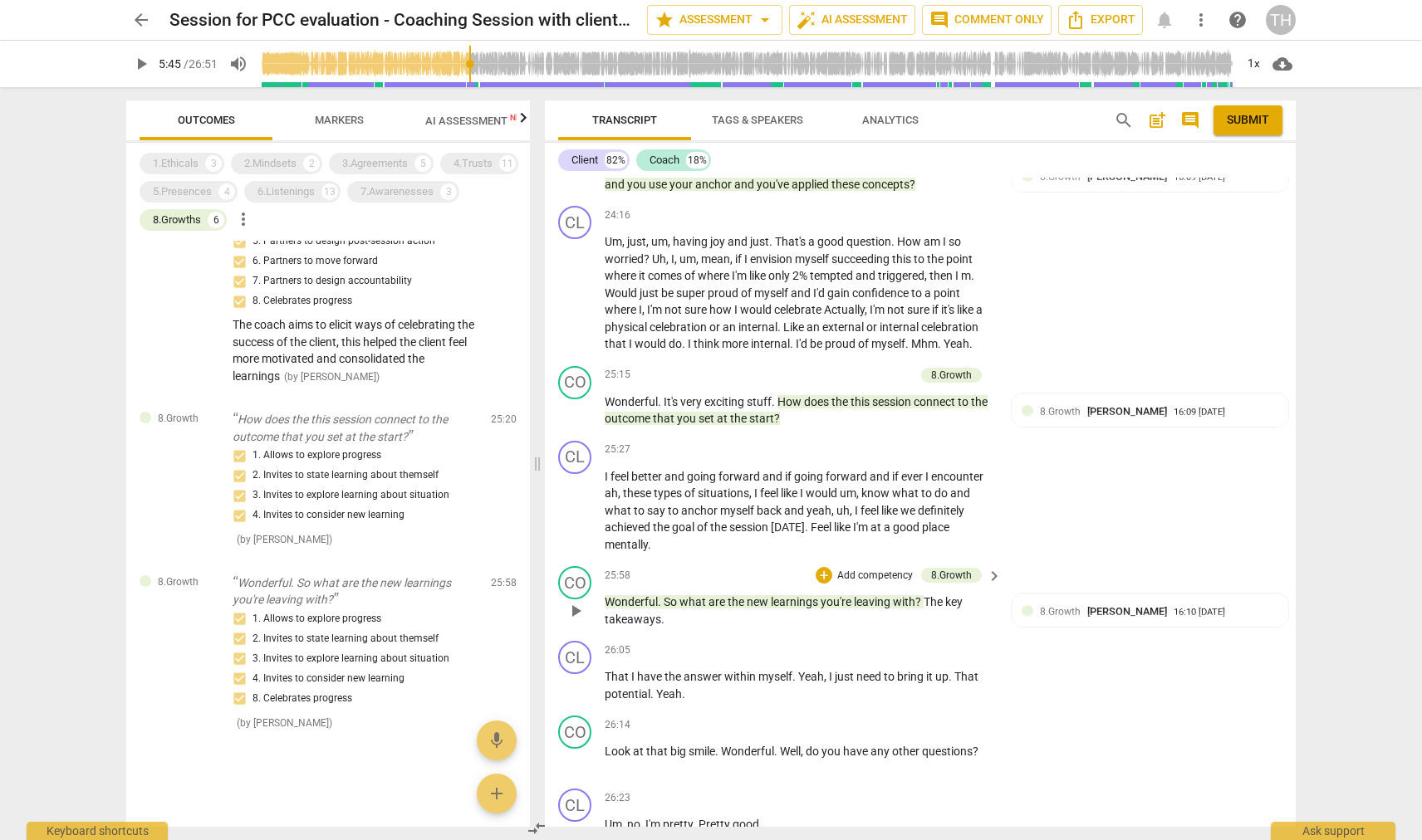
scroll to position [5346, 0]
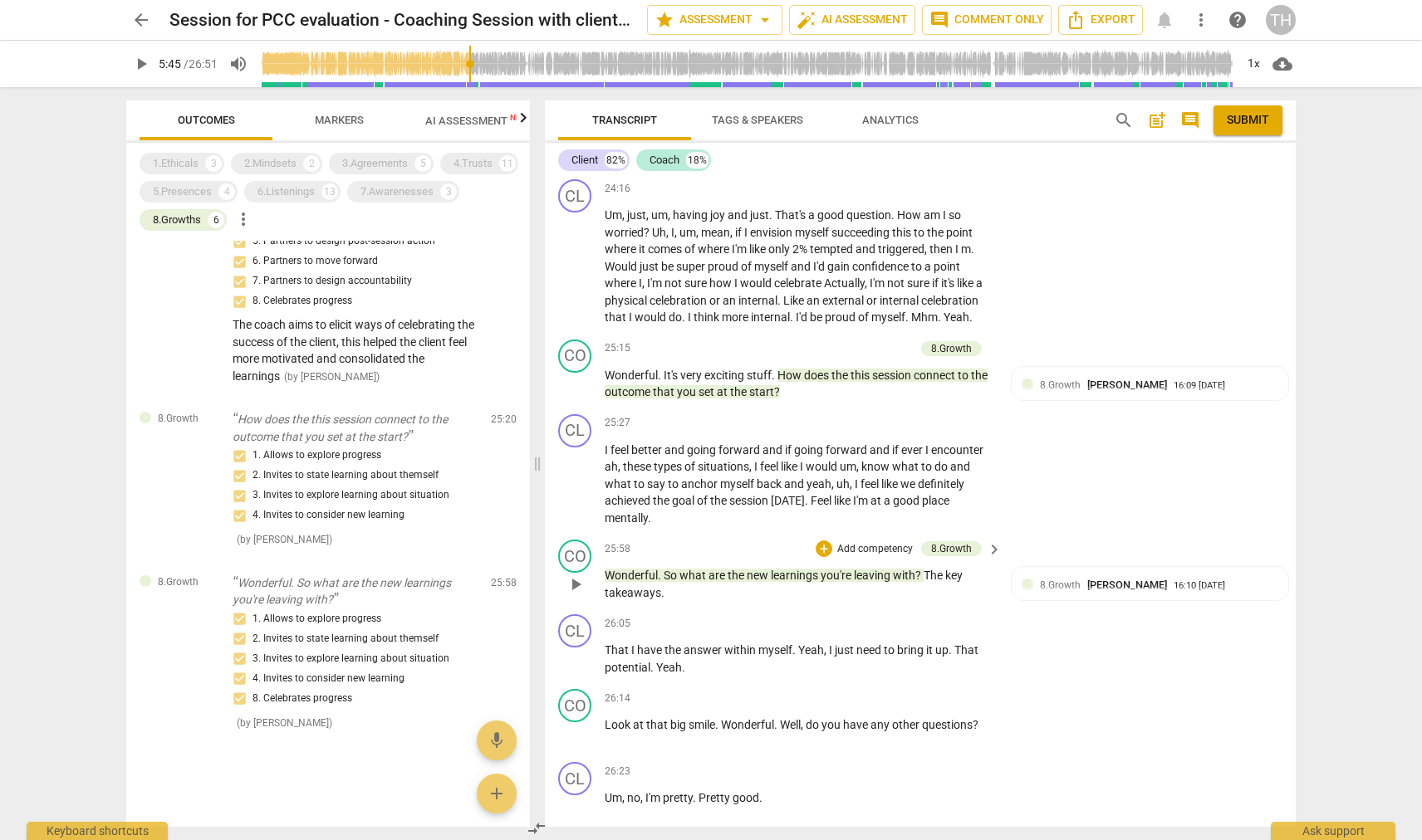
click at [756, 569] on span "new" at bounding box center [759, 576] width 24 height 13
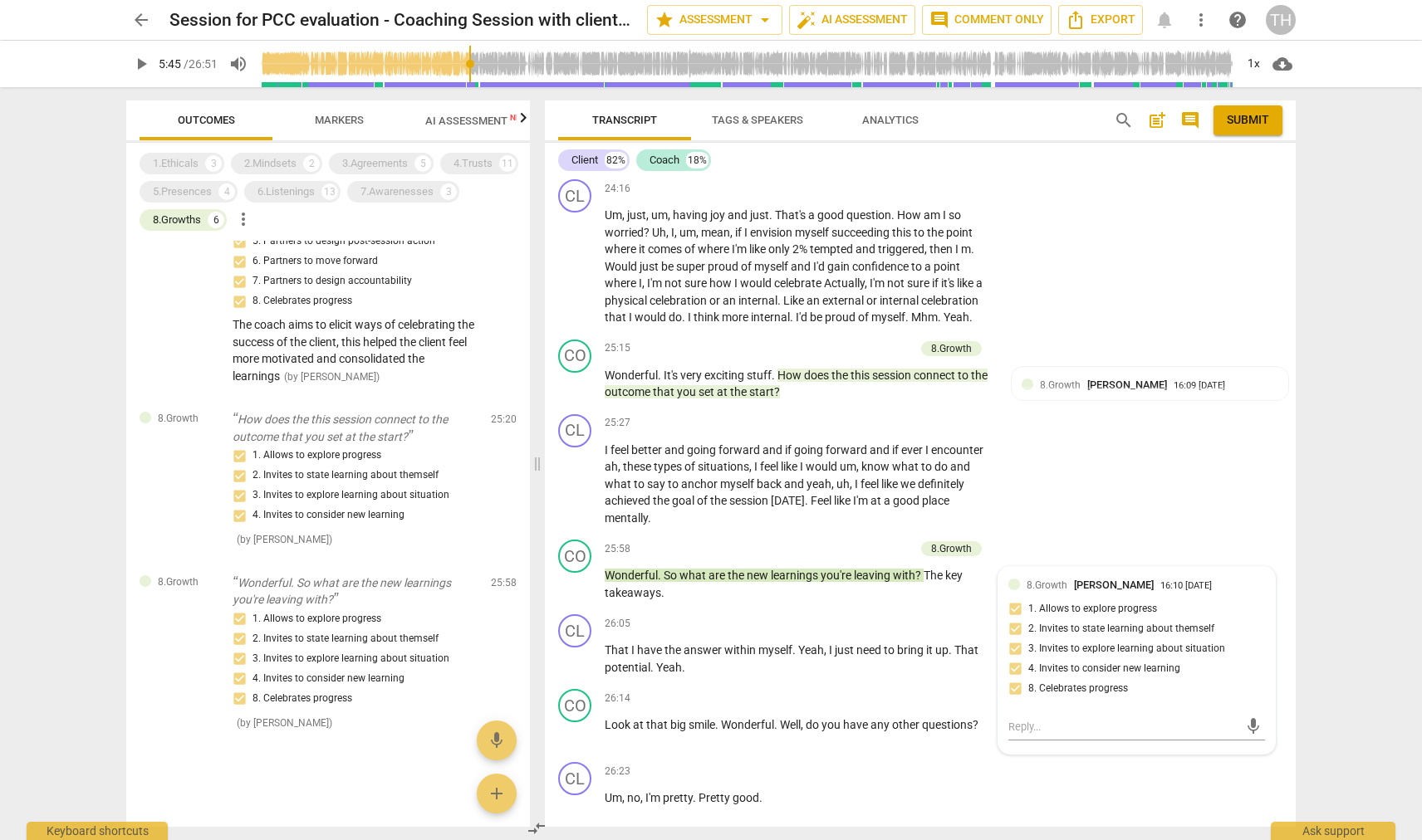
click at [310, 121] on span "Markers" at bounding box center [339, 121] width 89 height 22
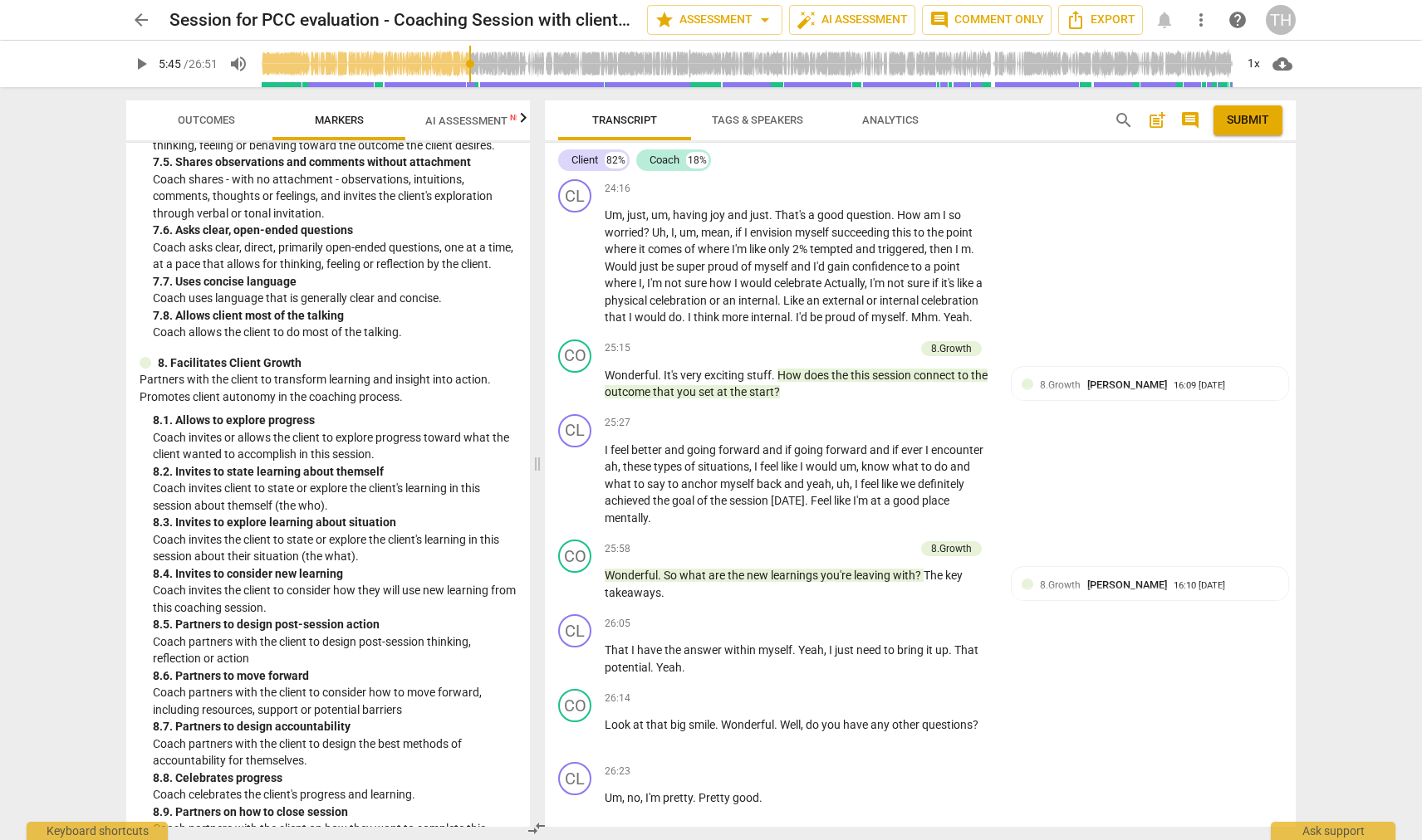
scroll to position [1863, 0]
drag, startPoint x: 235, startPoint y: 555, endPoint x: 349, endPoint y: 556, distance: 114.0
click at [349, 583] on p "Coach invites the client to consider how they will use new learning from this c…" at bounding box center [334, 600] width 363 height 34
drag, startPoint x: 183, startPoint y: 572, endPoint x: 197, endPoint y: 572, distance: 14.0
click at [197, 583] on p "Coach invites the client to consider how they will use new learning from this c…" at bounding box center [334, 600] width 363 height 34
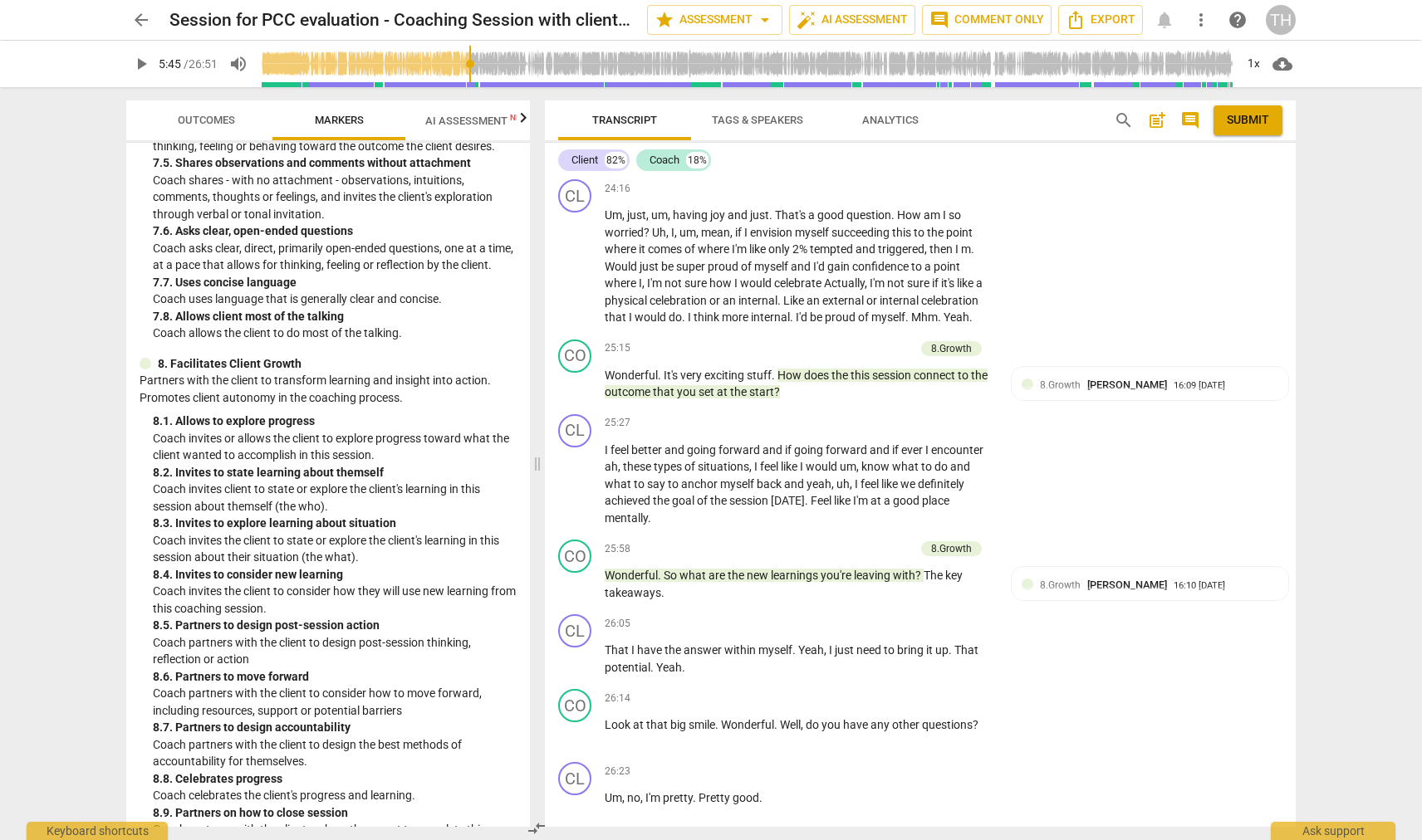
click at [228, 583] on p "Coach invites the client to consider how they will use new learning from this c…" at bounding box center [334, 600] width 363 height 34
click at [183, 128] on span "Outcomes" at bounding box center [206, 121] width 97 height 22
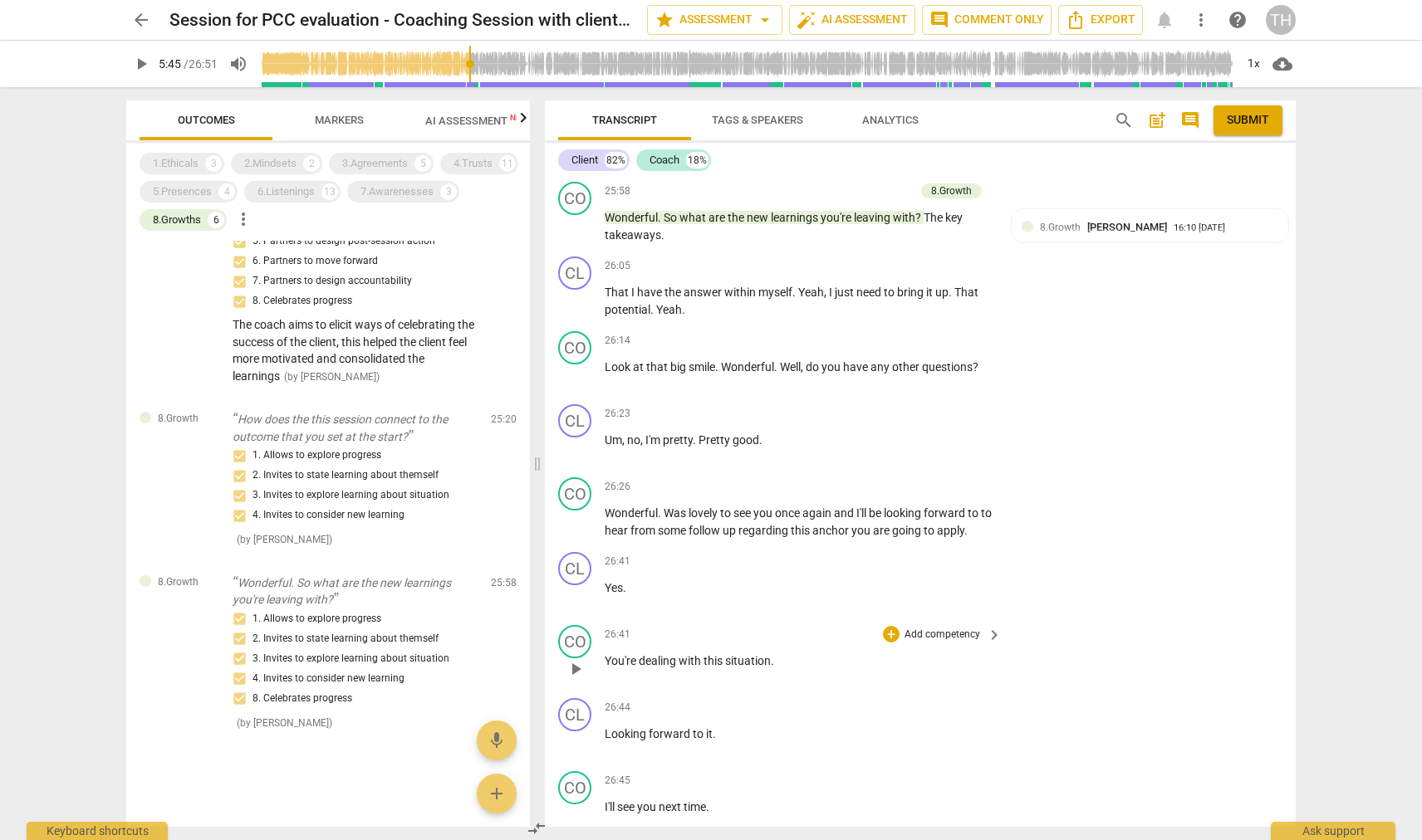
scroll to position [5701, 0]
click at [526, 63] on input "range" at bounding box center [747, 64] width 974 height 53
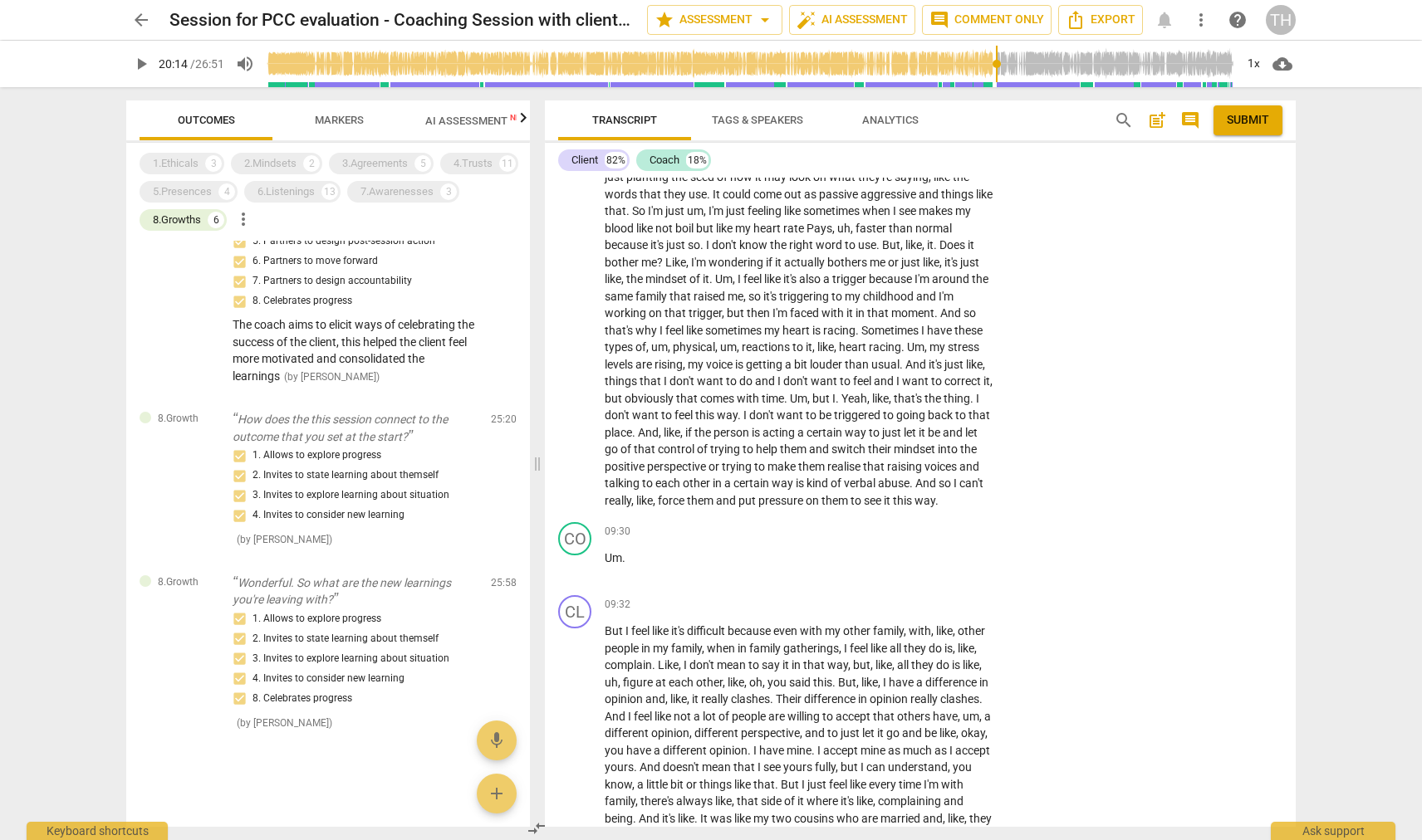
click at [994, 66] on input "range" at bounding box center [749, 64] width 967 height 53
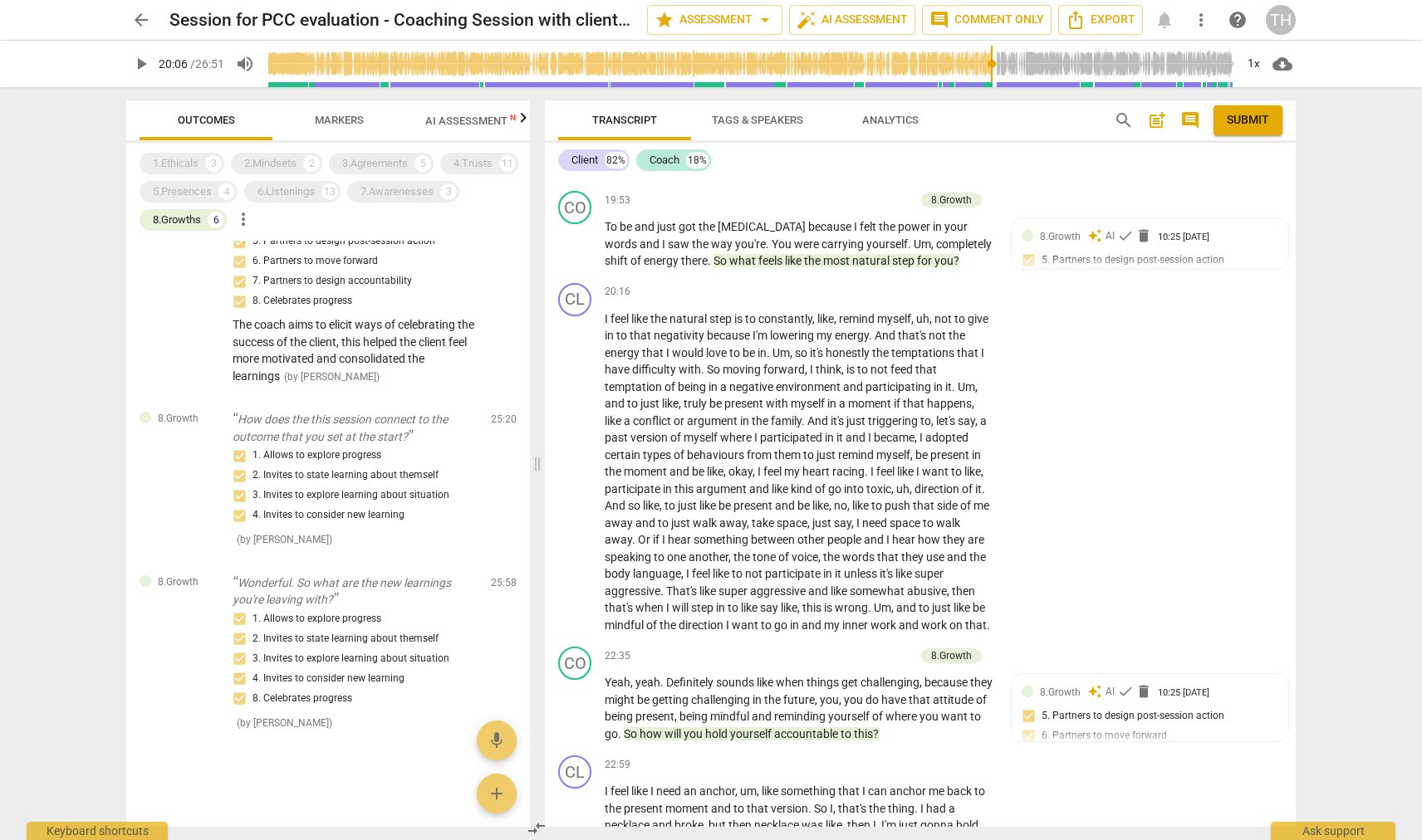
click at [990, 64] on input "range" at bounding box center [749, 64] width 967 height 53
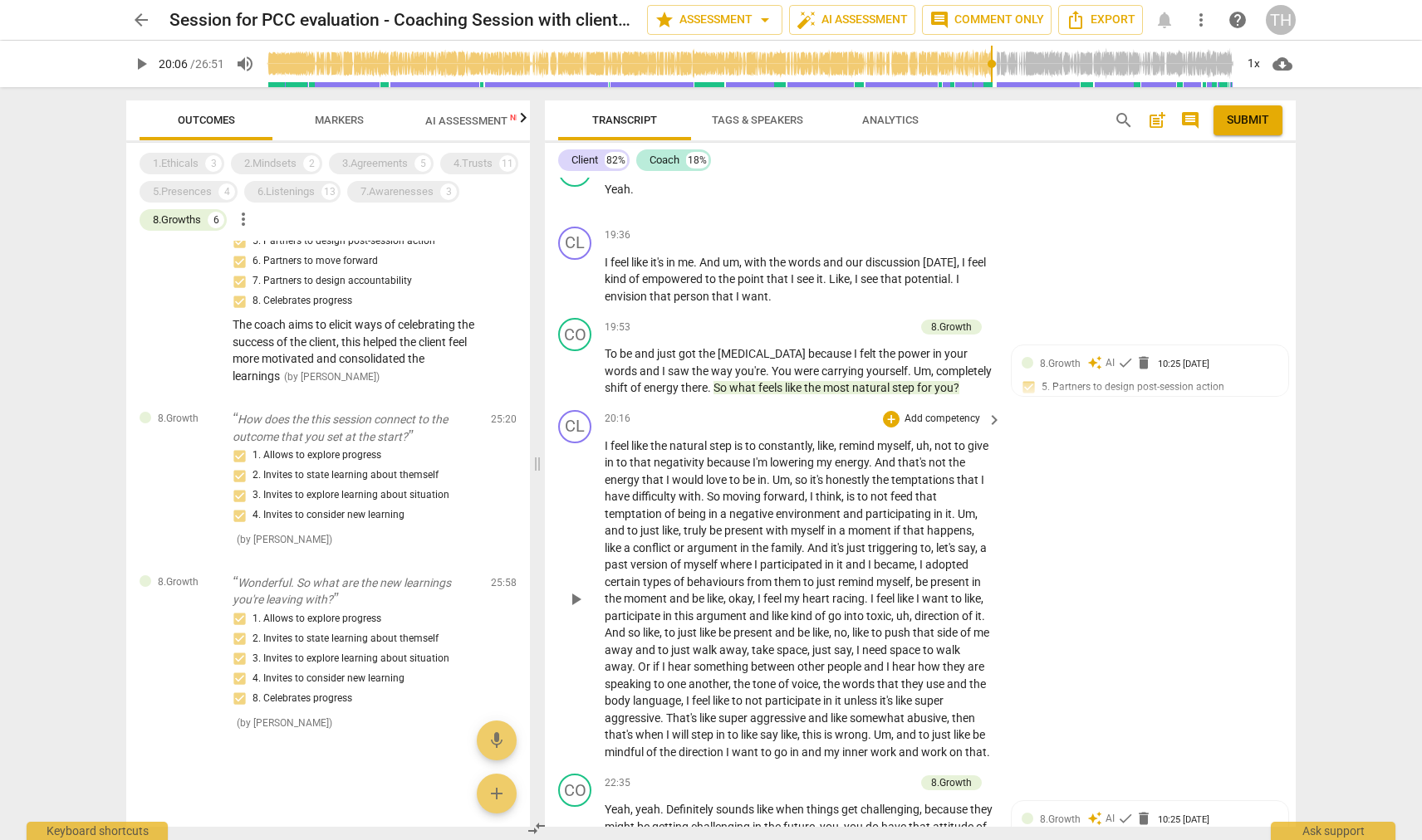
scroll to position [4315, 0]
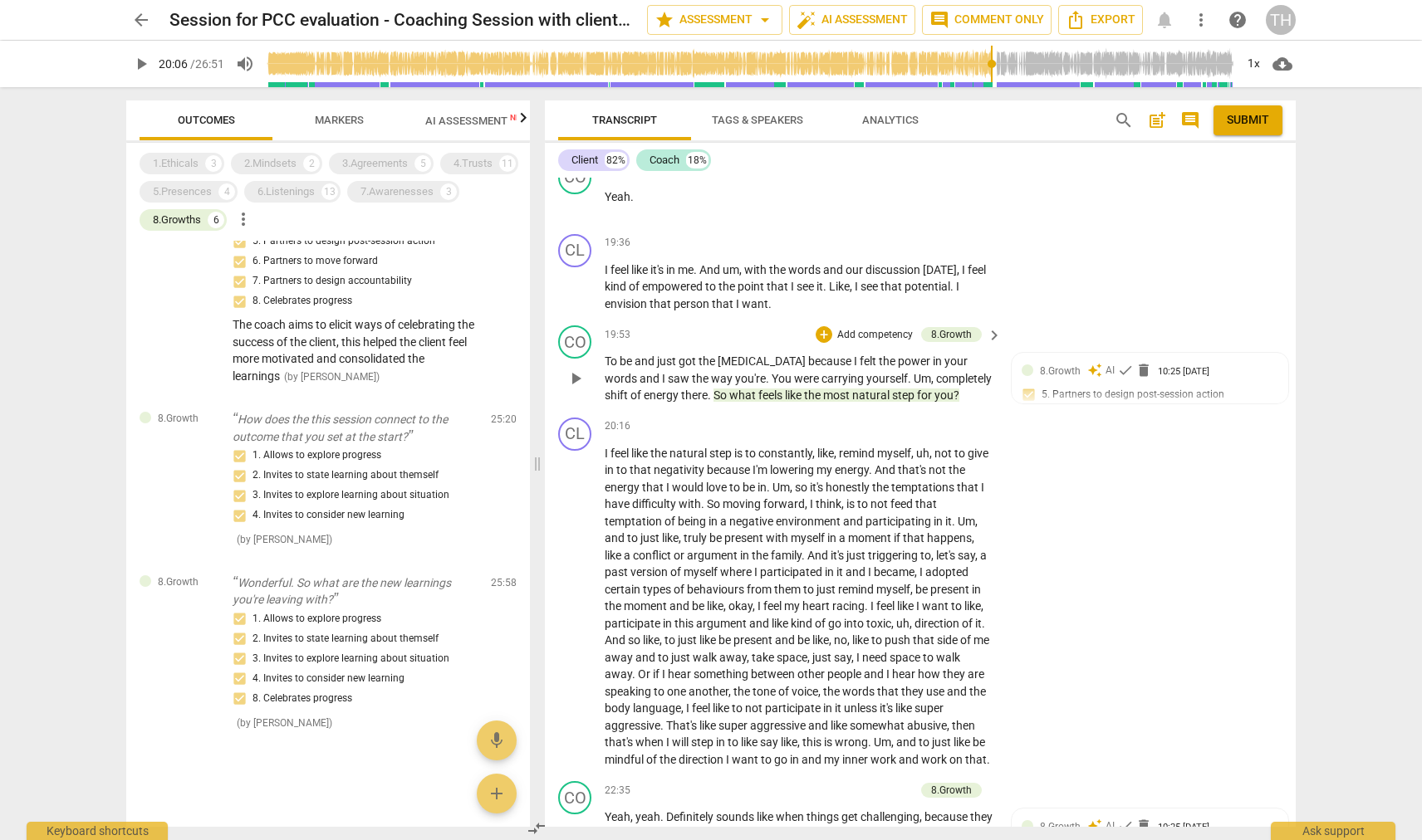
click at [713, 389] on span "So" at bounding box center [720, 395] width 16 height 13
click at [578, 369] on span "play_arrow" at bounding box center [575, 378] width 20 height 20
click at [578, 369] on span "pause" at bounding box center [575, 378] width 20 height 20
click at [532, 64] on input "range" at bounding box center [749, 64] width 967 height 53
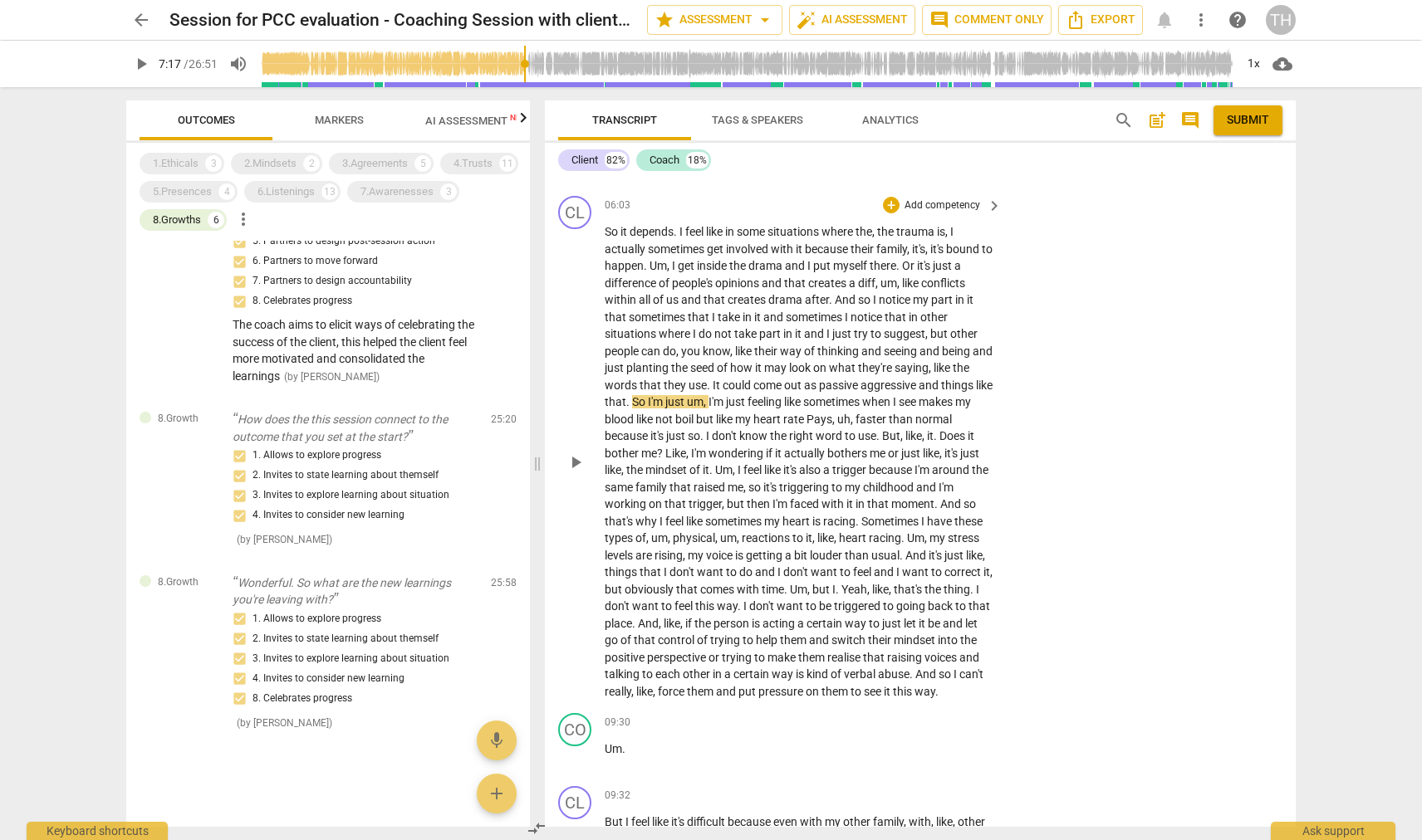
scroll to position [1574, 0]
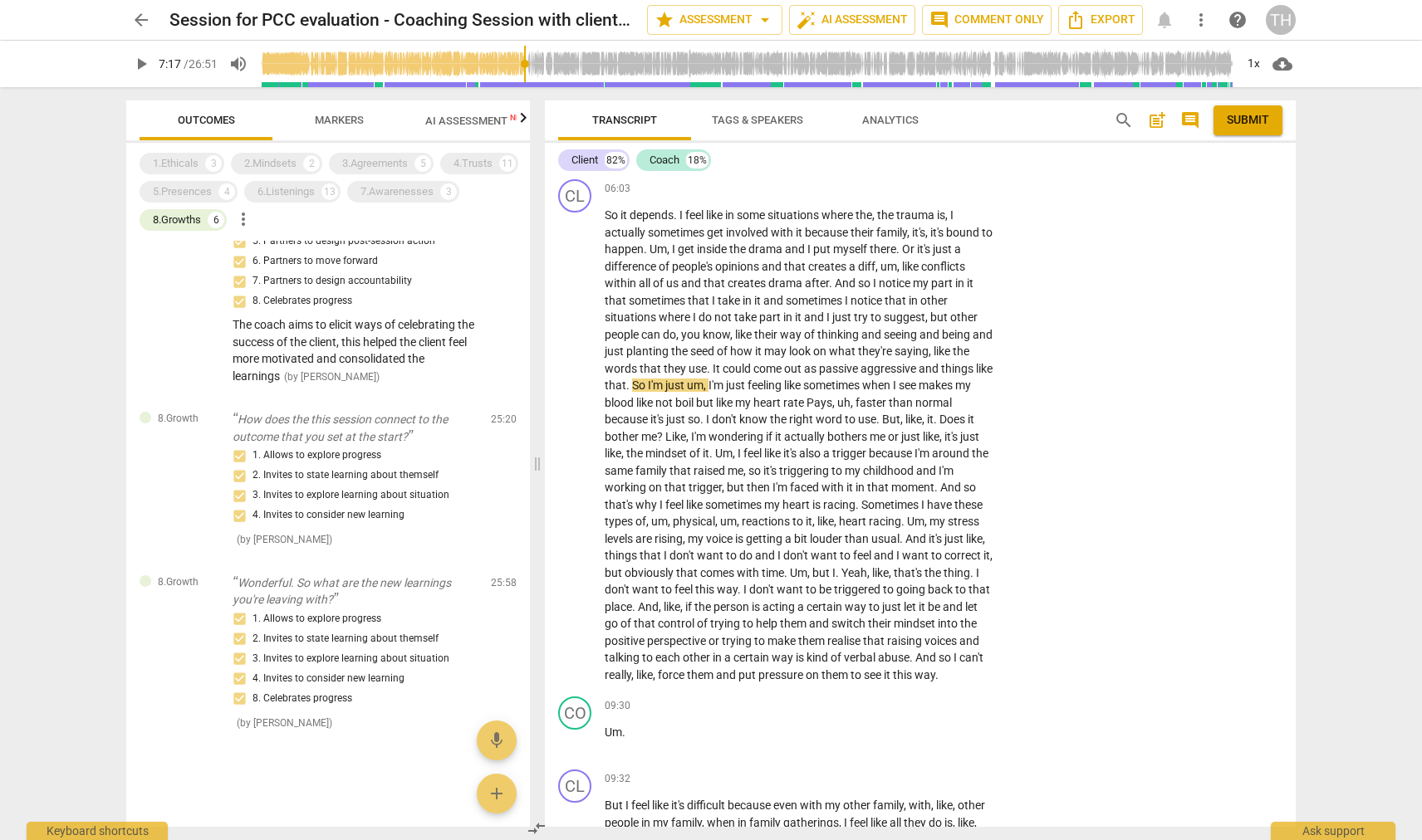
click at [526, 66] on input "range" at bounding box center [747, 64] width 974 height 53
click at [572, 436] on span "play_arrow" at bounding box center [575, 446] width 20 height 20
click at [572, 436] on span "pause" at bounding box center [575, 446] width 20 height 20
type input "444"
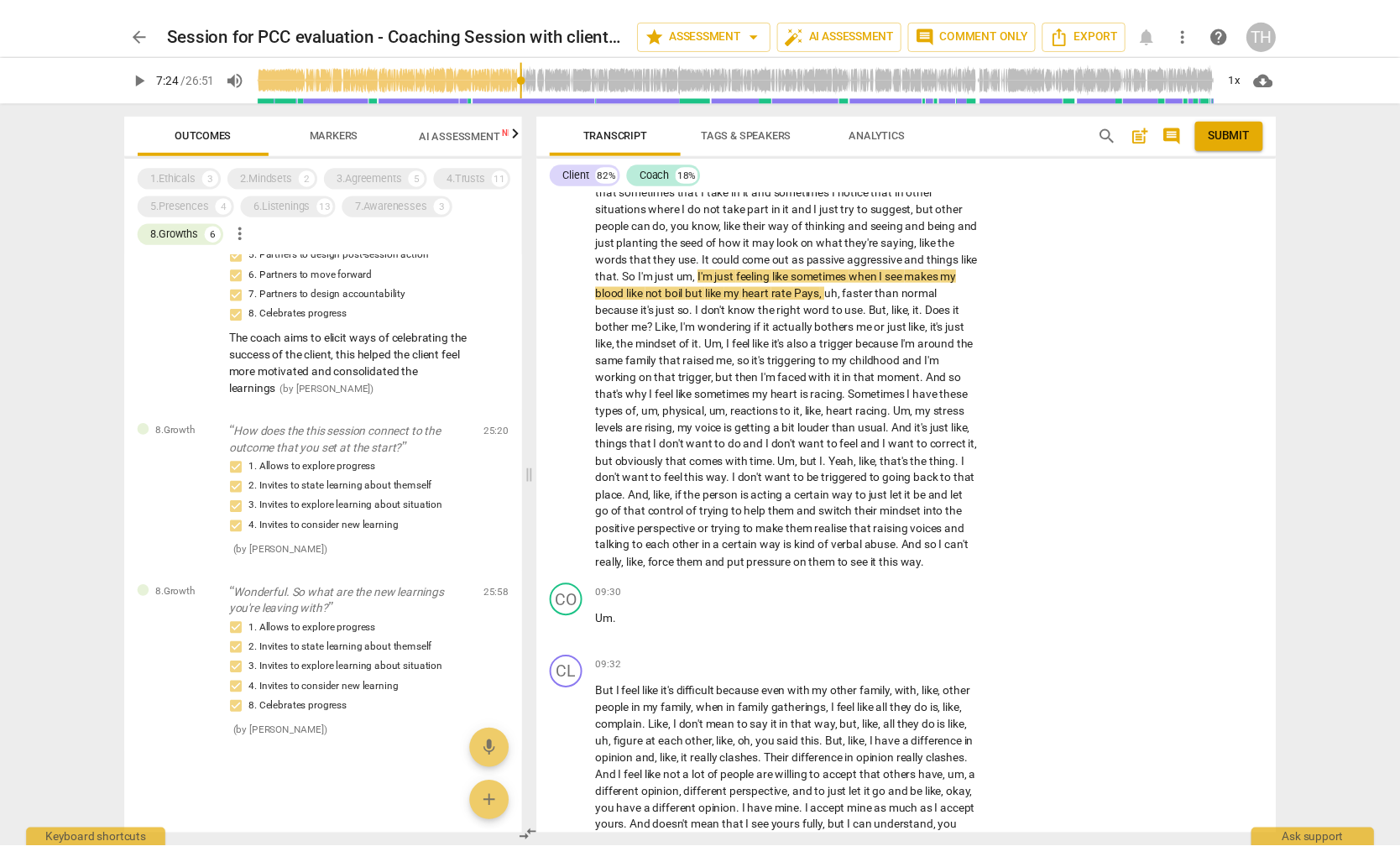
scroll to position [504, 0]
